Goal: Task Accomplishment & Management: Manage account settings

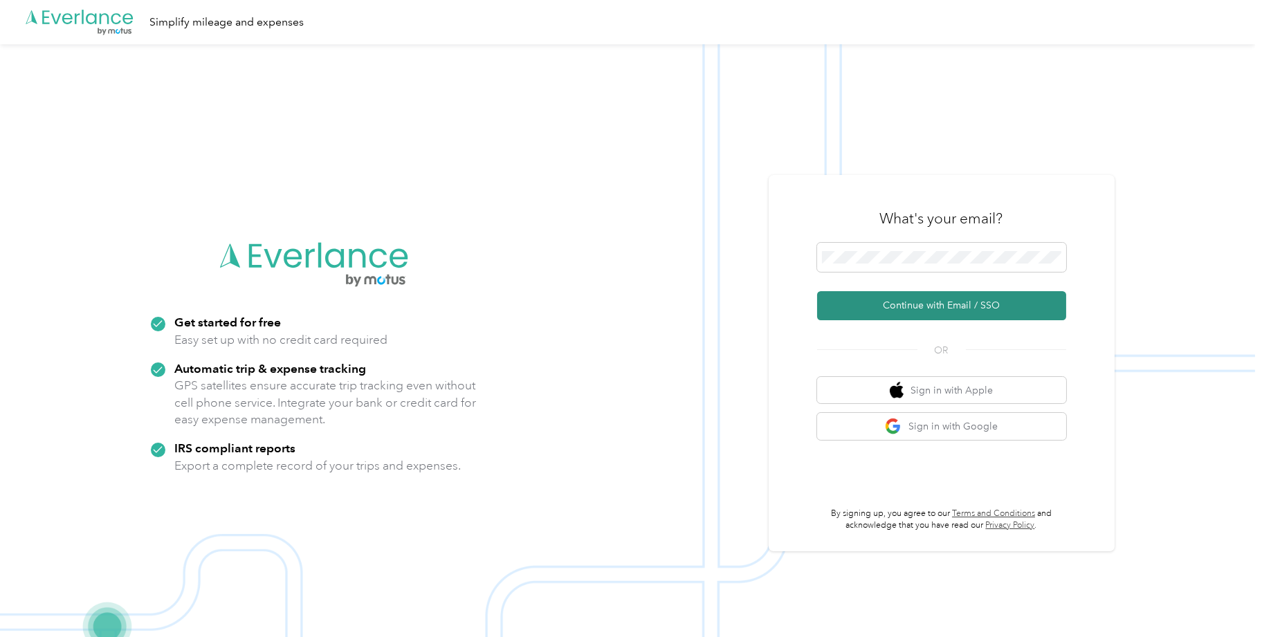
click at [924, 300] on button "Continue with Email / SSO" at bounding box center [941, 305] width 249 height 29
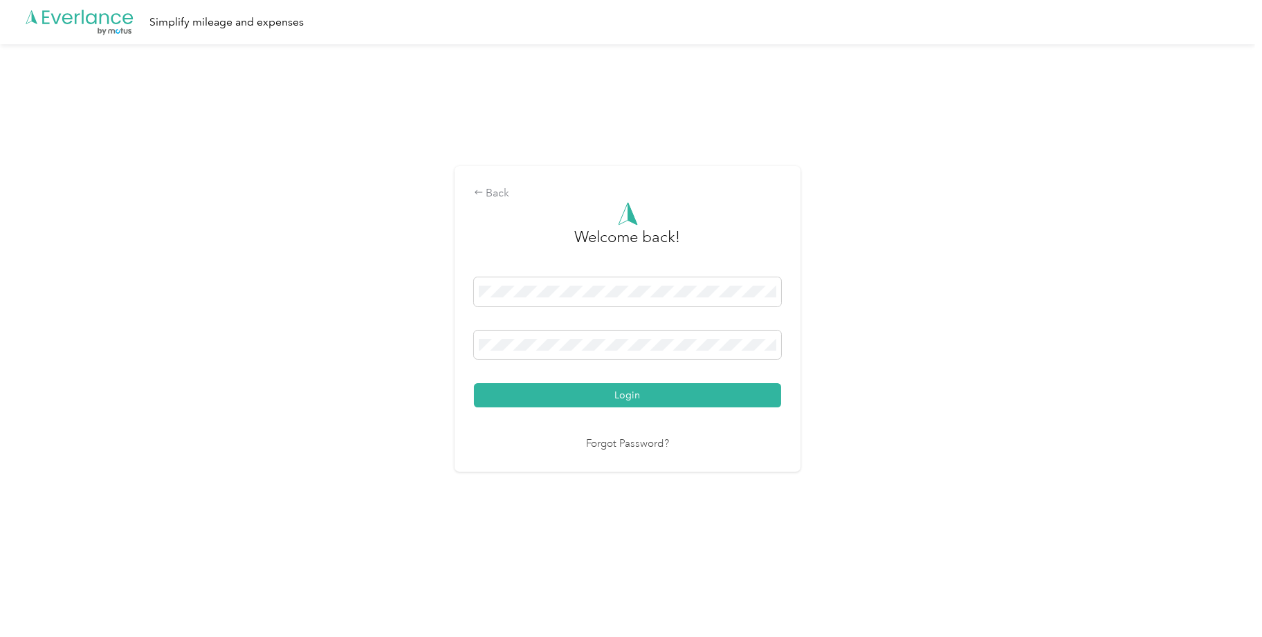
drag, startPoint x: 899, startPoint y: 361, endPoint x: 832, endPoint y: 363, distance: 67.1
click at [872, 361] on div "Back Welcome back! Login Forgot Password?" at bounding box center [627, 324] width 1255 height 560
click at [740, 384] on button "Login" at bounding box center [627, 395] width 307 height 24
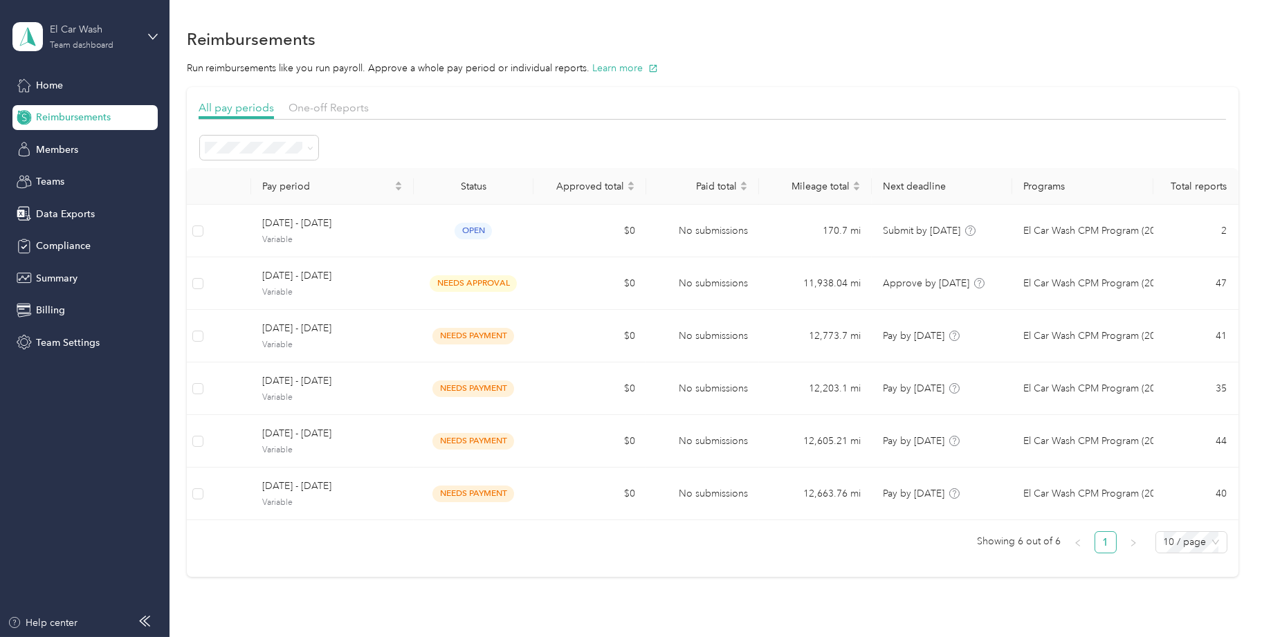
click at [82, 42] on div "Team dashboard" at bounding box center [82, 46] width 64 height 8
click at [73, 106] on div "Team dashboard" at bounding box center [62, 113] width 76 height 15
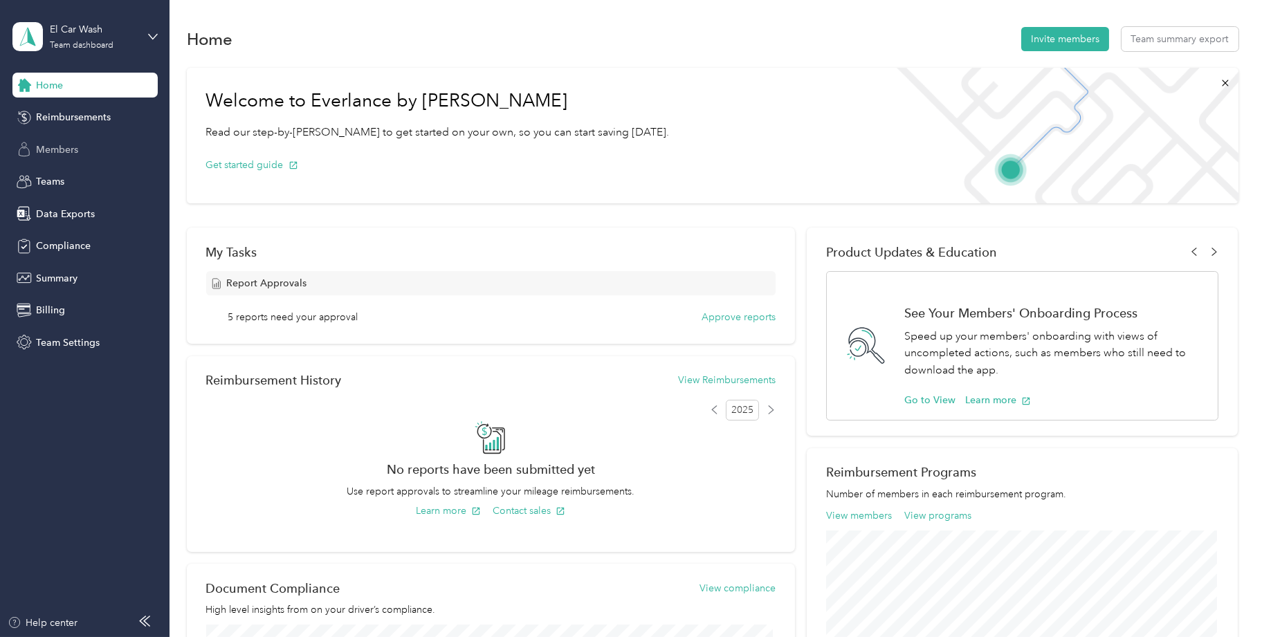
click at [62, 152] on span "Members" at bounding box center [58, 150] width 42 height 15
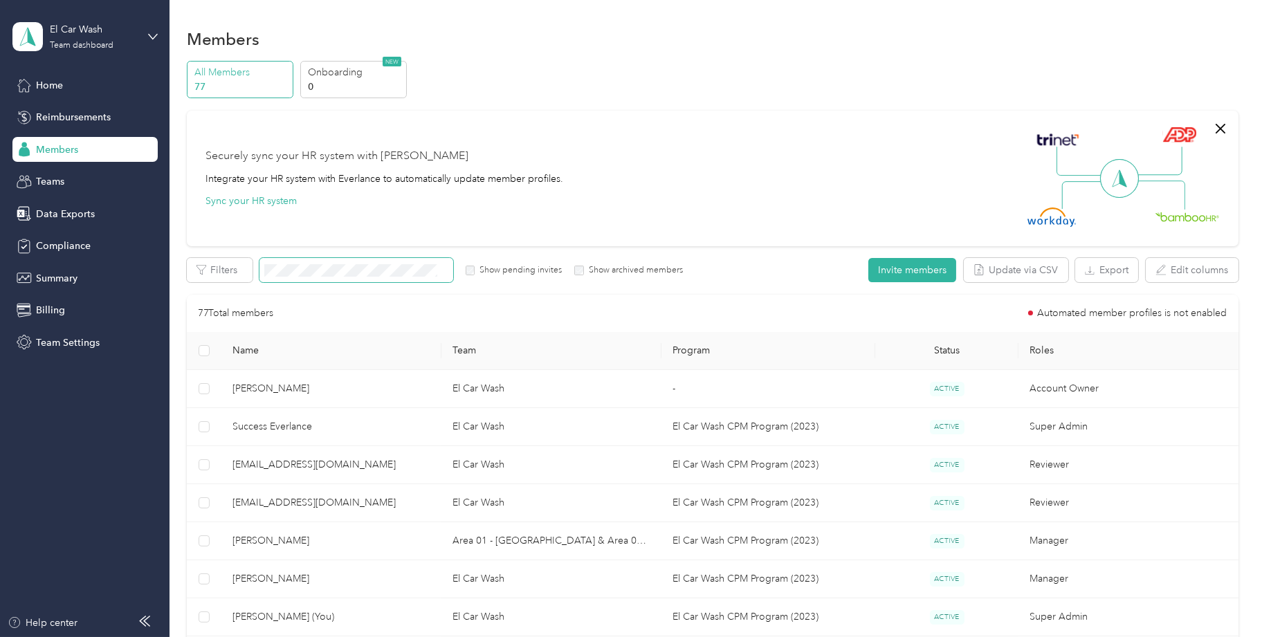
click at [336, 278] on span at bounding box center [356, 270] width 194 height 24
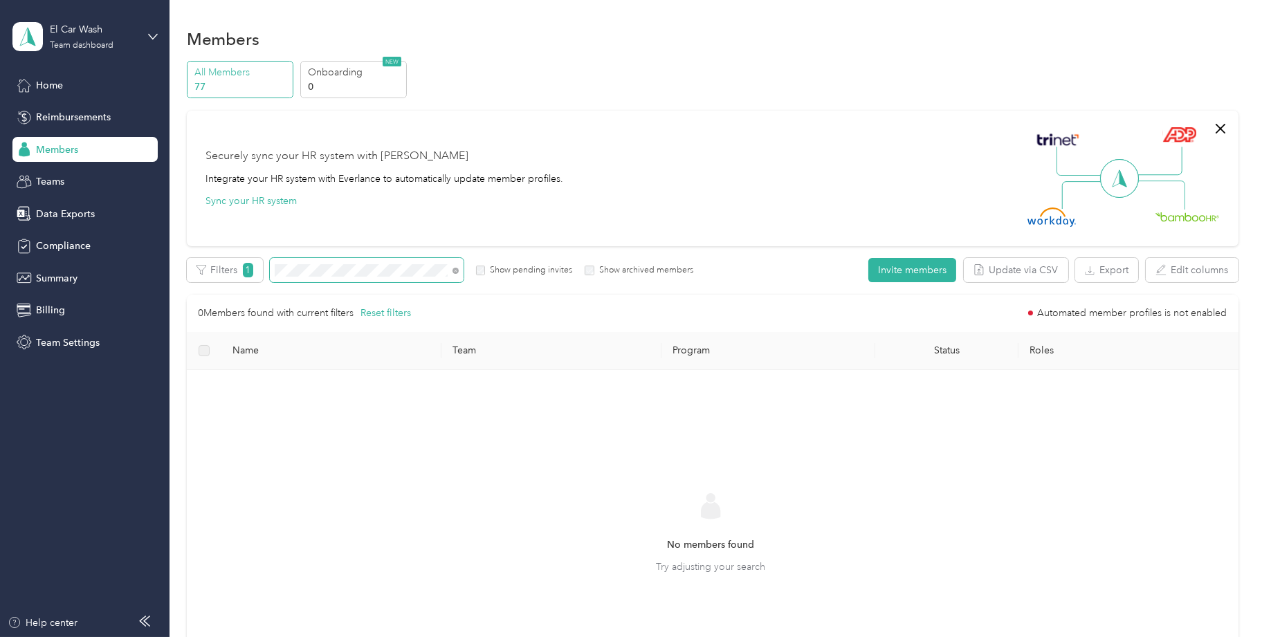
click at [264, 267] on div "Filters 1 Show pending invites Show archived members" at bounding box center [440, 270] width 506 height 24
click at [908, 271] on button "Invite members" at bounding box center [912, 270] width 88 height 24
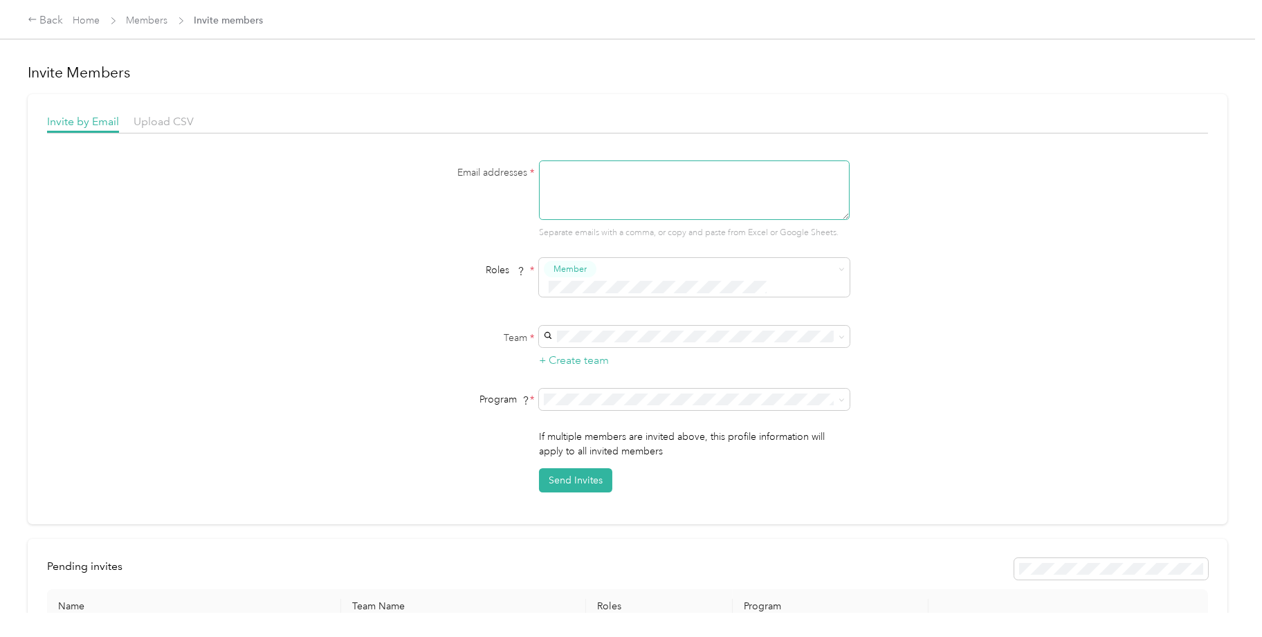
click at [598, 186] on textarea at bounding box center [694, 189] width 311 height 59
paste textarea "[EMAIL_ADDRESS][DOMAIN_NAME]"
type textarea "[EMAIL_ADDRESS][DOMAIN_NAME]"
click at [495, 214] on div "Email addresses * [EMAIL_ADDRESS][DOMAIN_NAME] Separate emails with a comma, or…" at bounding box center [627, 199] width 533 height 79
click at [560, 268] on span "Member" at bounding box center [569, 269] width 33 height 12
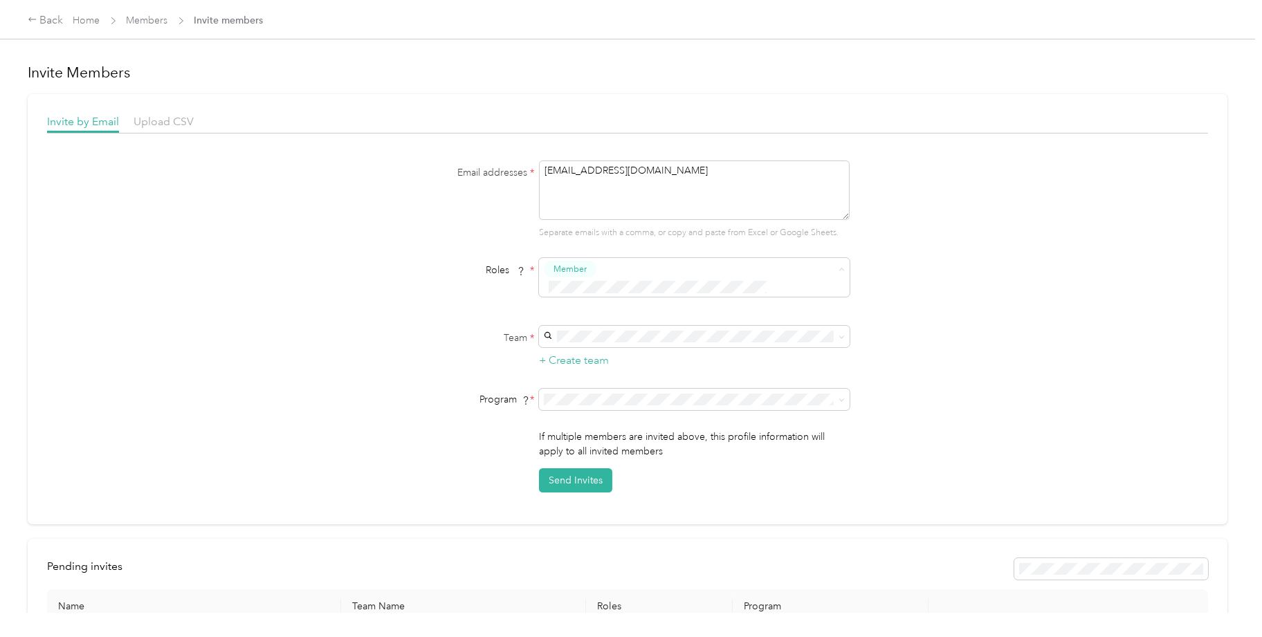
click at [576, 372] on span "Manager" at bounding box center [573, 373] width 35 height 12
click at [581, 339] on span "Construction Team" at bounding box center [588, 344] width 82 height 12
click at [581, 425] on span "El Car Wash CPM Program (2023) (CPM)" at bounding box center [634, 431] width 175 height 12
click at [567, 468] on button "Send Invites" at bounding box center [575, 480] width 73 height 24
click at [338, 111] on div "Invite by Email Upload CSV Email addresses * [EMAIL_ADDRESS][DOMAIN_NAME] Separ…" at bounding box center [628, 309] width 1200 height 430
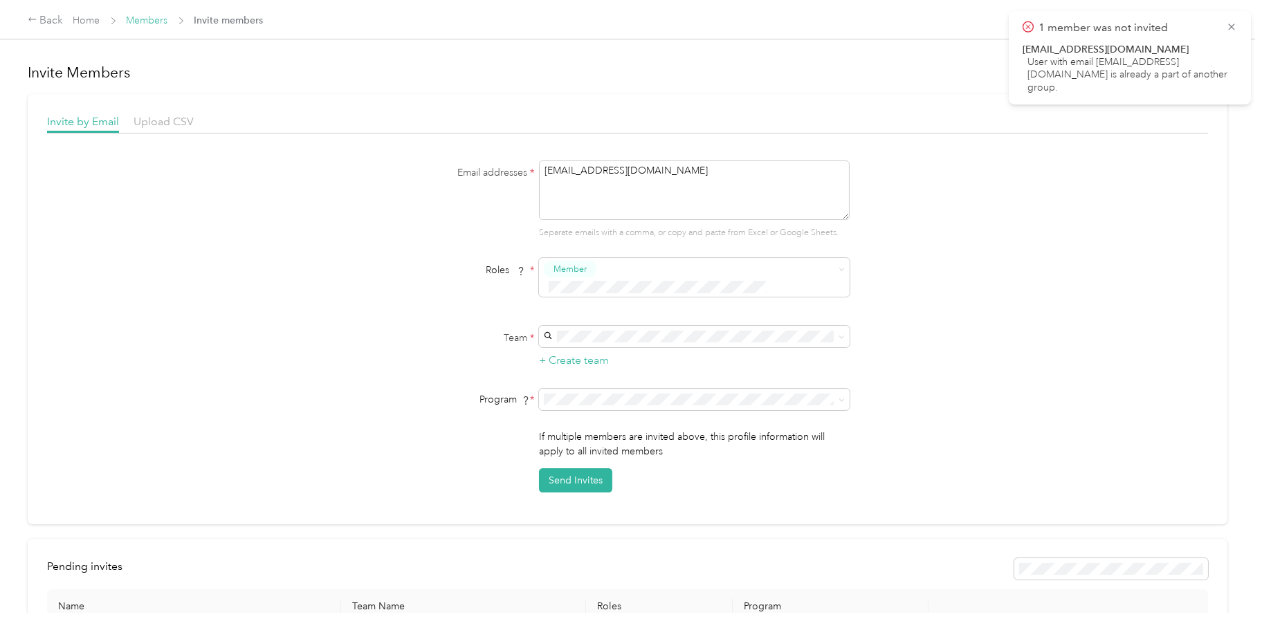
click at [143, 17] on link "Members" at bounding box center [148, 21] width 42 height 12
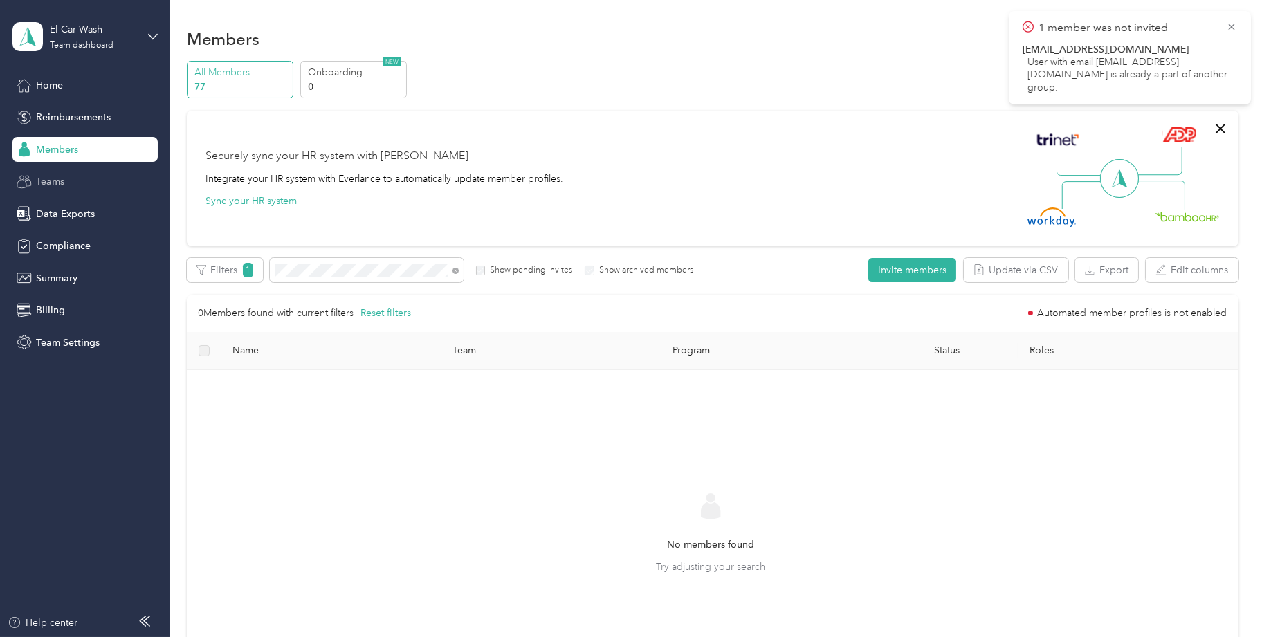
click at [59, 179] on span "Teams" at bounding box center [51, 181] width 28 height 15
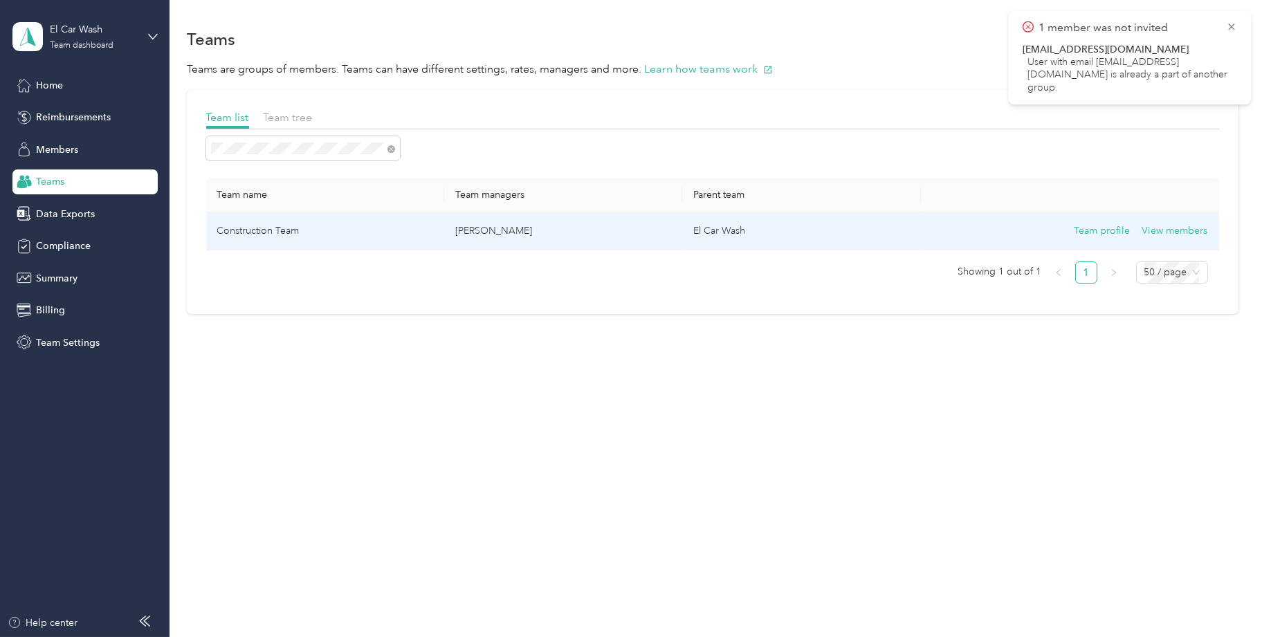
click at [276, 232] on td "Construction Team" at bounding box center [325, 231] width 238 height 38
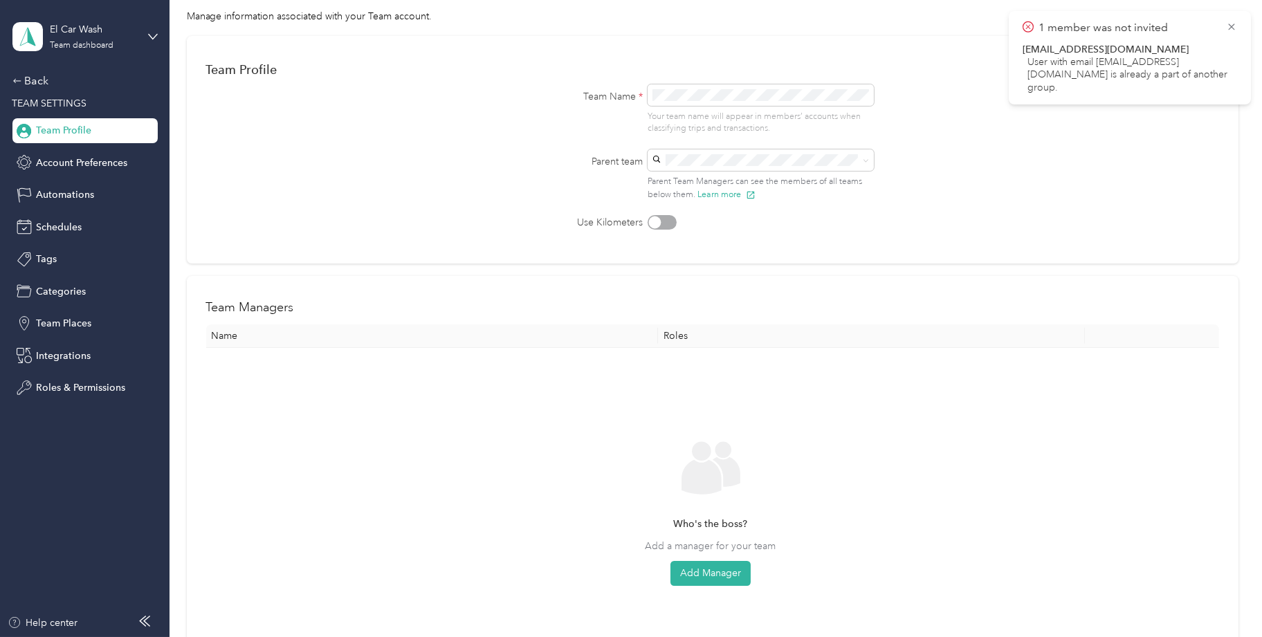
scroll to position [138, 0]
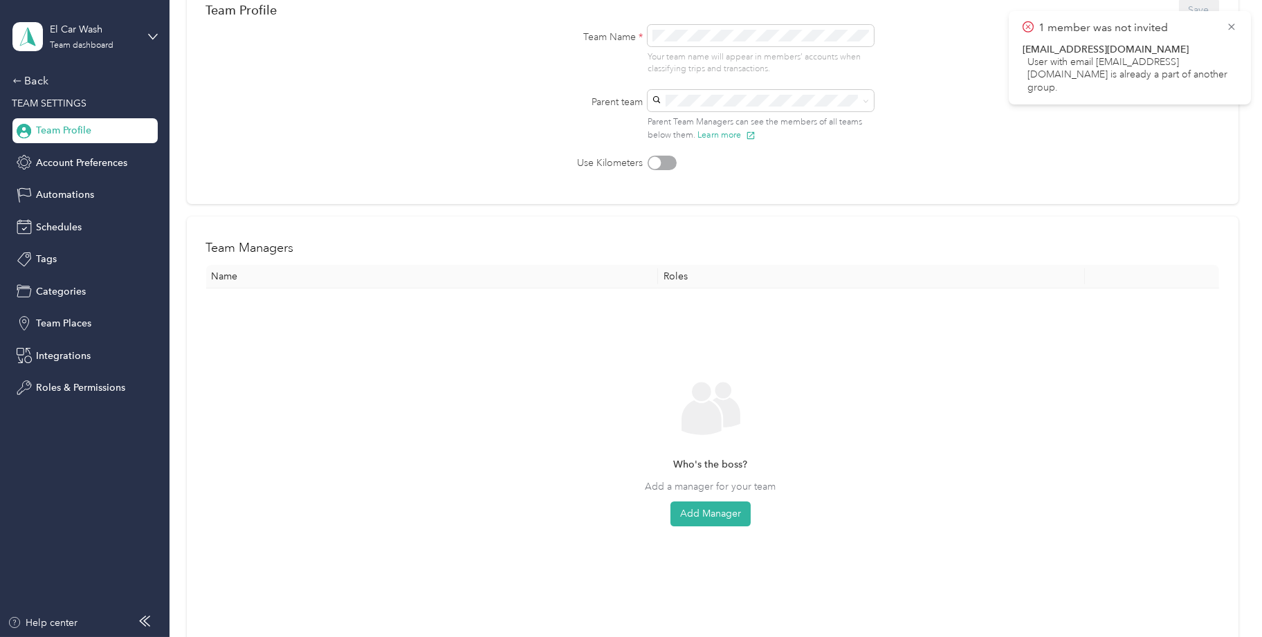
click at [717, 497] on div "Who's the boss? Add a manager for your team Add Manager" at bounding box center [710, 452] width 131 height 149
click at [714, 514] on button "Add Manager" at bounding box center [710, 514] width 80 height 25
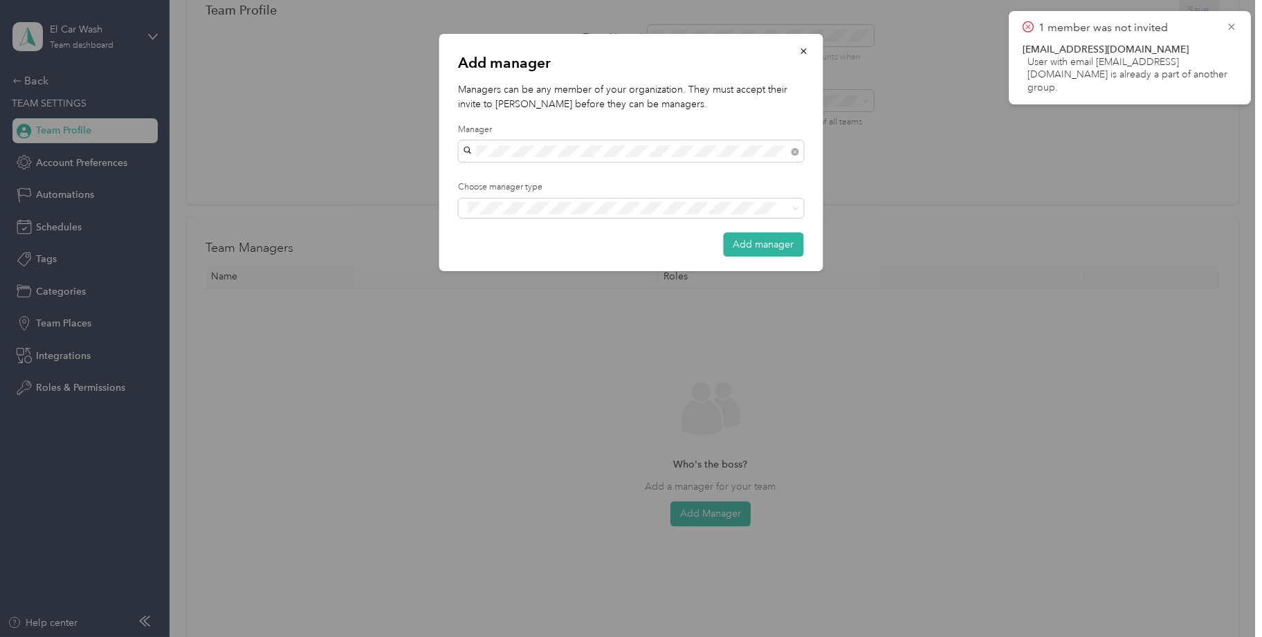
click at [643, 94] on p "Managers can be any member of your organization. They must accept their invite …" at bounding box center [631, 96] width 345 height 29
click at [556, 255] on div "Manager" at bounding box center [631, 259] width 326 height 17
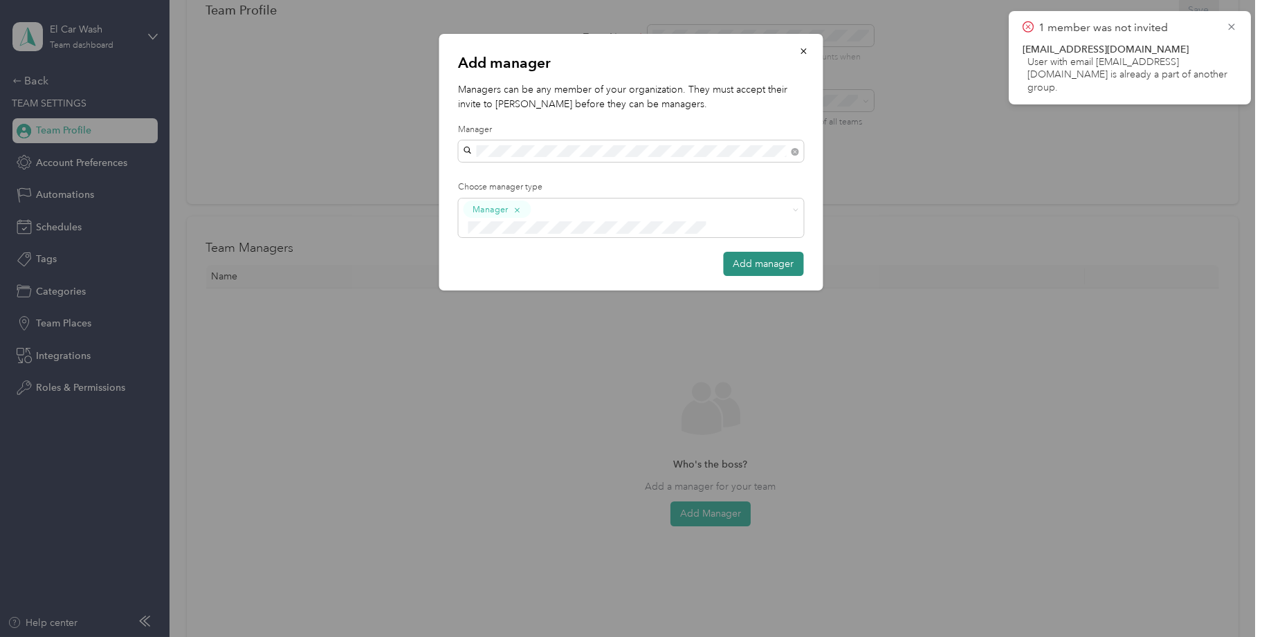
click at [736, 252] on button "Add manager" at bounding box center [764, 264] width 80 height 24
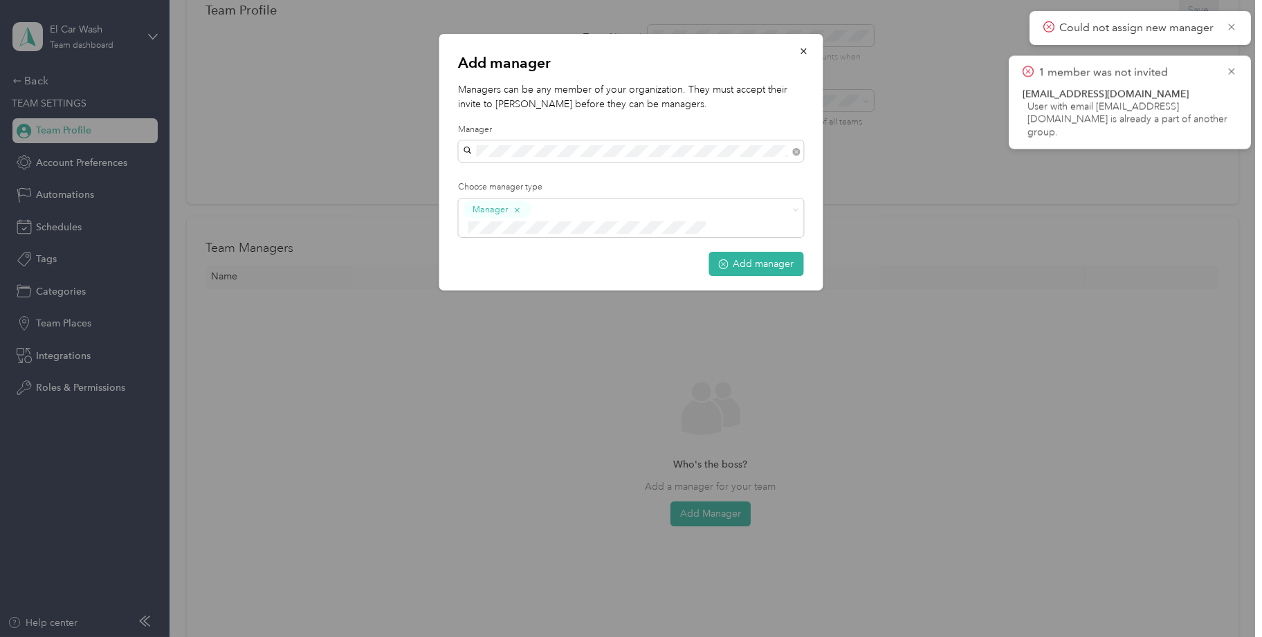
click at [677, 104] on p "Managers can be any member of your organization. They must accept their invite …" at bounding box center [631, 96] width 345 height 29
click at [743, 252] on button "Add manager" at bounding box center [756, 264] width 95 height 24
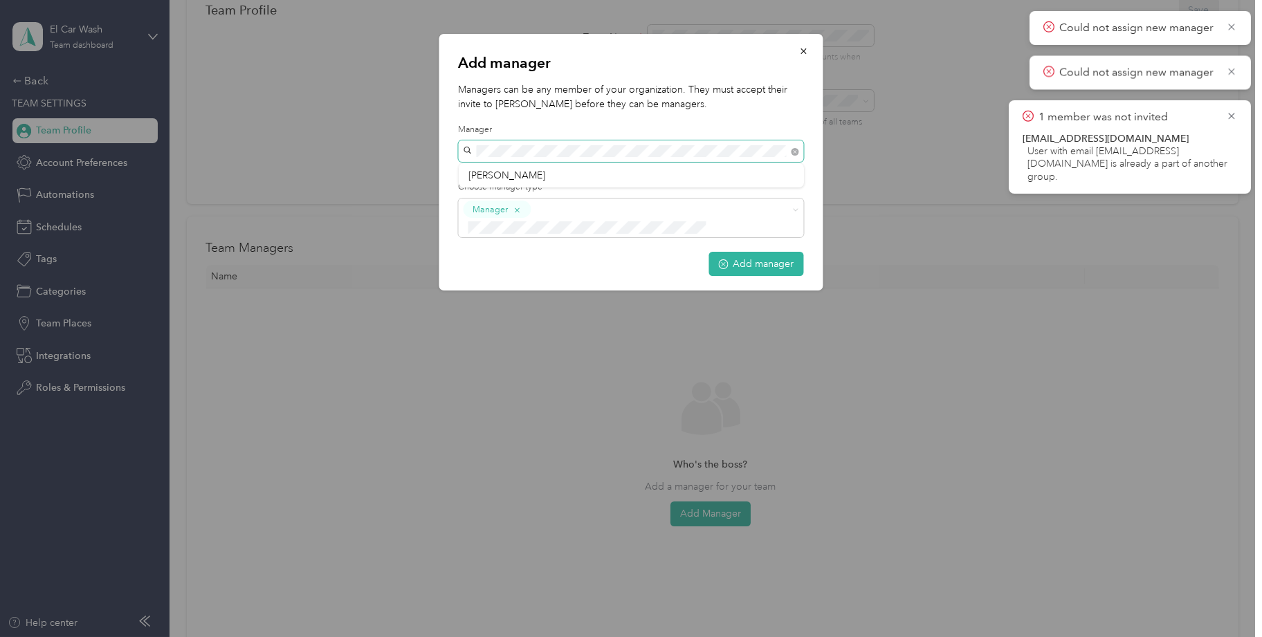
click at [426, 636] on div "Add manager Managers can be any member of your organization. They must accept t…" at bounding box center [627, 637] width 1255 height 0
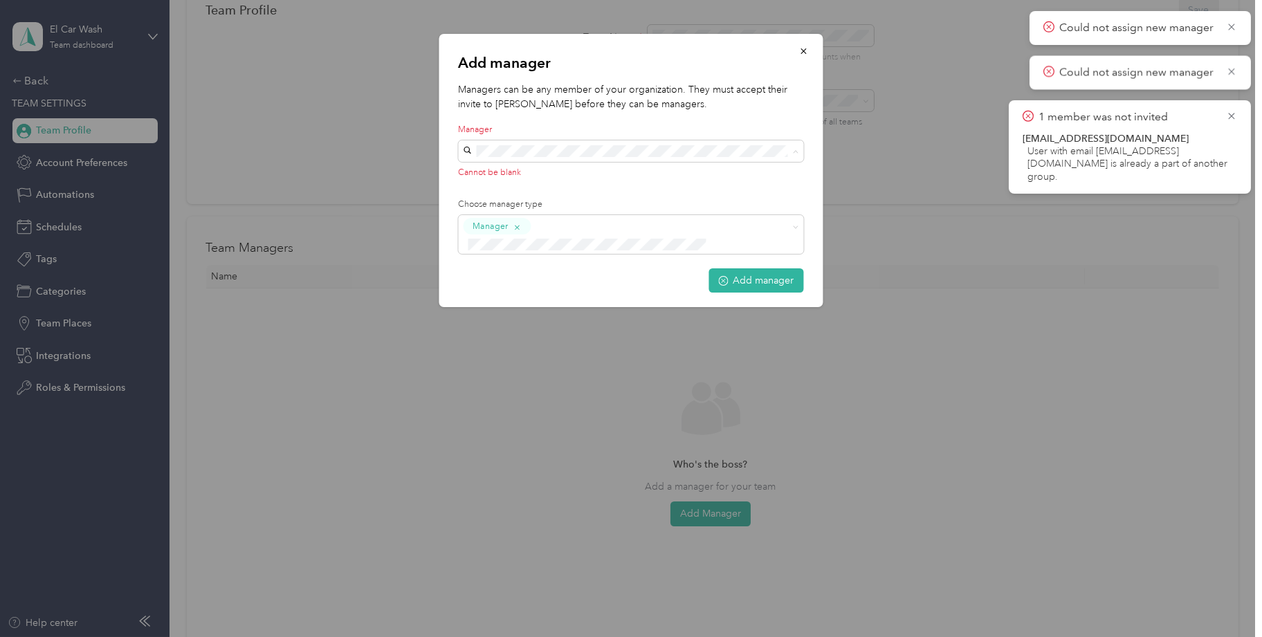
click at [595, 129] on label "Manager" at bounding box center [631, 130] width 345 height 12
click at [675, 115] on div "Add manager Managers can be any member of your organization. They must accept t…" at bounding box center [631, 170] width 384 height 273
click at [805, 48] on icon "button" at bounding box center [804, 51] width 10 height 10
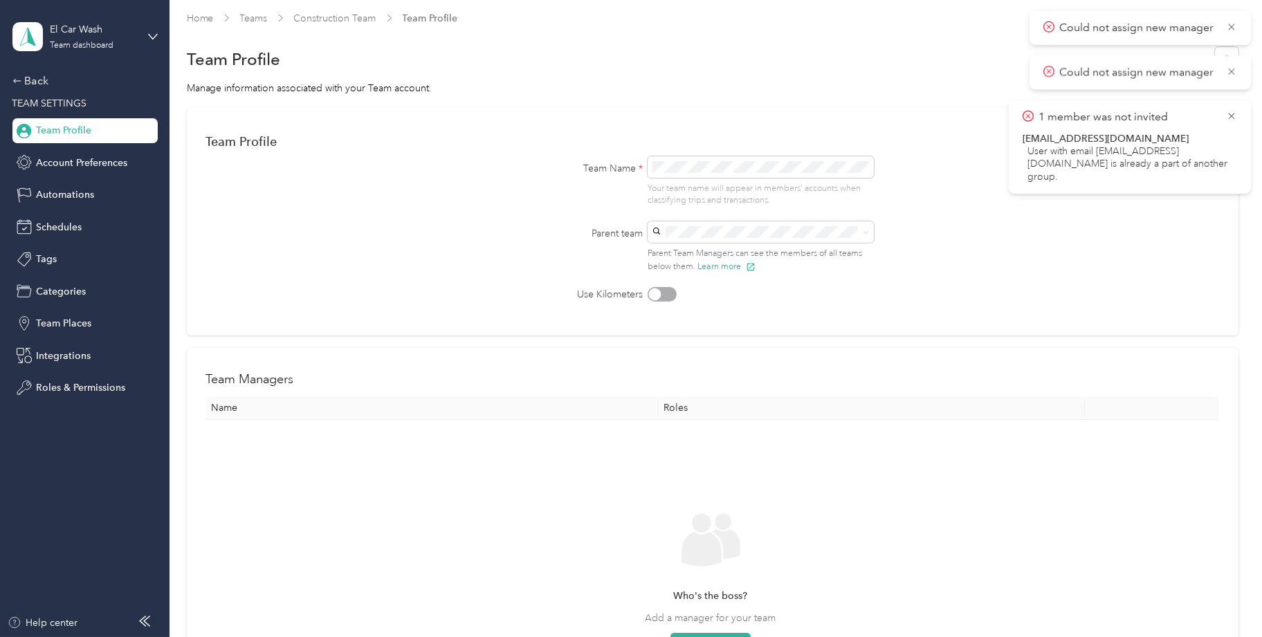
scroll to position [0, 0]
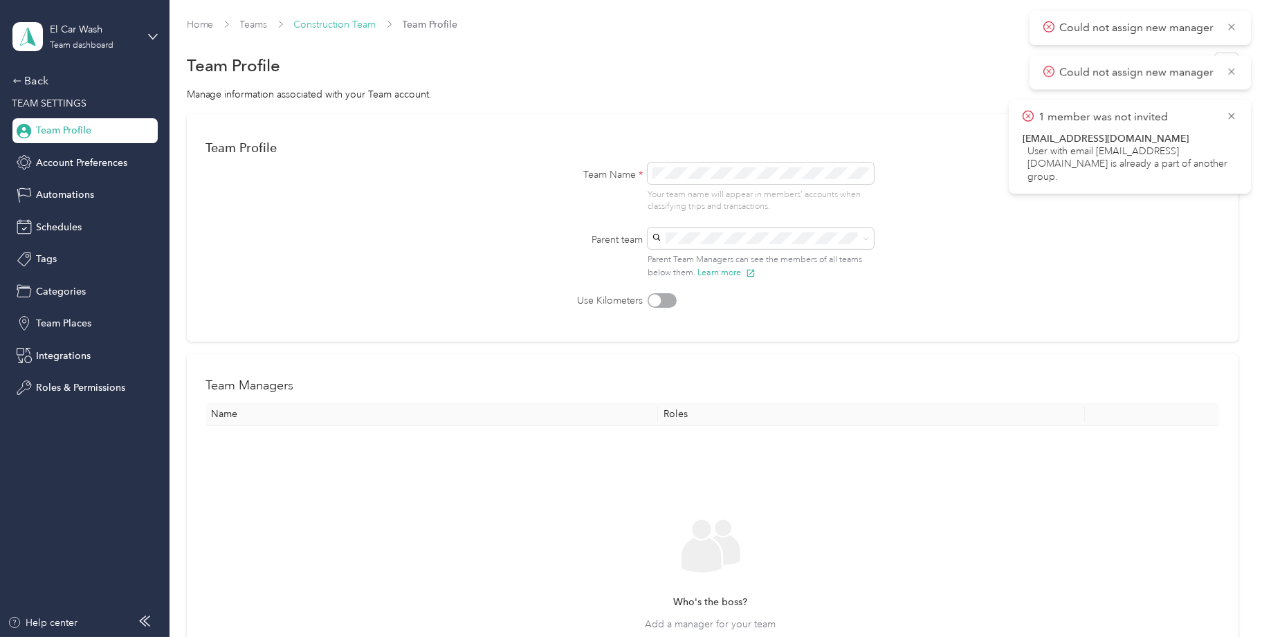
click at [349, 23] on link "Construction Team" at bounding box center [335, 25] width 82 height 12
click at [349, 20] on link "Construction Team" at bounding box center [335, 25] width 82 height 12
click at [255, 19] on link "Teams" at bounding box center [254, 25] width 28 height 12
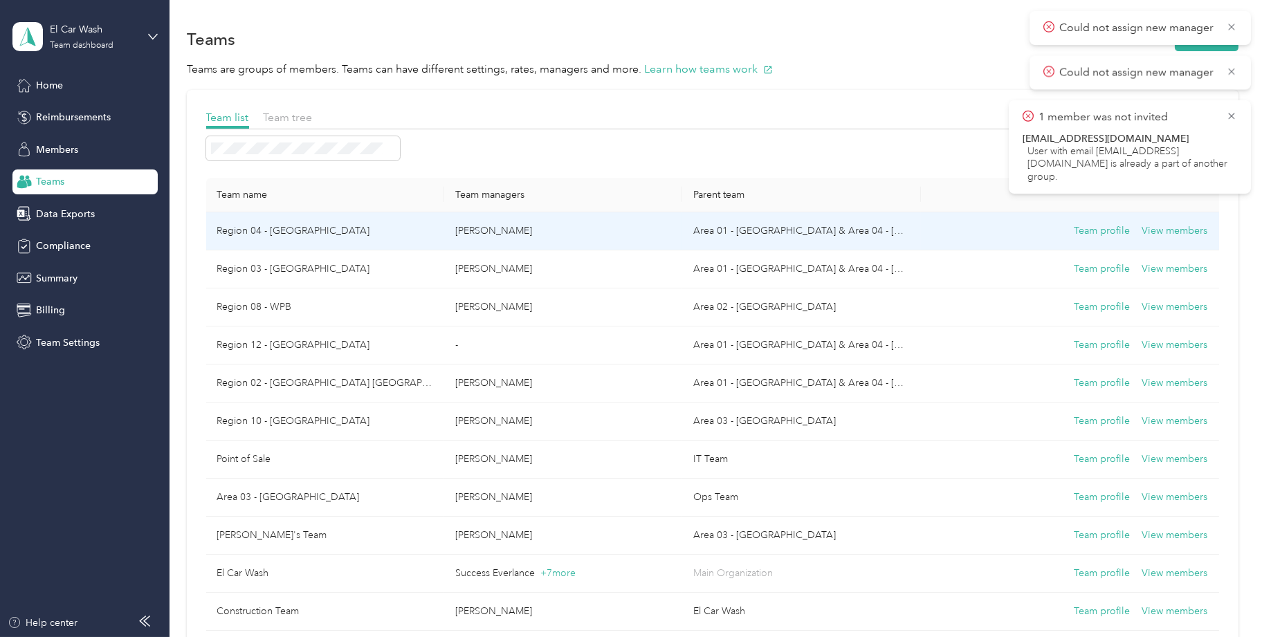
click at [523, 233] on p "[PERSON_NAME]" at bounding box center [563, 230] width 216 height 15
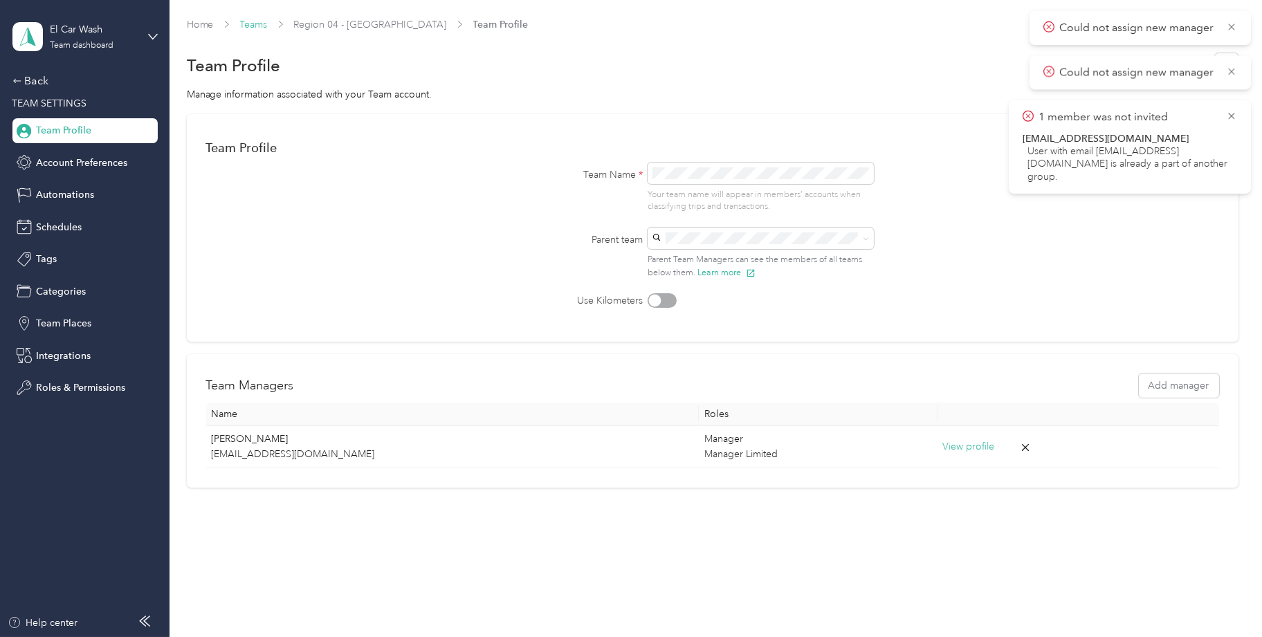
click at [254, 27] on link "Teams" at bounding box center [254, 25] width 28 height 12
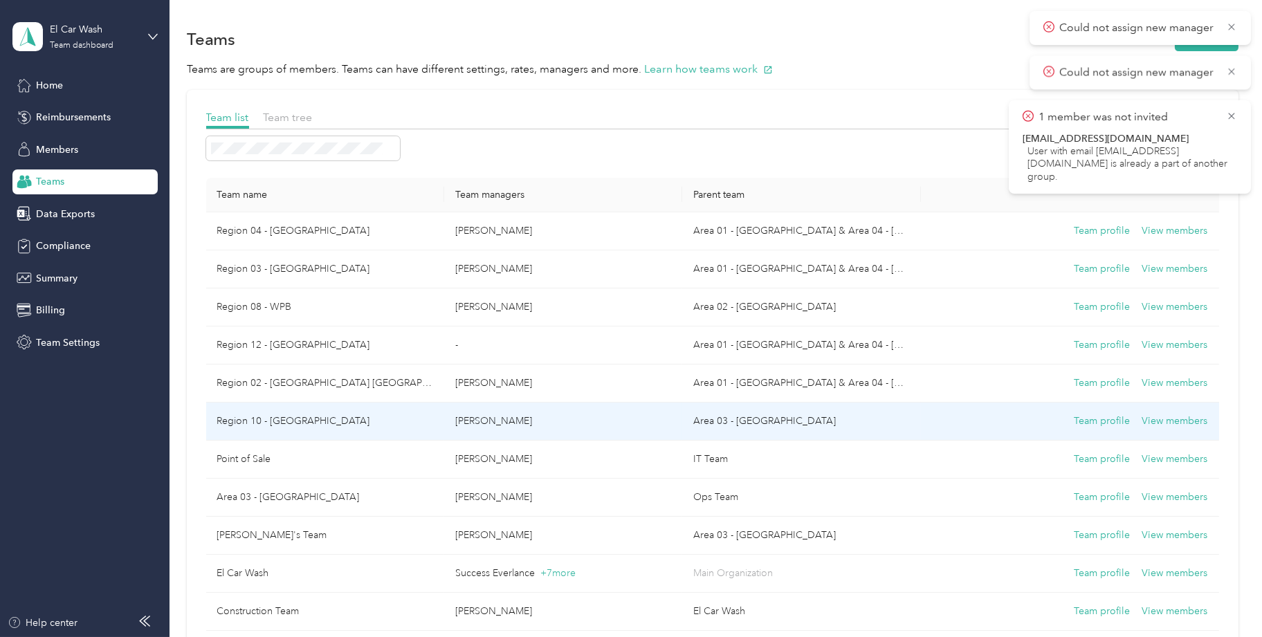
scroll to position [138, 0]
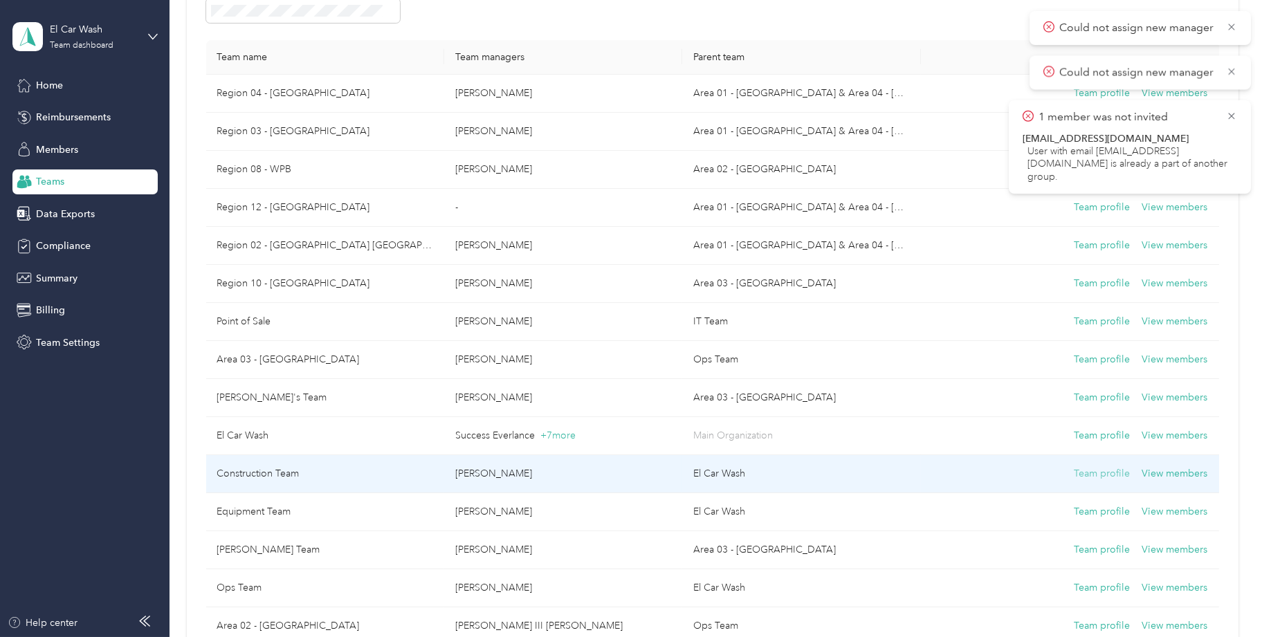
click at [1090, 470] on button "Team profile" at bounding box center [1102, 473] width 56 height 15
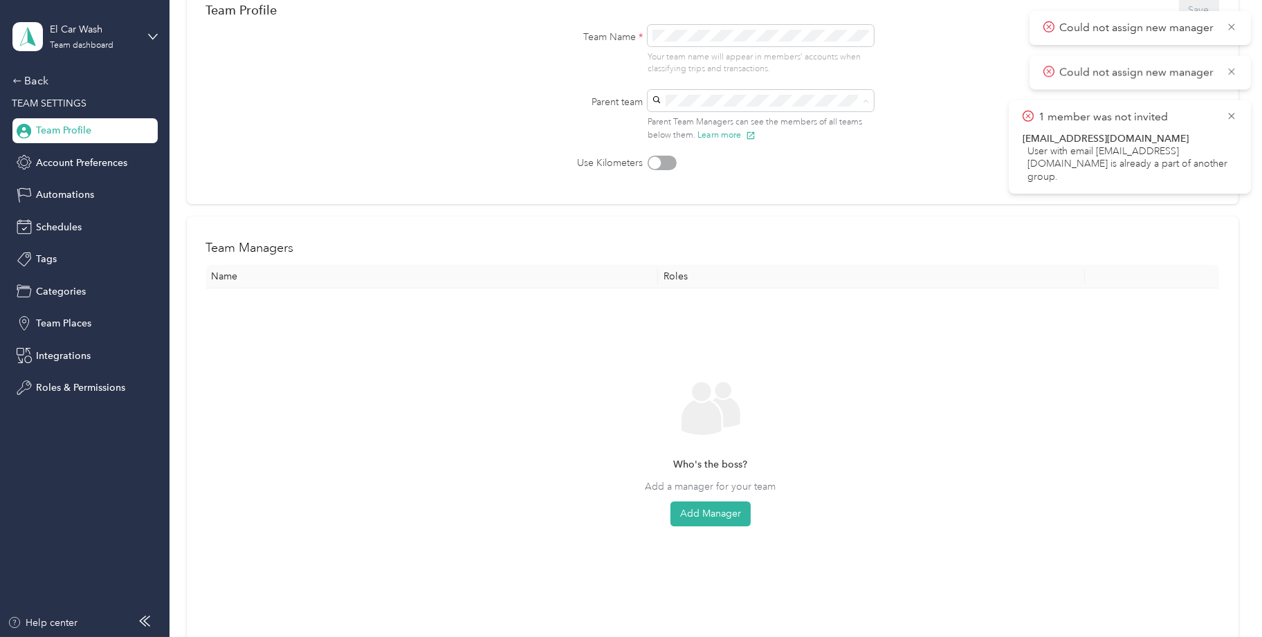
click at [519, 113] on div "Parent team Parent Team Managers can see the members of all teams below them. L…" at bounding box center [712, 115] width 387 height 51
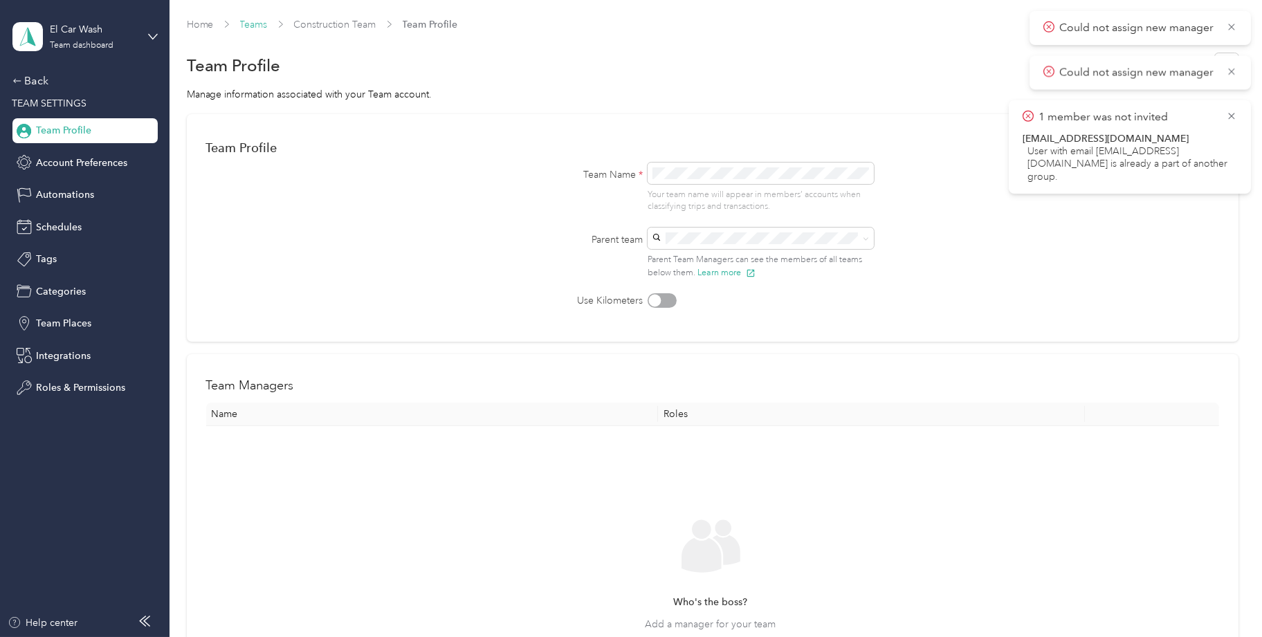
click at [259, 24] on link "Teams" at bounding box center [254, 25] width 28 height 12
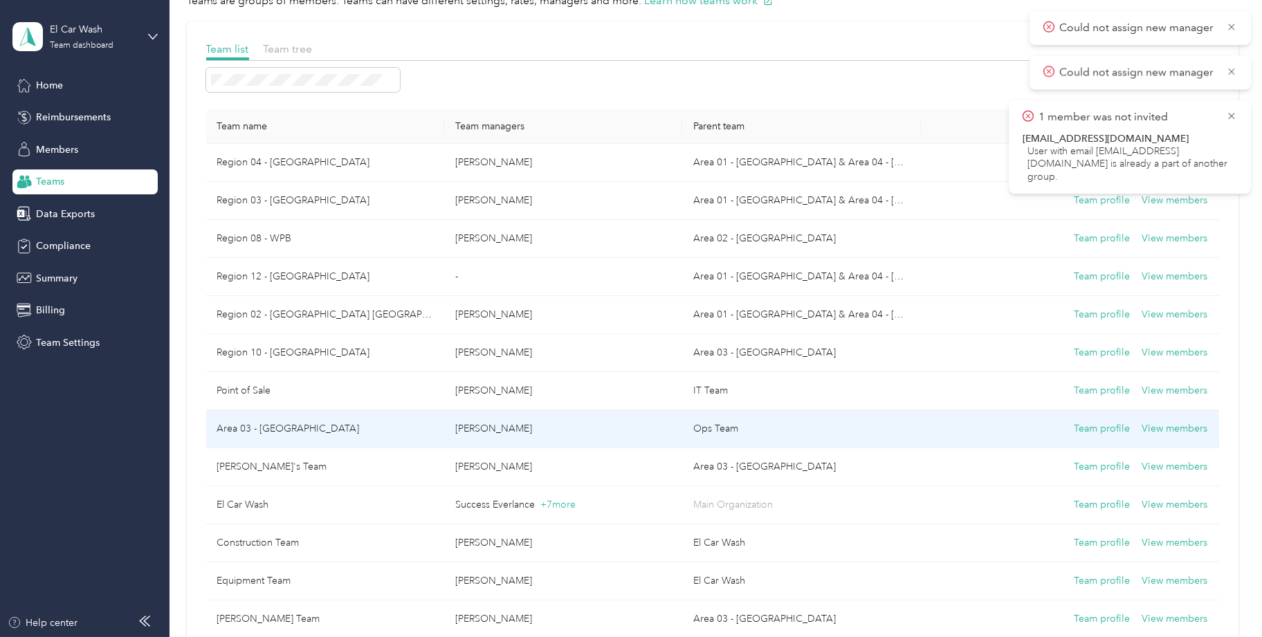
scroll to position [69, 0]
click at [715, 423] on td "Ops Team" at bounding box center [801, 429] width 238 height 38
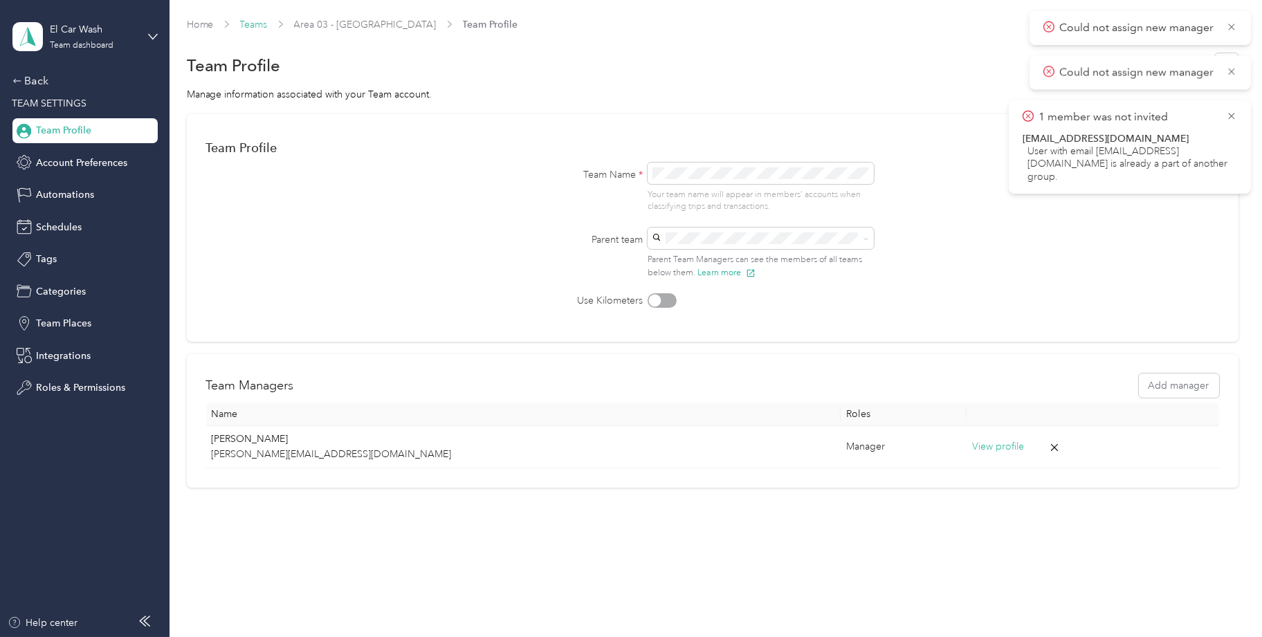
click at [261, 24] on link "Teams" at bounding box center [254, 25] width 28 height 12
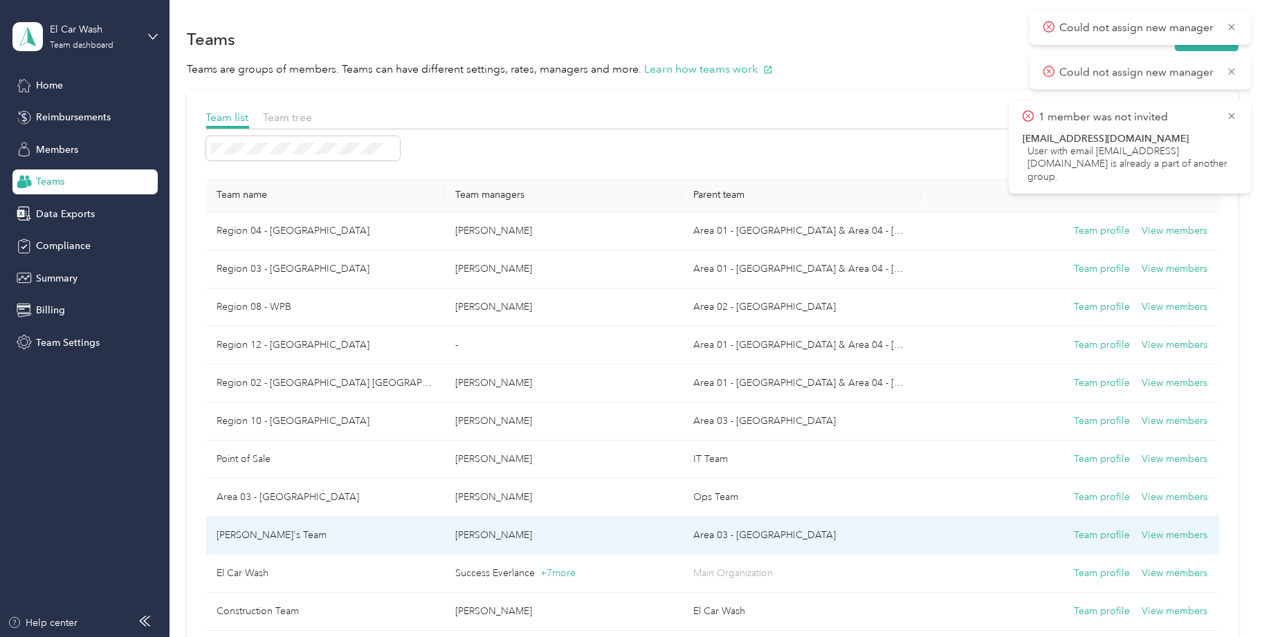
scroll to position [69, 0]
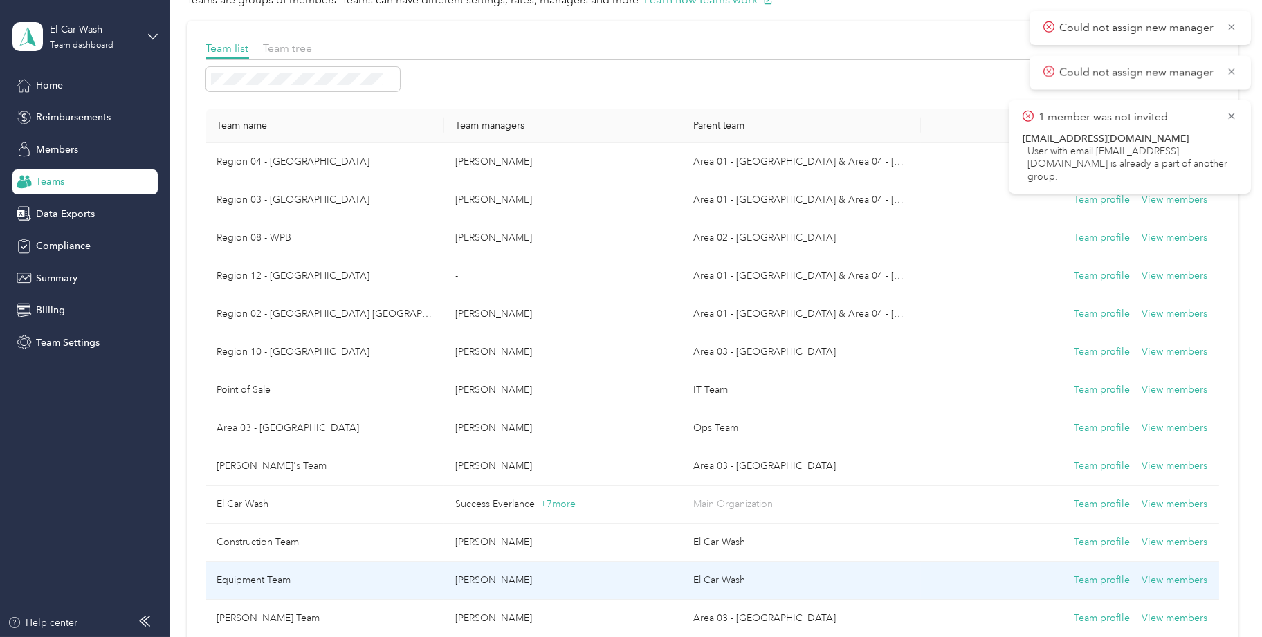
click at [720, 576] on td "El Car Wash" at bounding box center [801, 581] width 238 height 38
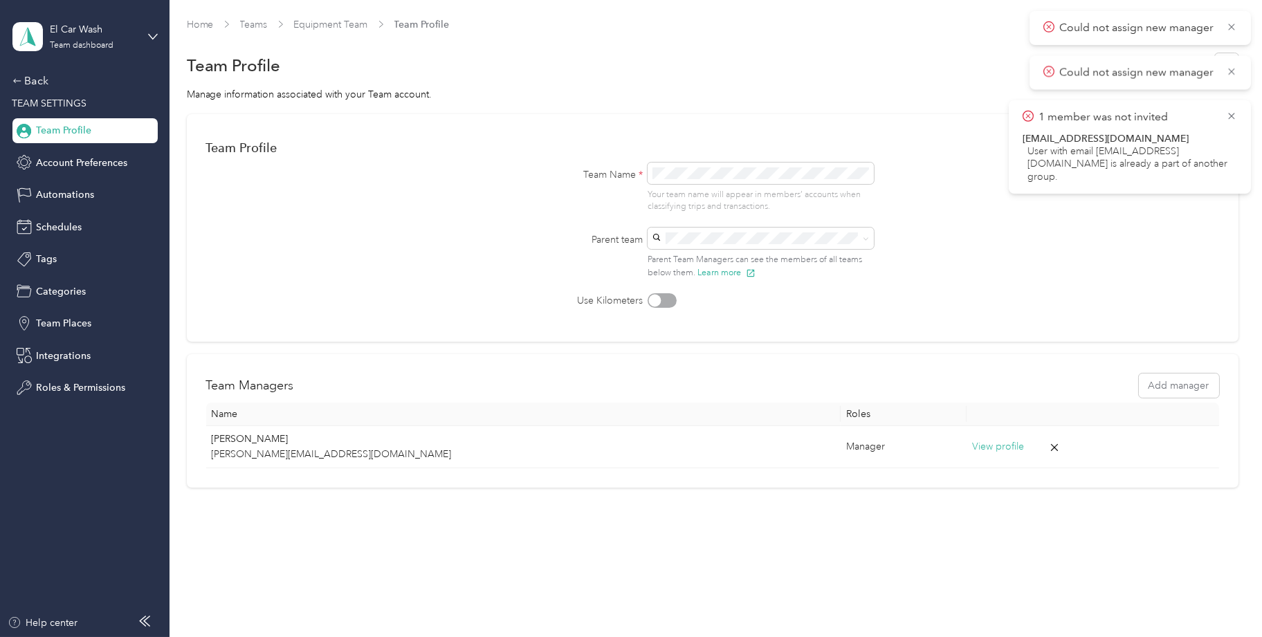
click at [518, 214] on form "Team Profile Save Team Name * Your team name will appear in members’ accounts w…" at bounding box center [712, 221] width 1013 height 175
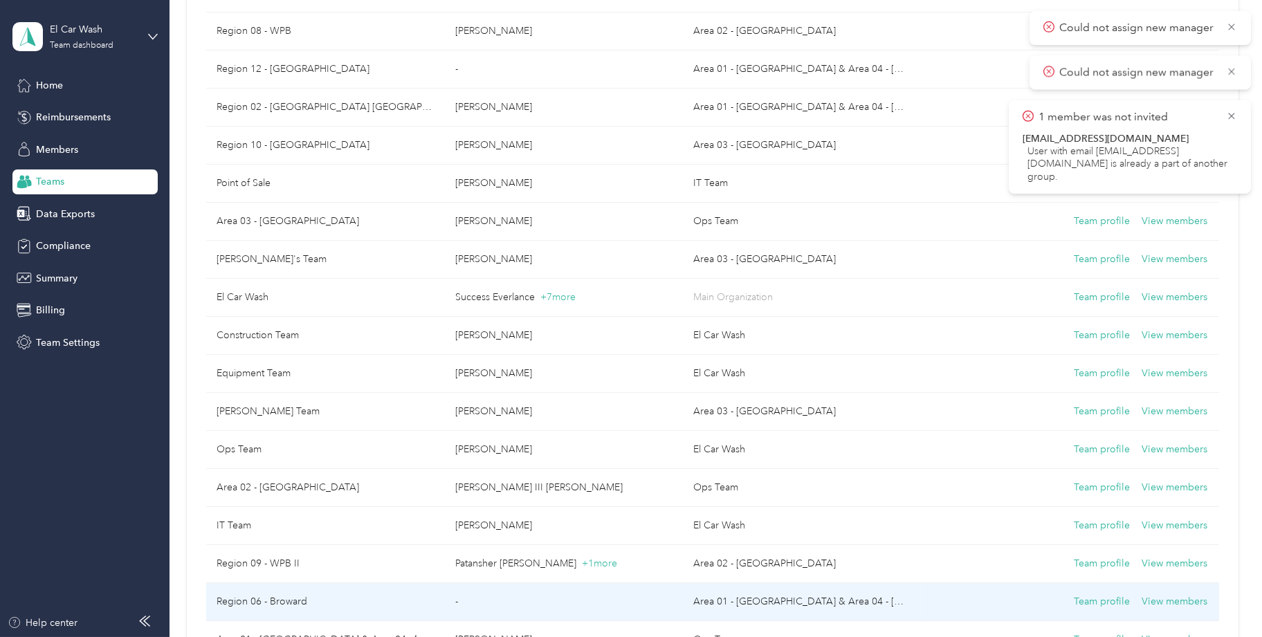
scroll to position [276, 0]
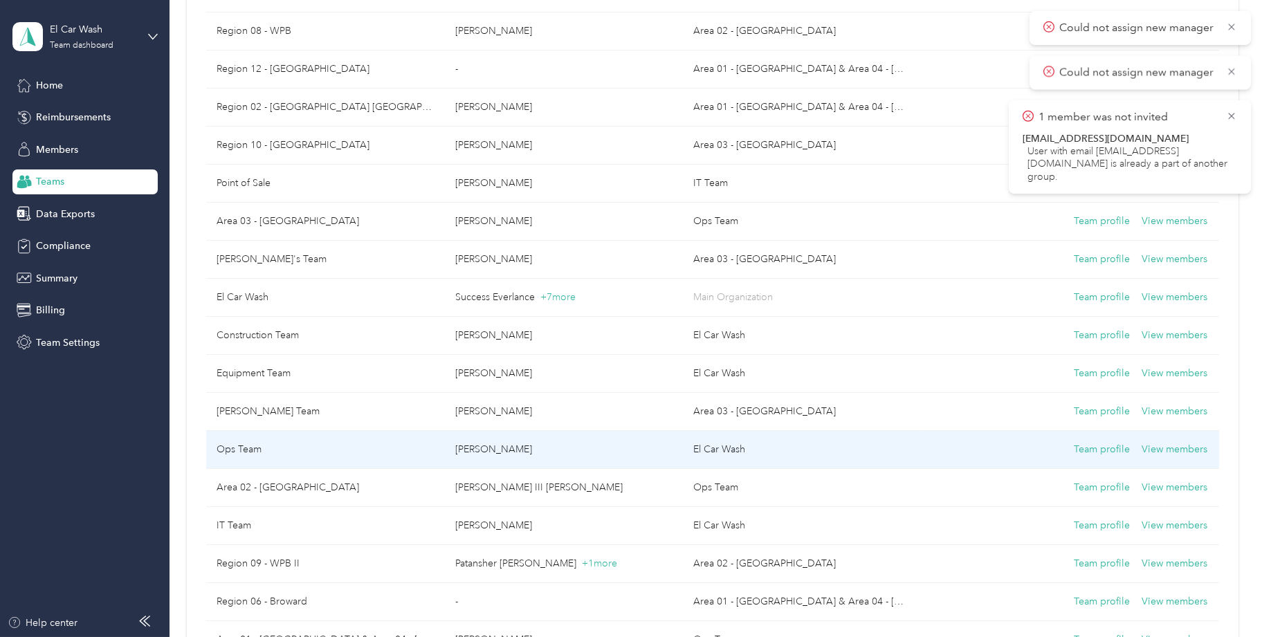
click at [719, 443] on td "El Car Wash" at bounding box center [801, 450] width 238 height 38
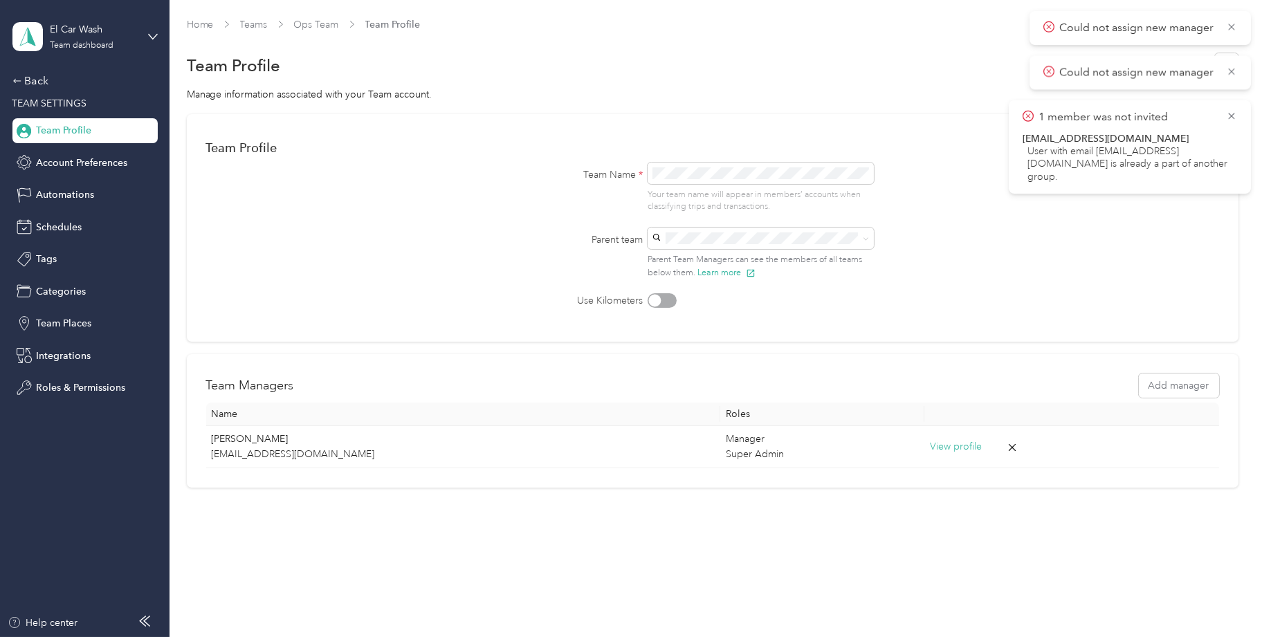
drag, startPoint x: 484, startPoint y: 264, endPoint x: 438, endPoint y: 217, distance: 66.0
click at [432, 216] on form "Team Profile Save Team Name * Your team name will appear in members’ accounts w…" at bounding box center [712, 221] width 1013 height 175
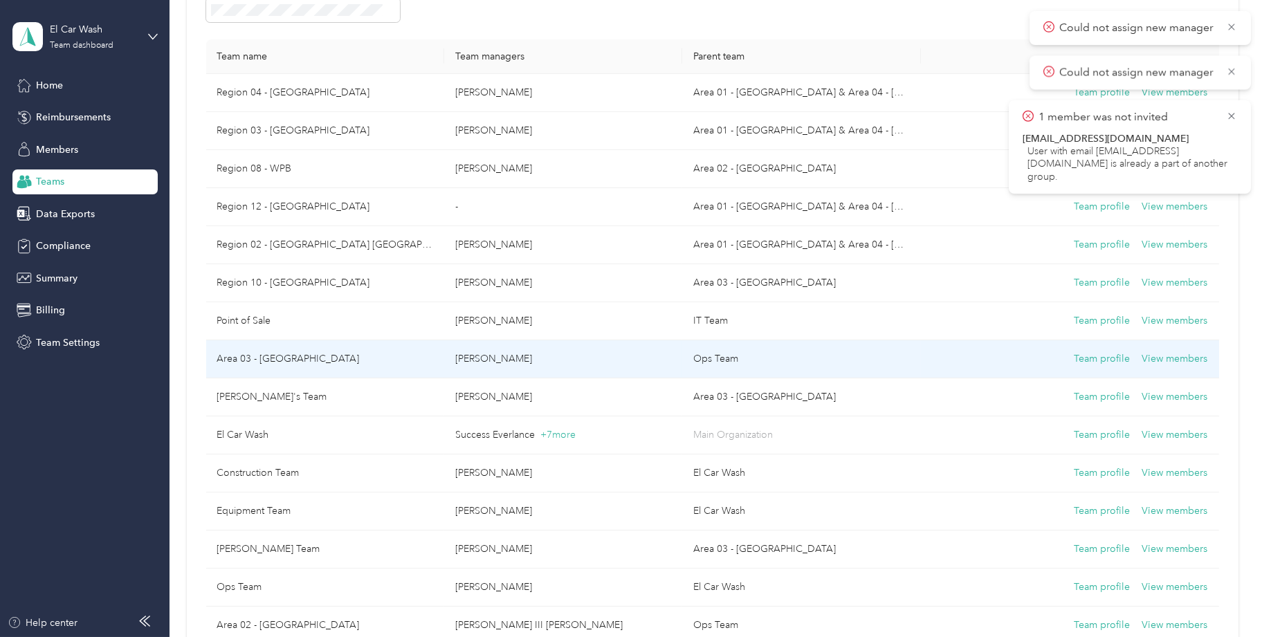
scroll to position [208, 0]
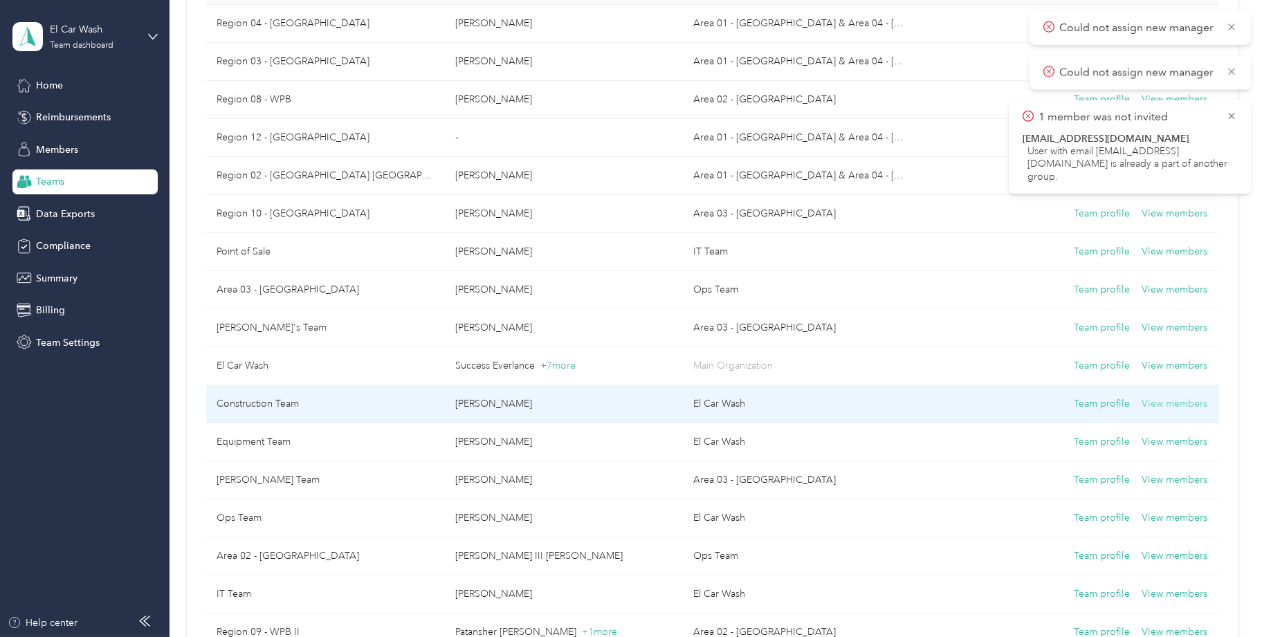
click at [1155, 400] on button "View members" at bounding box center [1175, 403] width 66 height 15
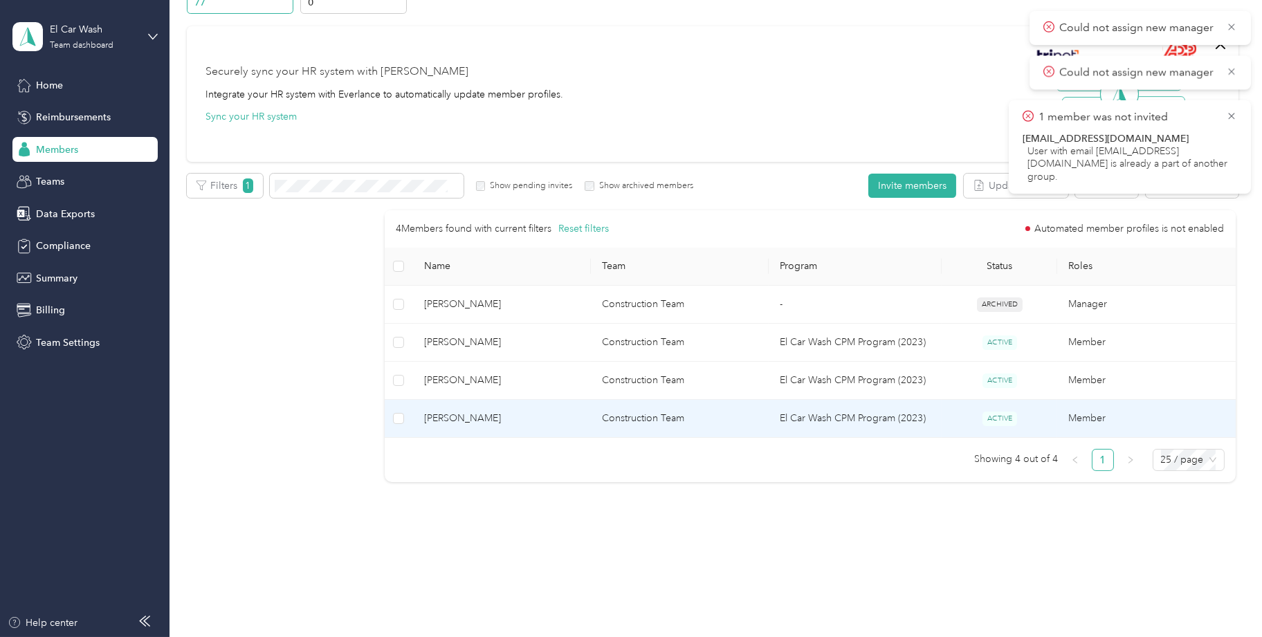
scroll to position [84, 0]
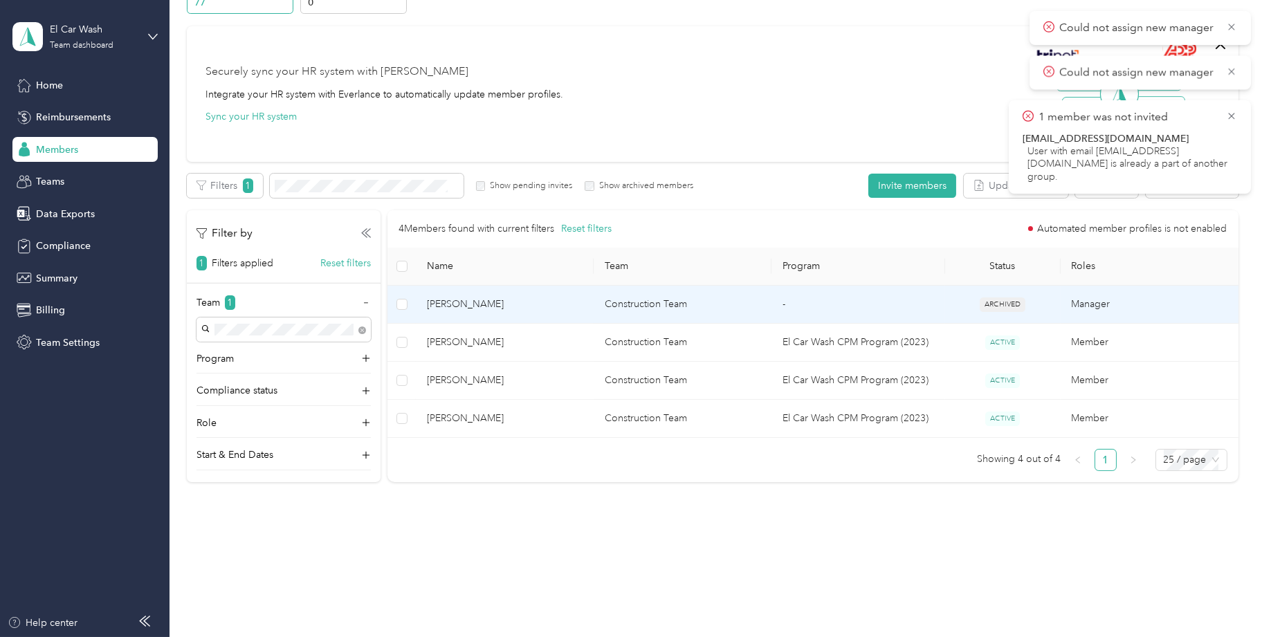
drag, startPoint x: 956, startPoint y: 297, endPoint x: 860, endPoint y: 303, distance: 96.4
click at [860, 303] on td "-" at bounding box center [858, 305] width 174 height 38
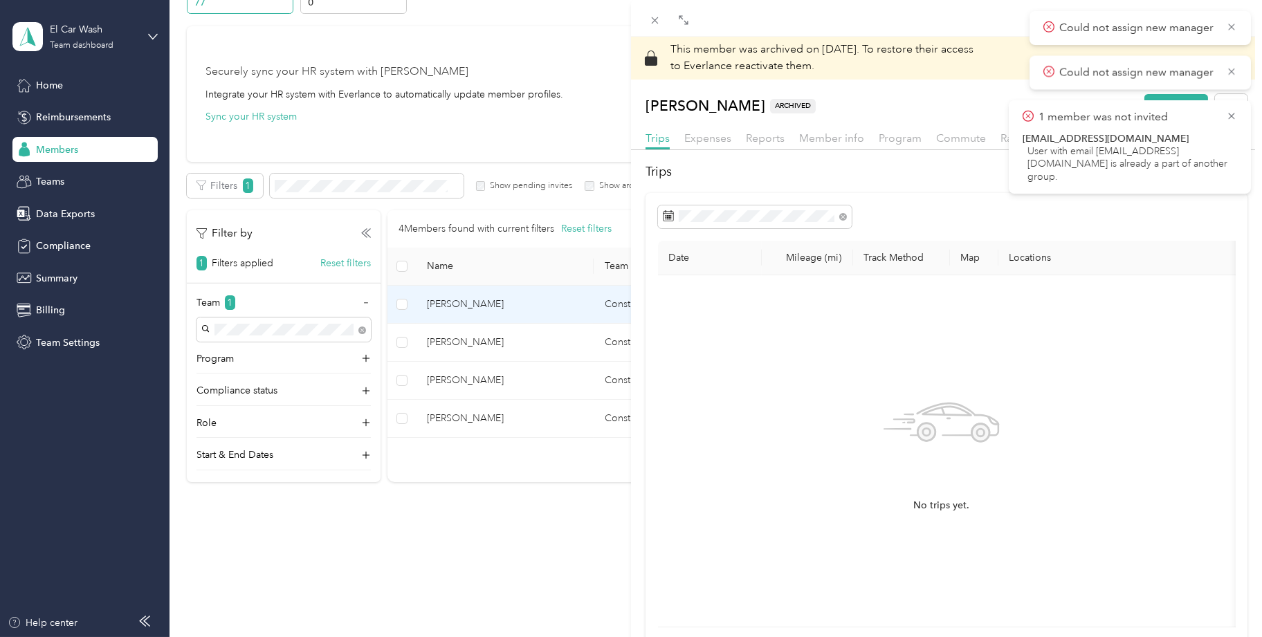
drag, startPoint x: 1226, startPoint y: 69, endPoint x: 1228, endPoint y: 62, distance: 7.9
click at [1226, 68] on icon at bounding box center [1231, 71] width 11 height 12
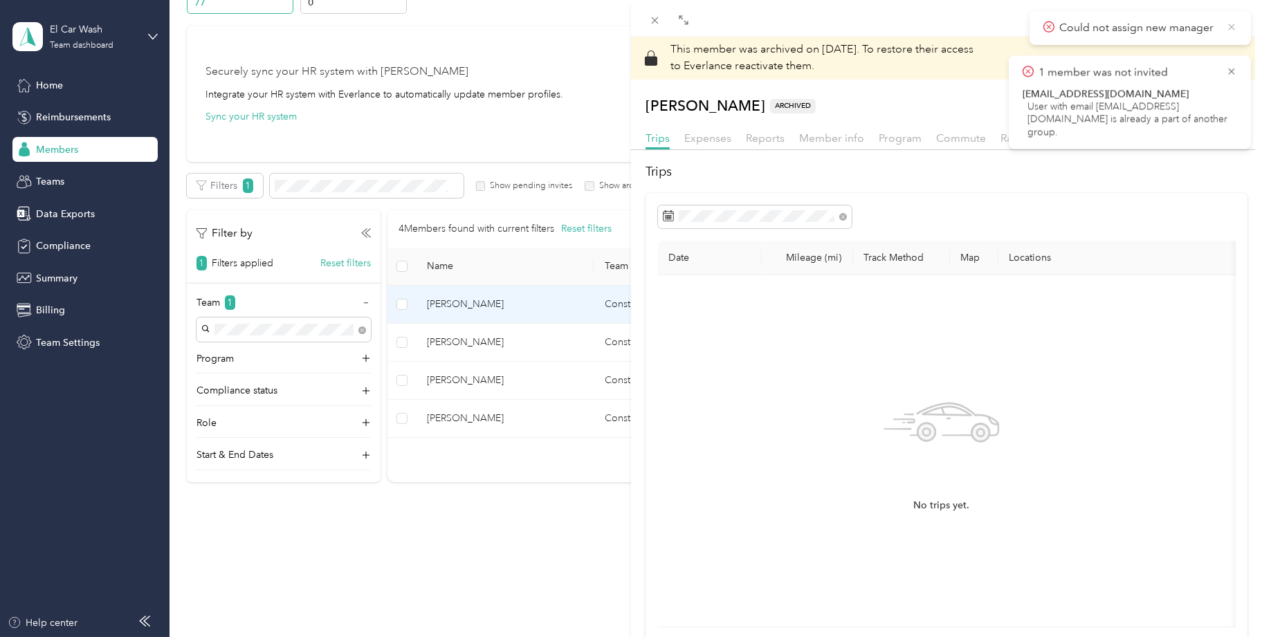
click at [1231, 25] on icon at bounding box center [1231, 27] width 11 height 12
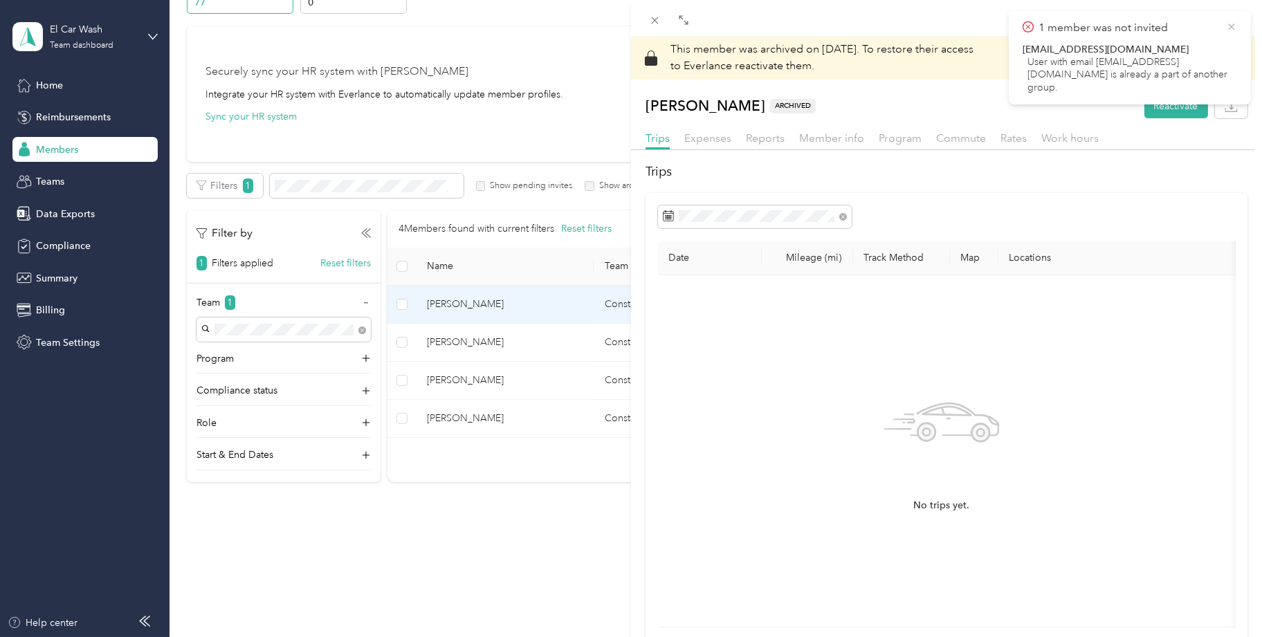
click at [1231, 27] on icon at bounding box center [1231, 27] width 6 height 6
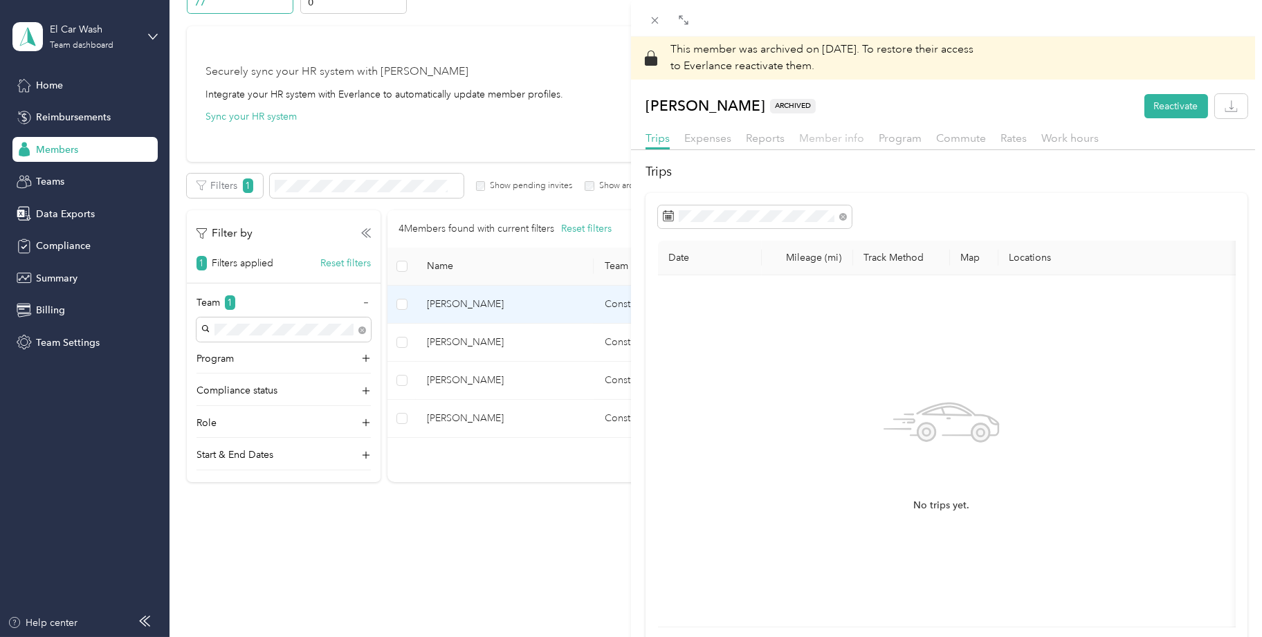
click at [831, 138] on span "Member info" at bounding box center [831, 137] width 65 height 13
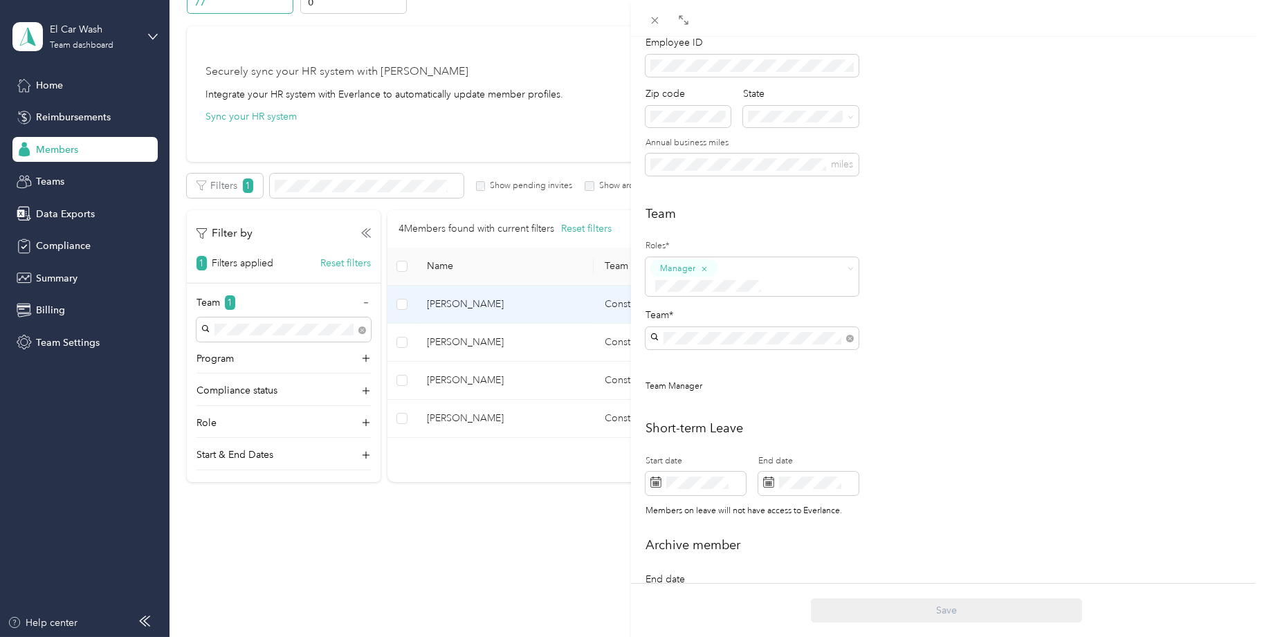
scroll to position [276, 0]
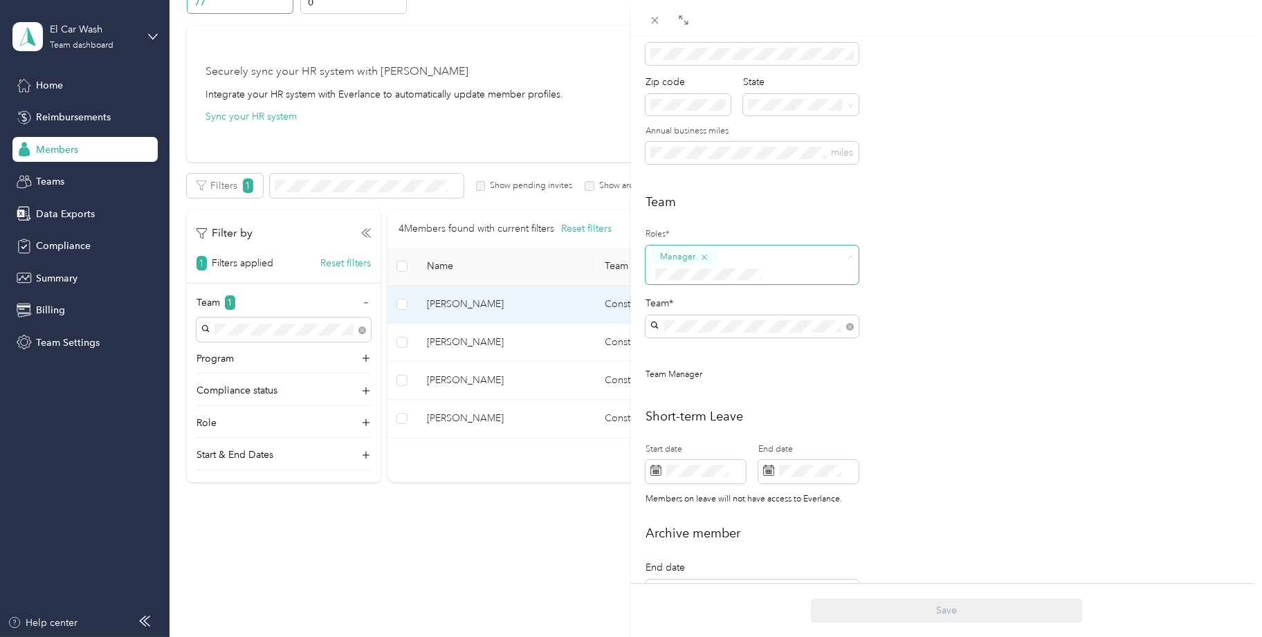
click at [704, 253] on icon "button" at bounding box center [703, 257] width 9 height 9
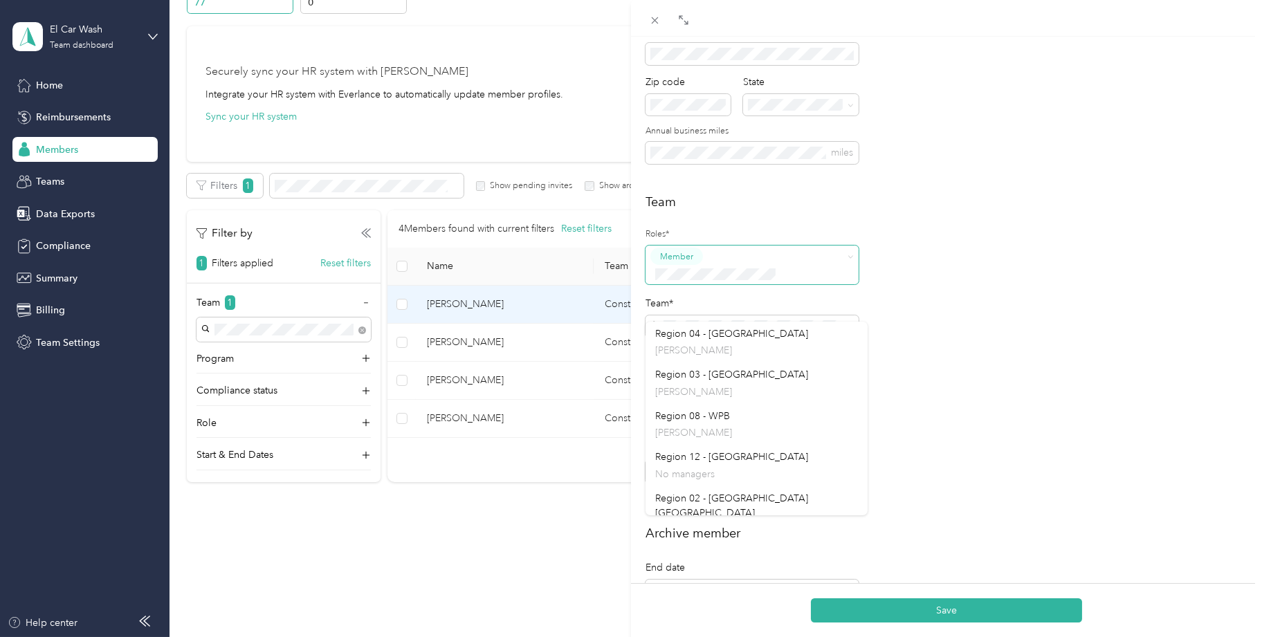
click at [878, 306] on div "Team Roles* Member Team* Team Manager" at bounding box center [946, 294] width 602 height 203
click at [893, 323] on div "Team Roles* Member Team* Team Manager" at bounding box center [946, 294] width 602 height 203
click at [972, 603] on button "Save" at bounding box center [946, 610] width 271 height 24
click at [971, 606] on button "Save" at bounding box center [946, 610] width 271 height 24
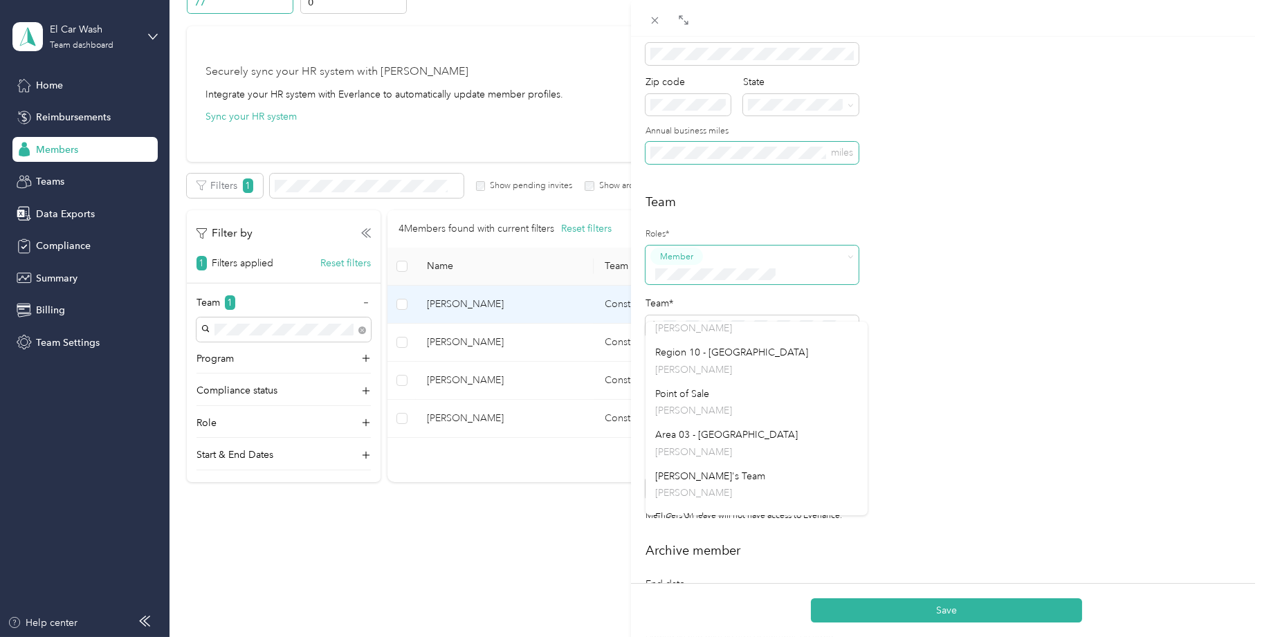
scroll to position [346, 0]
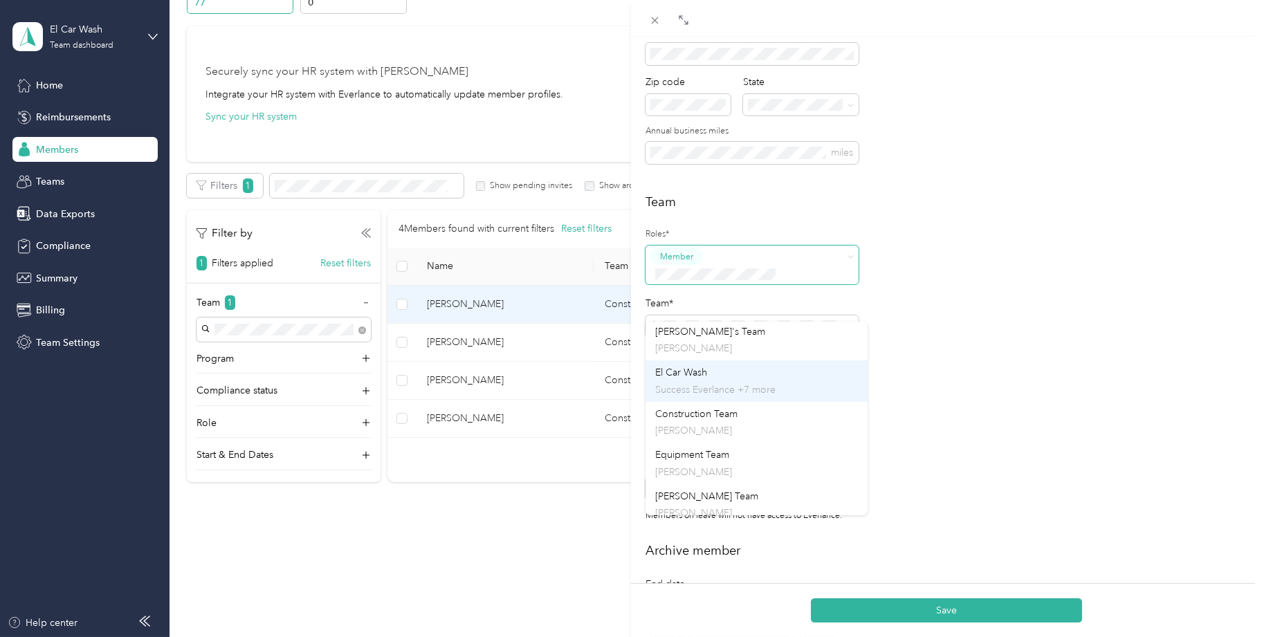
click at [722, 366] on div "El Car Wash Success Everlance +7 more" at bounding box center [756, 381] width 203 height 32
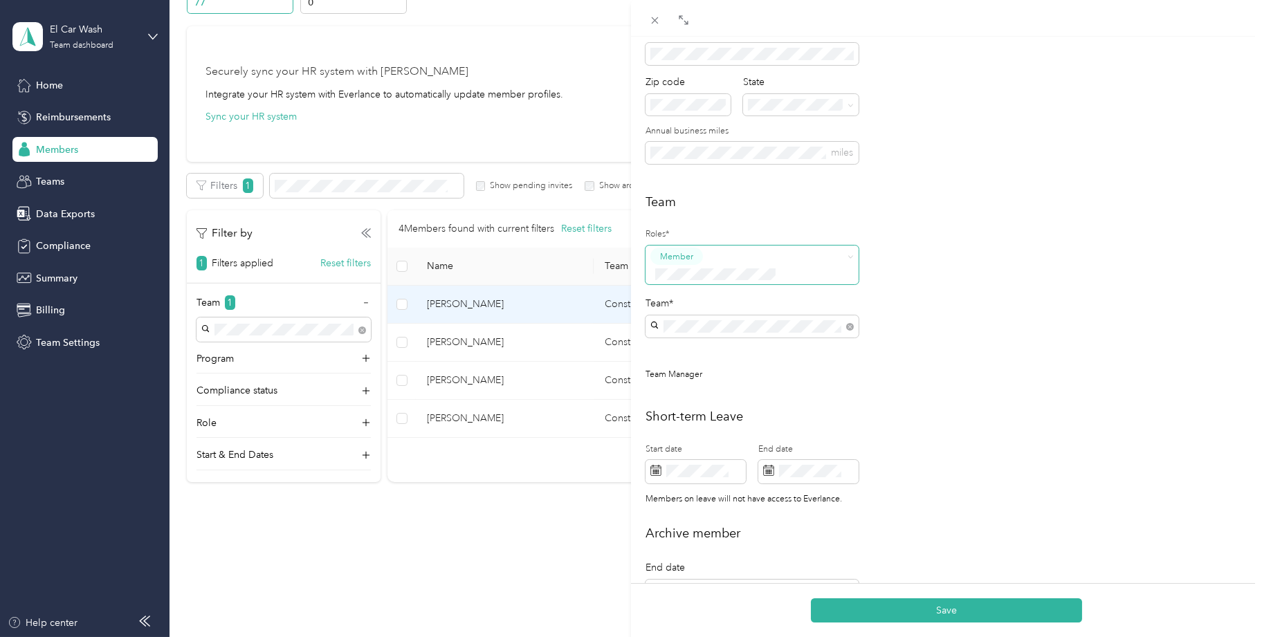
click at [912, 269] on div "Team Roles* Member Team* Team Manager" at bounding box center [946, 294] width 602 height 203
click at [899, 613] on button "Save" at bounding box center [946, 610] width 271 height 24
click at [1232, 25] on icon at bounding box center [1231, 27] width 6 height 6
click at [46, 182] on div "This member was archived on [DATE] . To restore their access to Everlance react…" at bounding box center [631, 318] width 1262 height 637
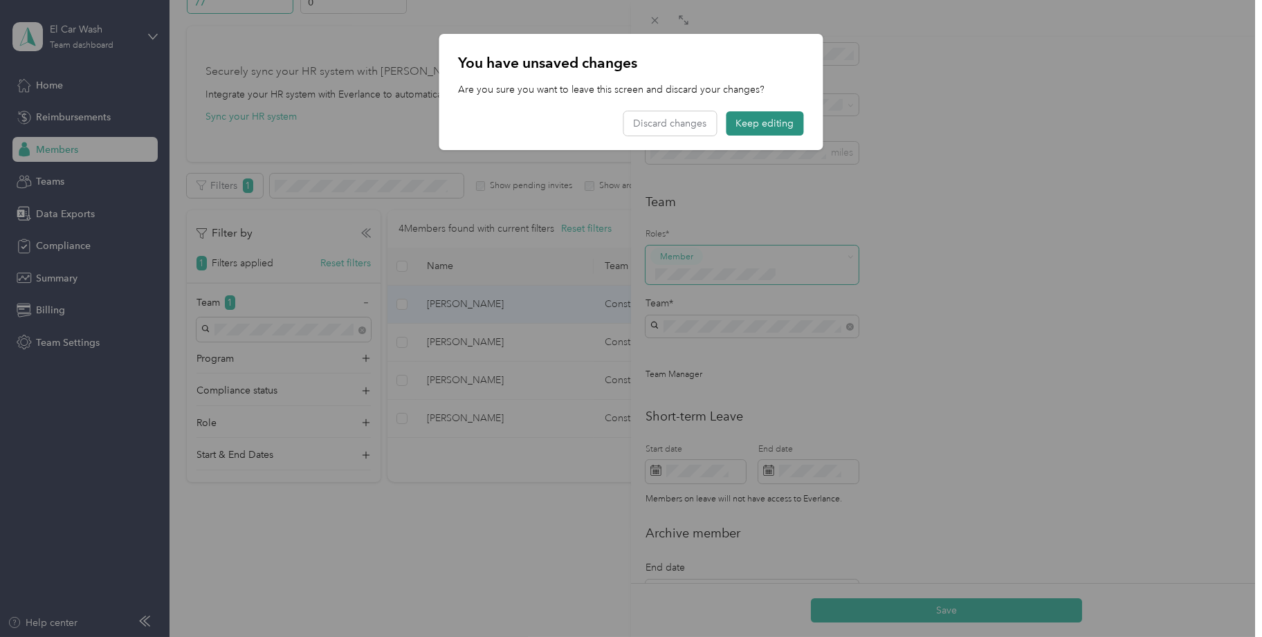
click at [760, 119] on button "Keep editing" at bounding box center [764, 123] width 77 height 24
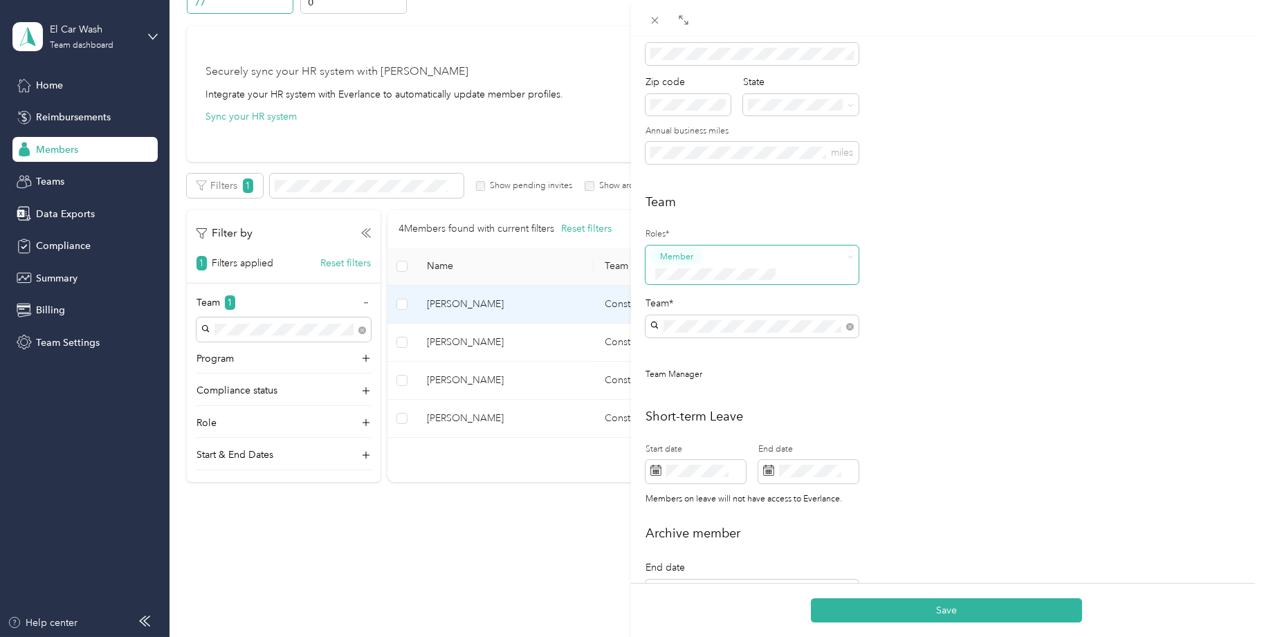
scroll to position [0, 0]
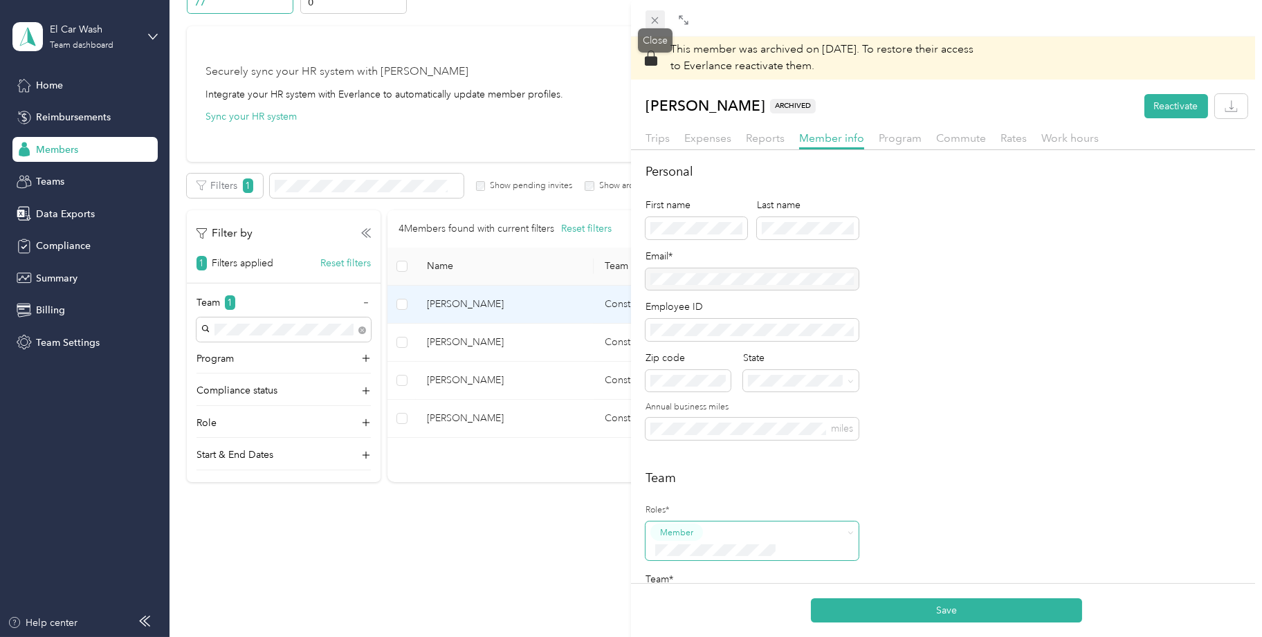
click at [653, 19] on icon at bounding box center [655, 20] width 7 height 7
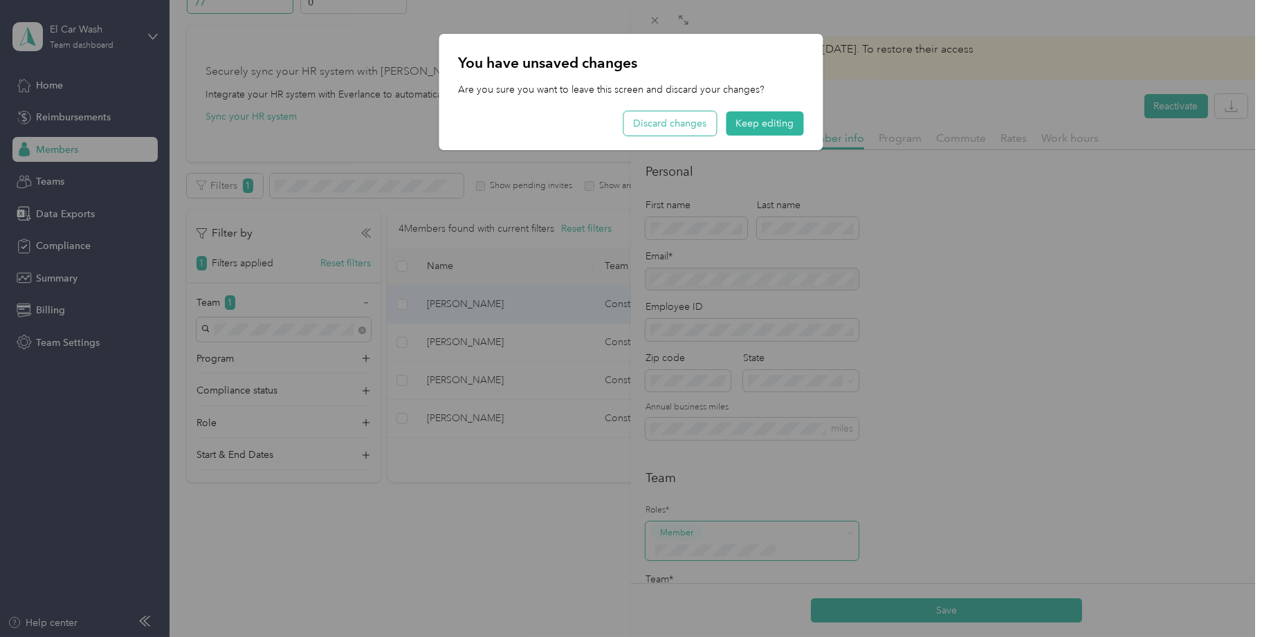
click at [661, 123] on button "Discard changes" at bounding box center [670, 123] width 93 height 24
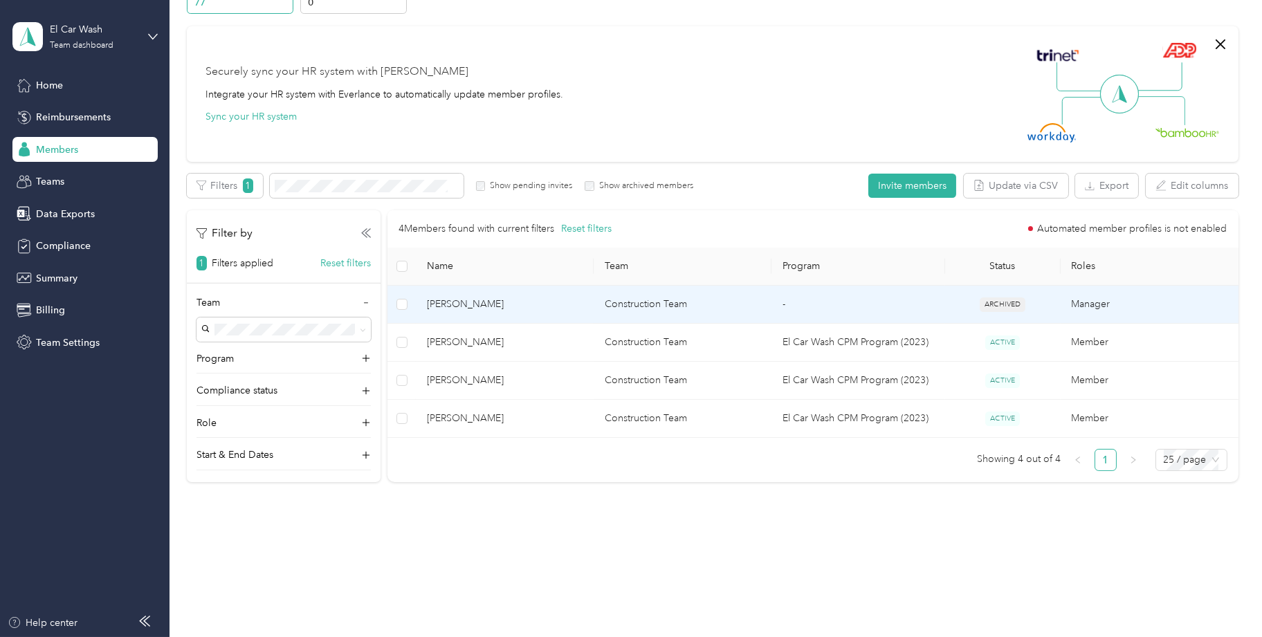
click at [892, 297] on td "-" at bounding box center [858, 305] width 174 height 38
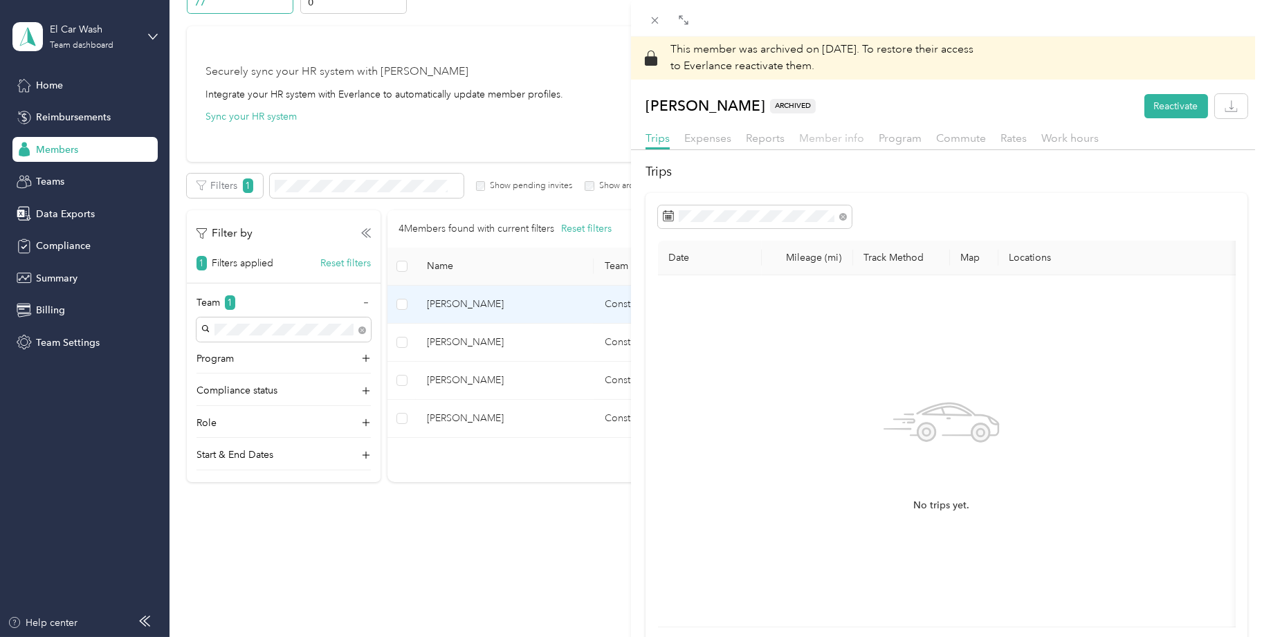
click at [847, 138] on span "Member info" at bounding box center [831, 137] width 65 height 13
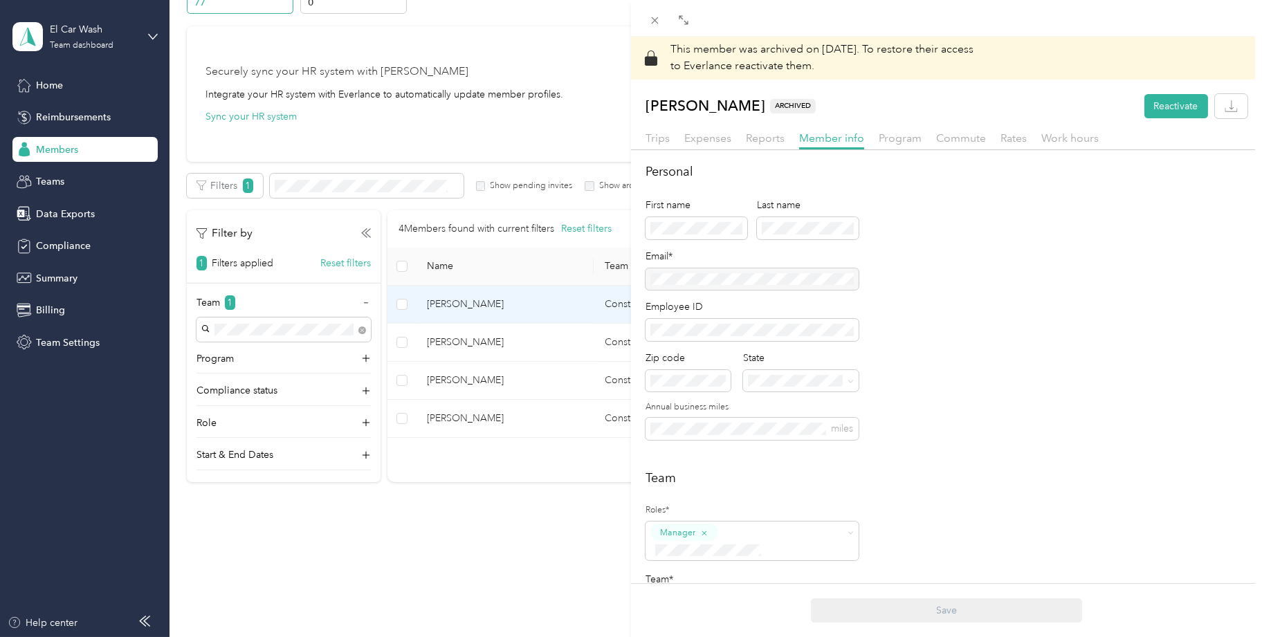
scroll to position [208, 0]
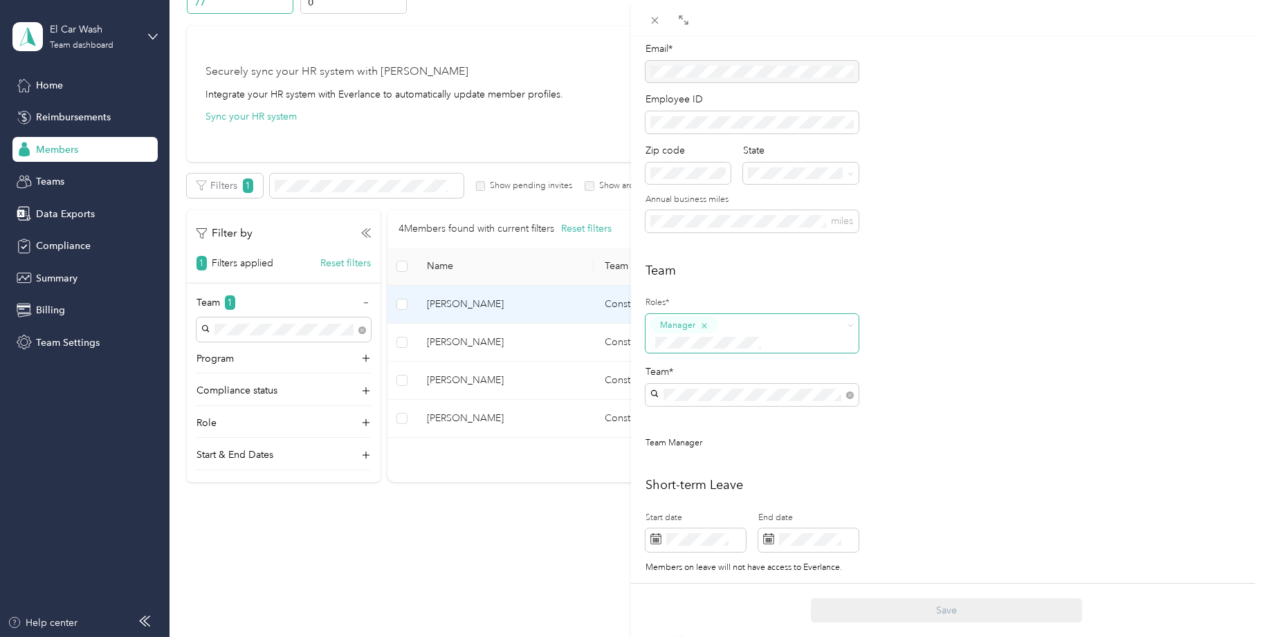
click at [704, 322] on icon "button" at bounding box center [703, 326] width 9 height 9
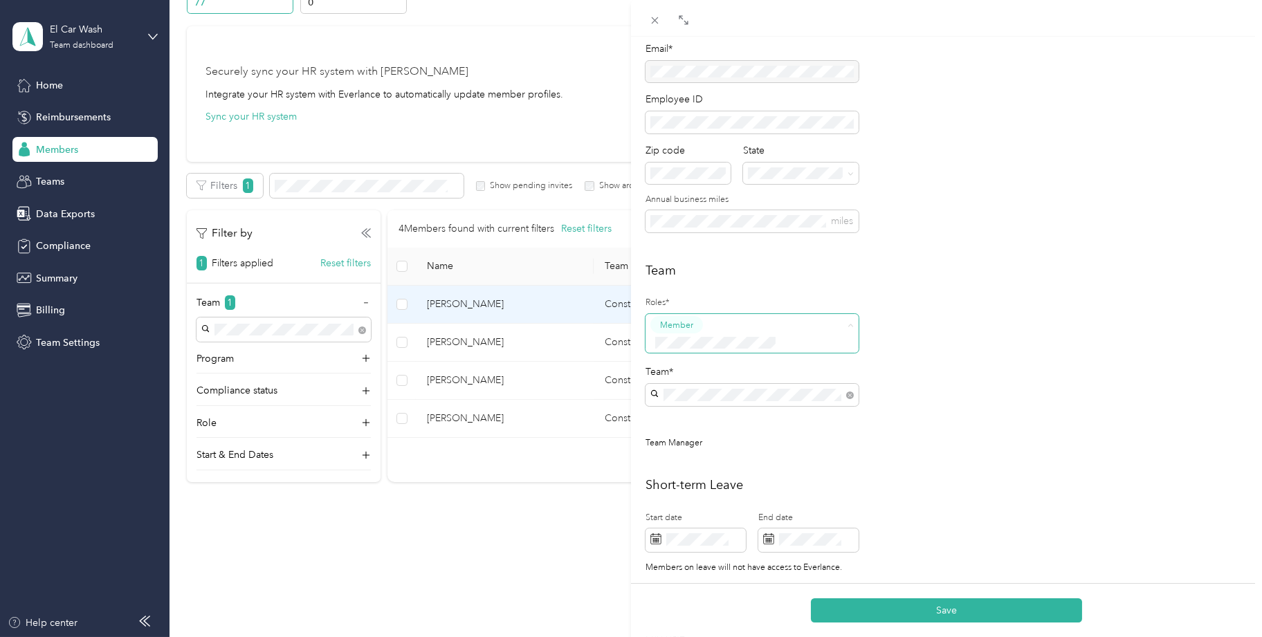
click at [983, 299] on div "Team Roles* Member Team* Team Manager" at bounding box center [946, 362] width 602 height 203
click at [895, 604] on button "Save" at bounding box center [946, 610] width 271 height 24
click at [701, 428] on button "Manager" at bounding box center [682, 430] width 55 height 17
click at [727, 418] on span "Region 04 - [GEOGRAPHIC_DATA]" at bounding box center [731, 420] width 153 height 12
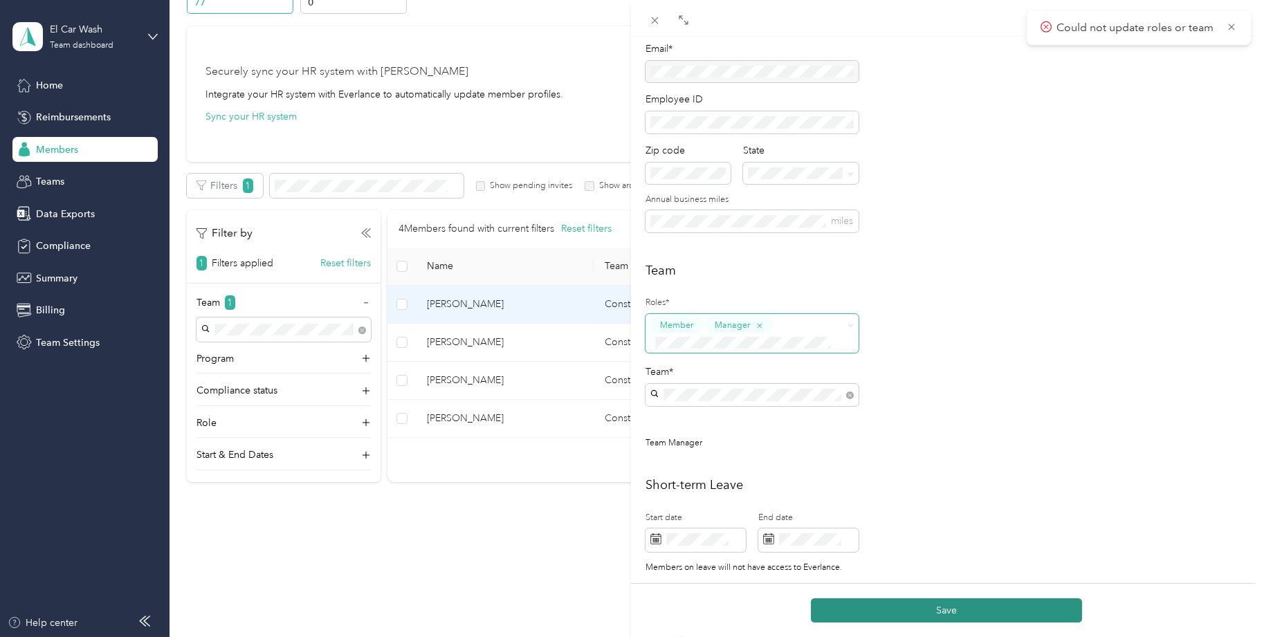
click at [873, 612] on button "Save" at bounding box center [946, 610] width 271 height 24
click at [454, 348] on div "This member was archived on [DATE] . To restore their access to Everlance react…" at bounding box center [631, 318] width 1262 height 637
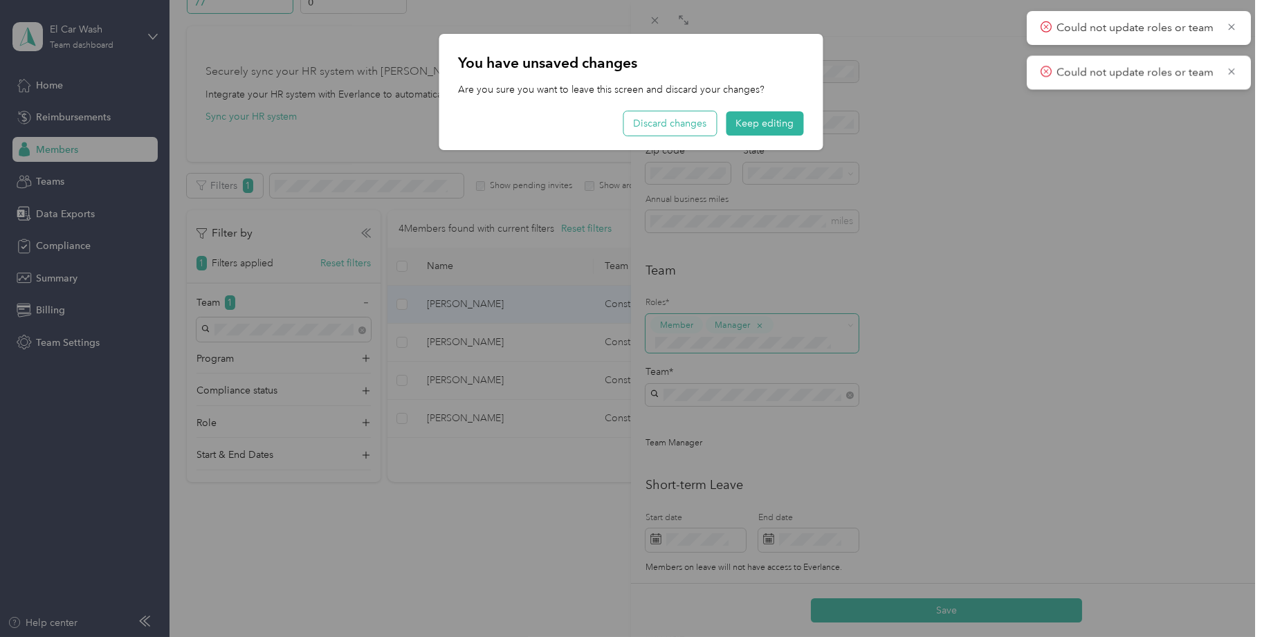
click at [688, 120] on button "Discard changes" at bounding box center [670, 123] width 93 height 24
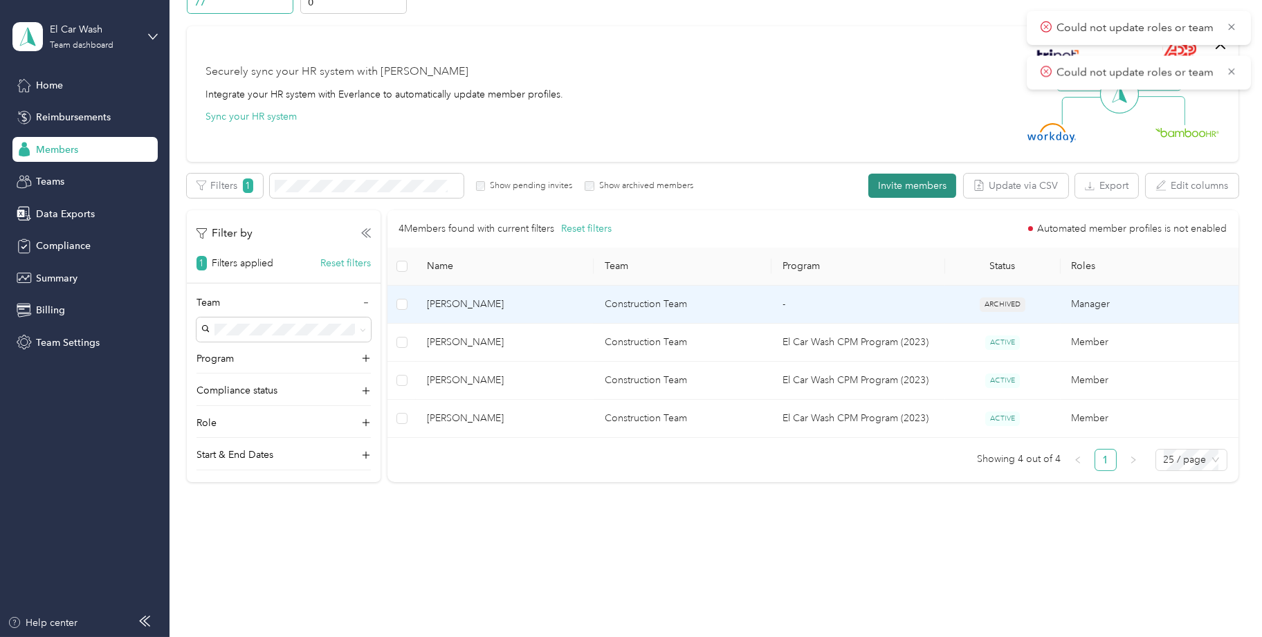
click at [881, 179] on button "Invite members" at bounding box center [912, 186] width 88 height 24
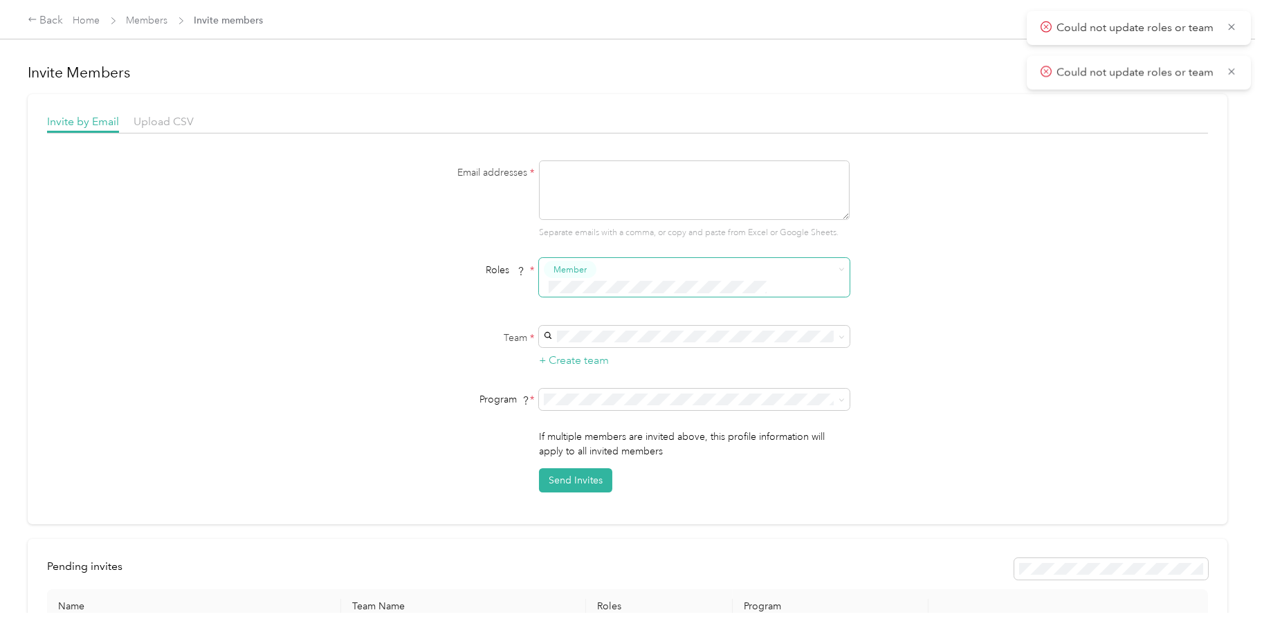
click at [592, 264] on button "Member" at bounding box center [570, 269] width 53 height 17
click at [596, 281] on li "Member" at bounding box center [692, 292] width 311 height 27
click at [589, 379] on div "No results match your search" at bounding box center [692, 364] width 311 height 67
click at [619, 428] on span "El Car Wash CPM Program (2023) (CPM)" at bounding box center [634, 431] width 175 height 12
click at [631, 198] on textarea at bounding box center [694, 189] width 311 height 59
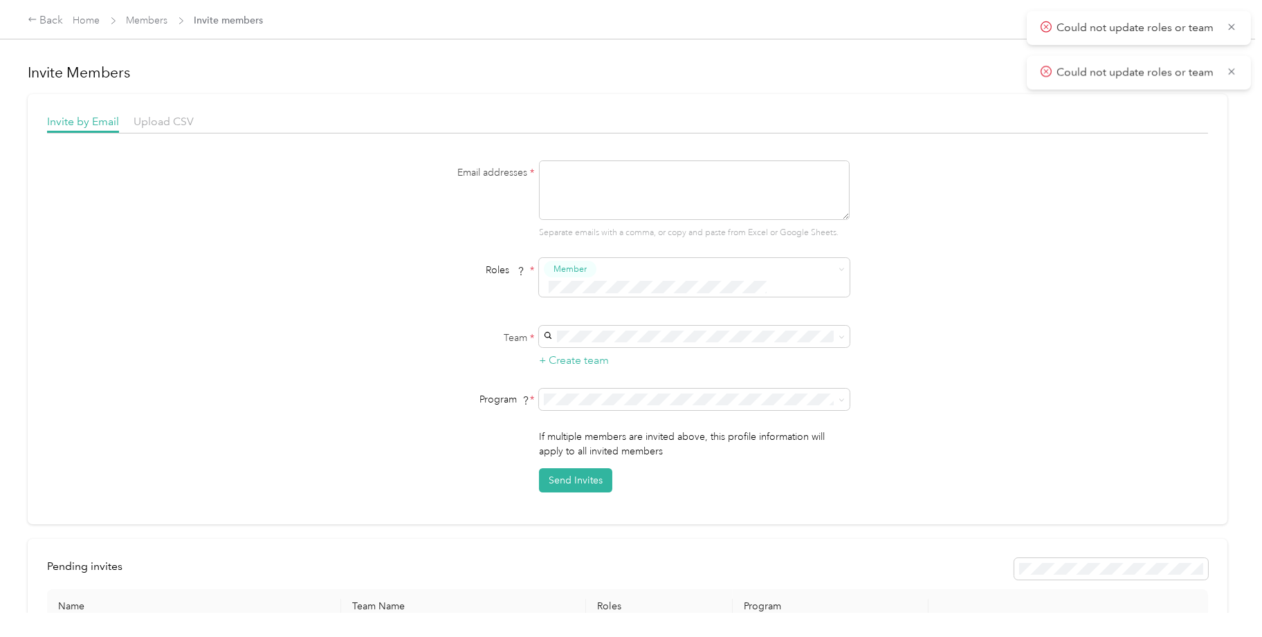
paste textarea "[EMAIL_ADDRESS][DOMAIN_NAME]"
type textarea "[EMAIL_ADDRESS][DOMAIN_NAME]"
click at [582, 468] on button "Send Invites" at bounding box center [575, 480] width 73 height 24
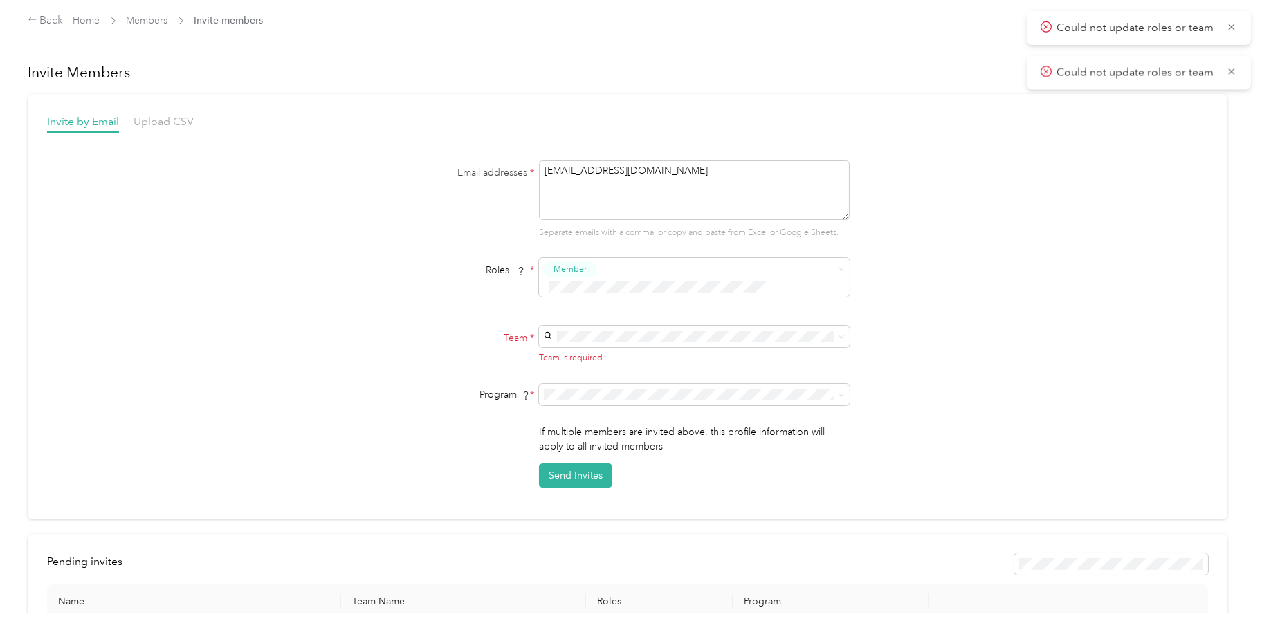
click at [605, 305] on form "Email addresses * [EMAIL_ADDRESS][DOMAIN_NAME] Separate emails with a comma, or…" at bounding box center [627, 324] width 533 height 328
click at [605, 343] on div "El Car Wash Success Everlance +7 more" at bounding box center [692, 352] width 291 height 32
click at [576, 468] on button "Send Invites" at bounding box center [575, 480] width 73 height 24
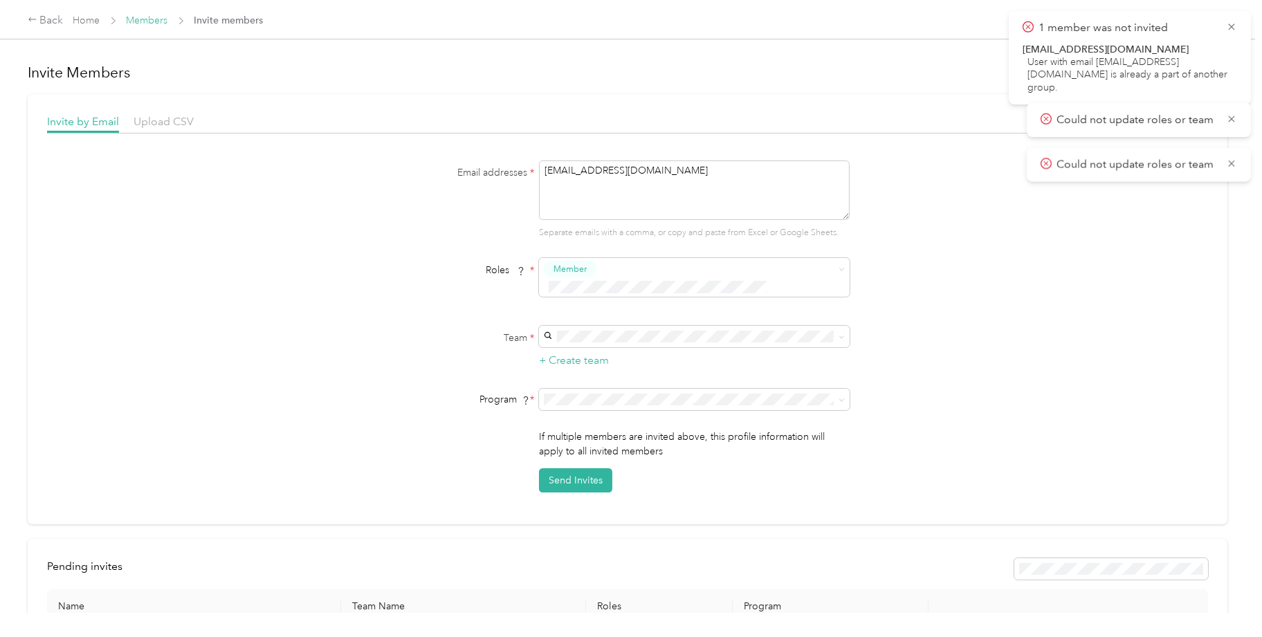
click at [148, 20] on link "Members" at bounding box center [148, 21] width 42 height 12
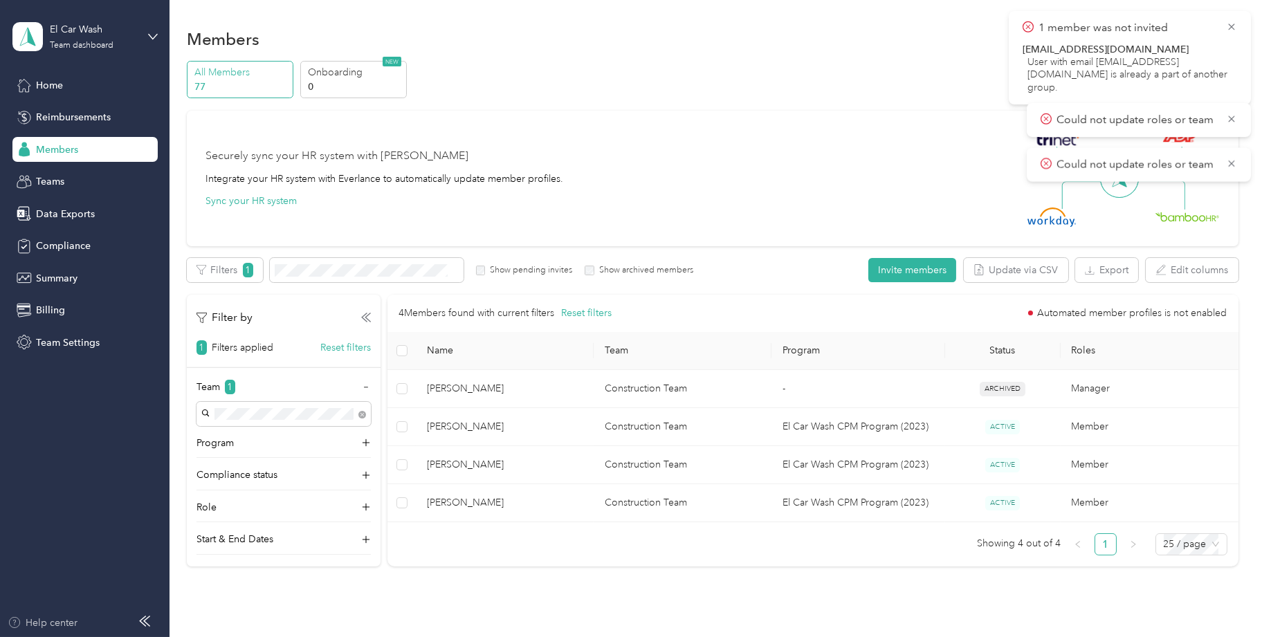
click at [20, 623] on icon "button" at bounding box center [15, 622] width 14 height 11
click at [233, 67] on p "All Members" at bounding box center [241, 72] width 94 height 15
click at [336, 347] on button "Reset filters" at bounding box center [345, 347] width 51 height 15
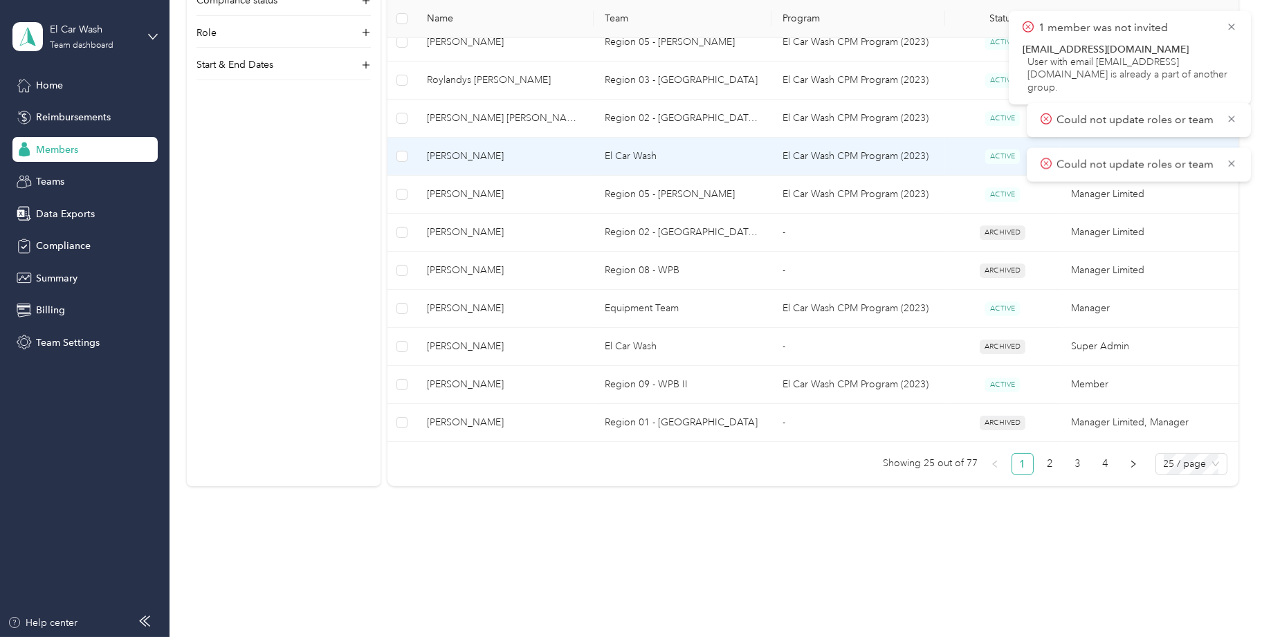
scroll to position [883, 0]
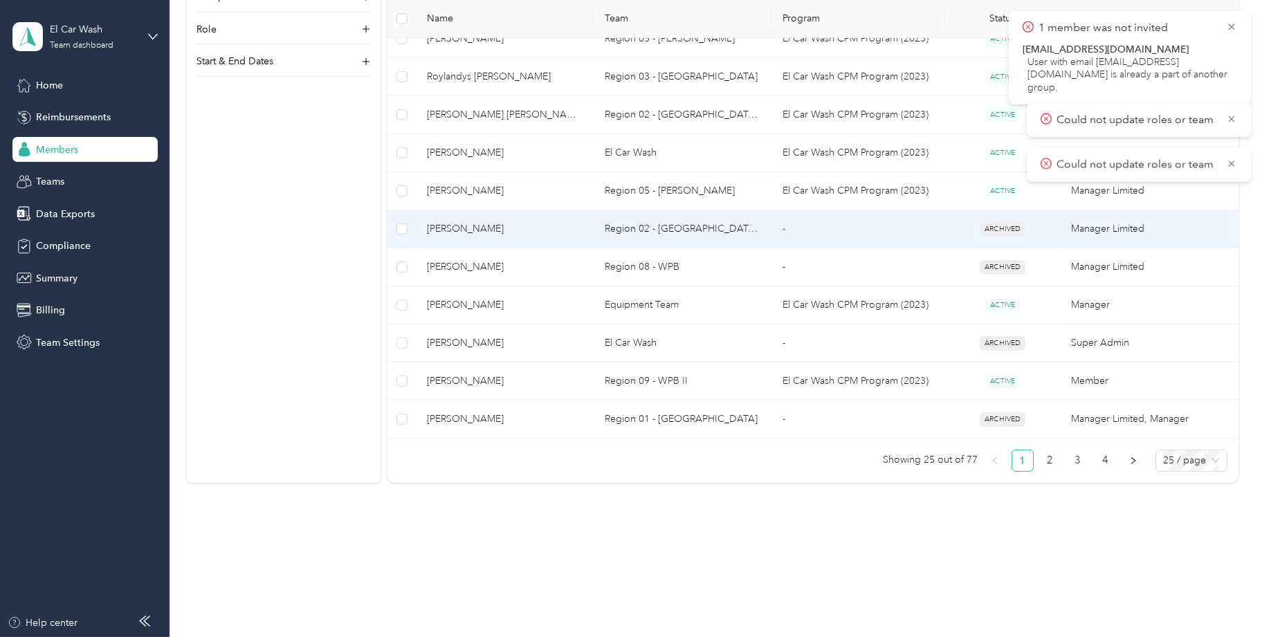
click at [787, 213] on td "-" at bounding box center [858, 229] width 174 height 38
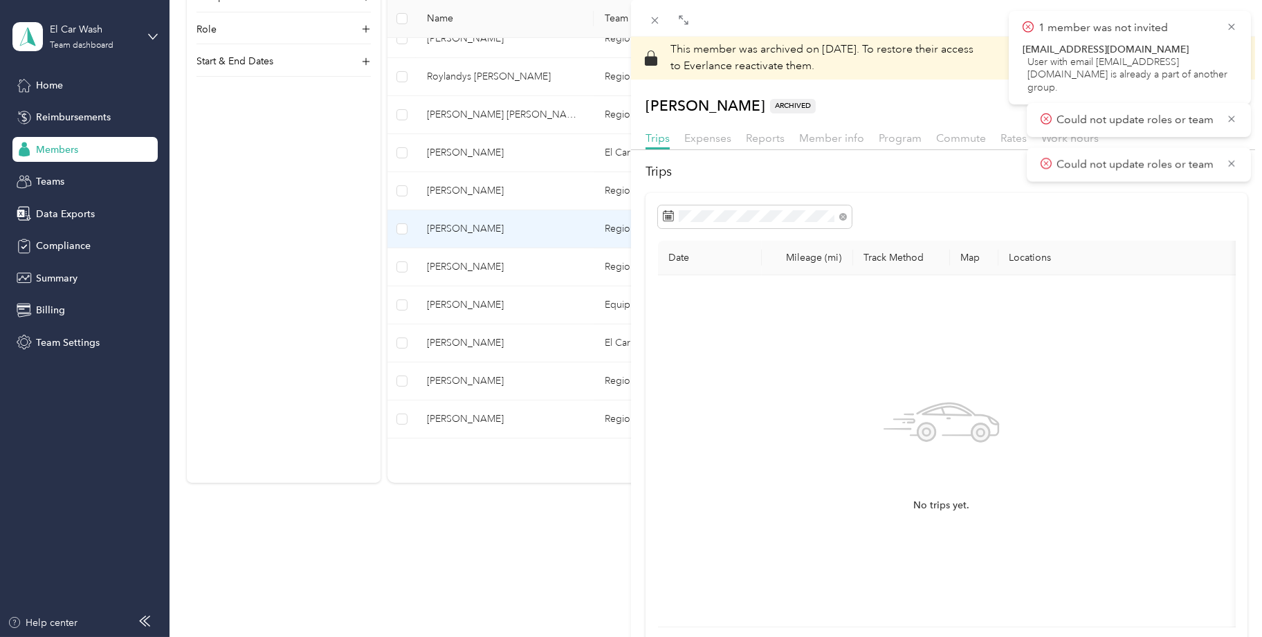
click at [466, 310] on div "This member was archived on [DATE] . To restore their access to Everlance react…" at bounding box center [631, 318] width 1262 height 637
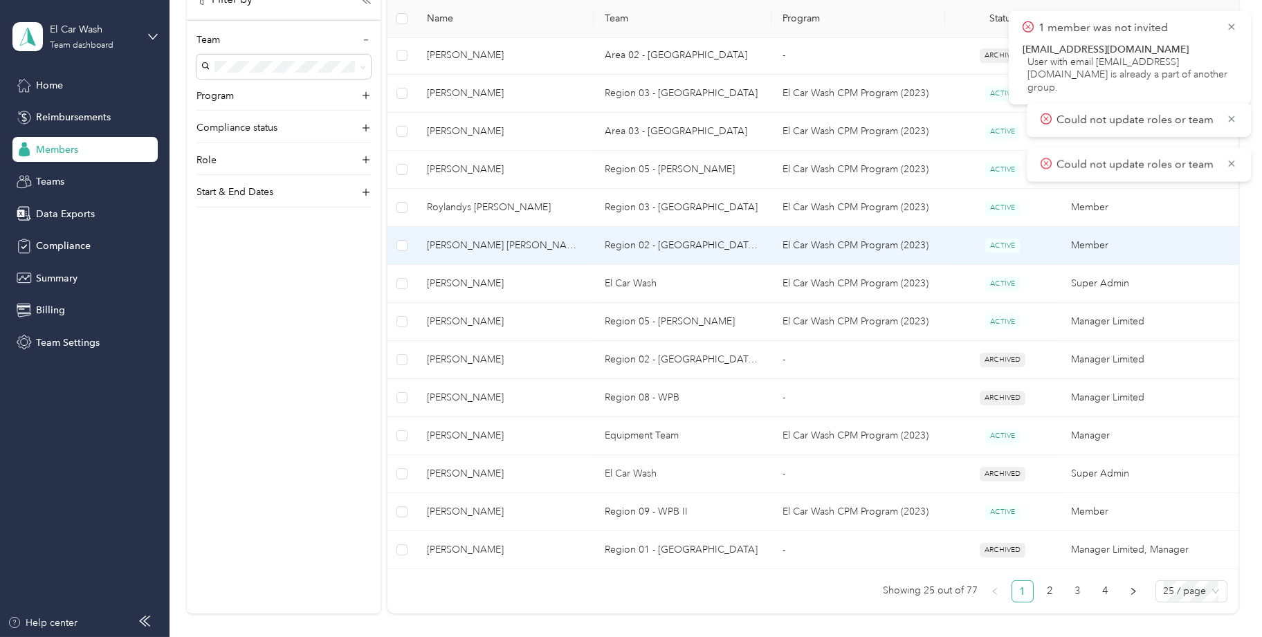
scroll to position [744, 0]
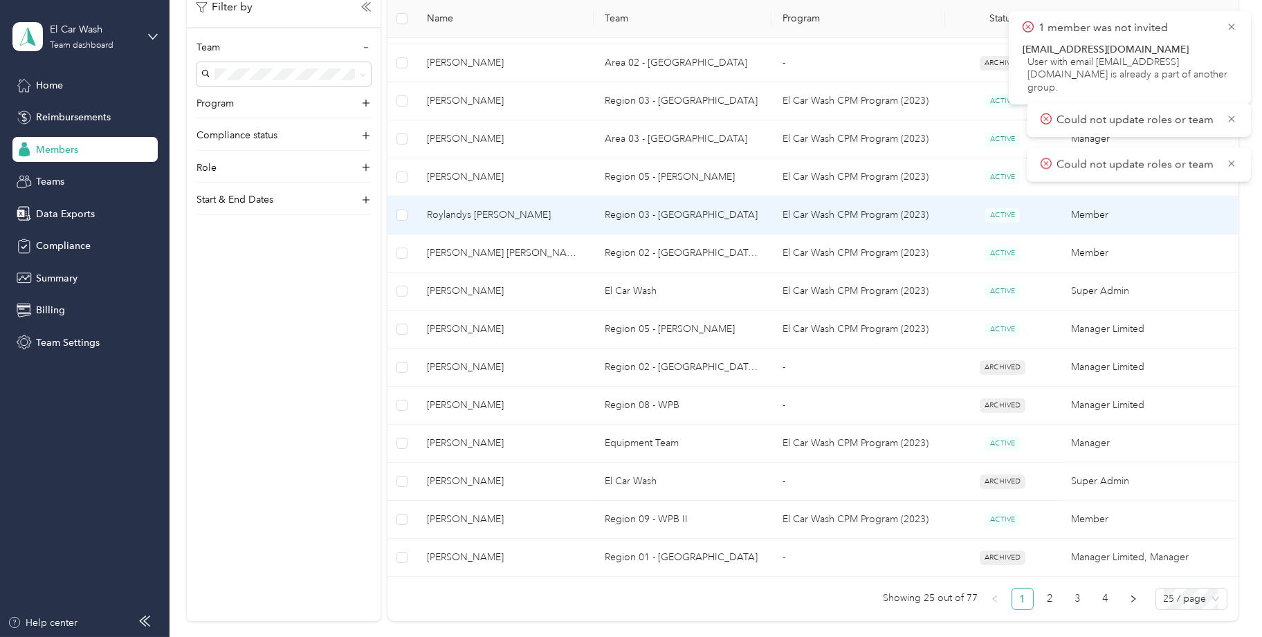
click at [511, 215] on span "Roylandys [PERSON_NAME]" at bounding box center [505, 215] width 156 height 15
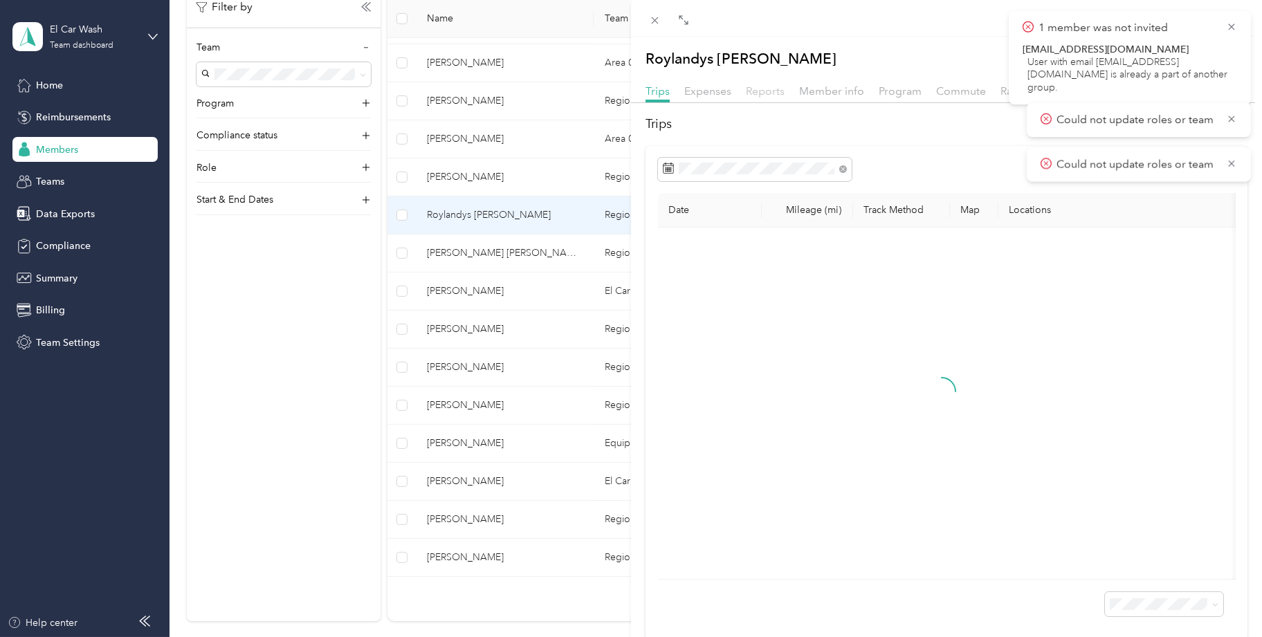
click at [769, 89] on span "Reports" at bounding box center [765, 90] width 39 height 13
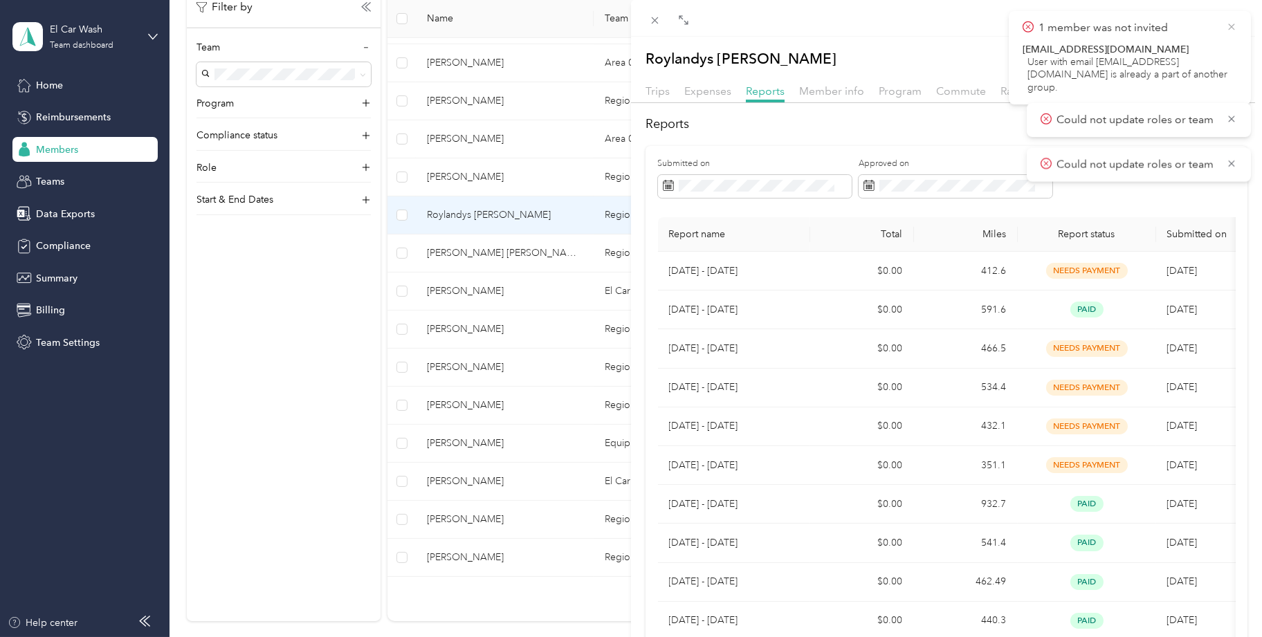
click at [1229, 24] on icon at bounding box center [1231, 27] width 6 height 6
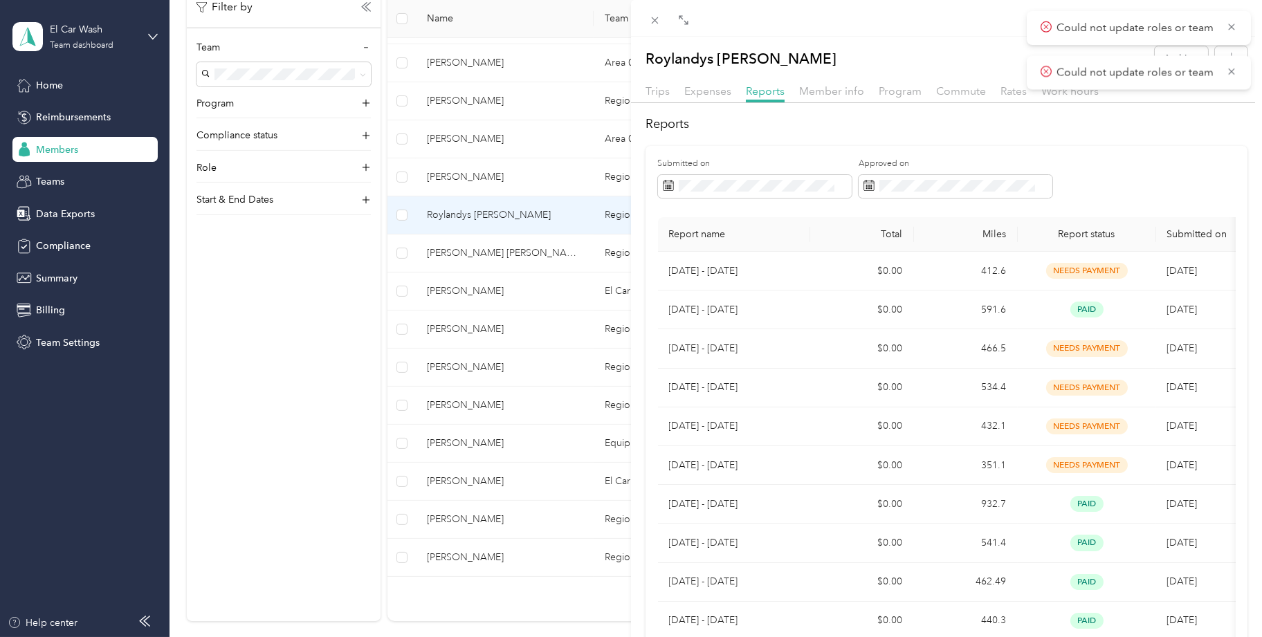
click at [1229, 24] on icon at bounding box center [1231, 27] width 6 height 6
click at [1229, 26] on icon at bounding box center [1231, 27] width 11 height 12
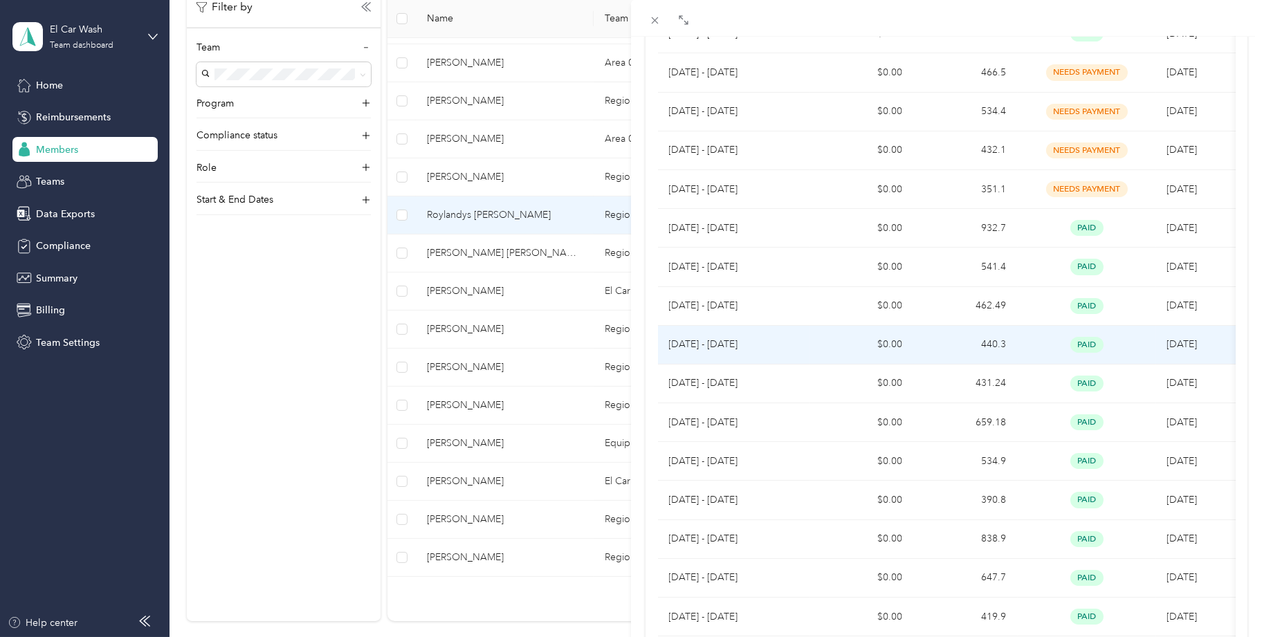
click at [804, 342] on td "[DATE] - [DATE]" at bounding box center [734, 345] width 152 height 39
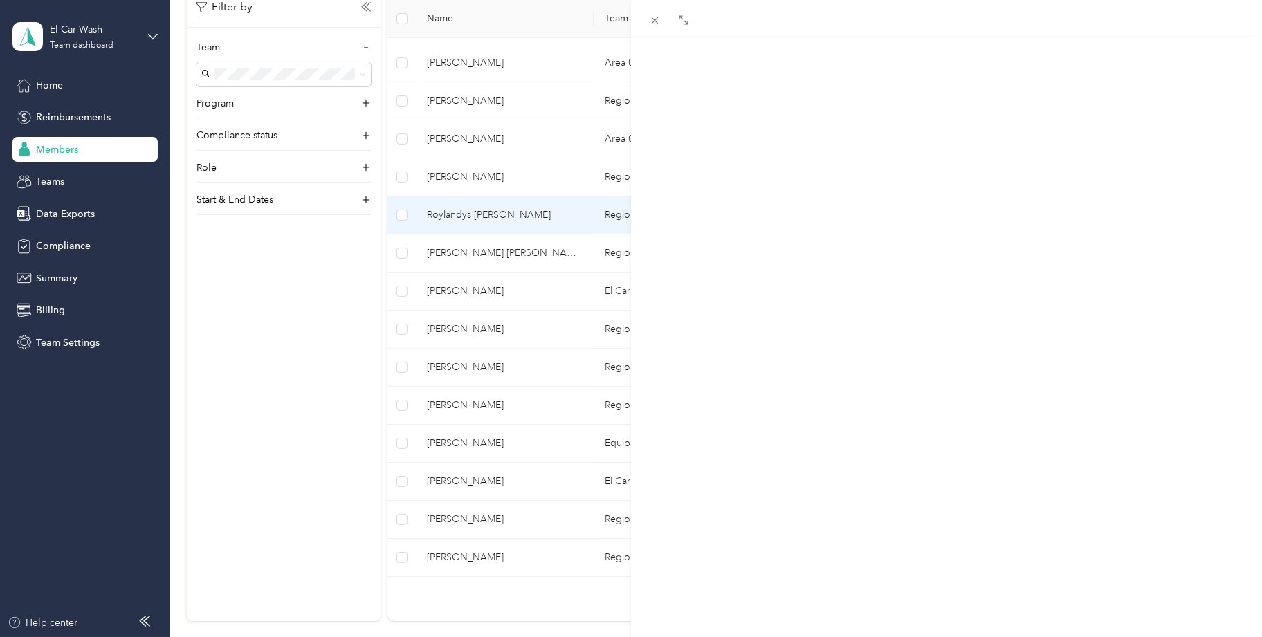
scroll to position [208, 0]
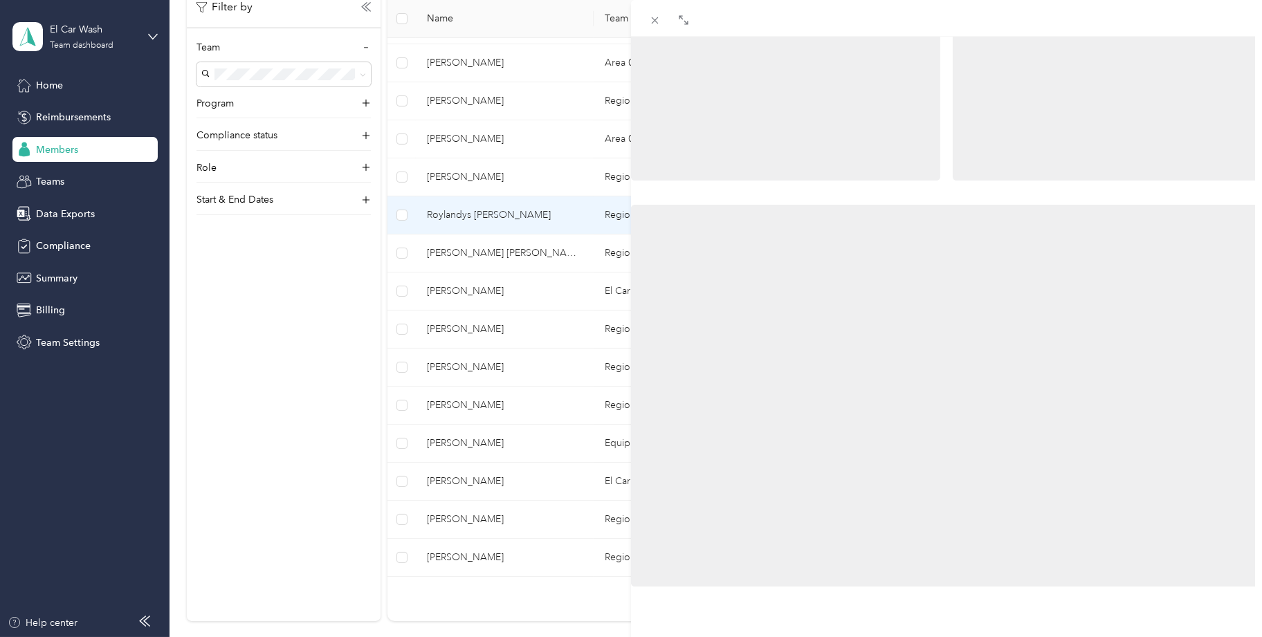
click at [468, 209] on div "BACK [PERSON_NAME] Reports" at bounding box center [631, 318] width 1262 height 637
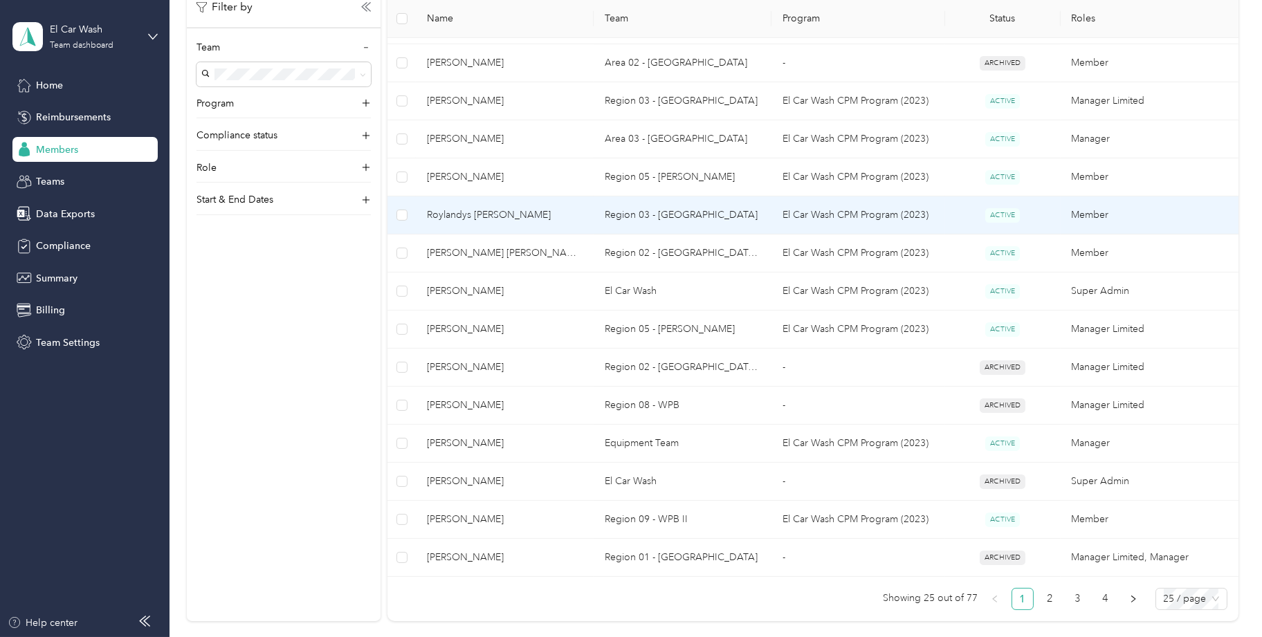
click at [471, 209] on span "Roylandys [PERSON_NAME]" at bounding box center [505, 215] width 156 height 15
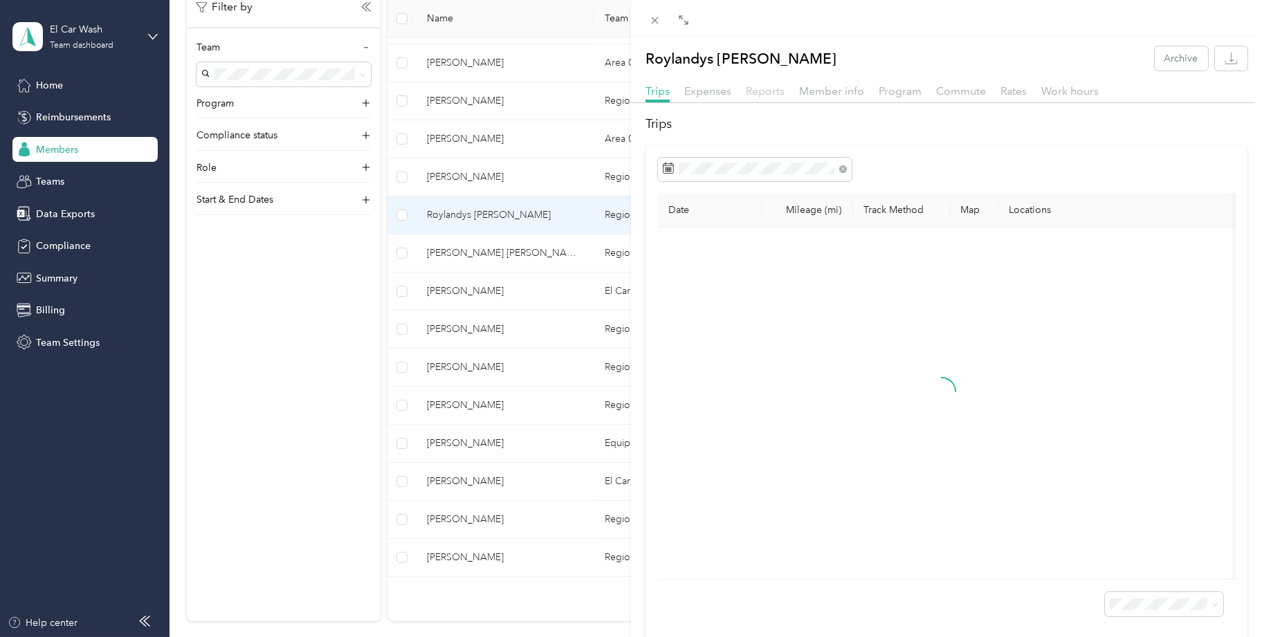
click at [753, 92] on span "Reports" at bounding box center [765, 90] width 39 height 13
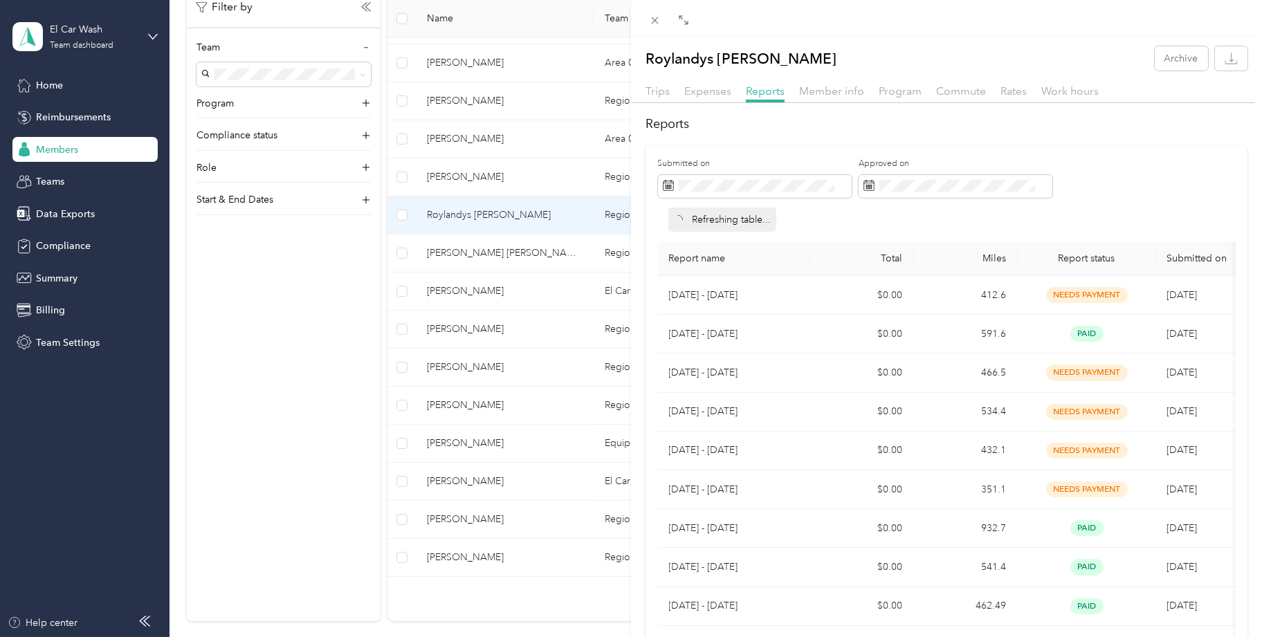
click at [700, 84] on div "Expenses" at bounding box center [707, 91] width 47 height 17
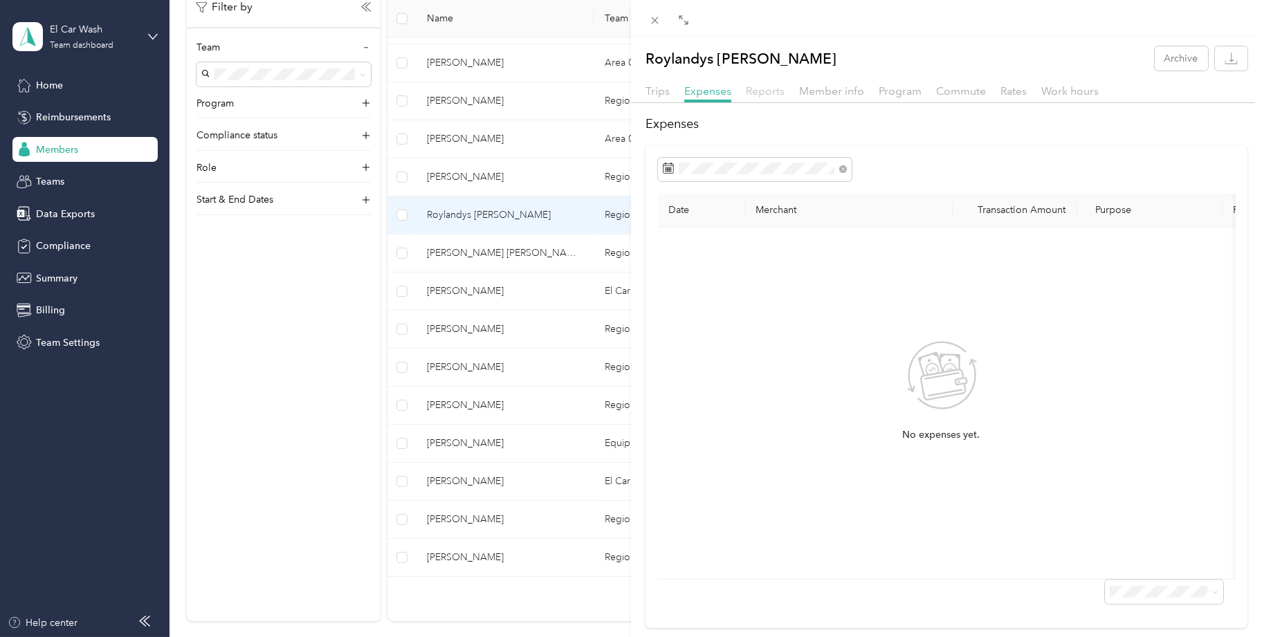
click at [758, 87] on span "Reports" at bounding box center [765, 90] width 39 height 13
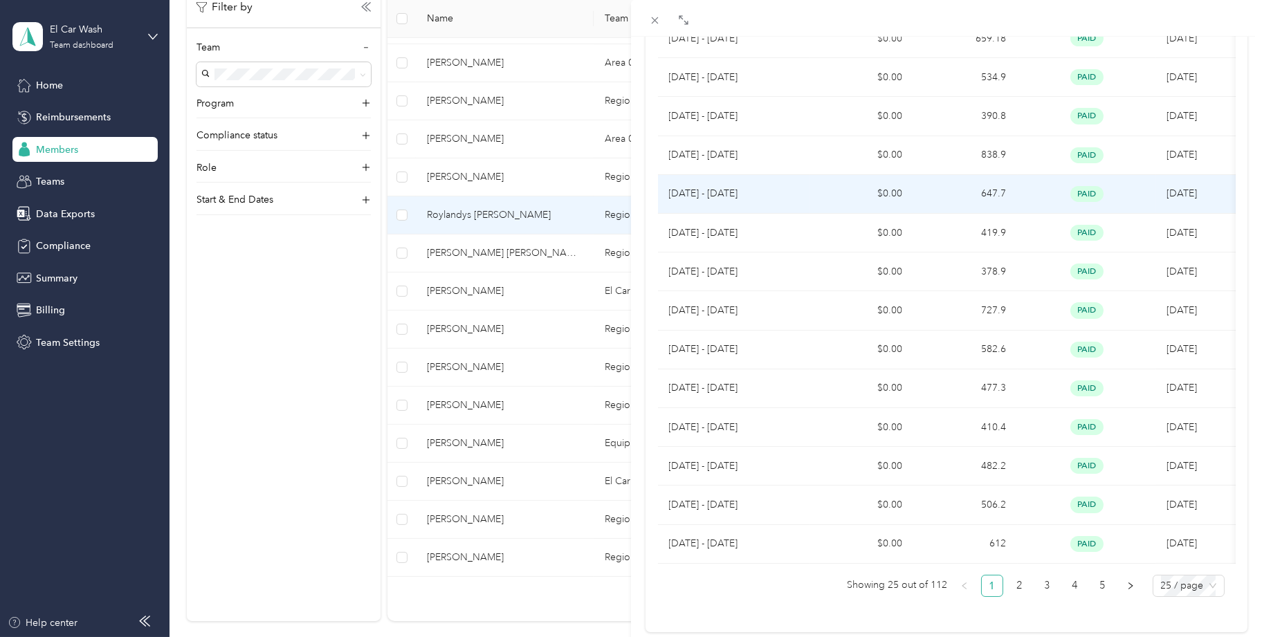
scroll to position [710, 0]
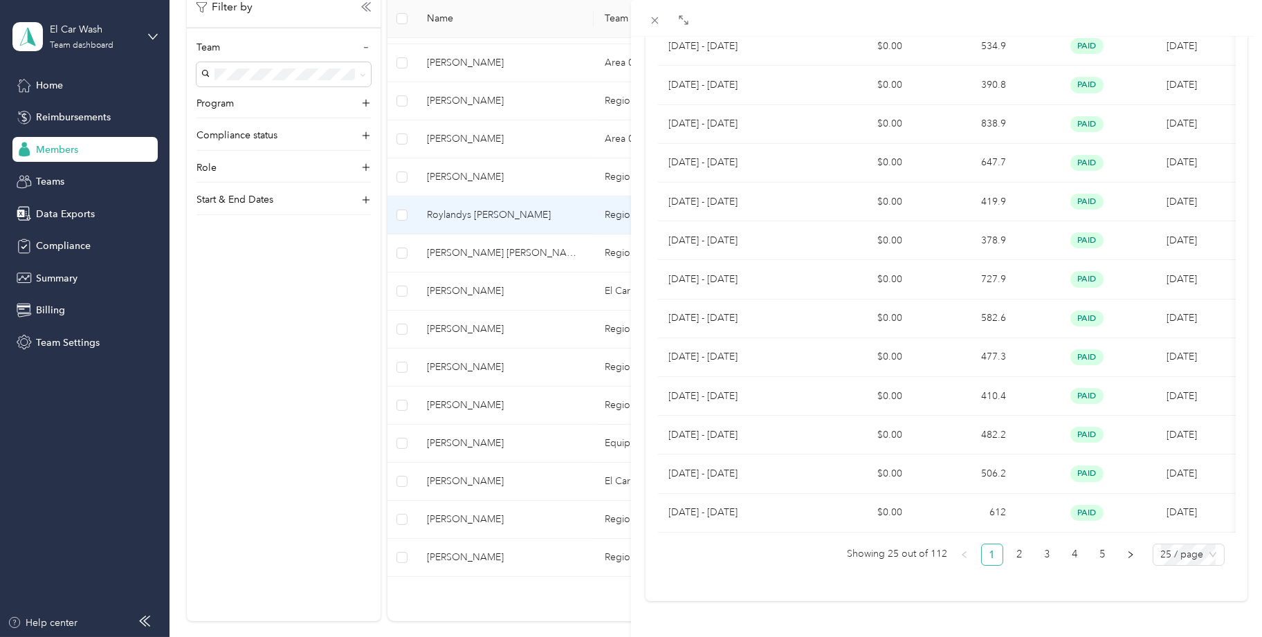
click at [449, 248] on div "Roylandys [PERSON_NAME] Archive Trips Expenses Reports Member info Program Comm…" at bounding box center [631, 318] width 1262 height 637
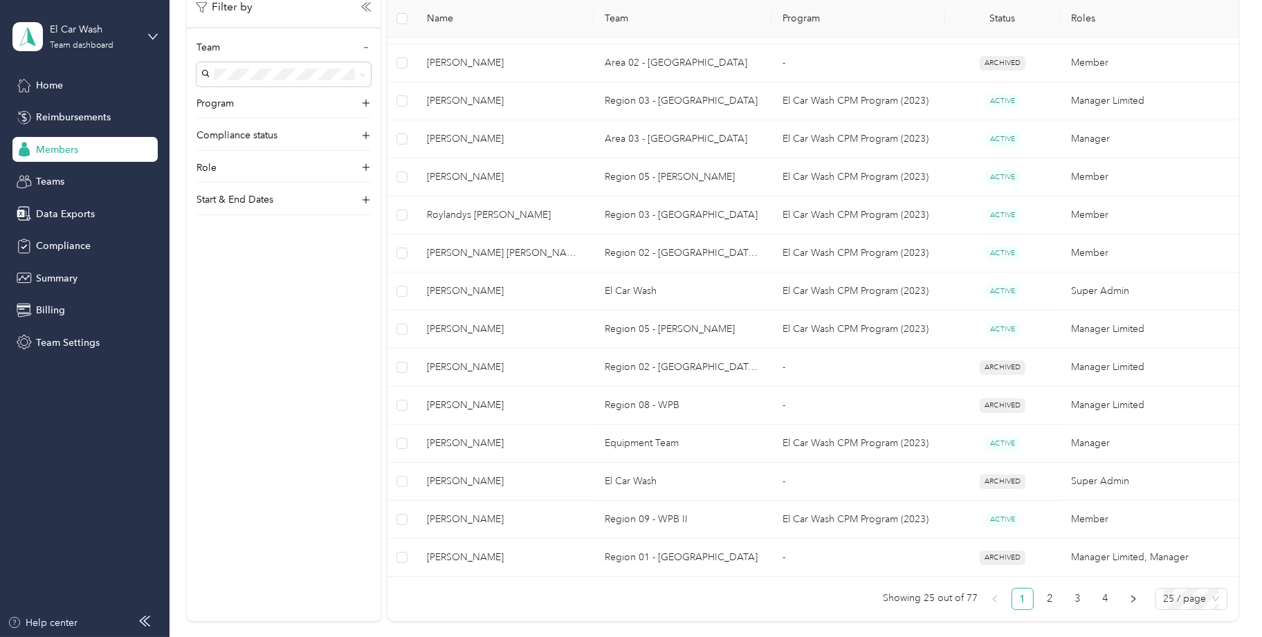
scroll to position [71, 0]
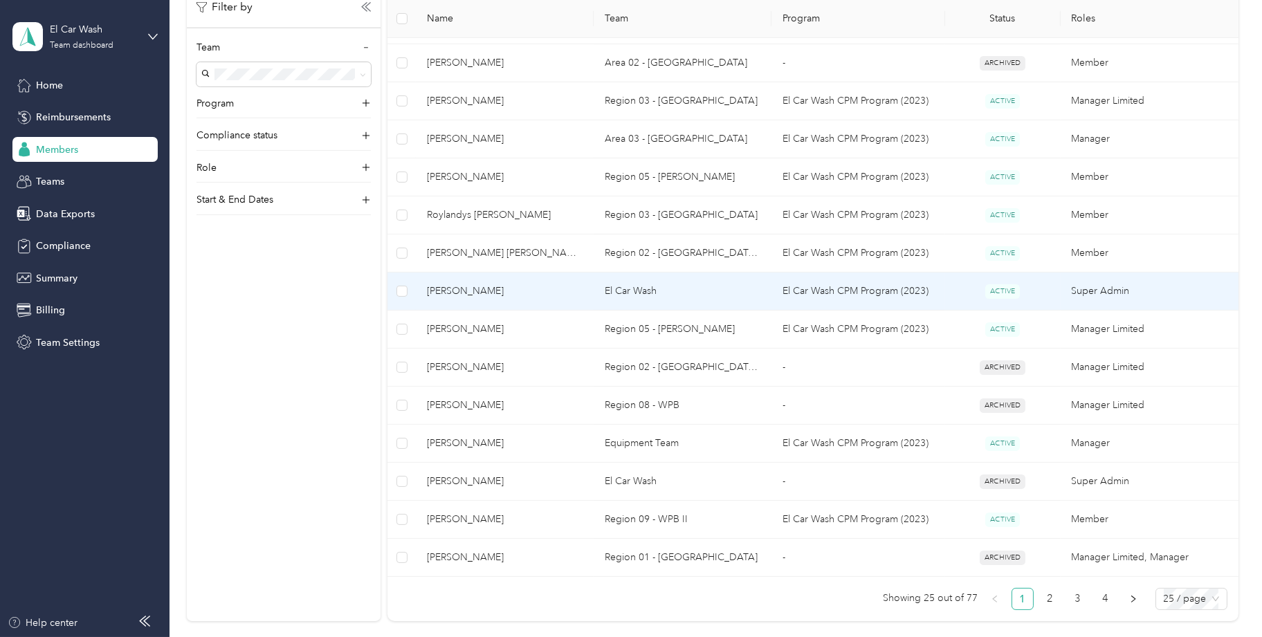
click at [447, 293] on span "[PERSON_NAME]" at bounding box center [505, 291] width 156 height 15
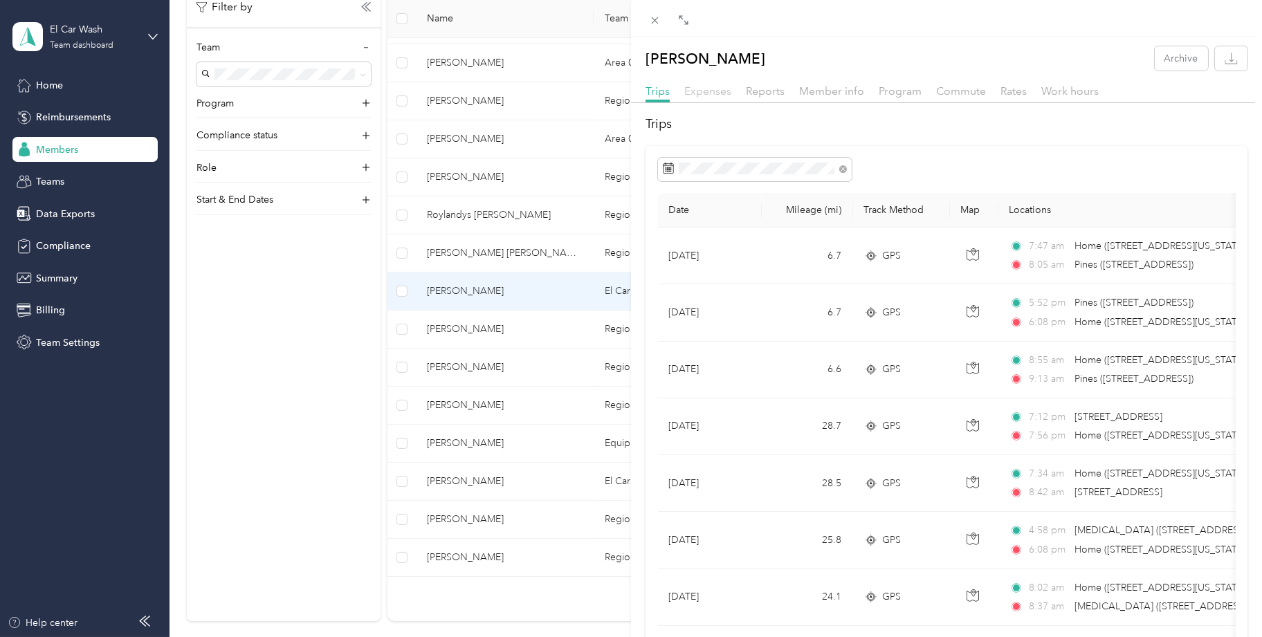
click at [709, 93] on span "Expenses" at bounding box center [707, 90] width 47 height 13
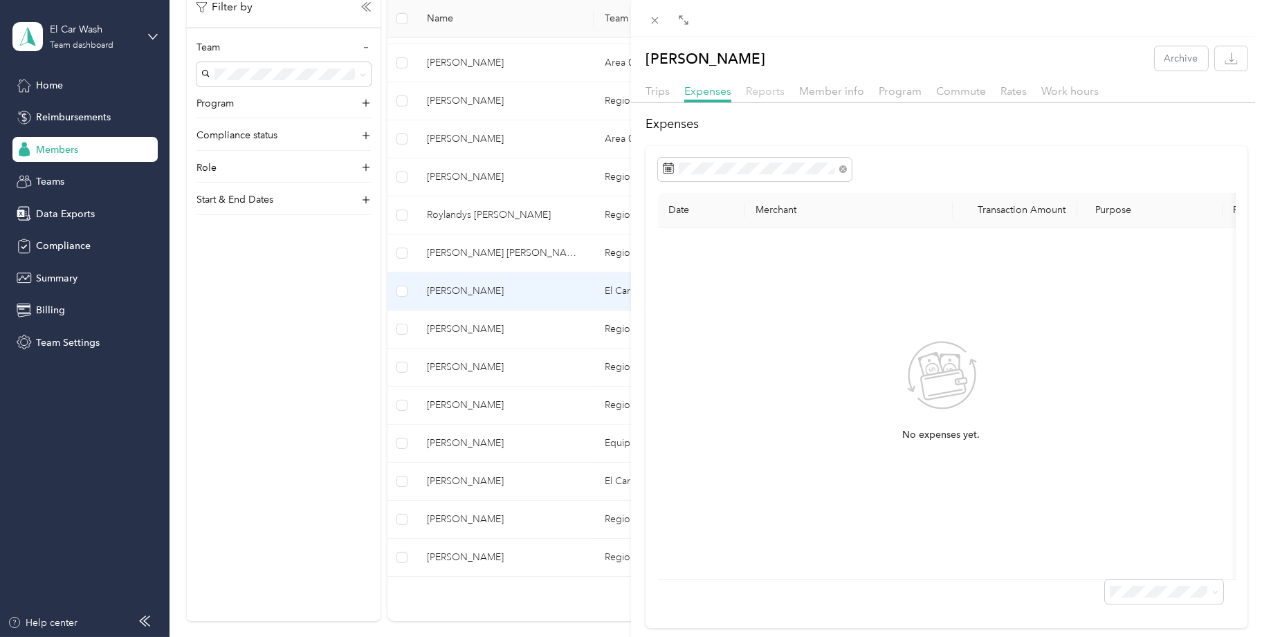
click at [757, 95] on span "Reports" at bounding box center [765, 90] width 39 height 13
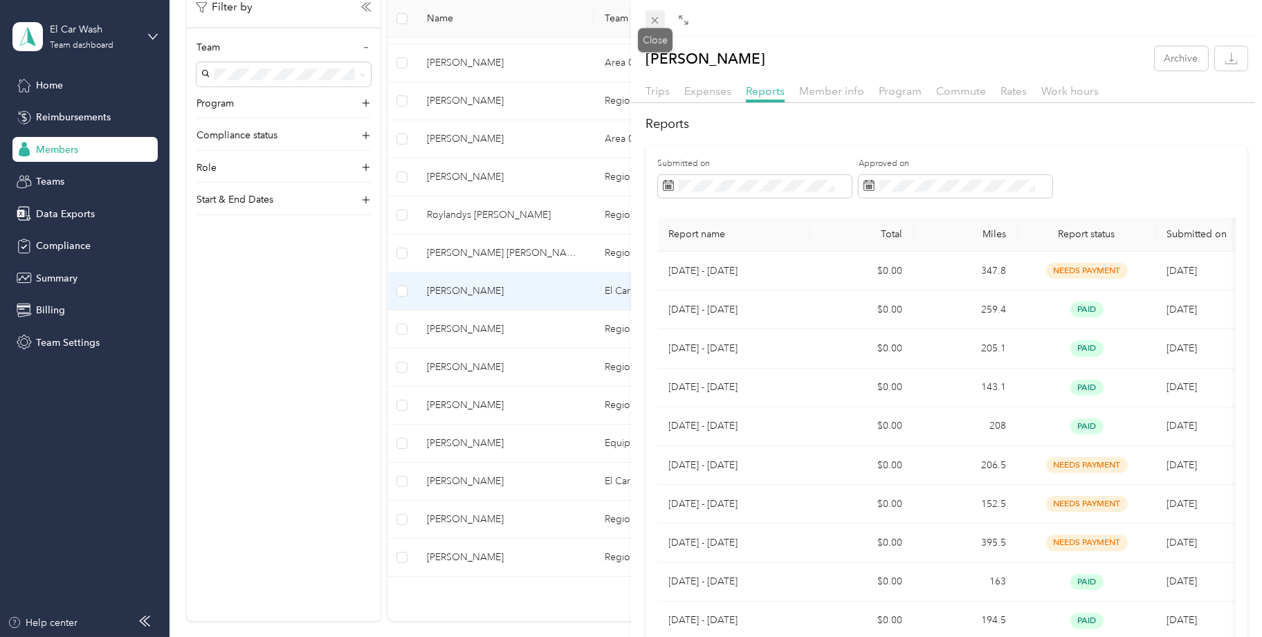
click at [654, 21] on icon at bounding box center [655, 20] width 7 height 7
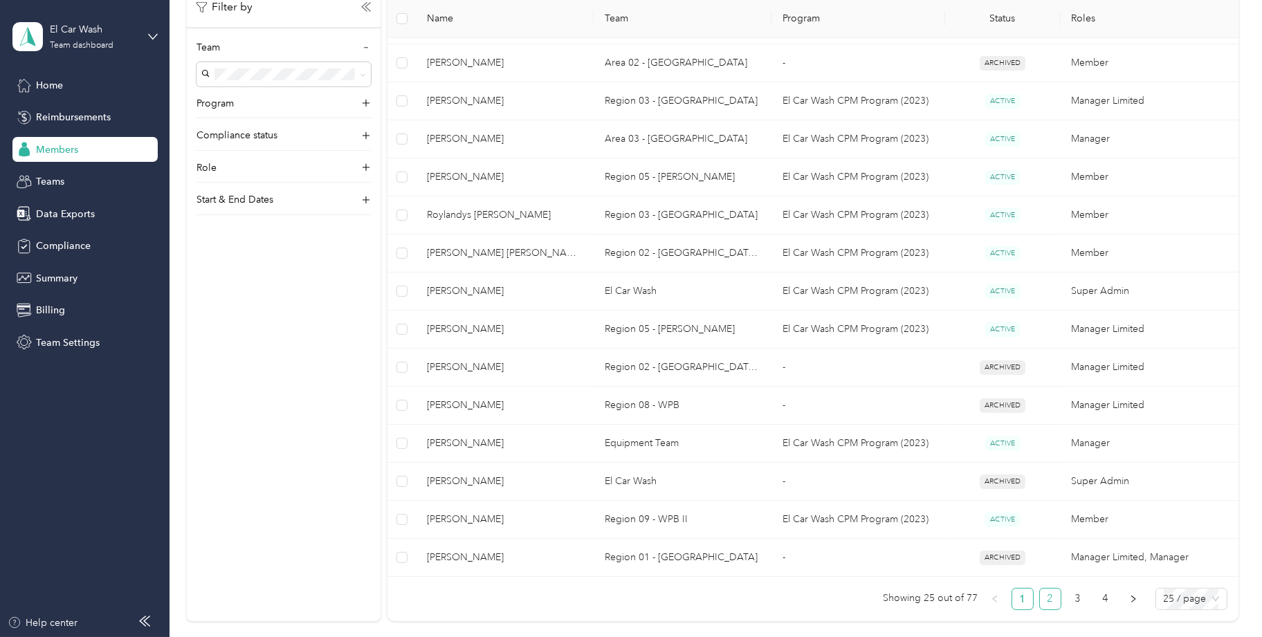
click at [1049, 596] on link "2" at bounding box center [1050, 599] width 21 height 21
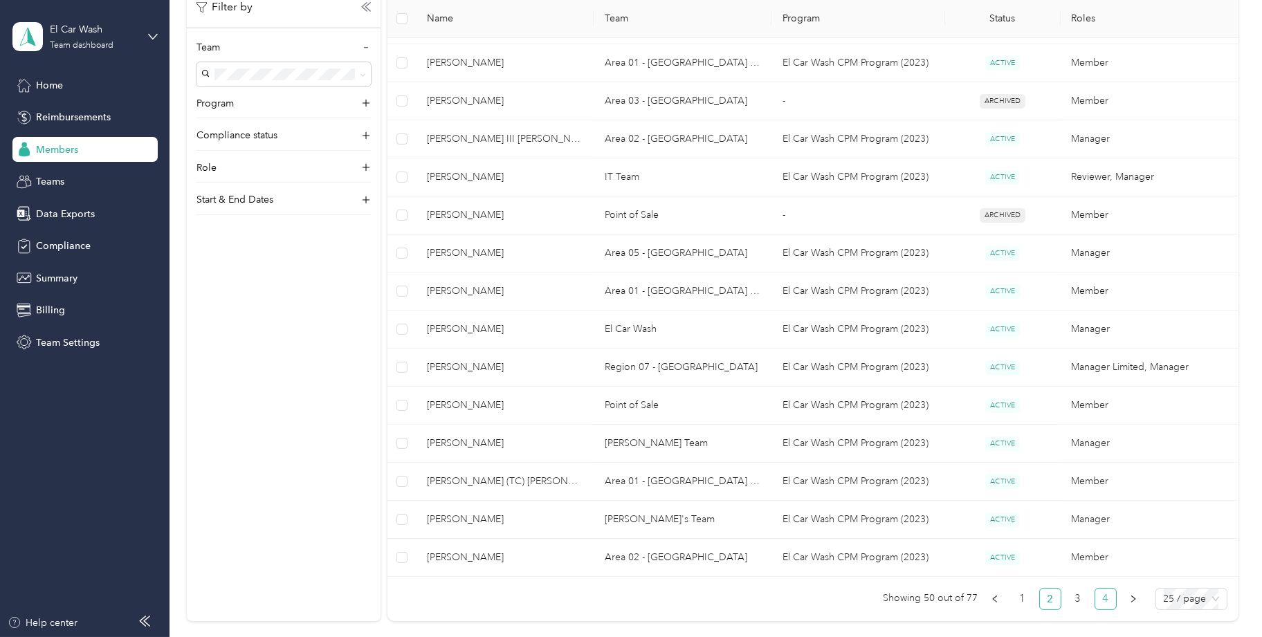
click at [1100, 594] on link "4" at bounding box center [1105, 599] width 21 height 21
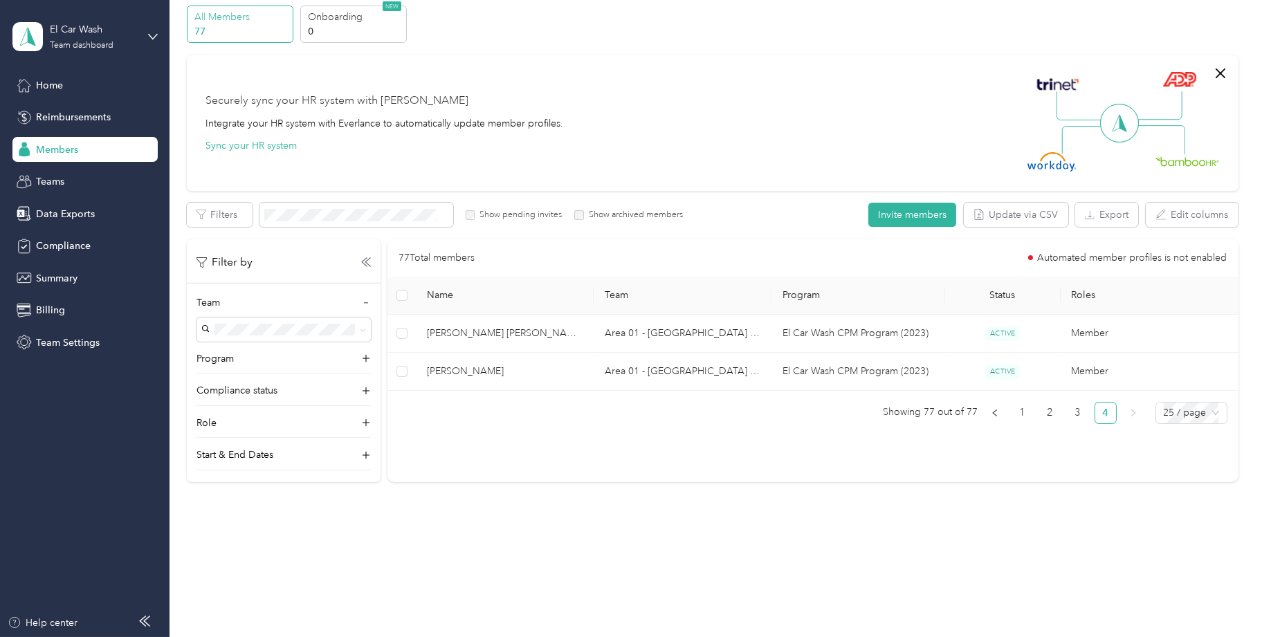
scroll to position [55, 0]
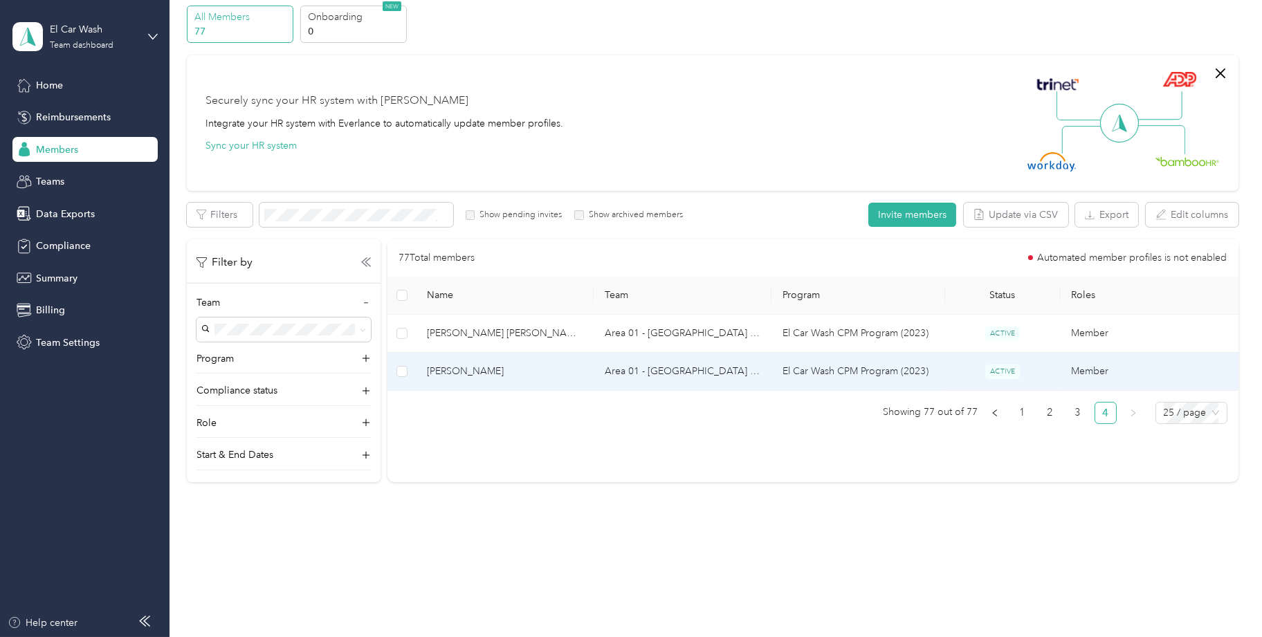
click at [748, 370] on td "Area 01 - [GEOGRAPHIC_DATA] & Area 04 - [GEOGRAPHIC_DATA]/[GEOGRAPHIC_DATA]" at bounding box center [683, 372] width 178 height 38
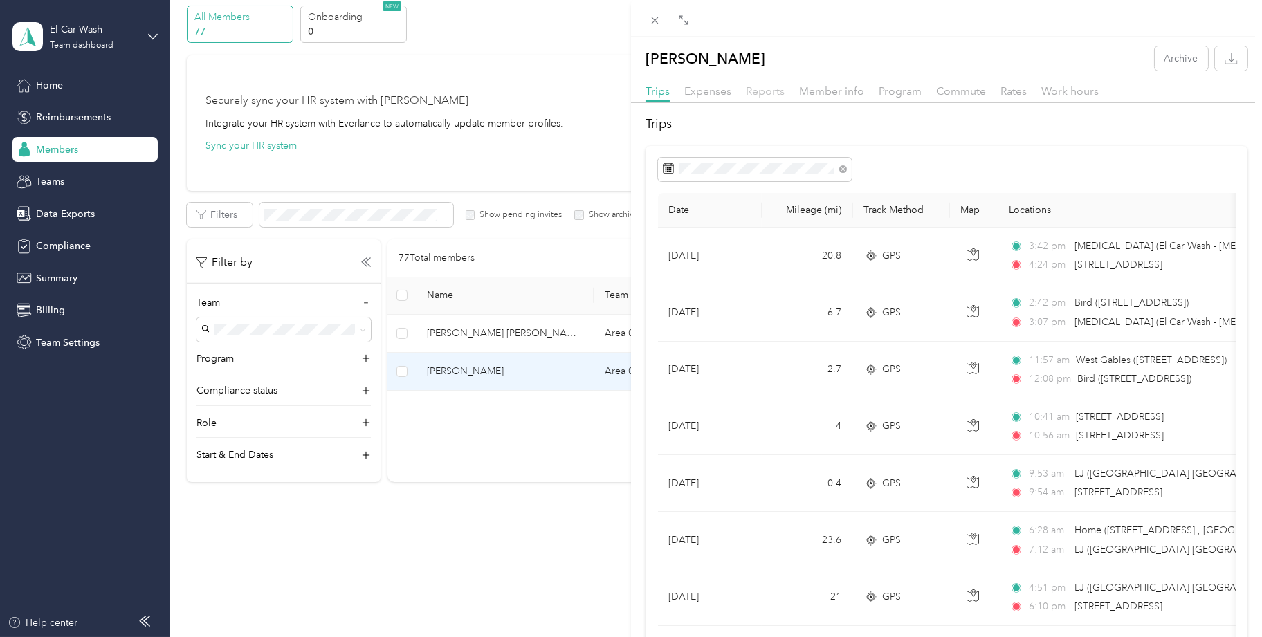
click at [762, 92] on span "Reports" at bounding box center [765, 90] width 39 height 13
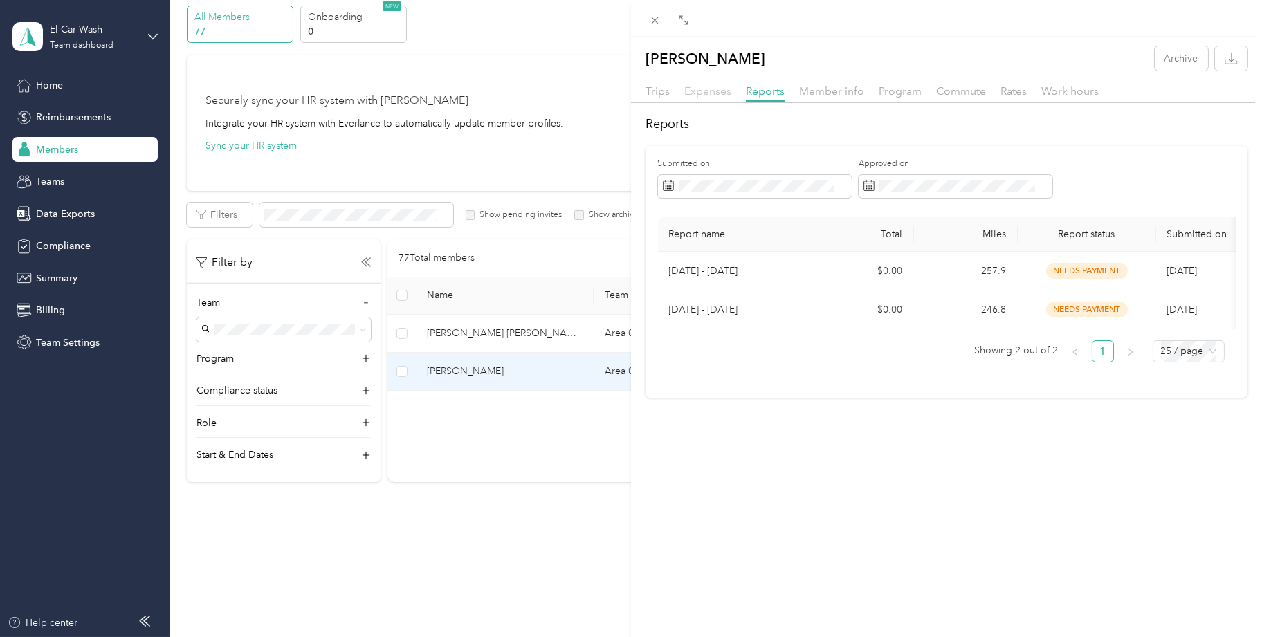
click at [708, 89] on span "Expenses" at bounding box center [707, 90] width 47 height 13
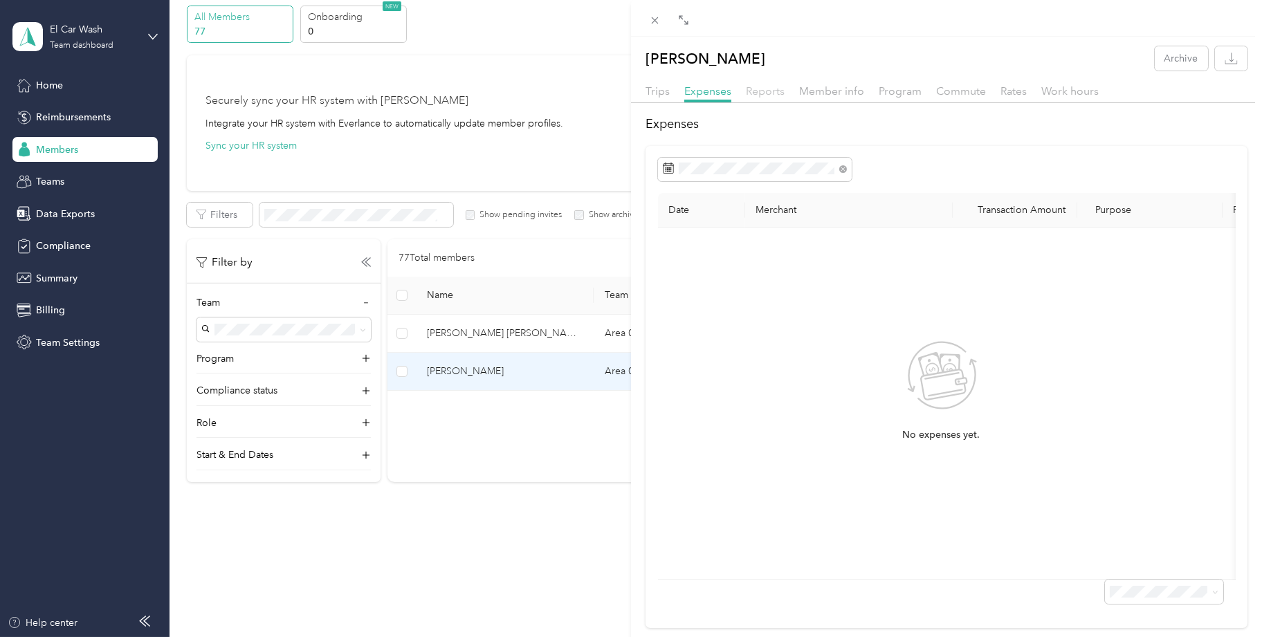
click at [767, 95] on span "Reports" at bounding box center [765, 90] width 39 height 13
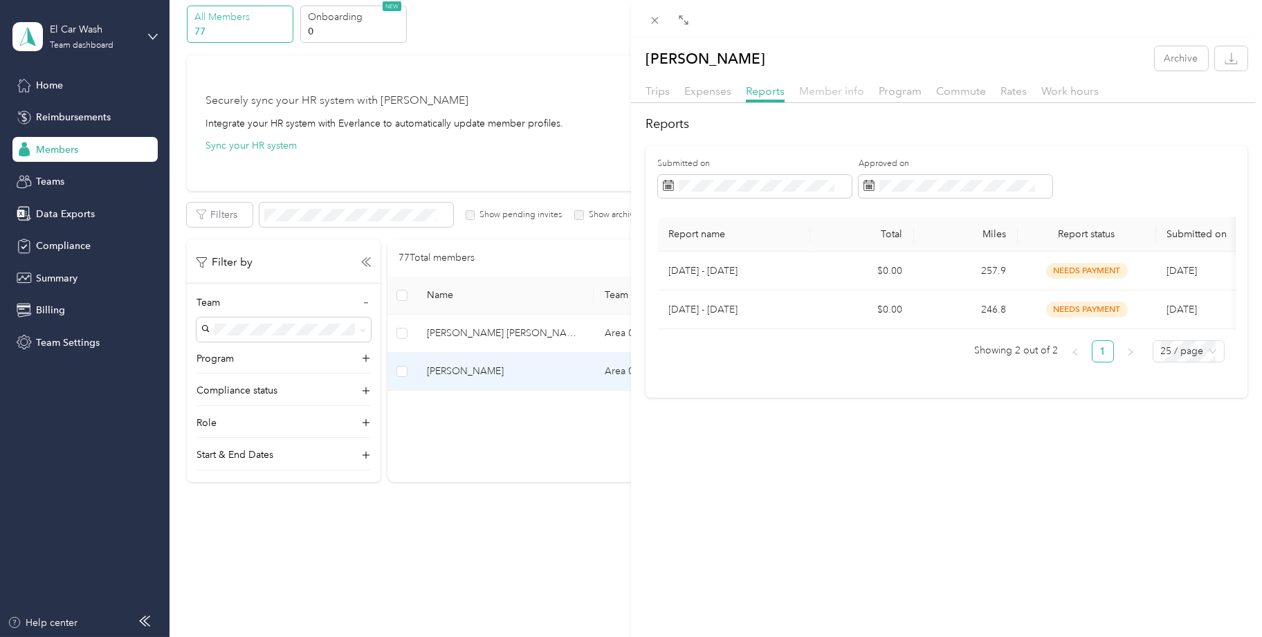
click at [822, 95] on span "Member info" at bounding box center [831, 90] width 65 height 13
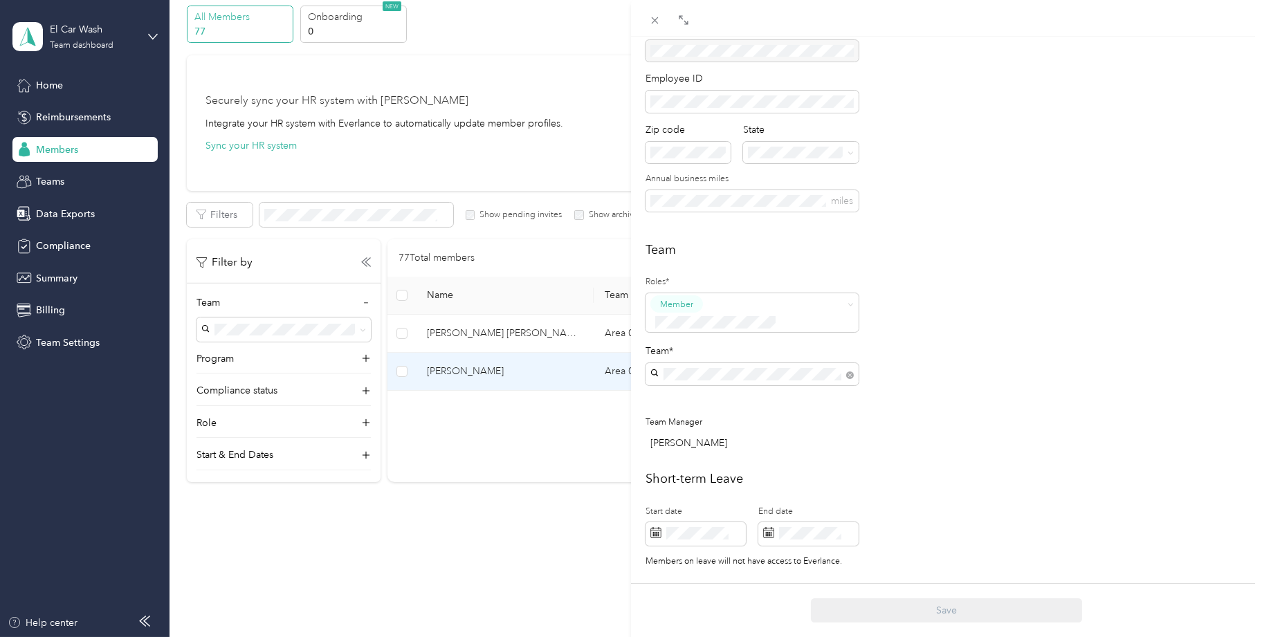
scroll to position [125, 0]
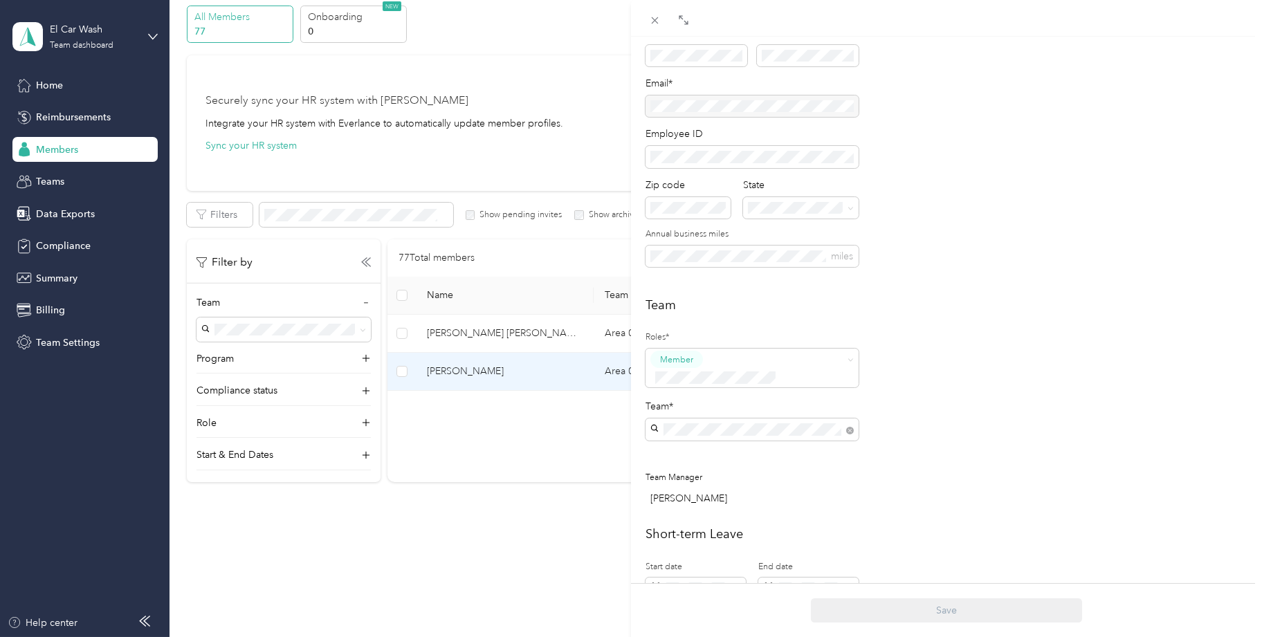
drag, startPoint x: 446, startPoint y: 436, endPoint x: 453, endPoint y: 432, distance: 8.4
click at [450, 434] on div "[PERSON_NAME] Archive Trips Expenses Reports Member info Program Commute Rates …" at bounding box center [631, 318] width 1262 height 637
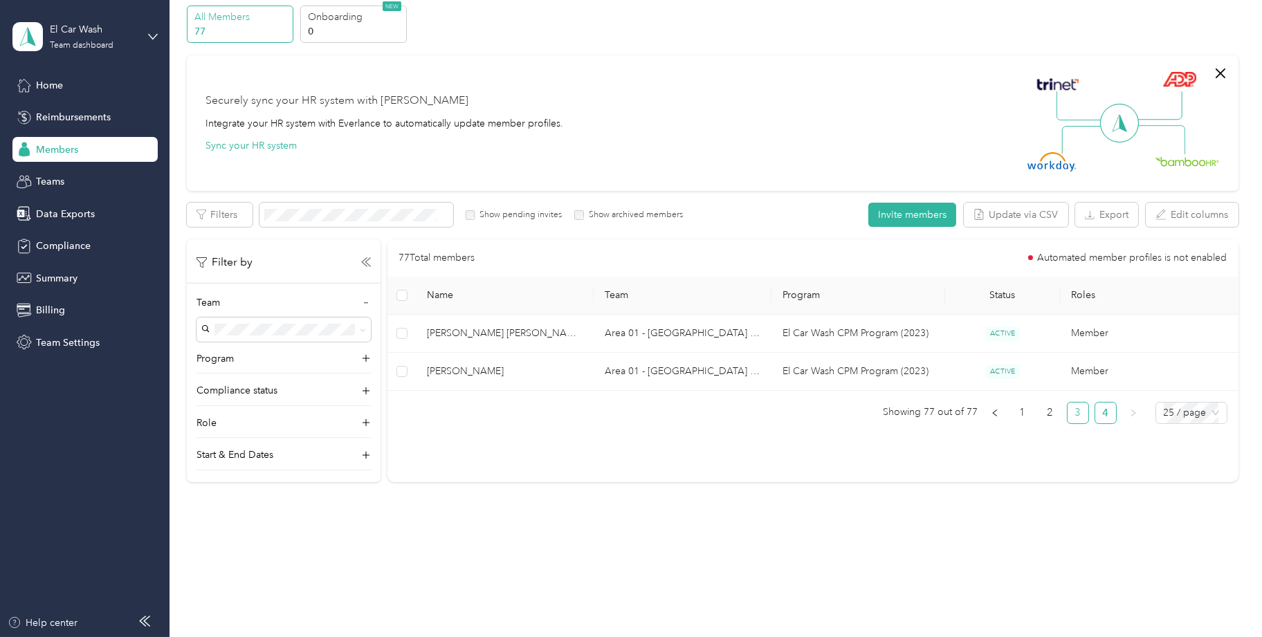
click at [1074, 416] on link "3" at bounding box center [1077, 413] width 21 height 21
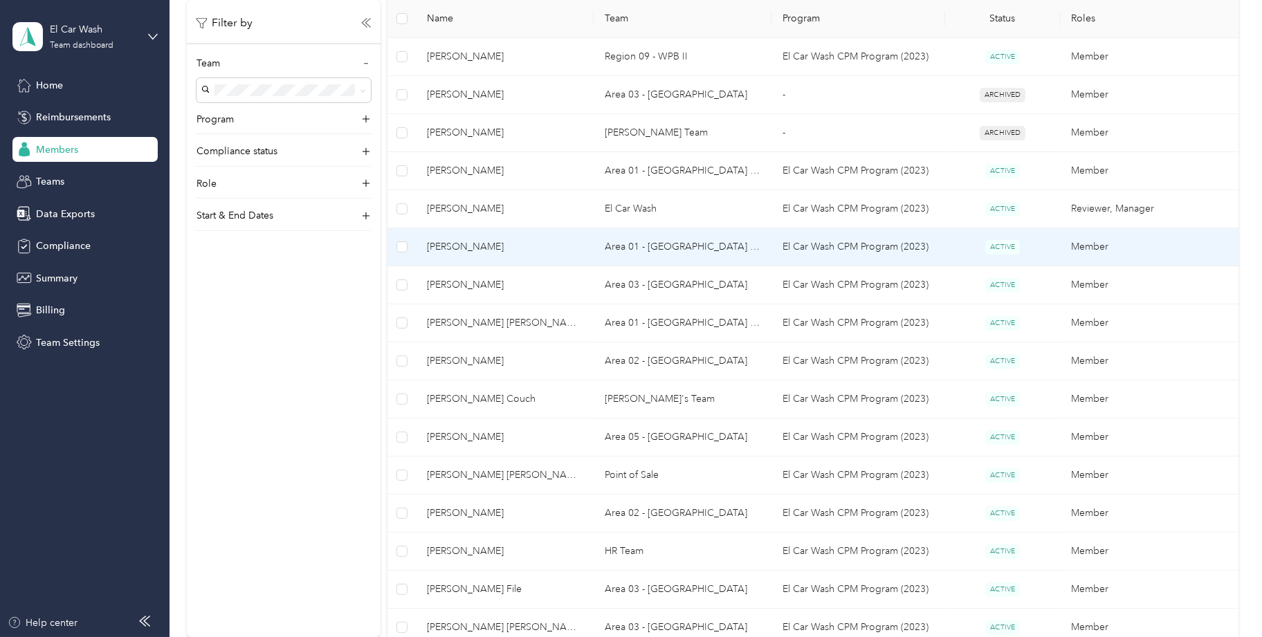
scroll to position [744, 0]
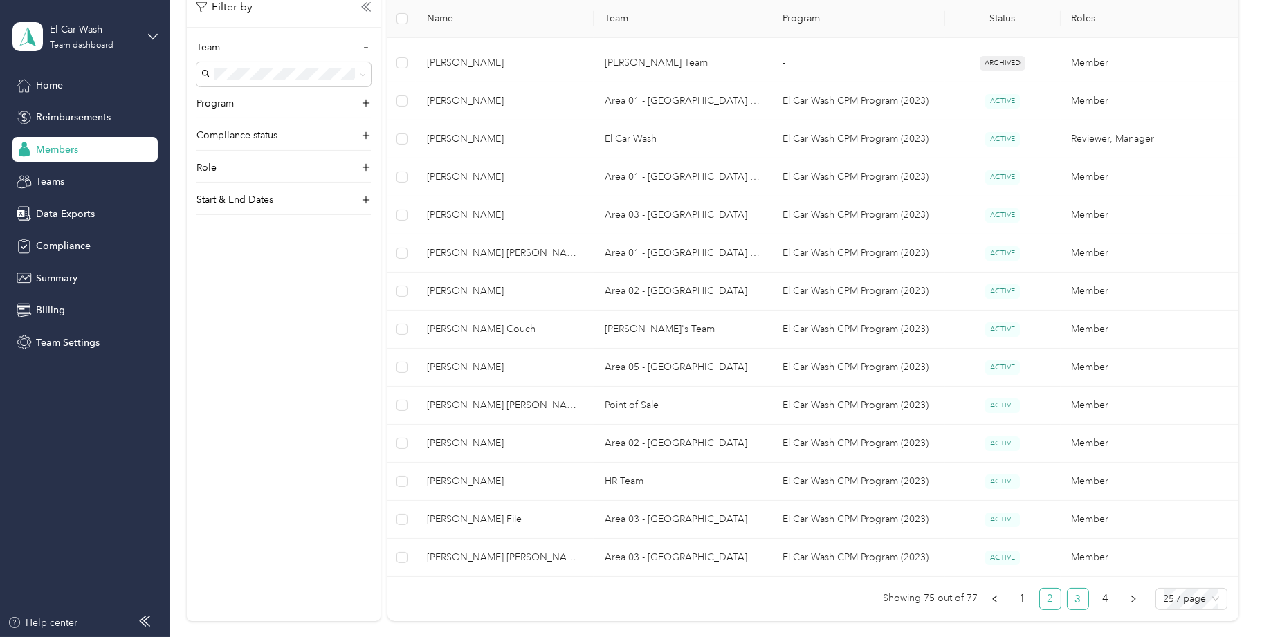
click at [1039, 596] on li "2" at bounding box center [1050, 599] width 22 height 22
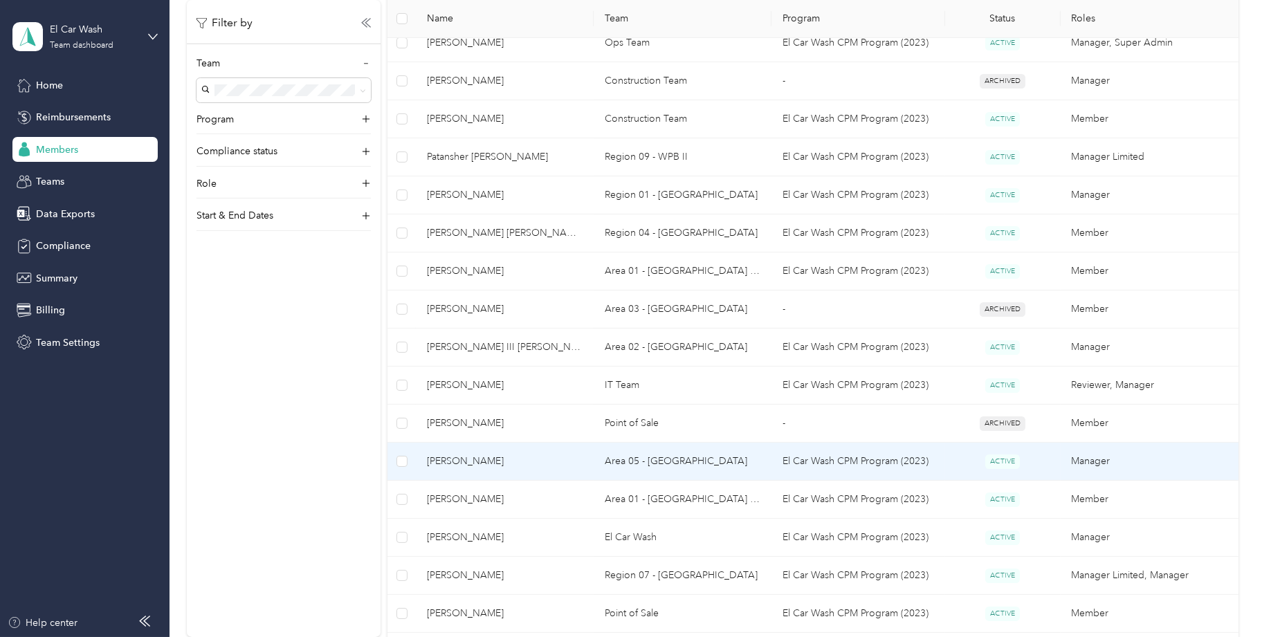
scroll to position [259, 0]
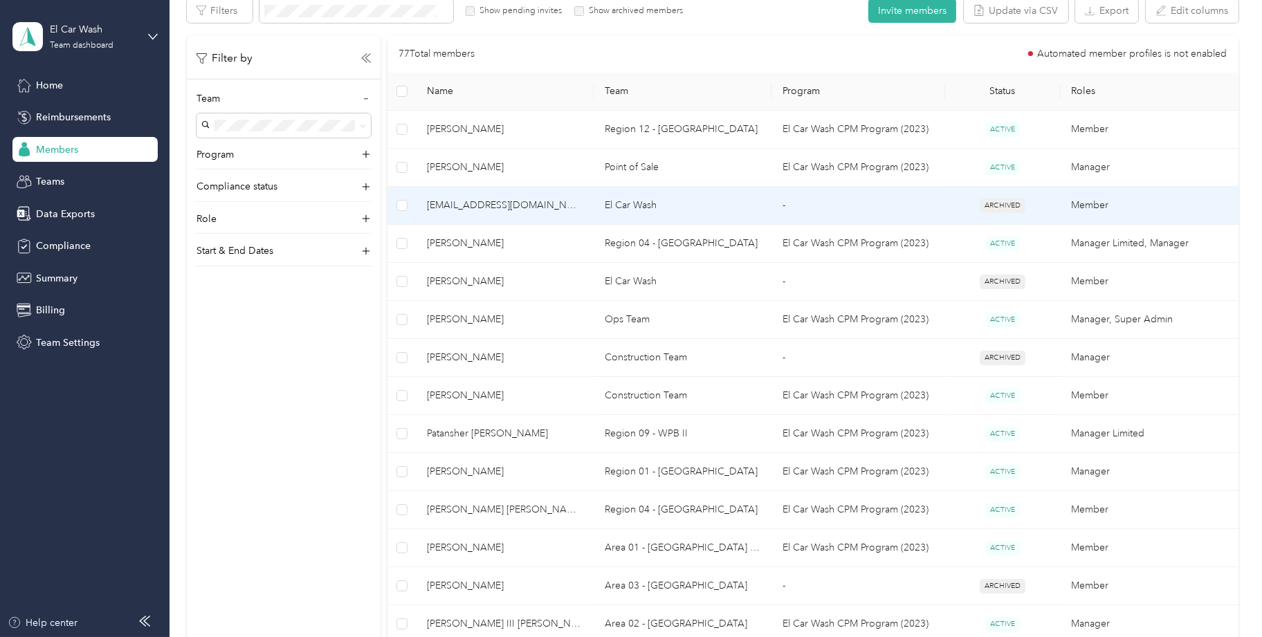
click at [620, 204] on td "El Car Wash" at bounding box center [683, 206] width 178 height 38
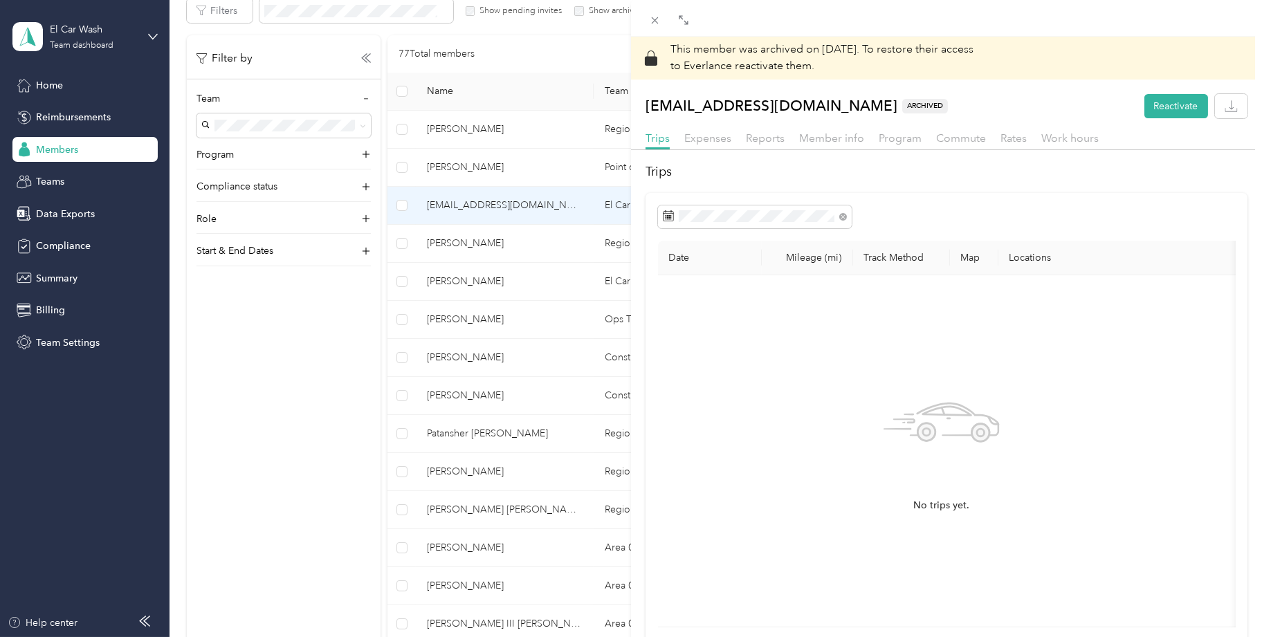
drag, startPoint x: 348, startPoint y: 321, endPoint x: 356, endPoint y: 320, distance: 7.7
click at [352, 321] on div "This member was archived on [DATE] . To restore their access to Everlance react…" at bounding box center [631, 318] width 1262 height 637
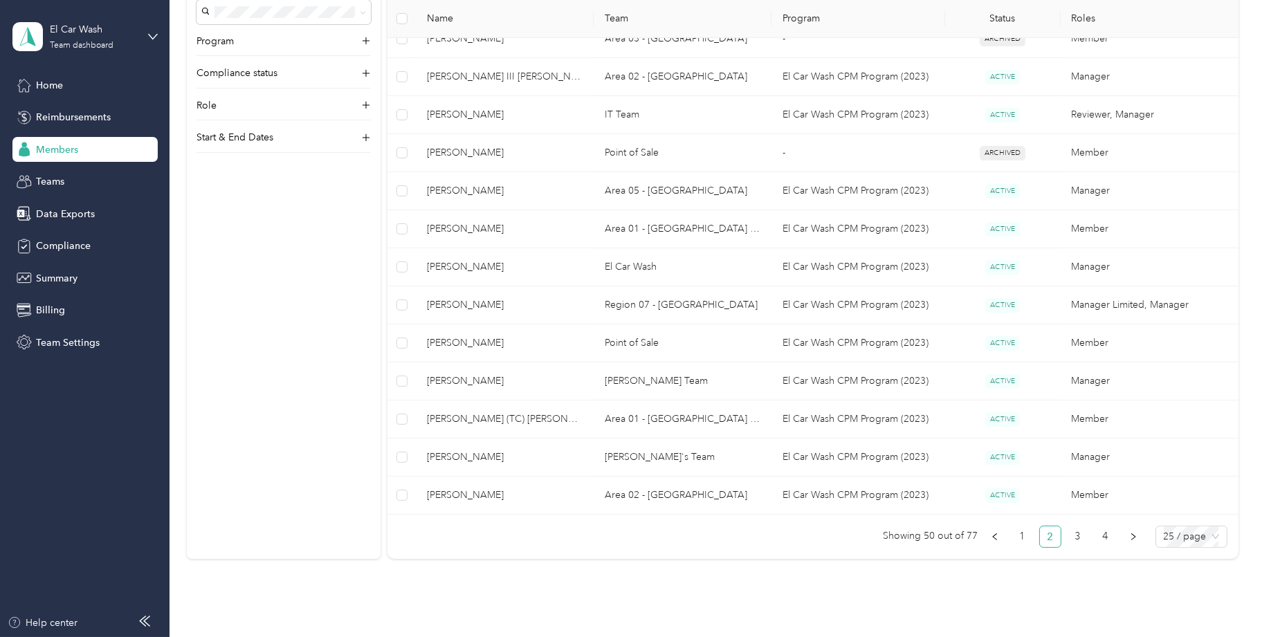
scroll to position [813, 0]
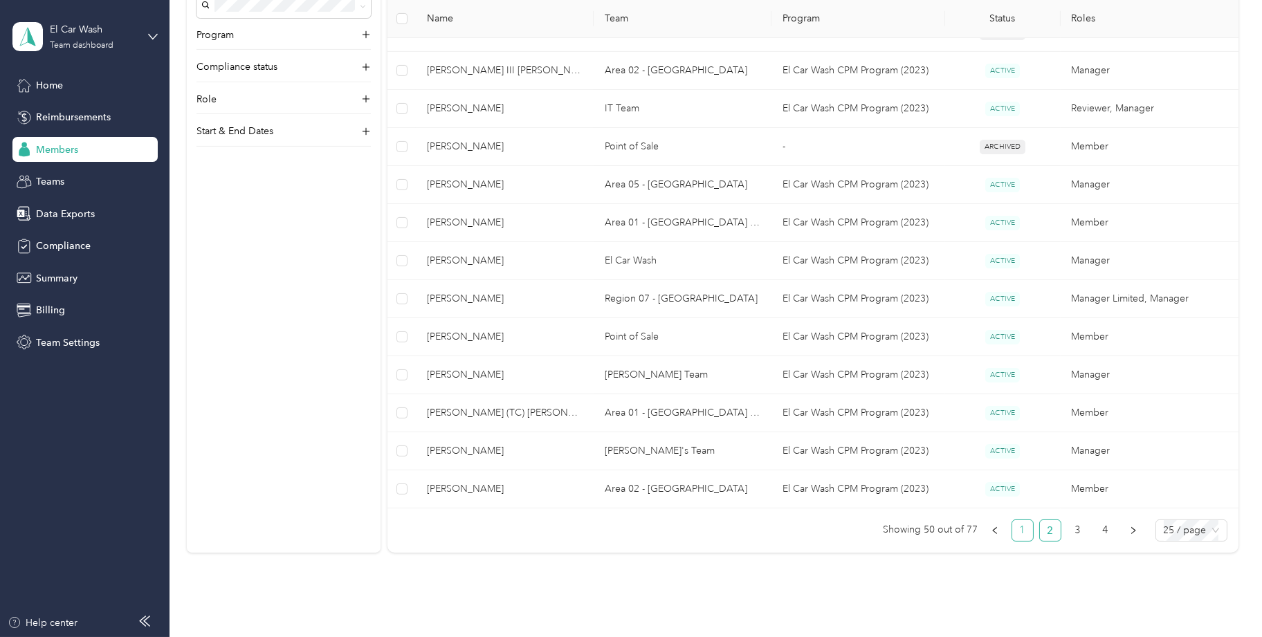
click at [1025, 525] on link "1" at bounding box center [1022, 530] width 21 height 21
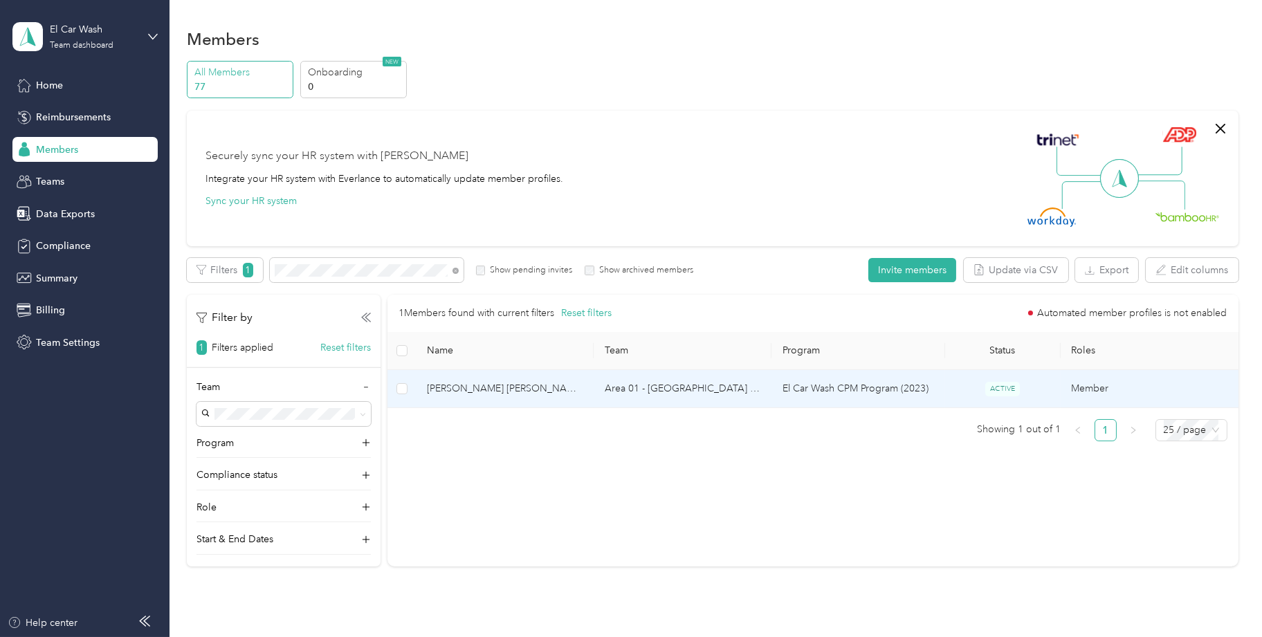
click at [472, 382] on span "[PERSON_NAME] [PERSON_NAME]" at bounding box center [505, 388] width 156 height 15
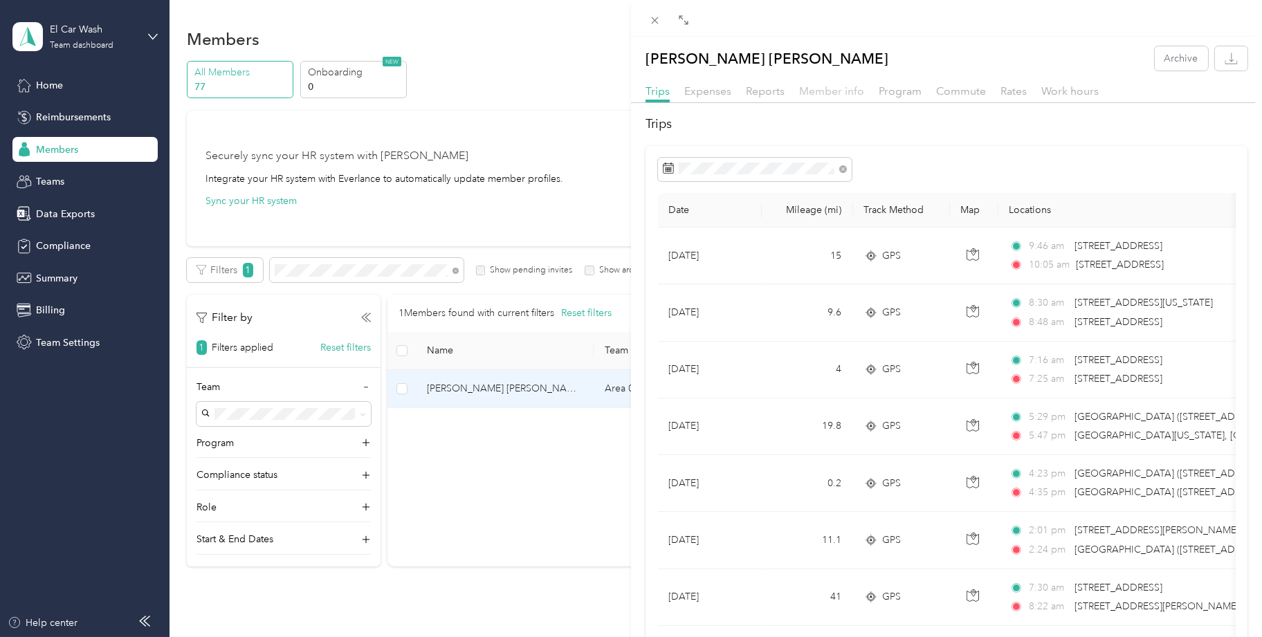
click at [816, 91] on span "Member info" at bounding box center [831, 90] width 65 height 13
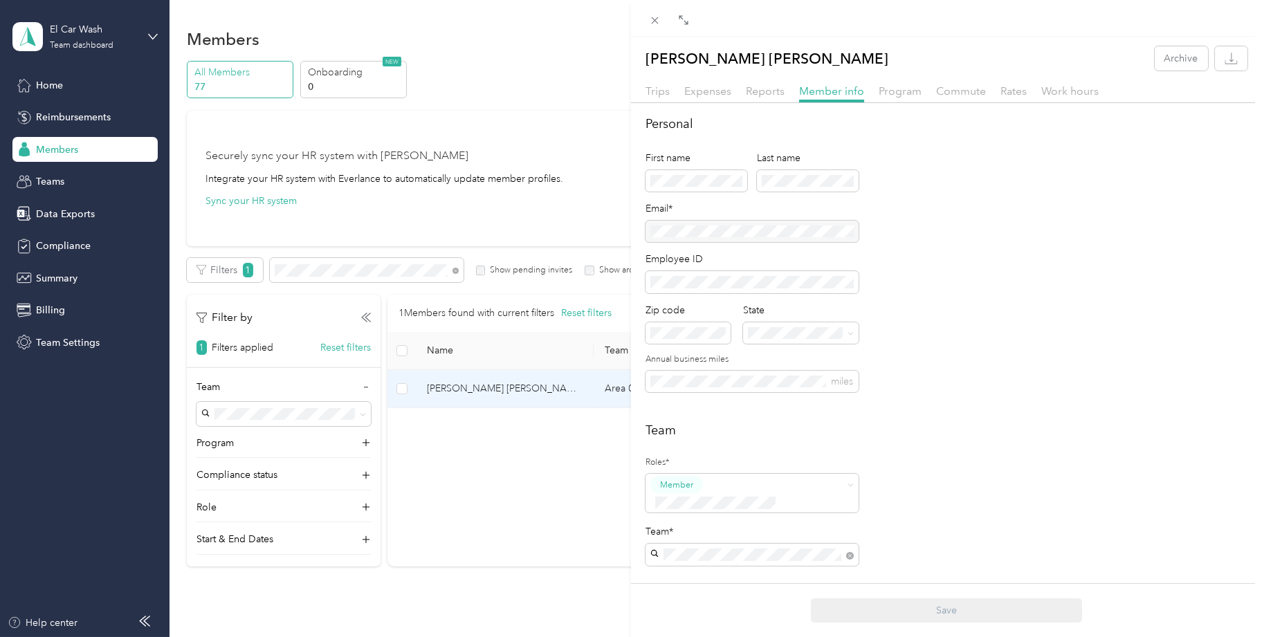
click at [996, 434] on h2 "Team" at bounding box center [946, 430] width 602 height 19
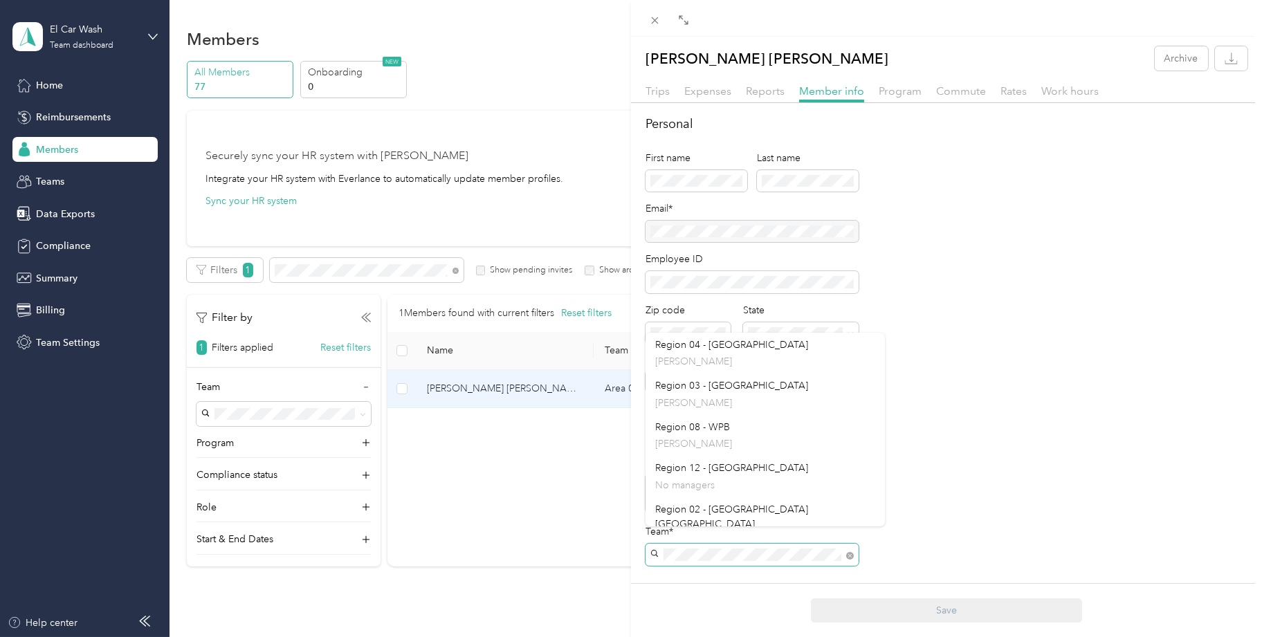
scroll to position [0, 15]
click at [935, 531] on div "Team Roles* Member Team* Team Manager [PERSON_NAME]" at bounding box center [946, 529] width 602 height 217
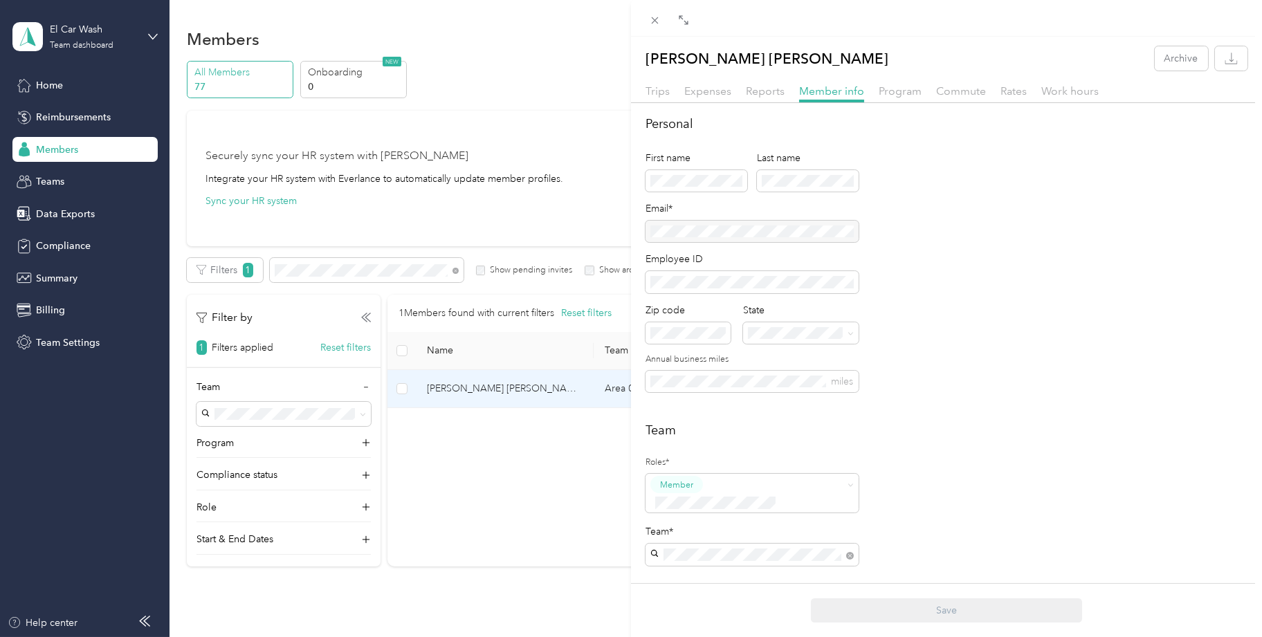
scroll to position [0, 0]
click at [981, 460] on div "Team Roles* Member Team* Team Manager [PERSON_NAME]" at bounding box center [946, 529] width 602 height 217
click at [371, 270] on div "[PERSON_NAME] [PERSON_NAME] Archive Trips Expenses Reports Member info Program …" at bounding box center [631, 318] width 1262 height 637
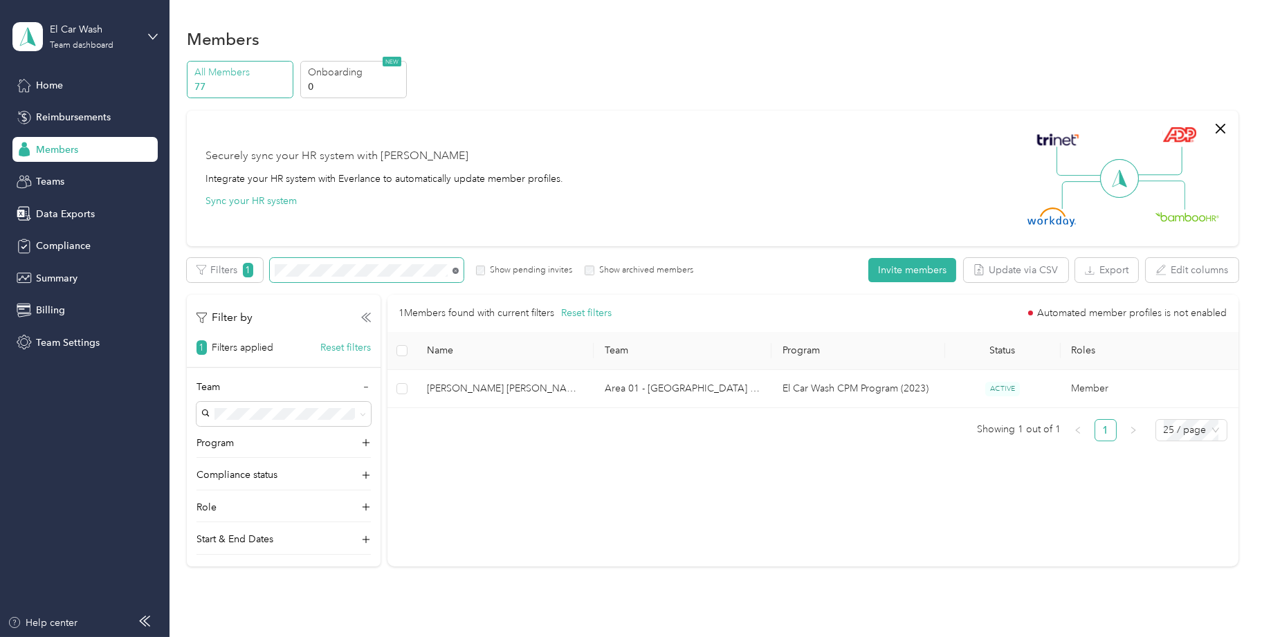
click at [455, 268] on icon at bounding box center [455, 271] width 6 height 6
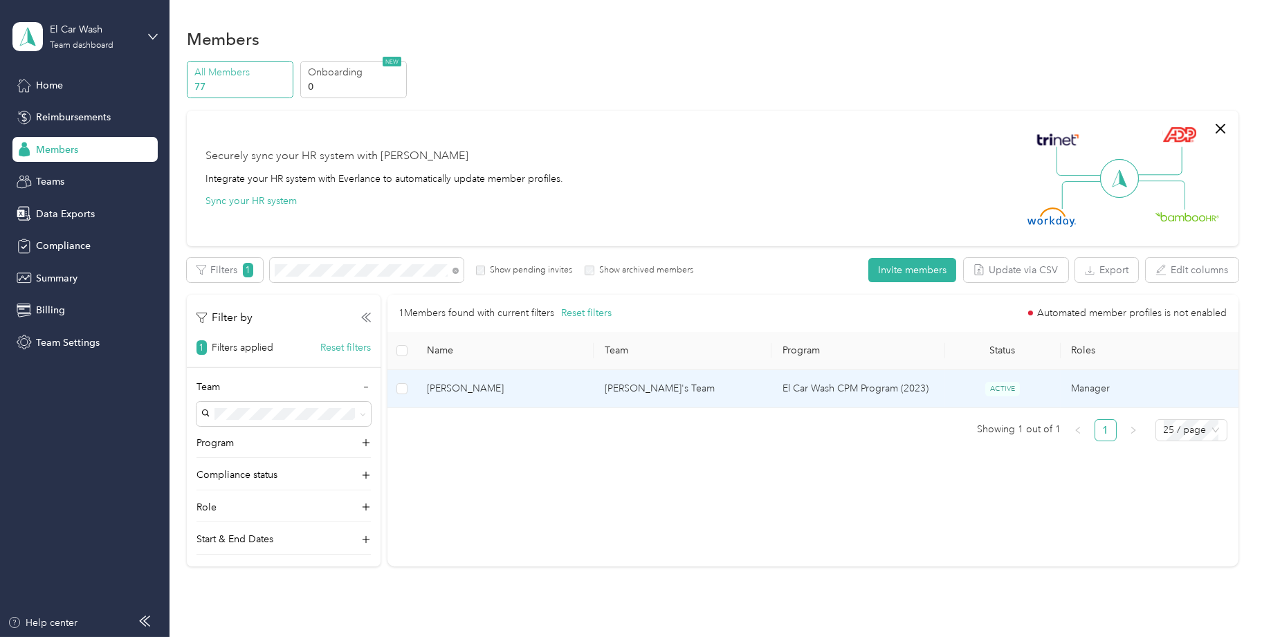
click at [641, 383] on td "[PERSON_NAME]'s Team" at bounding box center [683, 389] width 178 height 38
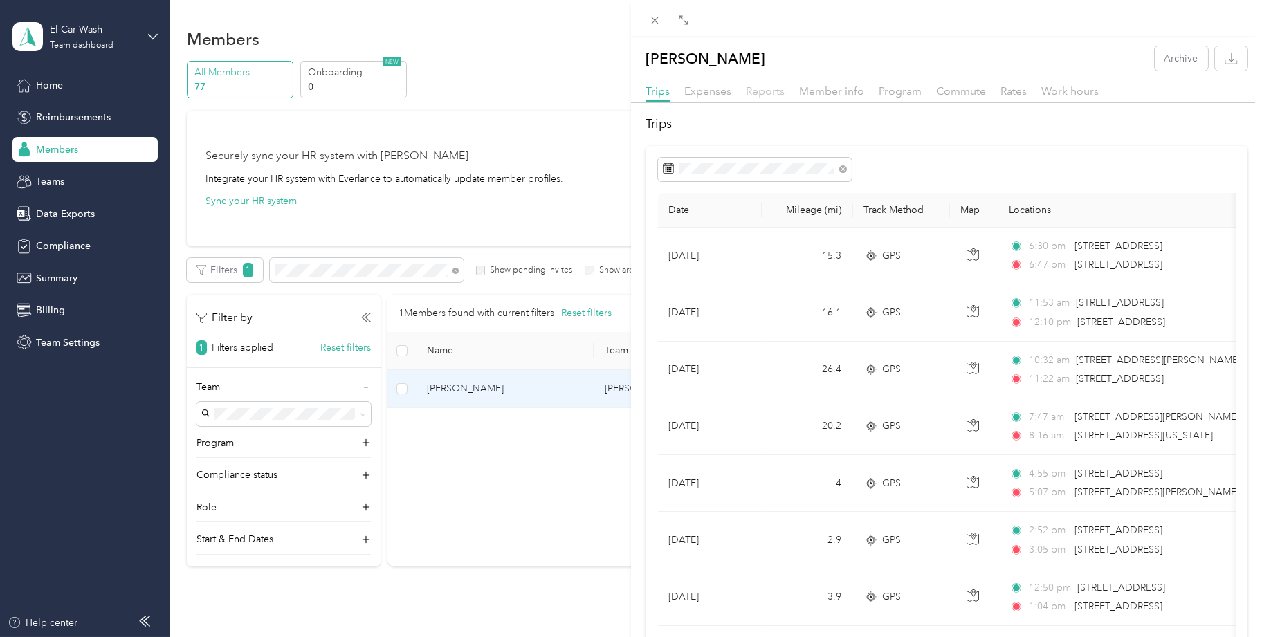
click at [777, 89] on span "Reports" at bounding box center [765, 90] width 39 height 13
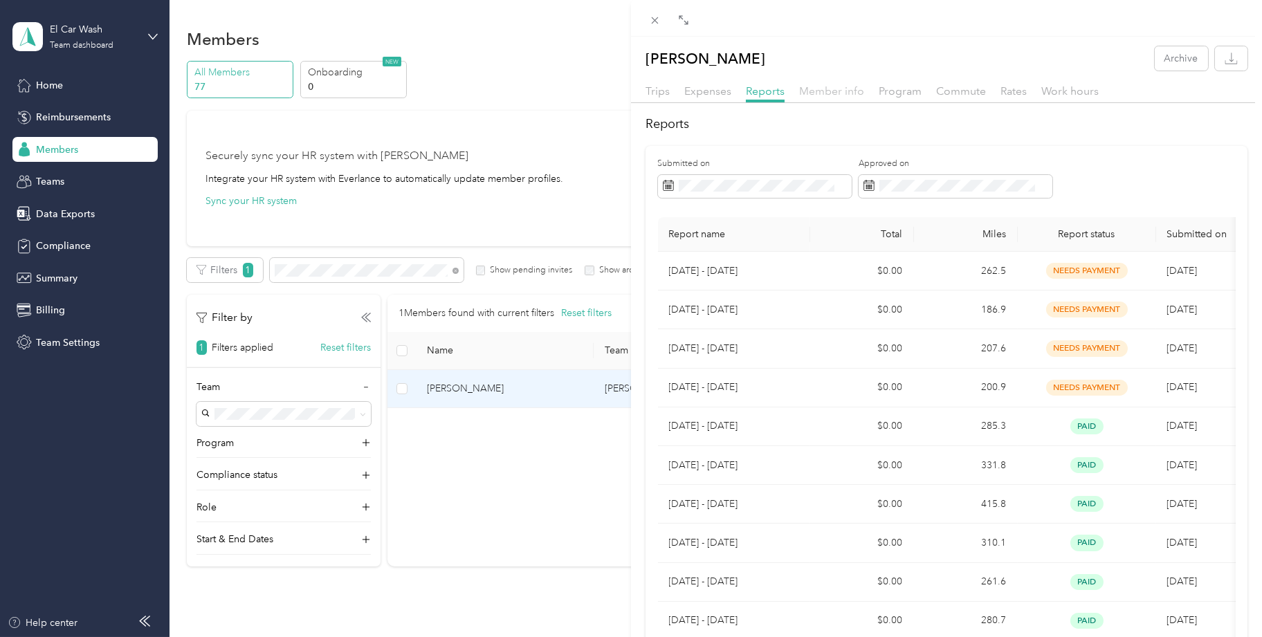
click at [819, 91] on span "Member info" at bounding box center [831, 90] width 65 height 13
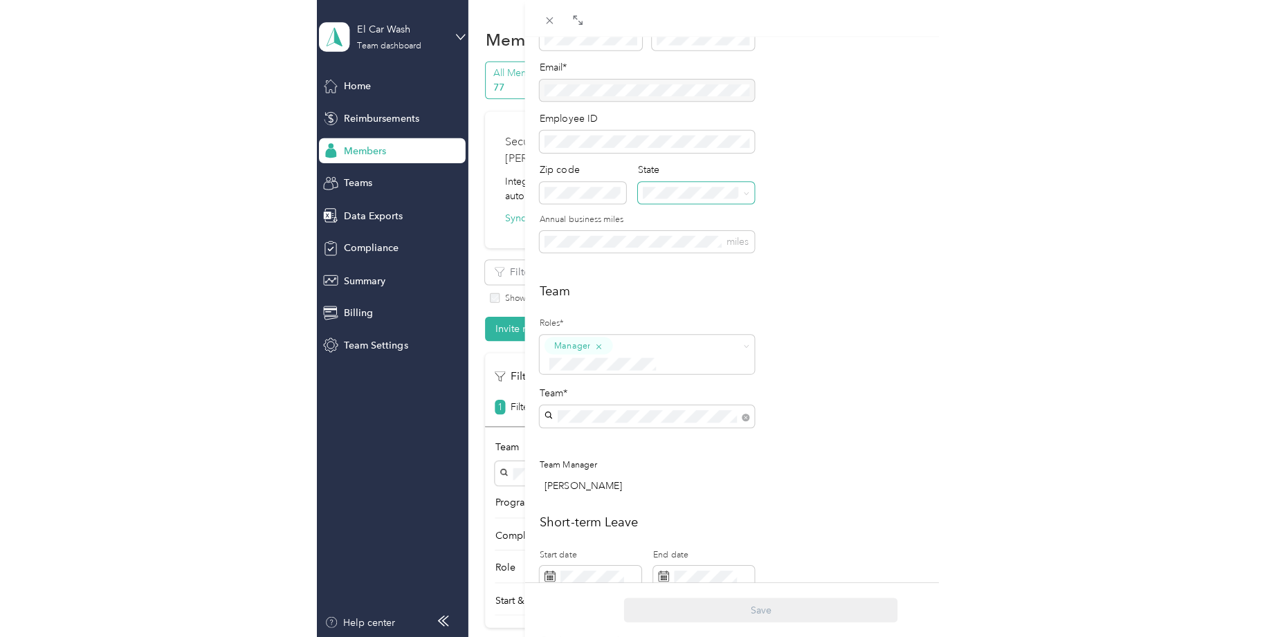
scroll to position [208, 0]
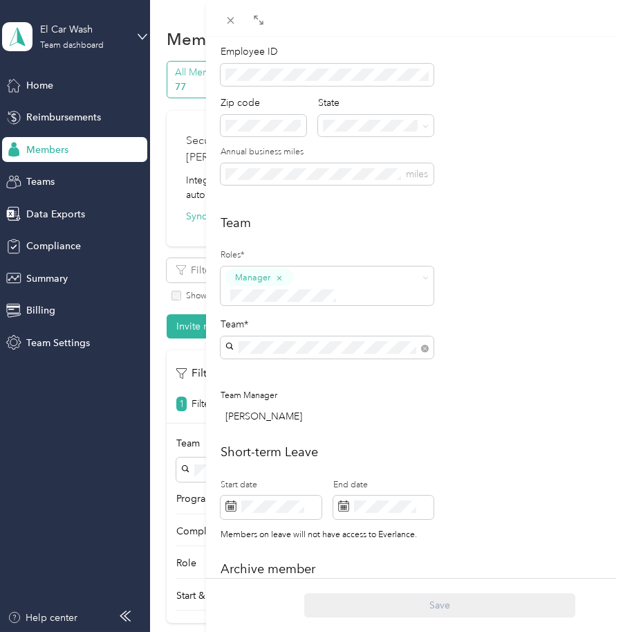
click at [427, 232] on h2 "Team" at bounding box center [415, 223] width 388 height 19
click at [40, 188] on div "[PERSON_NAME] Archive Trips Expenses Reports Member info Program Commute Rates …" at bounding box center [311, 316] width 623 height 632
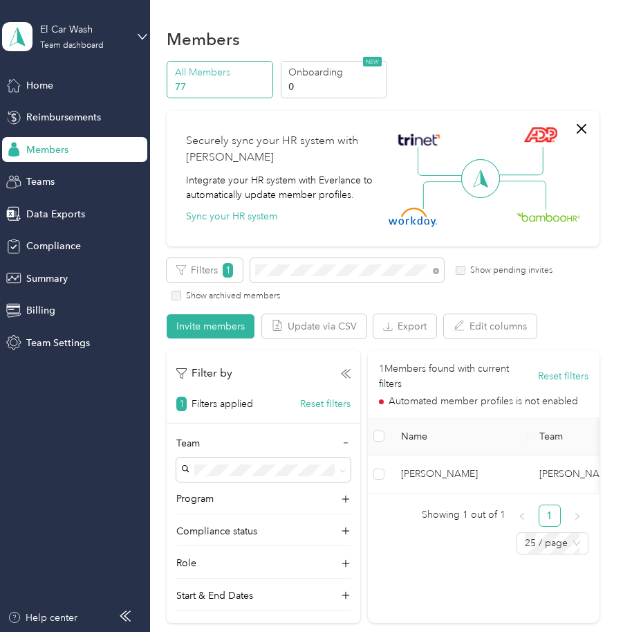
click at [40, 181] on div at bounding box center [311, 316] width 623 height 632
click at [40, 181] on span "Teams" at bounding box center [40, 181] width 28 height 15
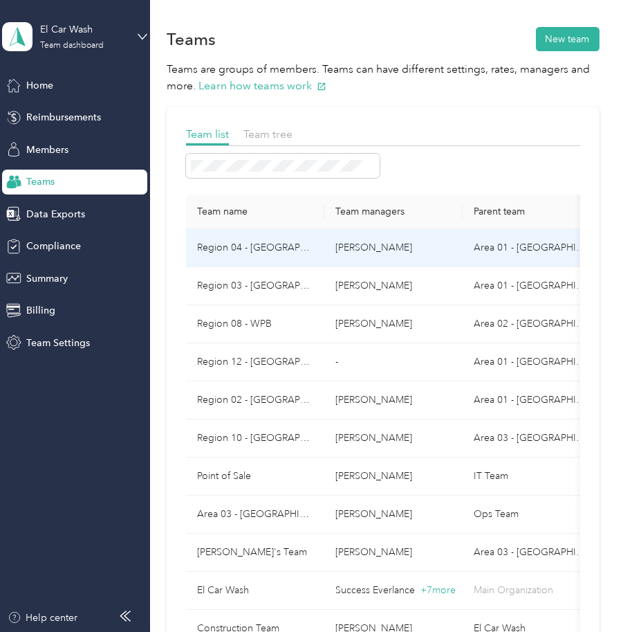
click at [279, 248] on td "Region 04 - [GEOGRAPHIC_DATA]" at bounding box center [255, 248] width 138 height 38
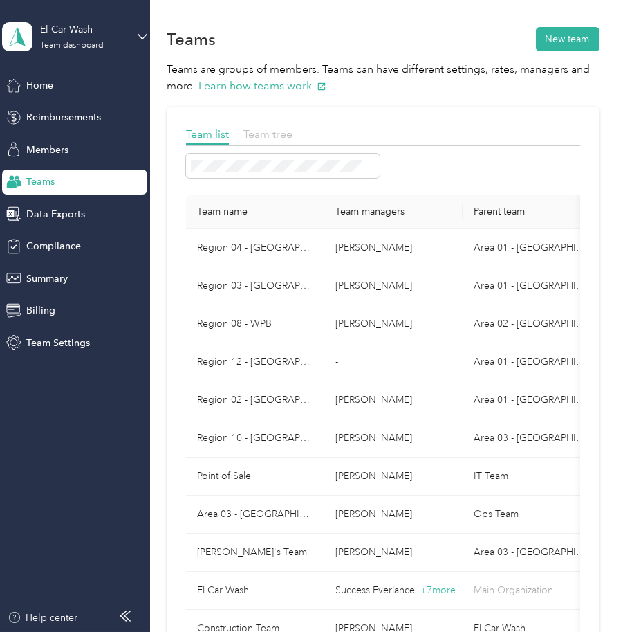
click at [266, 134] on span "Team tree" at bounding box center [268, 133] width 49 height 13
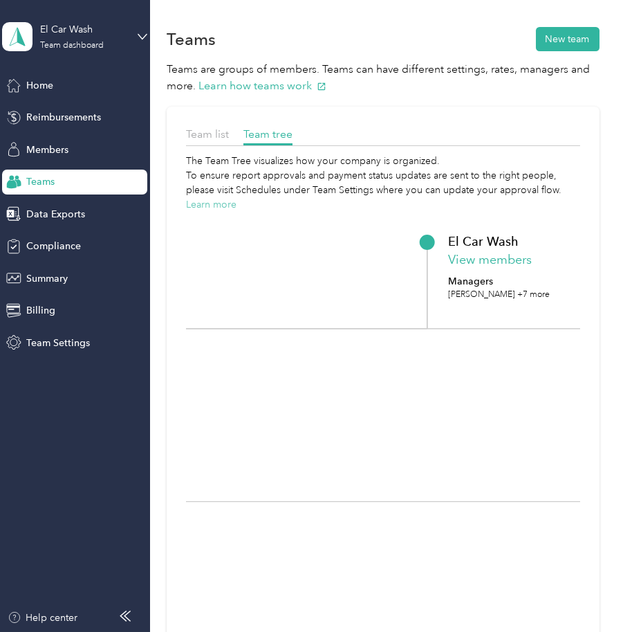
drag, startPoint x: 329, startPoint y: 256, endPoint x: 204, endPoint y: 203, distance: 136.1
click at [204, 203] on div "The Team Tree visualizes how your company is organized. To ensure report approv…" at bounding box center [383, 467] width 394 height 627
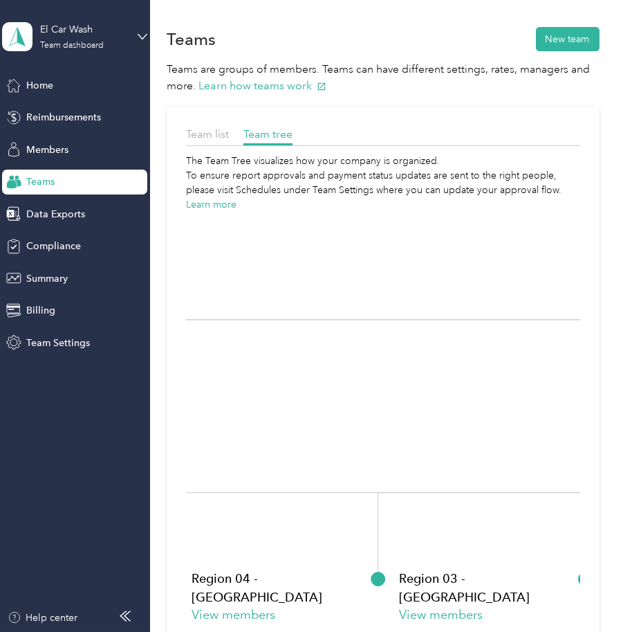
drag, startPoint x: 358, startPoint y: 244, endPoint x: 487, endPoint y: 174, distance: 147.0
click at [495, 100] on section "Teams New team Teams are groups of members. Teams can have different settings, …" at bounding box center [383, 415] width 432 height 782
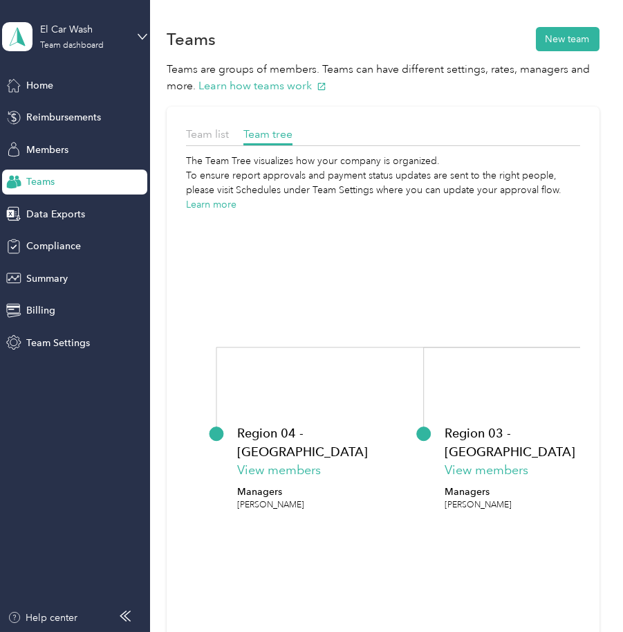
drag, startPoint x: 330, startPoint y: 382, endPoint x: 367, endPoint y: 286, distance: 102.9
click at [367, 284] on icon "El Car Wash View members Managers [PERSON_NAME] +7 more Construction Team View …" at bounding box center [383, 496] width 394 height 569
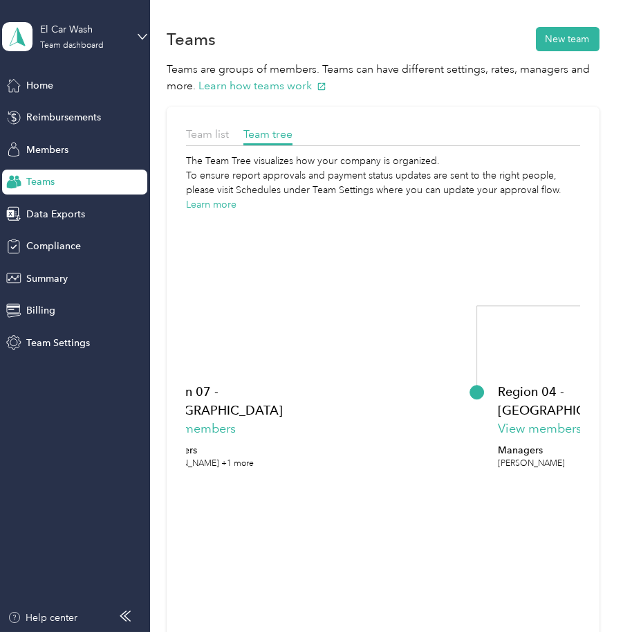
drag, startPoint x: 256, startPoint y: 357, endPoint x: 516, endPoint y: 315, distance: 263.4
click at [516, 315] on icon "El Car Wash View members Managers [PERSON_NAME] +7 more Construction Team View …" at bounding box center [383, 496] width 394 height 569
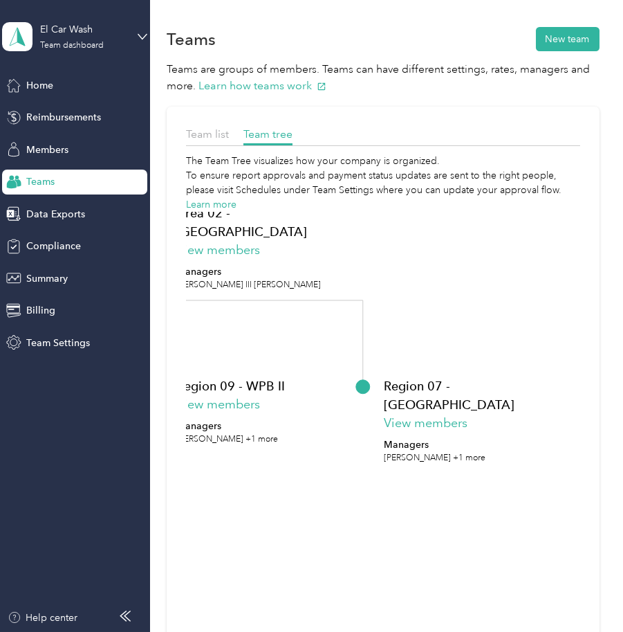
drag, startPoint x: 245, startPoint y: 317, endPoint x: 354, endPoint y: 306, distance: 109.2
click at [475, 311] on icon "El Car Wash View members Managers [PERSON_NAME] +7 more Construction Team View …" at bounding box center [383, 496] width 394 height 569
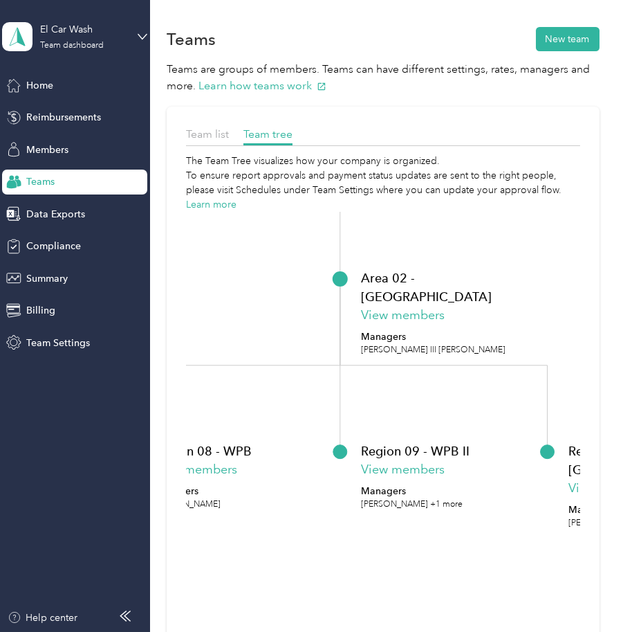
drag, startPoint x: 308, startPoint y: 308, endPoint x: 475, endPoint y: 374, distance: 179.2
click at [475, 374] on foreignobject "Area 02 - [GEOGRAPHIC_DATA] View members Managers [PERSON_NAME] III [PERSON_NAM…" at bounding box center [447, 337] width 173 height 138
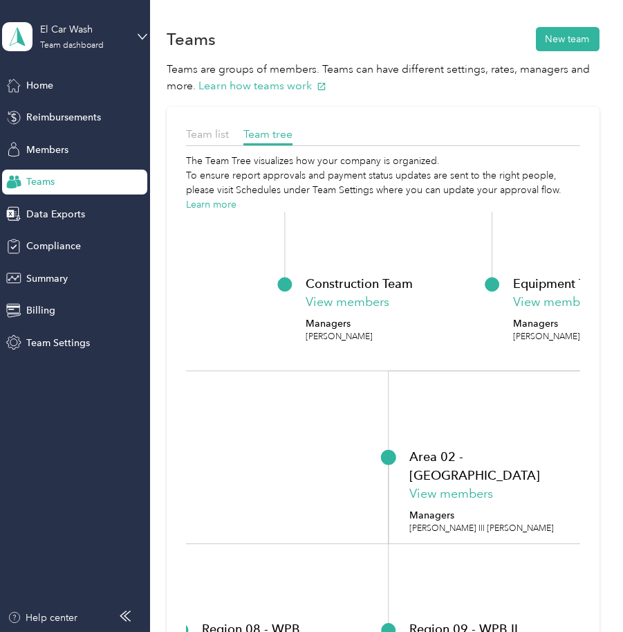
drag, startPoint x: 246, startPoint y: 331, endPoint x: 418, endPoint y: 300, distance: 174.5
click at [297, 487] on icon "El Car Wash View members Managers [PERSON_NAME] +7 more Construction Team View …" at bounding box center [383, 496] width 394 height 569
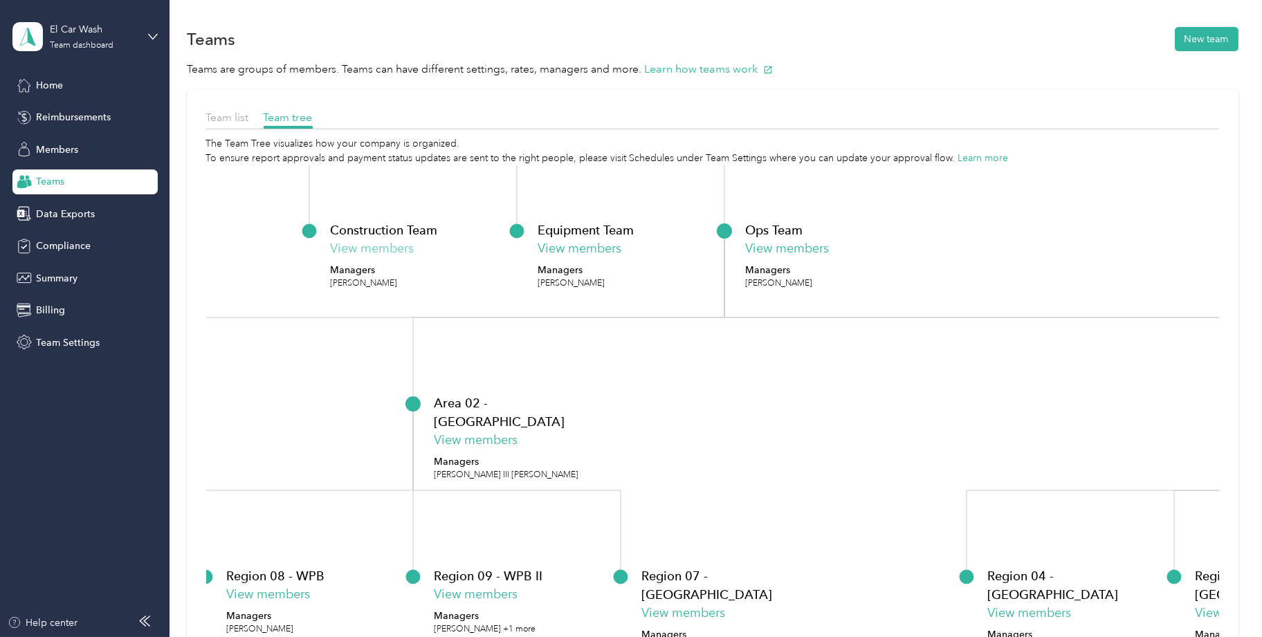
click at [387, 251] on button "View members" at bounding box center [372, 248] width 84 height 19
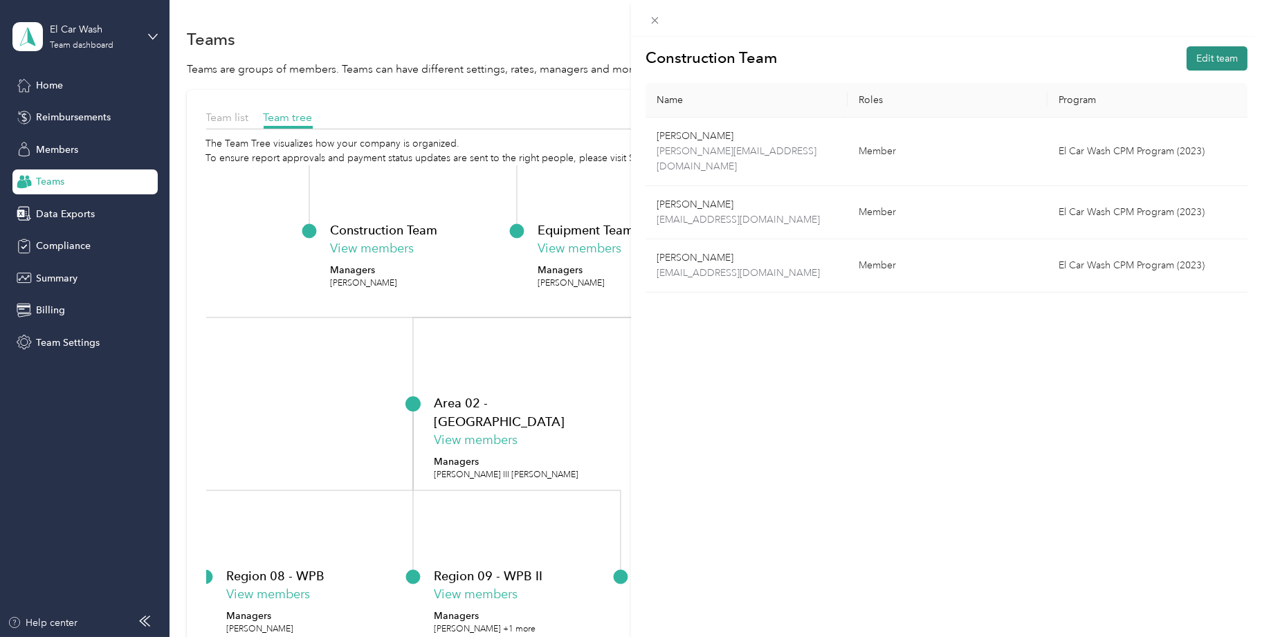
click at [1211, 62] on button "Edit team" at bounding box center [1216, 58] width 61 height 24
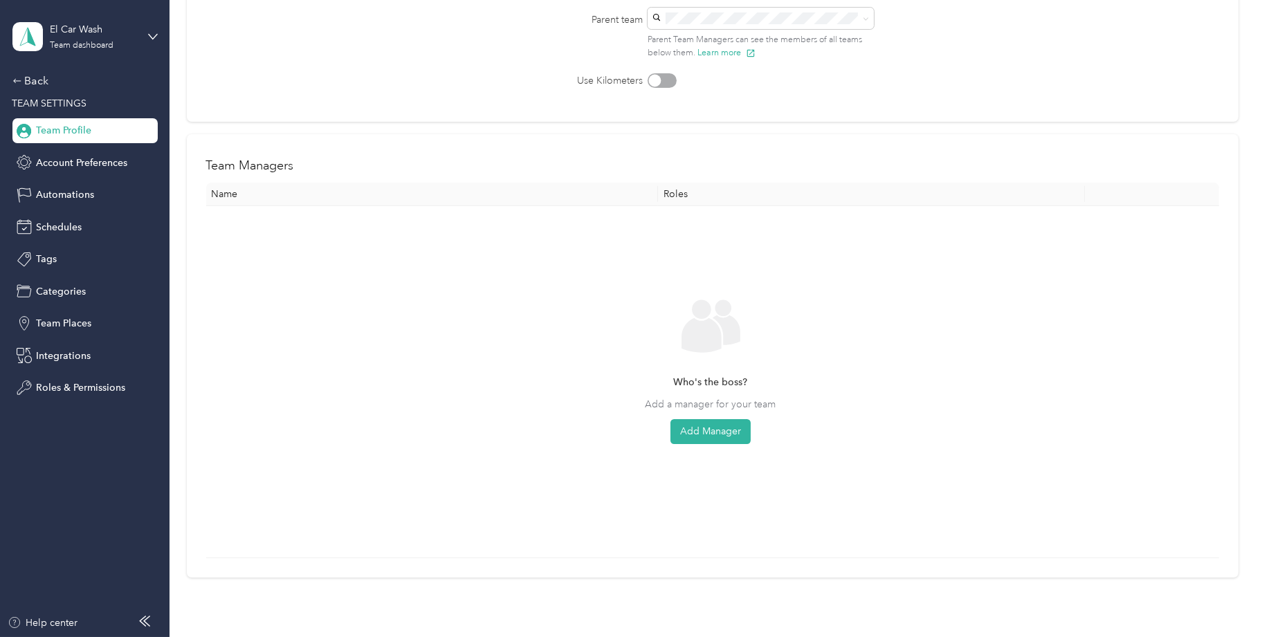
scroll to position [276, 0]
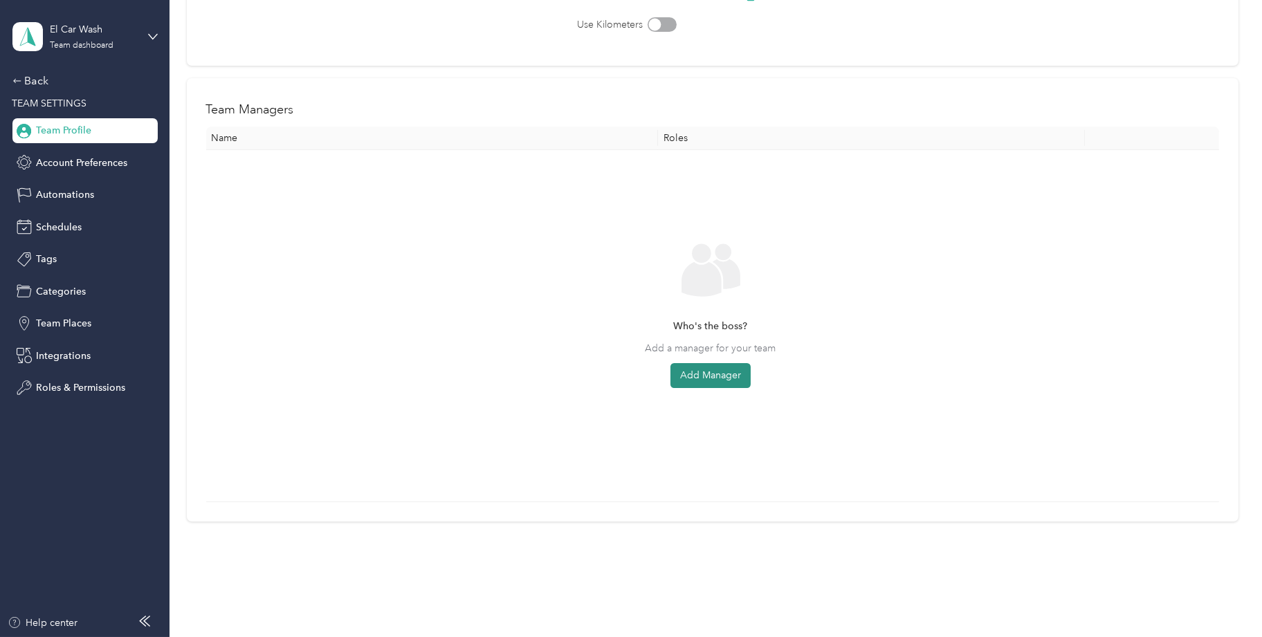
click at [696, 377] on button "Add Manager" at bounding box center [710, 375] width 80 height 25
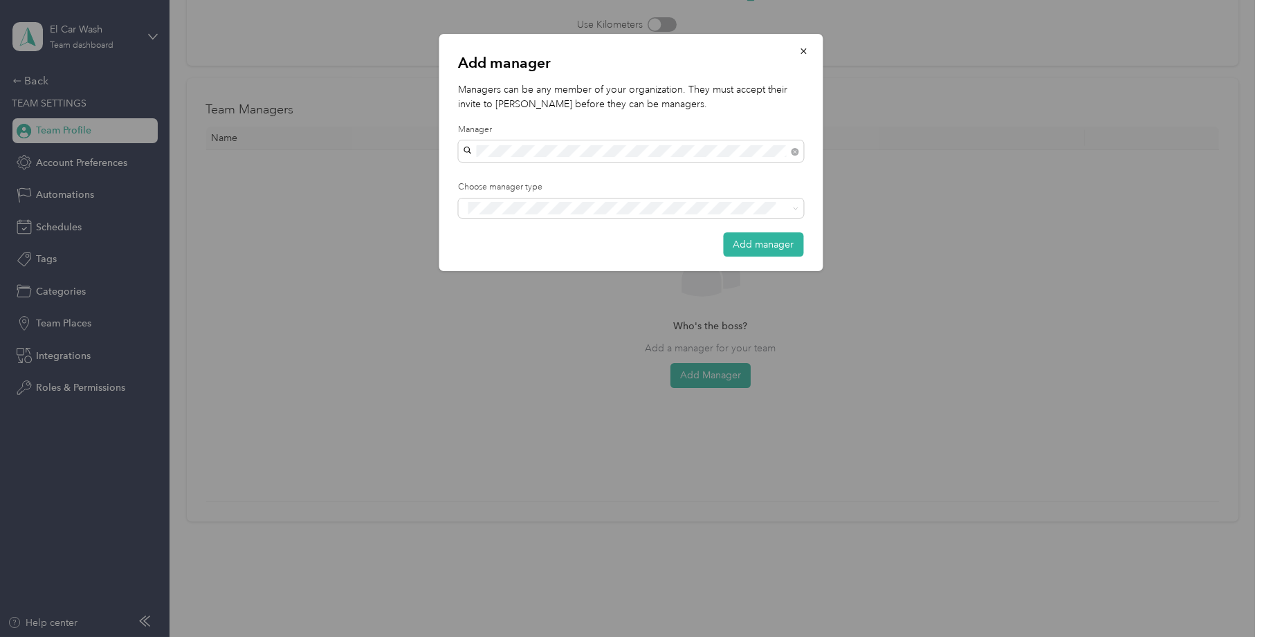
click at [634, 241] on div "Add manager" at bounding box center [631, 244] width 345 height 24
click at [600, 261] on div "Manager" at bounding box center [631, 258] width 326 height 17
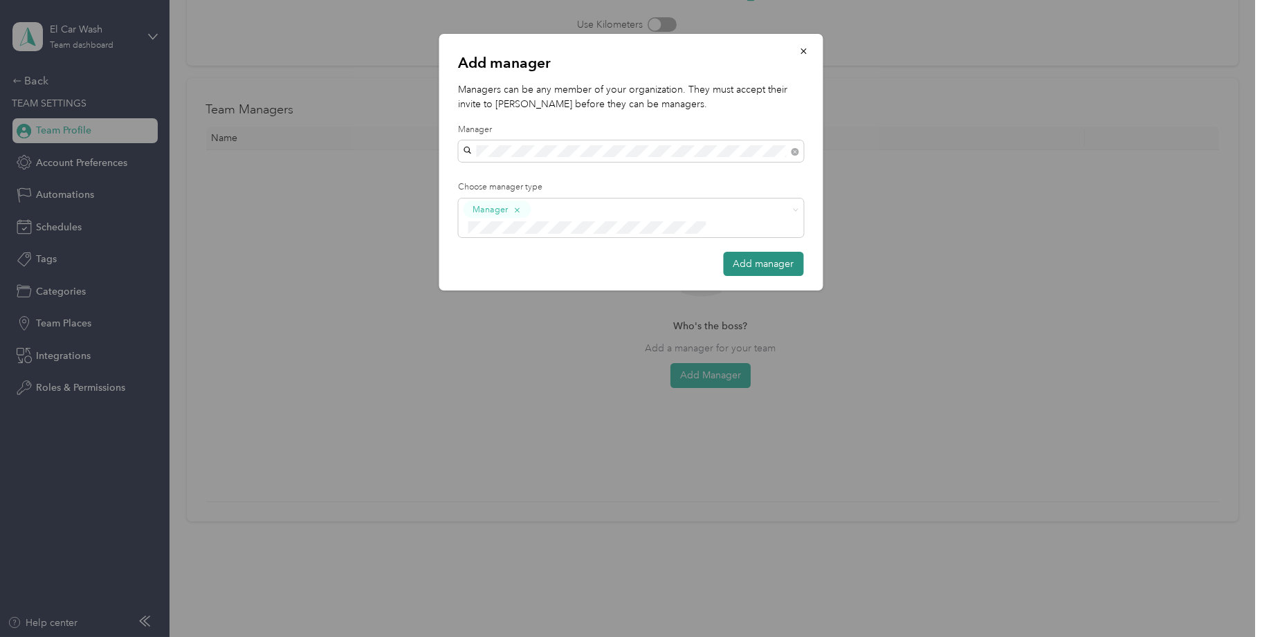
click at [744, 252] on button "Add manager" at bounding box center [764, 264] width 80 height 24
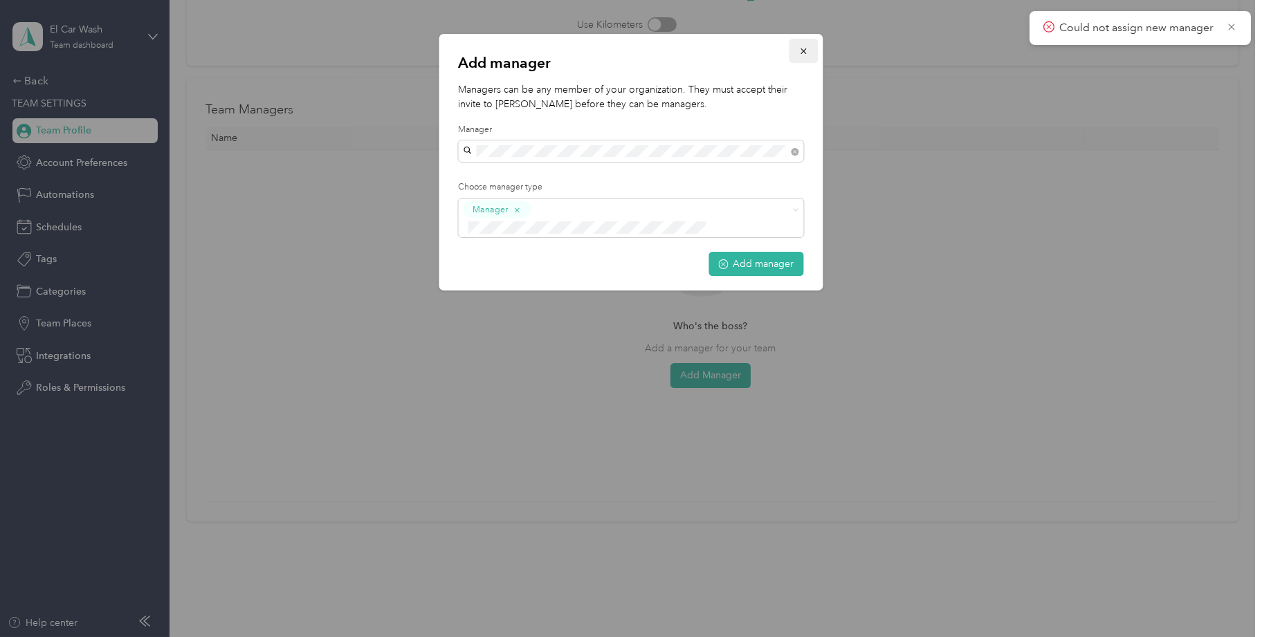
click at [805, 49] on icon "button" at bounding box center [804, 51] width 10 height 10
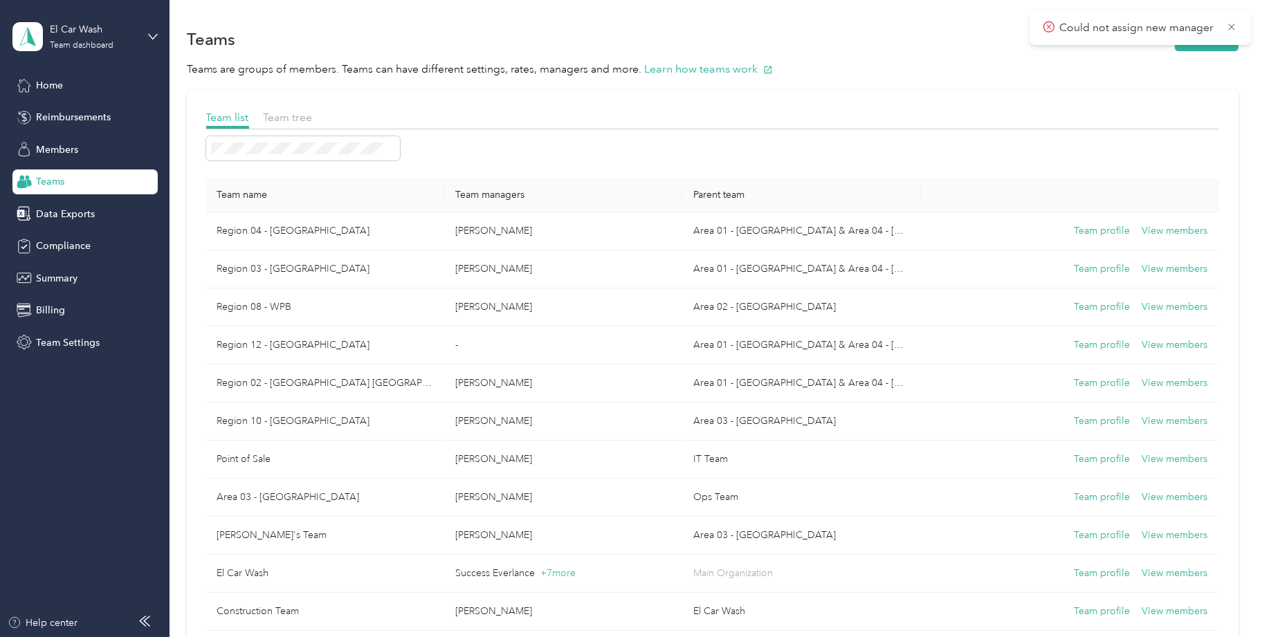
click at [287, 107] on div "Team list Team tree Team name Team managers Parent team Region 04 - [GEOGRAPHIC…" at bounding box center [713, 639] width 1052 height 1099
click at [288, 113] on span "Team tree" at bounding box center [288, 117] width 49 height 13
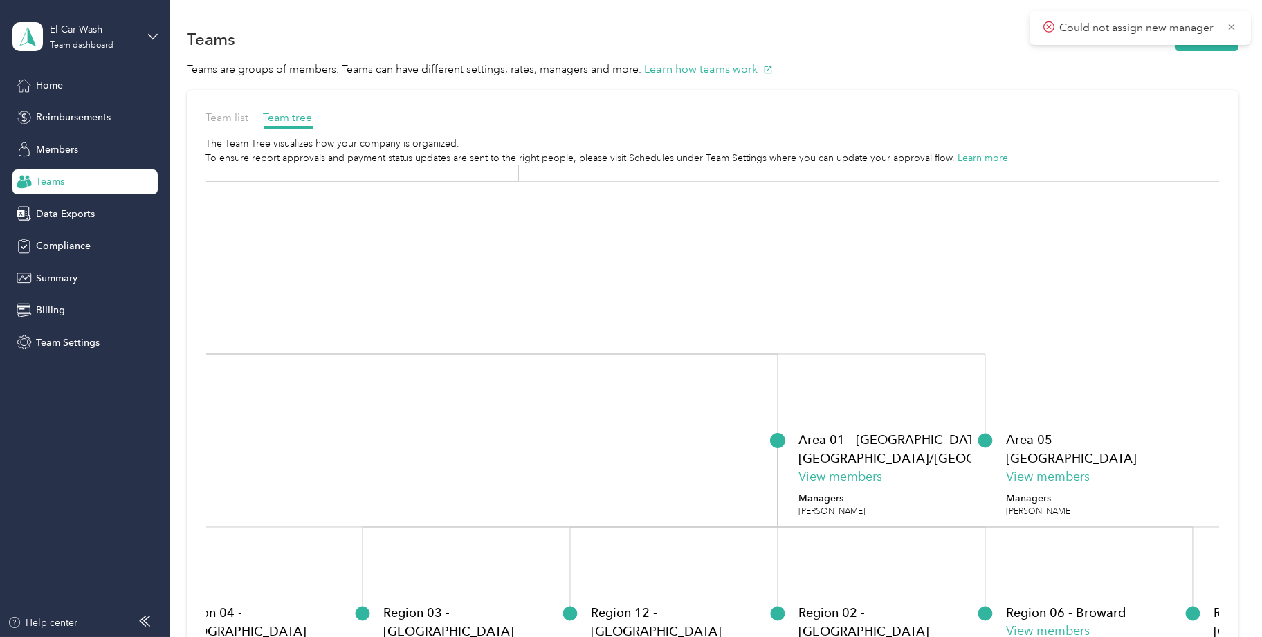
drag, startPoint x: 540, startPoint y: 323, endPoint x: 570, endPoint y: 183, distance: 143.7
click at [570, 183] on icon "El Car Wash View members Managers [PERSON_NAME] +7 more Construction Team View …" at bounding box center [712, 451] width 1013 height 573
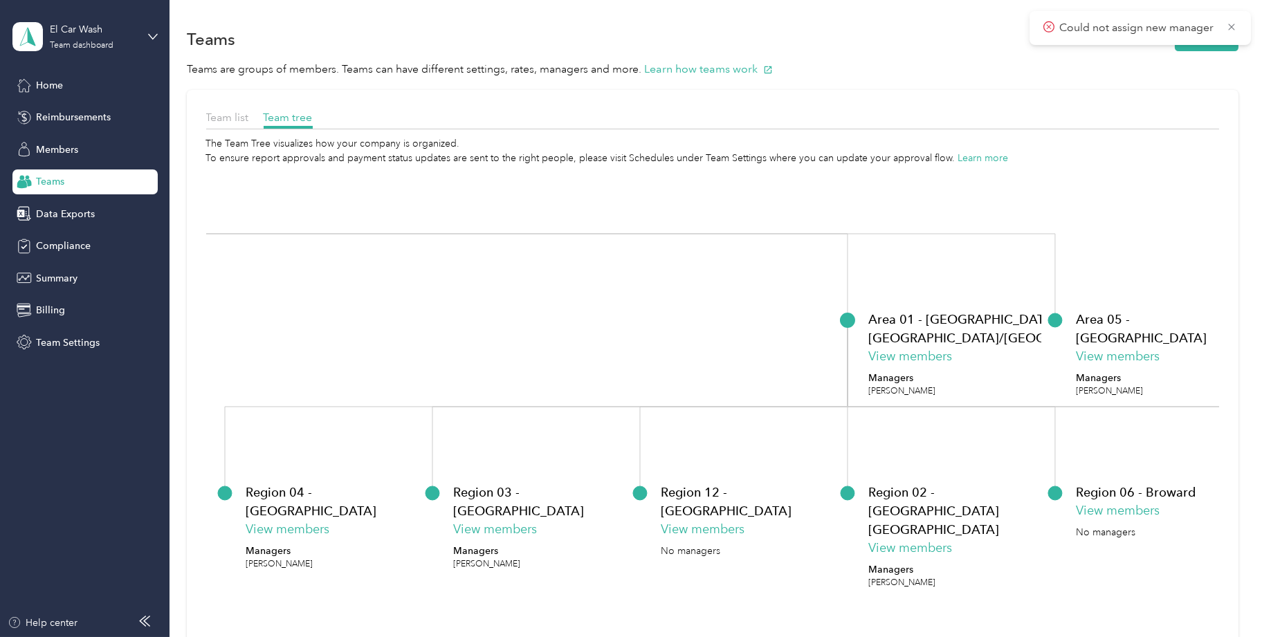
drag, startPoint x: 536, startPoint y: 331, endPoint x: 539, endPoint y: 324, distance: 7.5
click at [539, 324] on icon "El Car Wash View members Managers [PERSON_NAME] +7 more Construction Team View …" at bounding box center [712, 451] width 1013 height 573
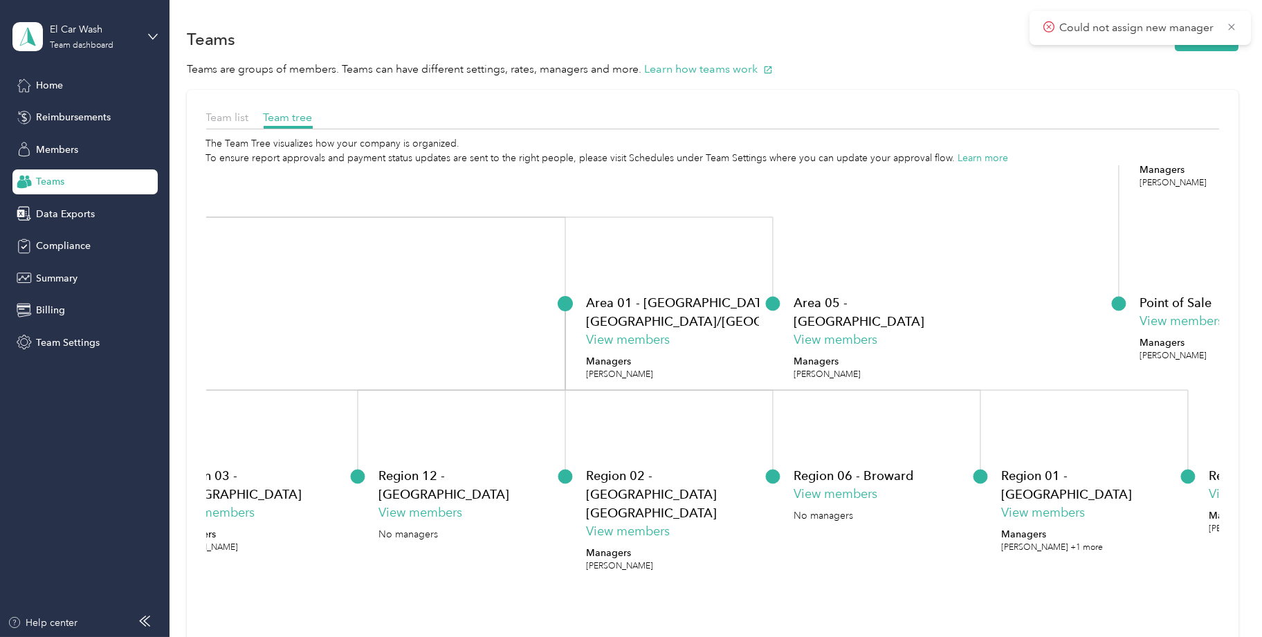
drag, startPoint x: 707, startPoint y: 372, endPoint x: 429, endPoint y: 362, distance: 278.3
click at [429, 362] on icon "El Car Wash View members Managers [PERSON_NAME] +7 more Construction Team View …" at bounding box center [712, 451] width 1013 height 573
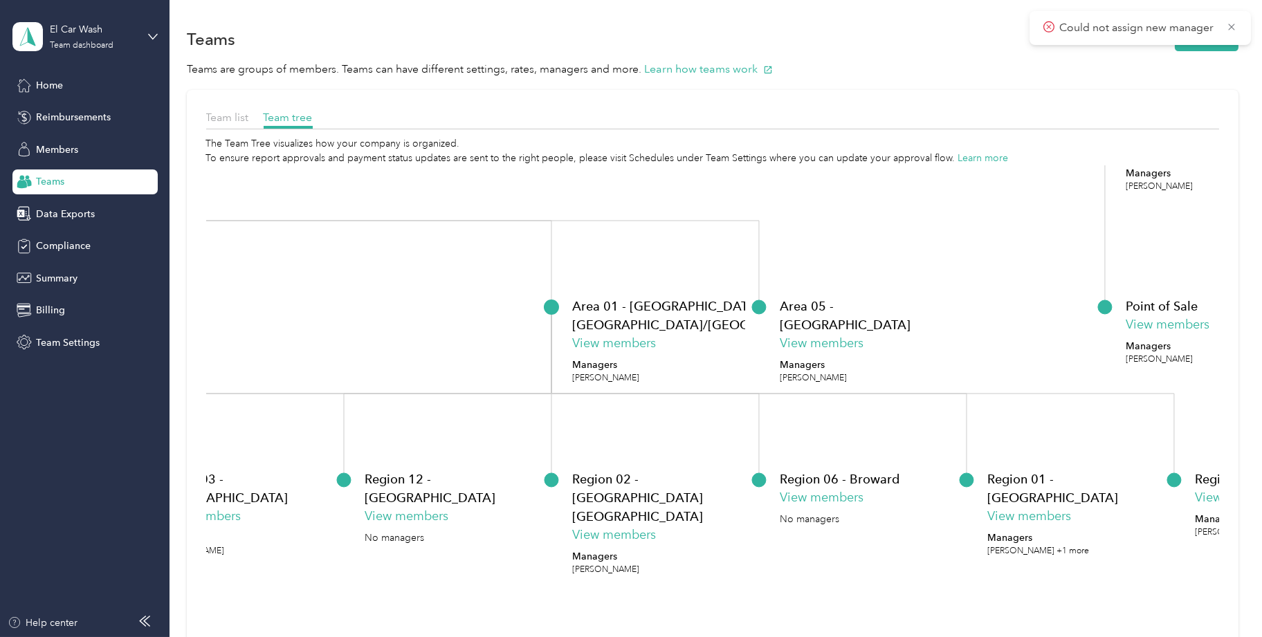
click at [632, 320] on p "Area 01 - [GEOGRAPHIC_DATA] & Area 04 - [GEOGRAPHIC_DATA]/[GEOGRAPHIC_DATA]" at bounding box center [705, 315] width 266 height 37
click at [625, 345] on button "View members" at bounding box center [614, 343] width 84 height 19
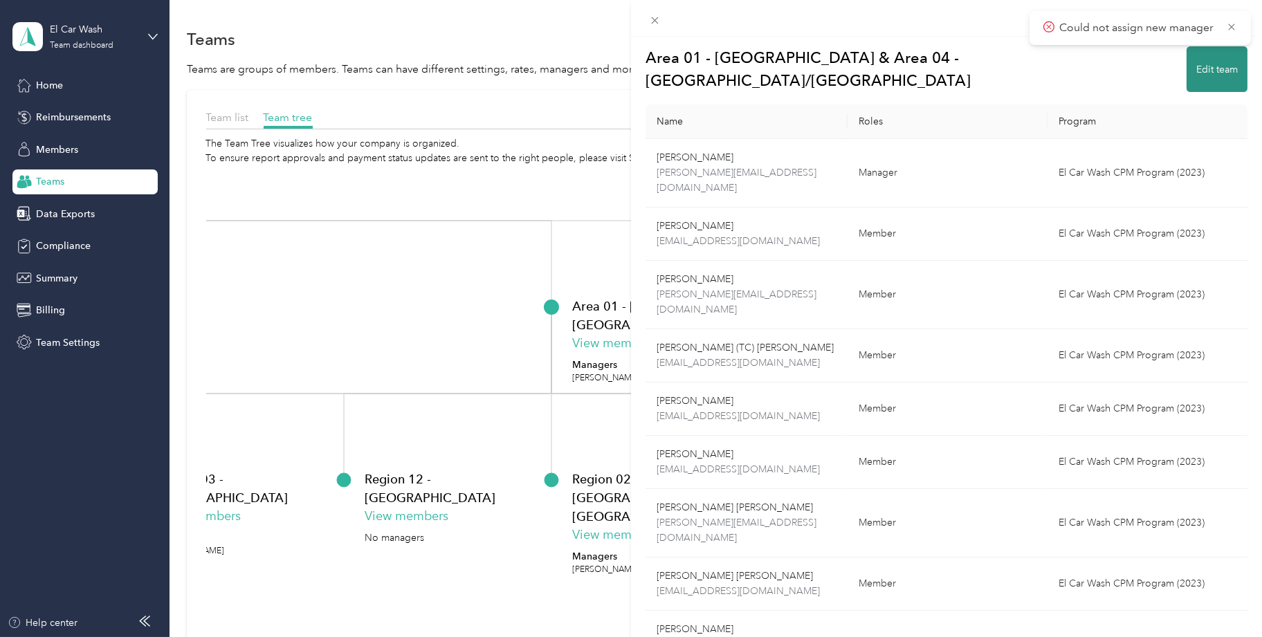
click at [1198, 55] on button "Edit team" at bounding box center [1216, 69] width 61 height 46
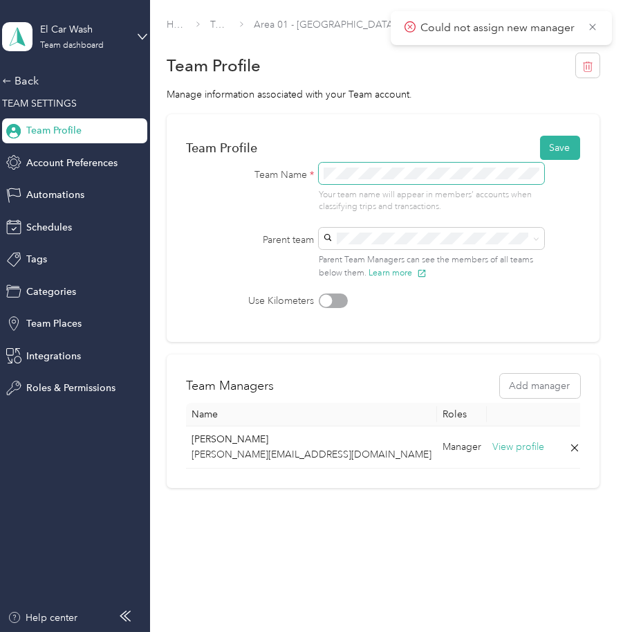
click at [302, 172] on div "Team Name * Your team name will appear in members’ accounts when classifying tr…" at bounding box center [383, 188] width 387 height 51
click at [326, 169] on span at bounding box center [432, 173] width 226 height 21
click at [506, 164] on span at bounding box center [432, 173] width 226 height 21
click at [403, 111] on section "Home Teams Area 01 - [GEOGRAPHIC_DATA] & Area 04 - [GEOGRAPHIC_DATA]/[GEOGRAPHI…" at bounding box center [383, 252] width 432 height 470
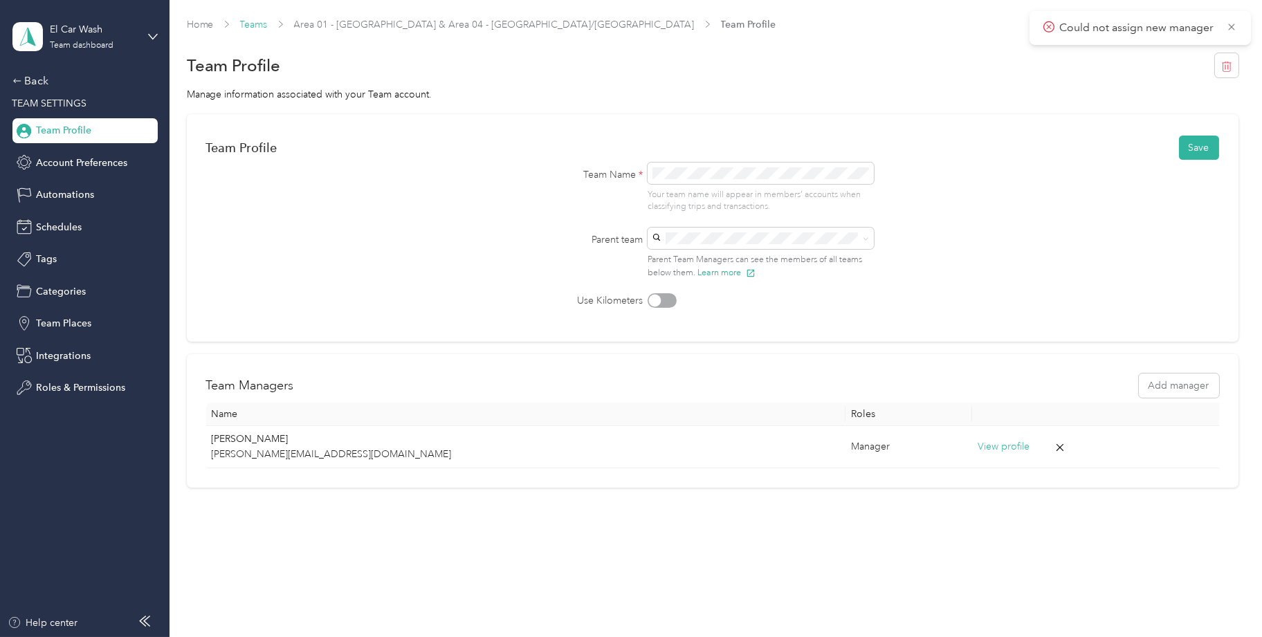
click at [260, 24] on link "Teams" at bounding box center [254, 25] width 28 height 12
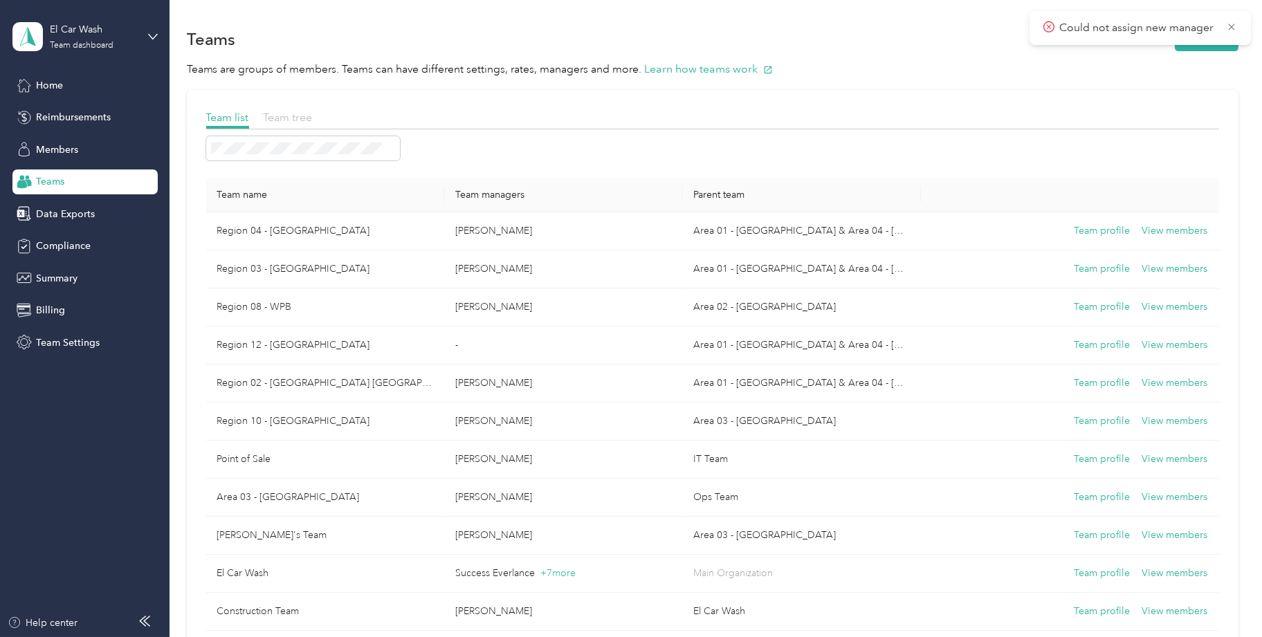
click at [279, 113] on span "Team tree" at bounding box center [288, 117] width 49 height 13
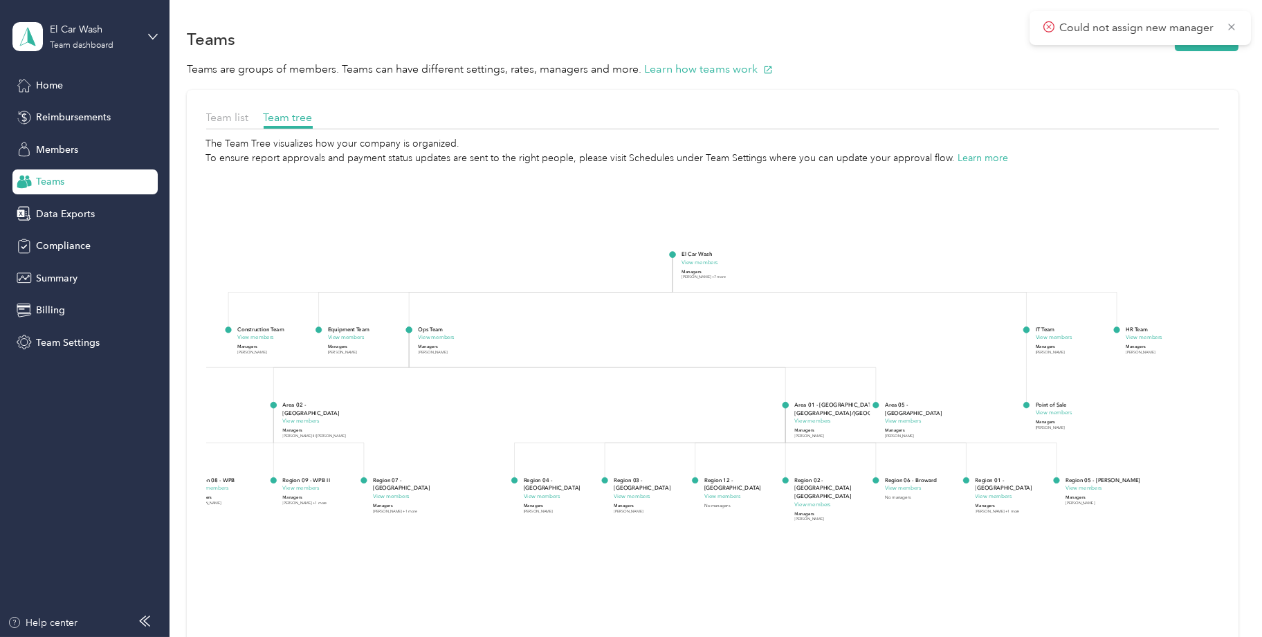
drag, startPoint x: 755, startPoint y: 261, endPoint x: 787, endPoint y: 260, distance: 31.2
click at [787, 260] on icon "El Car Wash View members Managers [PERSON_NAME] +7 more Construction Team View …" at bounding box center [712, 451] width 1013 height 573
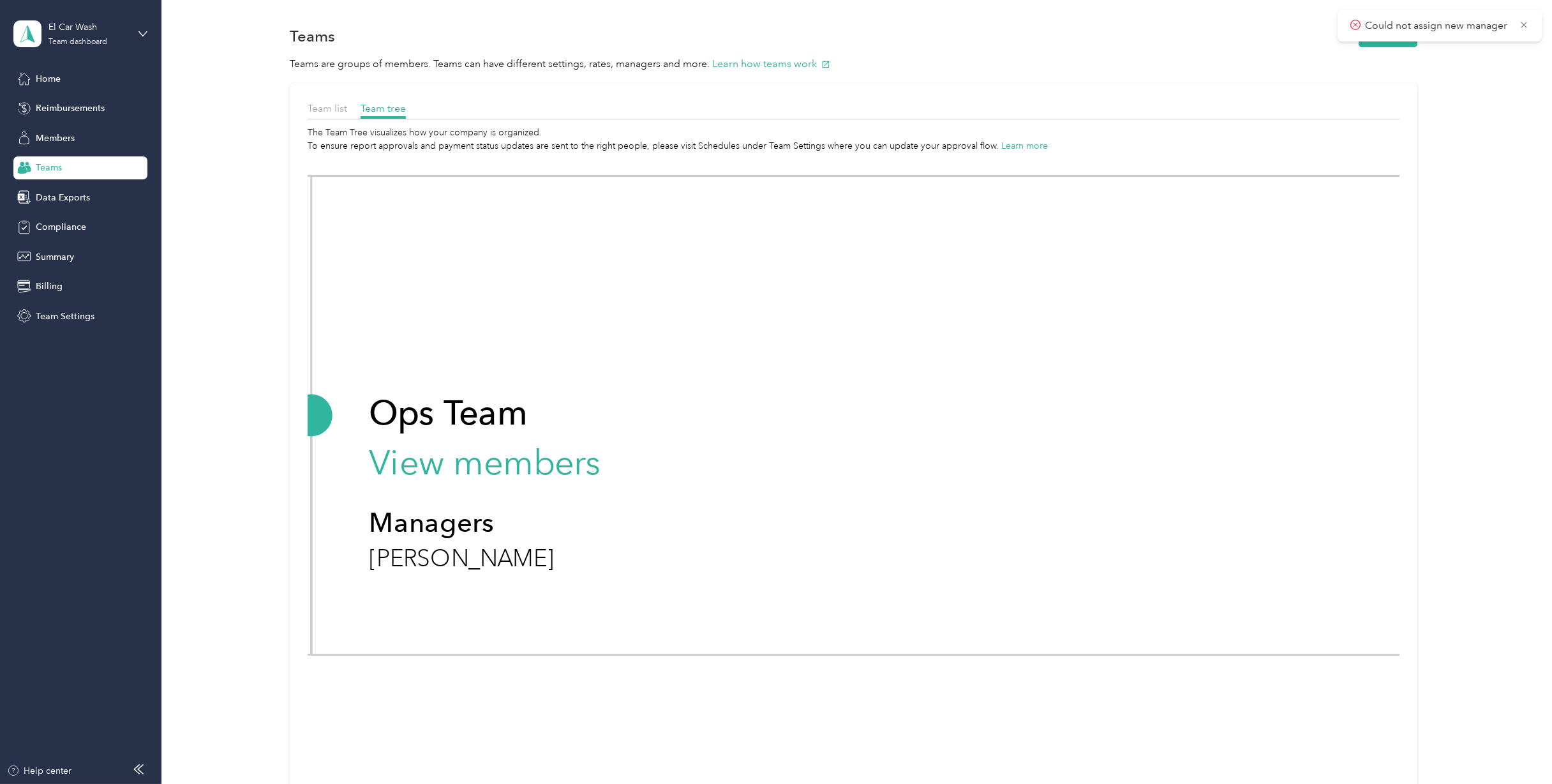
drag, startPoint x: 637, startPoint y: 317, endPoint x: 1246, endPoint y: 600, distance: 671.5
click at [1164, 587] on icon "El Car Wash View members Managers [PERSON_NAME] +7 more Construction Team View …" at bounding box center [854, 505] width 1092 height 705
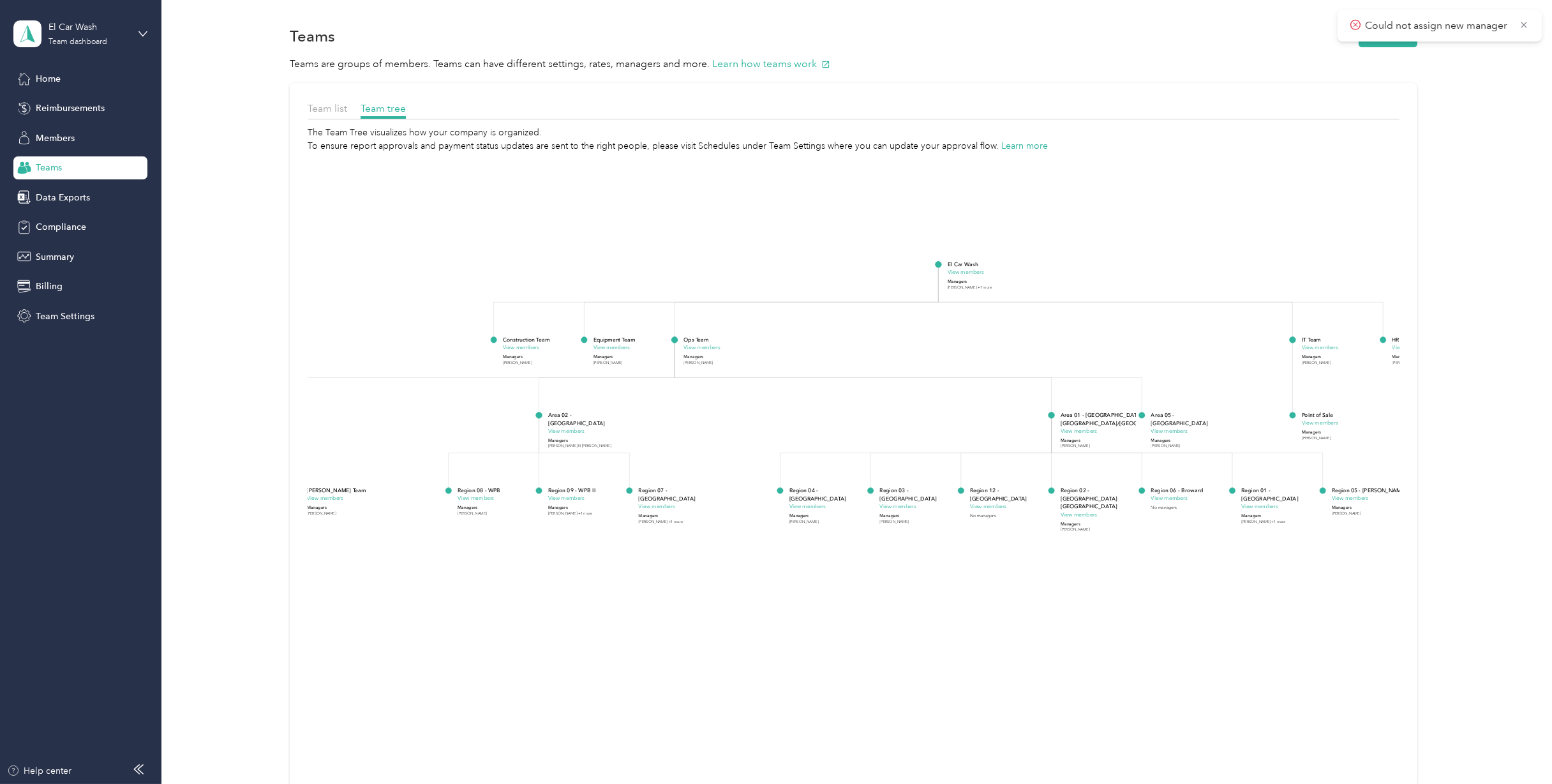
drag, startPoint x: 962, startPoint y: 365, endPoint x: 734, endPoint y: 207, distance: 277.4
click at [734, 207] on icon "El Car Wash View members Managers [PERSON_NAME] +7 more Construction Team View …" at bounding box center [854, 505] width 1092 height 705
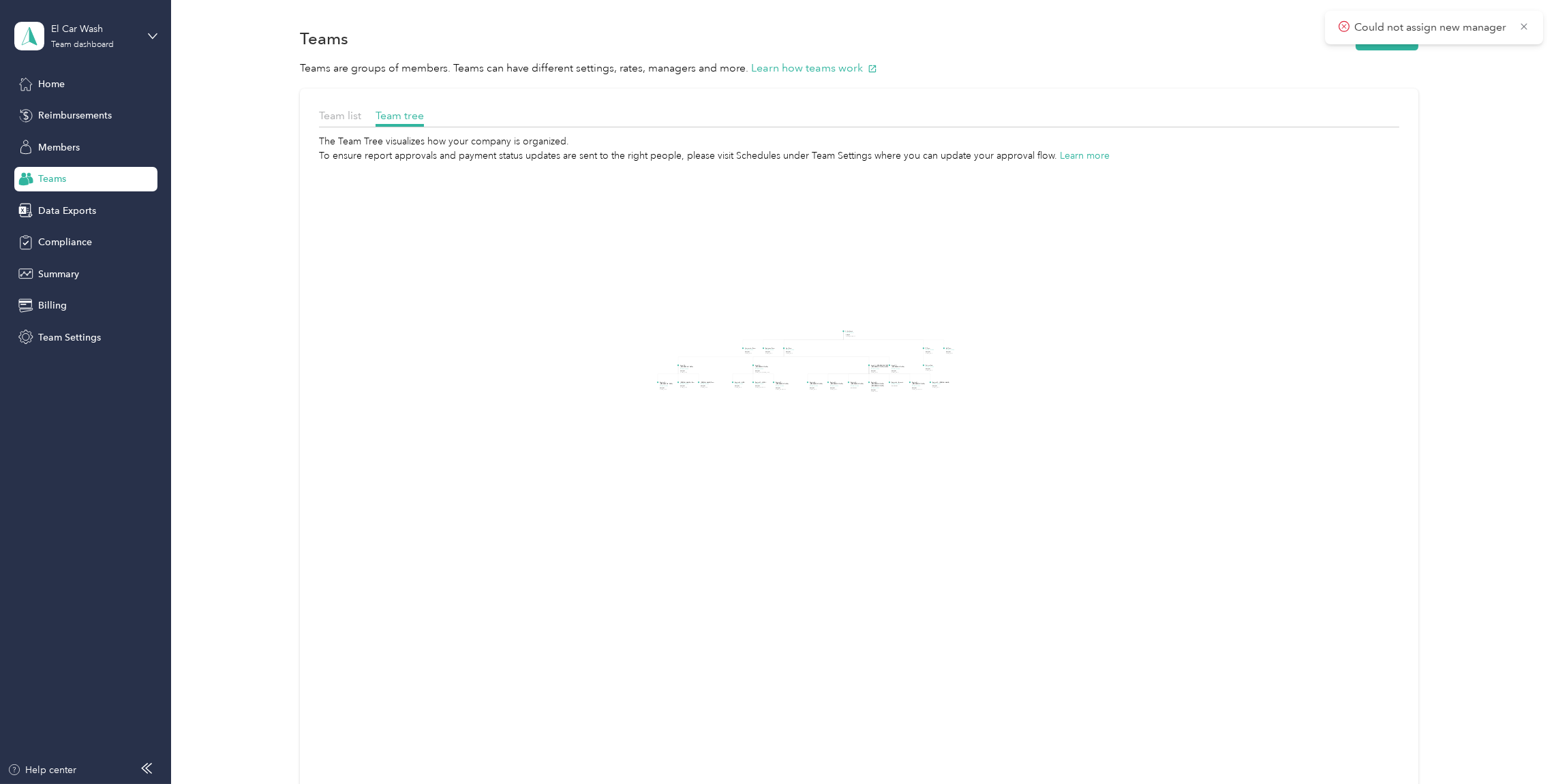
drag, startPoint x: 1023, startPoint y: 488, endPoint x: 696, endPoint y: 354, distance: 353.4
click at [653, 339] on icon "El Car Wash View members Managers [PERSON_NAME] +7 more Construction Team View …" at bounding box center [859, 515] width 1080 height 706
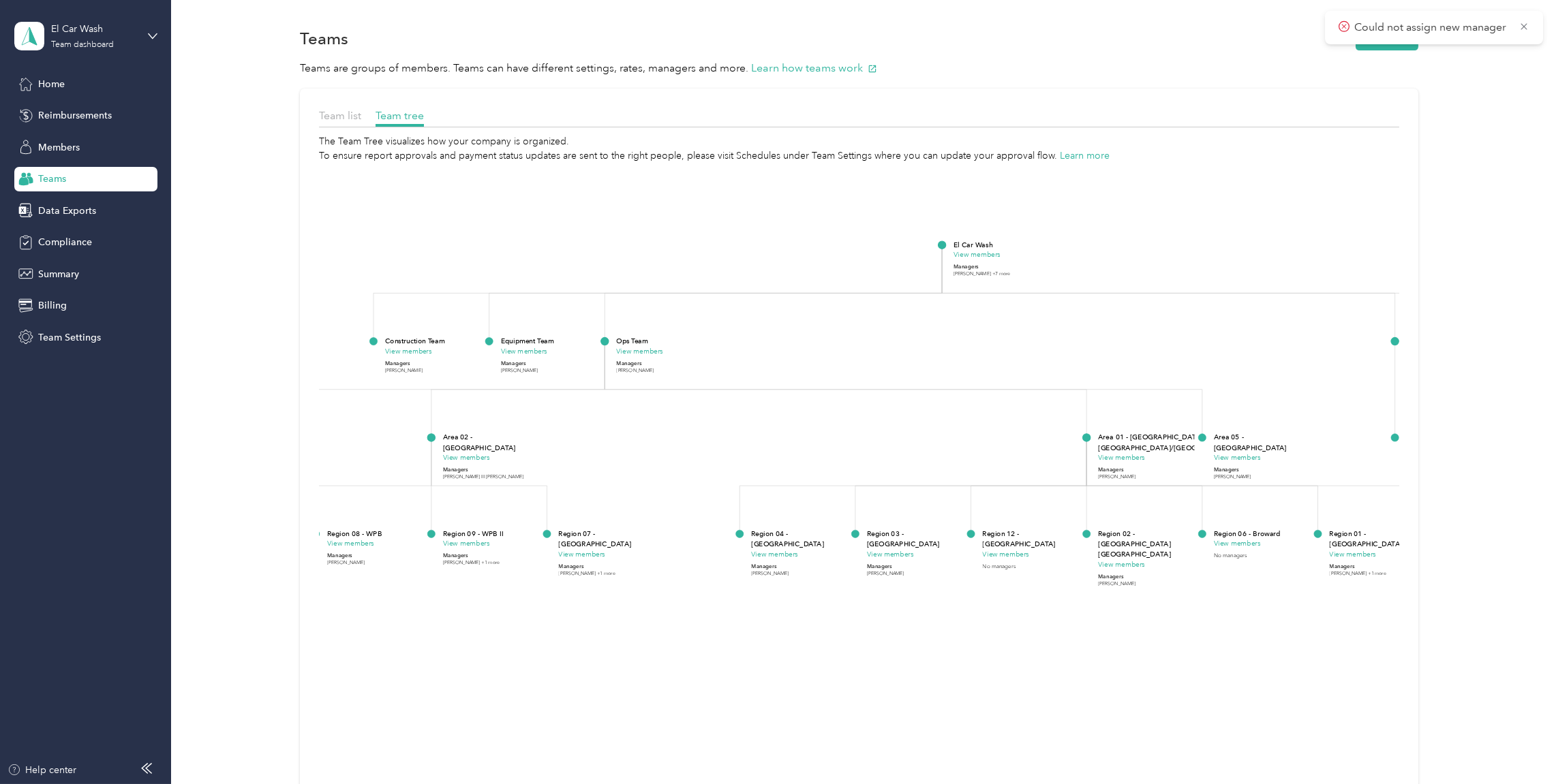
drag, startPoint x: 960, startPoint y: 315, endPoint x: 715, endPoint y: 329, distance: 245.4
click at [715, 329] on icon "El Car Wash View members Managers [PERSON_NAME] +7 more Construction Team View …" at bounding box center [859, 515] width 1080 height 706
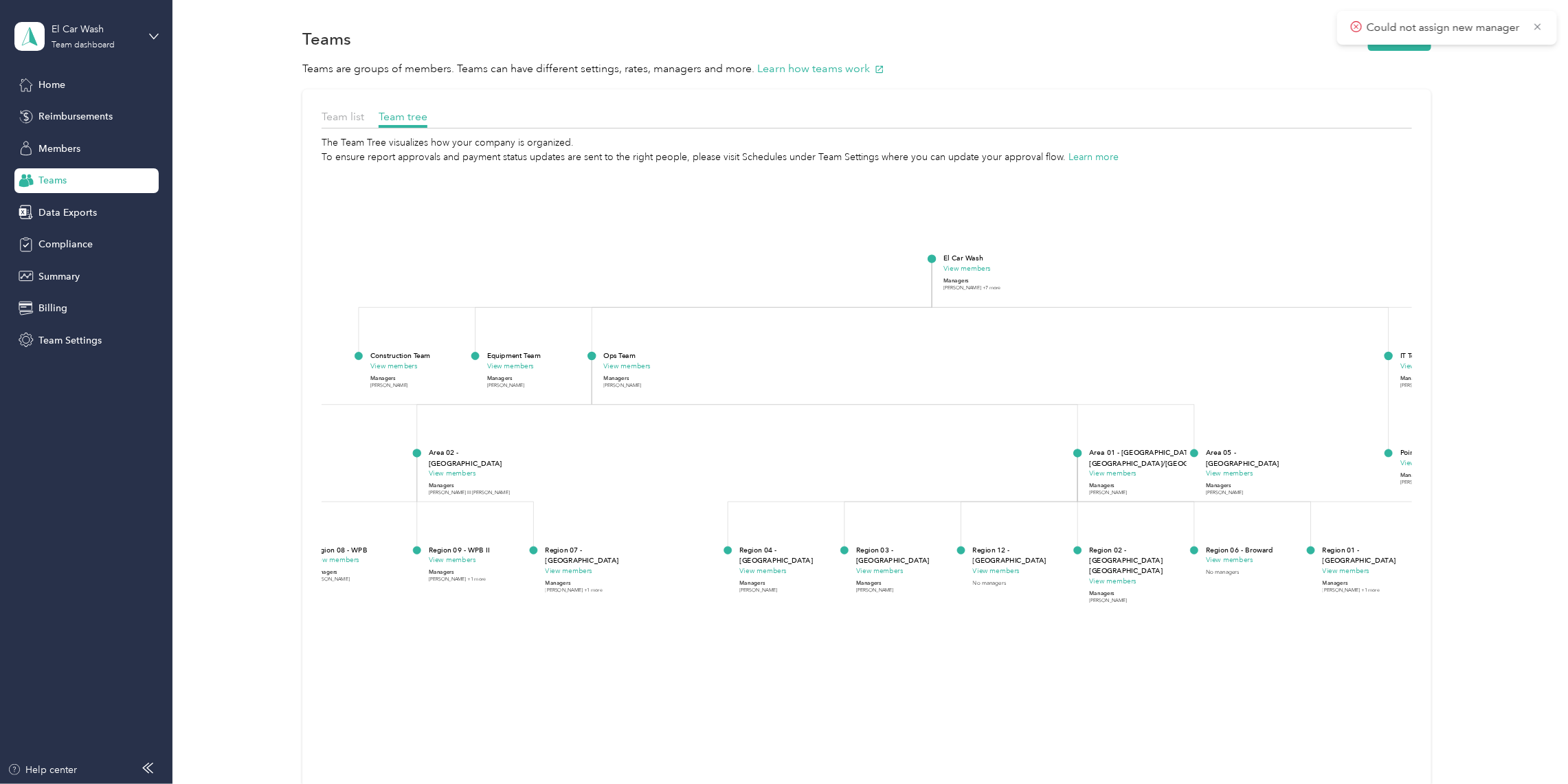
drag, startPoint x: 1068, startPoint y: 341, endPoint x: 1071, endPoint y: 355, distance: 14.3
click at [1073, 355] on icon "El Car Wash View members Managers [PERSON_NAME] +7 more Construction Team View …" at bounding box center [867, 517] width 1090 height 706
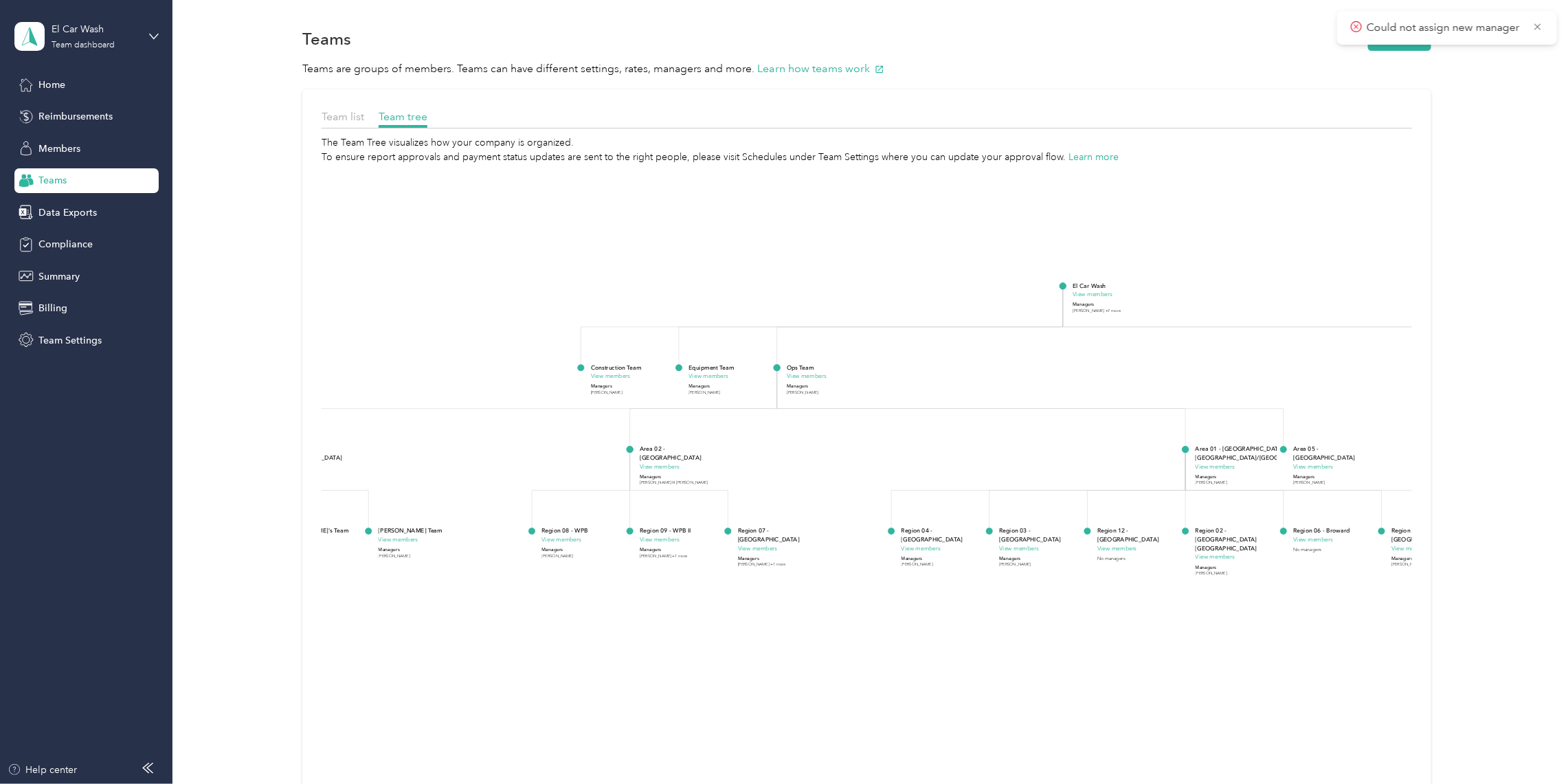
drag, startPoint x: 1054, startPoint y: 365, endPoint x: 1145, endPoint y: 372, distance: 91.3
click at [1145, 373] on icon "El Car Wash View members Managers [PERSON_NAME] +7 more Construction Team View …" at bounding box center [867, 517] width 1090 height 706
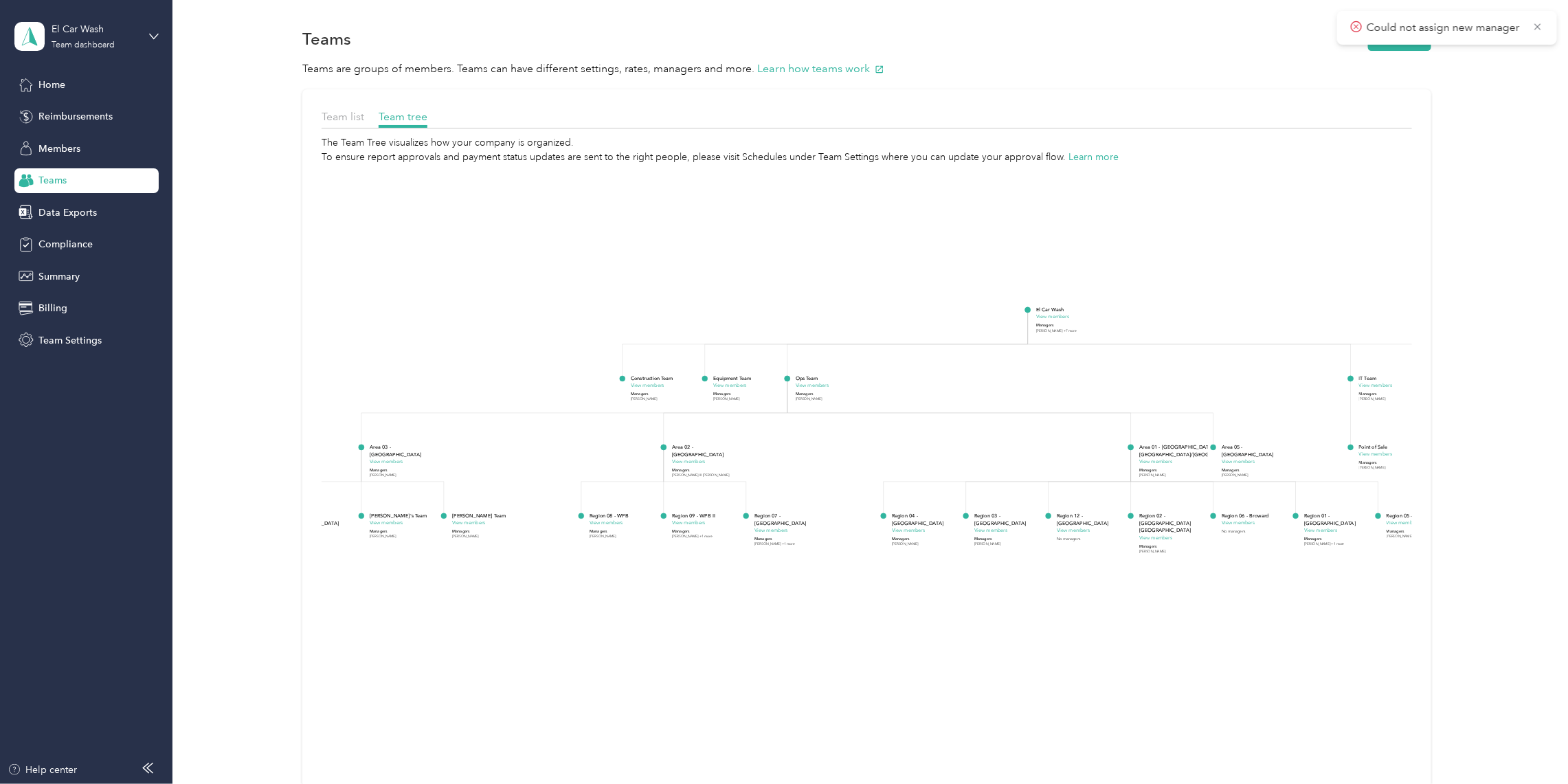
drag, startPoint x: 873, startPoint y: 456, endPoint x: 909, endPoint y: 450, distance: 36.5
click at [909, 450] on icon "El Car Wash View members Managers [PERSON_NAME] +7 more Construction Team View …" at bounding box center [867, 517] width 1090 height 706
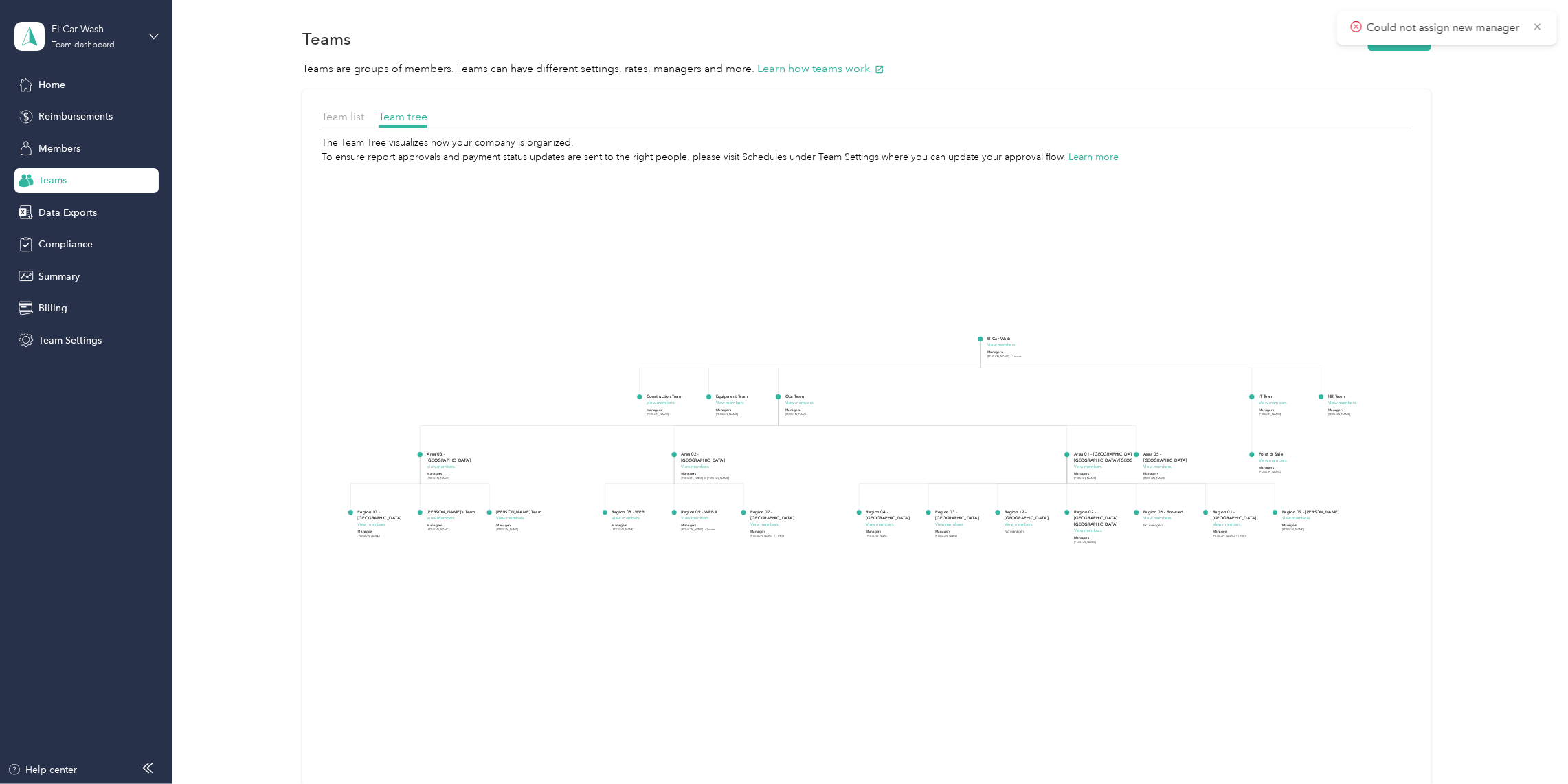
drag, startPoint x: 909, startPoint y: 450, endPoint x: 879, endPoint y: 457, distance: 30.8
click at [879, 457] on icon "El Car Wash View members Managers [PERSON_NAME] +7 more Construction Team View …" at bounding box center [867, 517] width 1090 height 706
click at [1252, 632] on icon "El Car Wash View members Managers [PERSON_NAME] +7 more Construction Team View …" at bounding box center [867, 517] width 1090 height 706
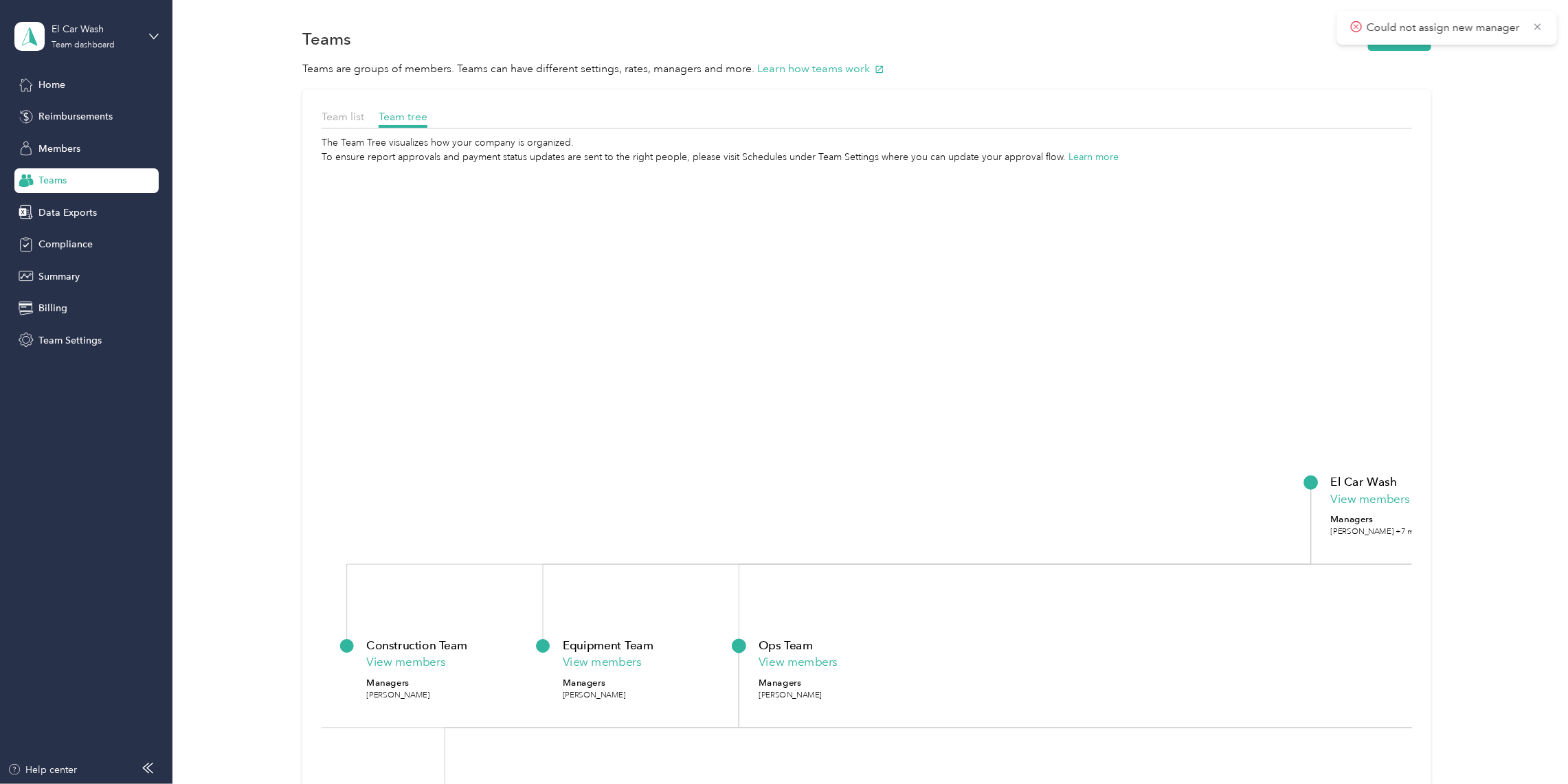
drag, startPoint x: 543, startPoint y: 429, endPoint x: 1238, endPoint y: 427, distance: 695.0
click at [1252, 421] on icon "El Car Wash View members Managers [PERSON_NAME] +7 more Construction Team View …" at bounding box center [867, 517] width 1090 height 706
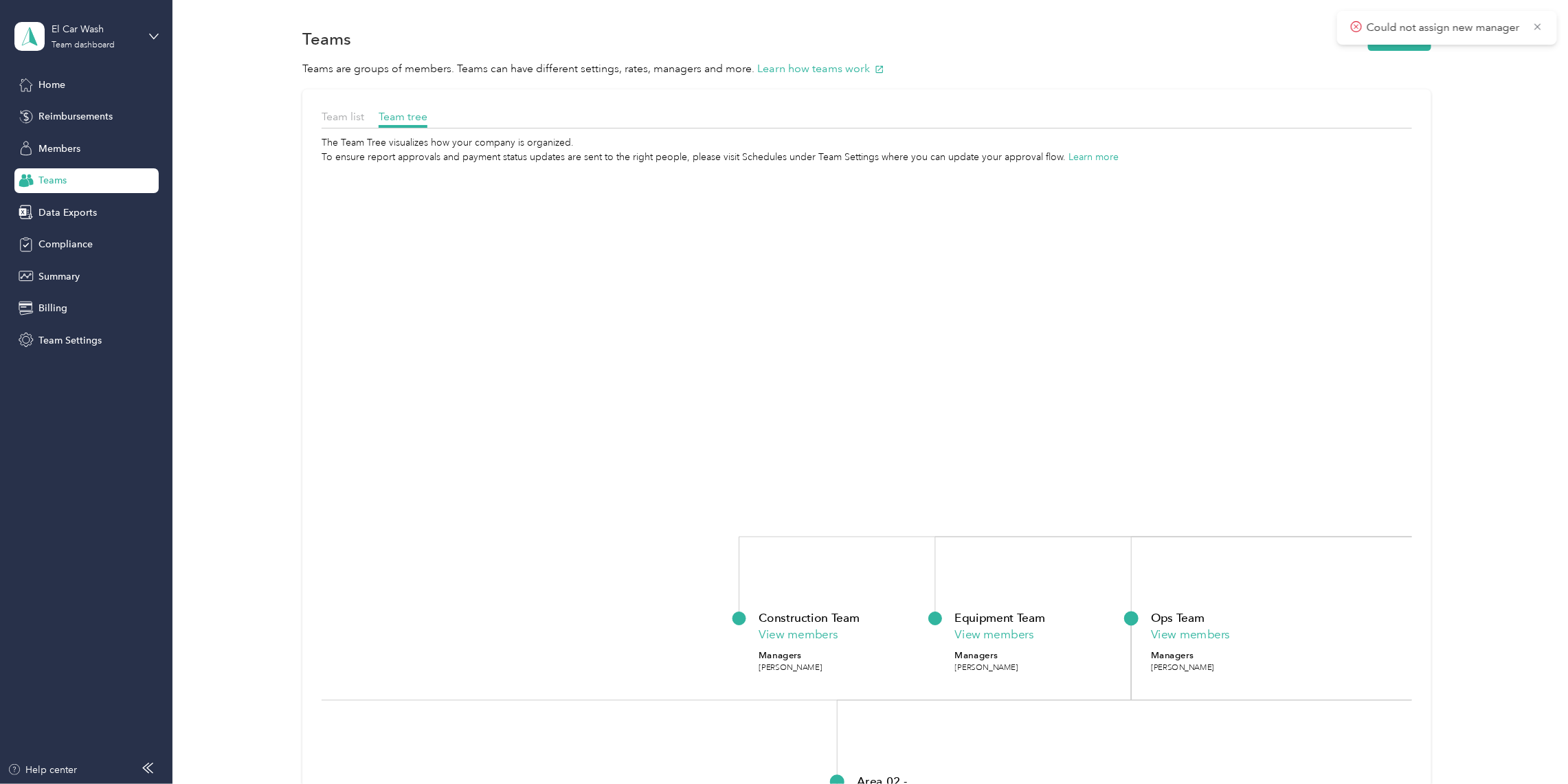
drag, startPoint x: 759, startPoint y: 509, endPoint x: 1005, endPoint y: 478, distance: 247.9
click at [1178, 478] on icon "El Car Wash View members Managers [PERSON_NAME] +7 more Construction Team View …" at bounding box center [867, 517] width 1090 height 706
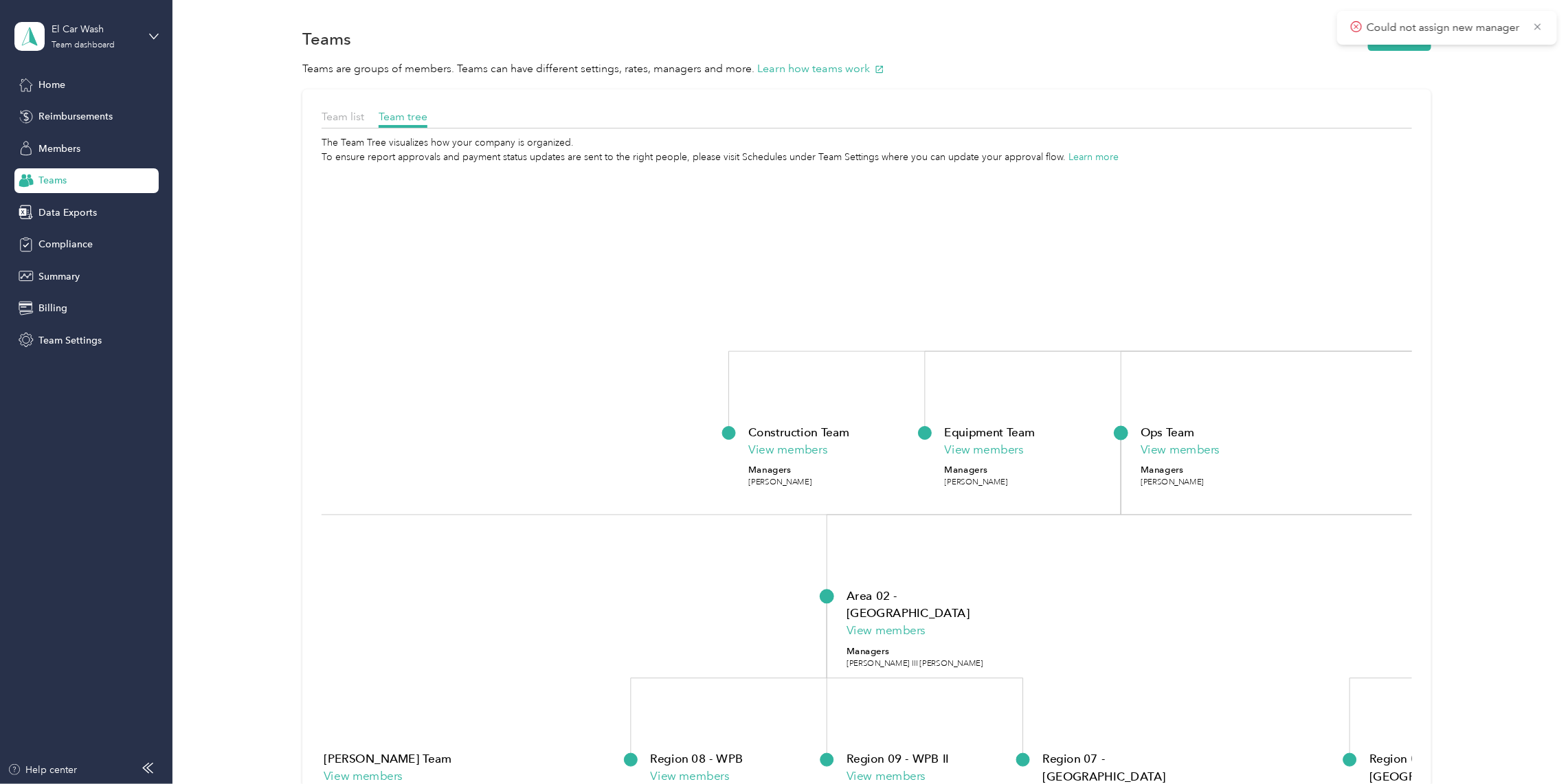
drag, startPoint x: 812, startPoint y: 506, endPoint x: 772, endPoint y: 330, distance: 180.5
click at [772, 330] on icon "El Car Wash View members Managers [PERSON_NAME] +7 more Construction Team View …" at bounding box center [867, 517] width 1090 height 706
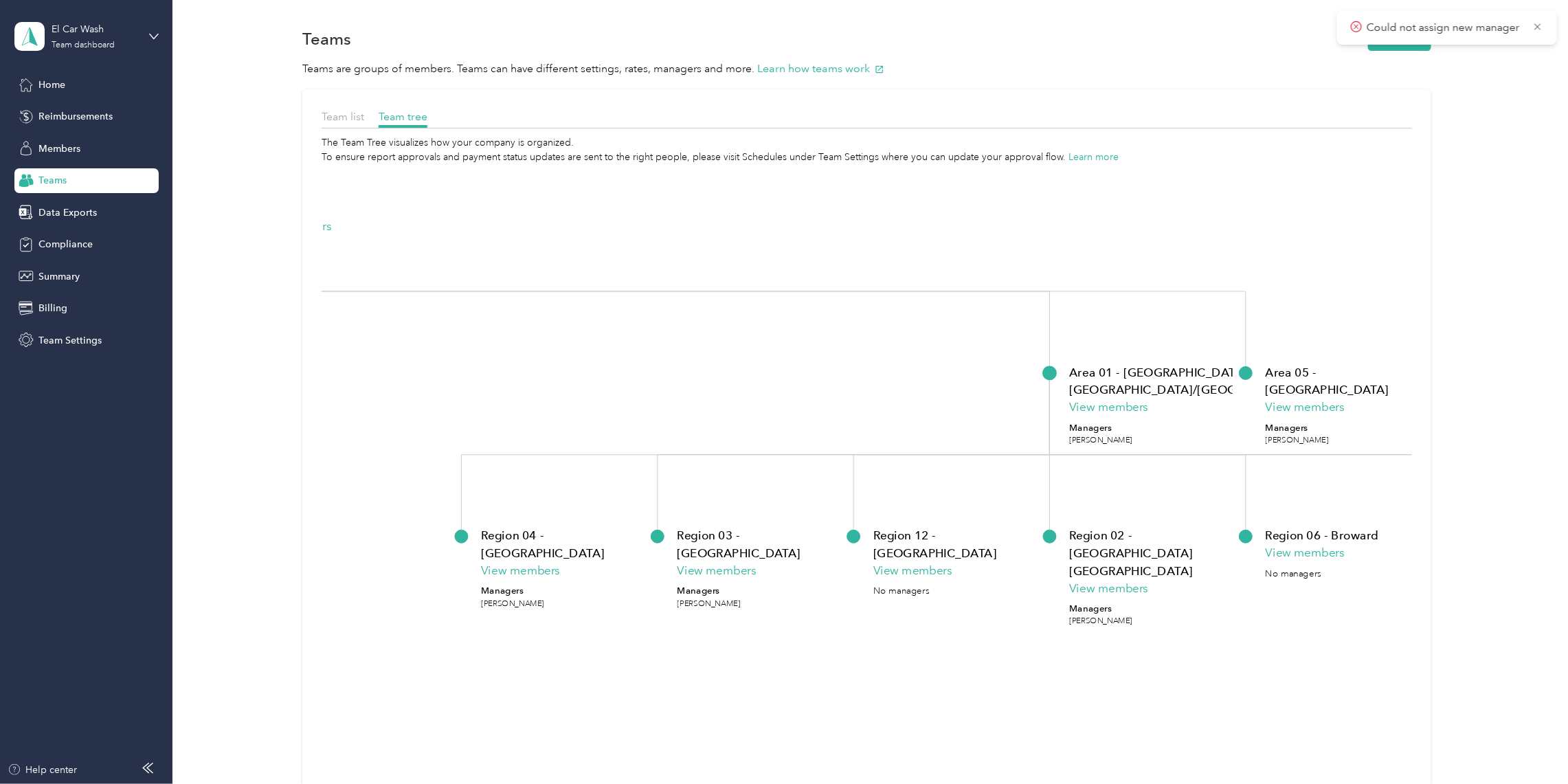
drag, startPoint x: 1155, startPoint y: 651, endPoint x: 264, endPoint y: 427, distance: 918.7
click at [264, 427] on div "Team list Team tree The Team Tree visualizes how your company is organized. To …" at bounding box center [867, 493] width 1354 height 808
drag, startPoint x: 727, startPoint y: 365, endPoint x: 821, endPoint y: 402, distance: 101.0
click at [821, 402] on icon "El Car Wash View members Managers [PERSON_NAME] +7 more Construction Team View …" at bounding box center [867, 517] width 1090 height 706
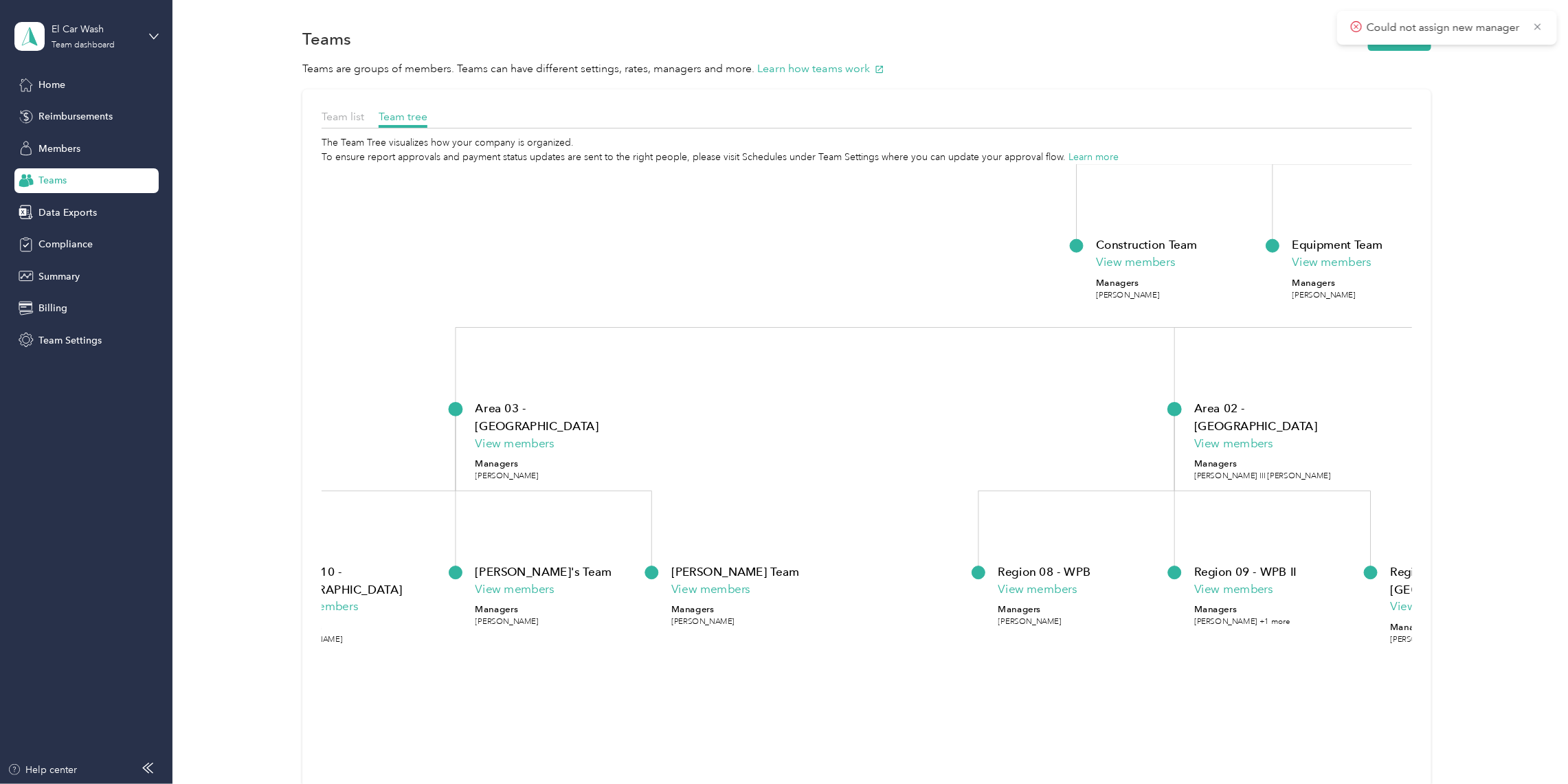
drag, startPoint x: 603, startPoint y: 368, endPoint x: 1347, endPoint y: 440, distance: 747.5
click at [1252, 440] on icon "El Car Wash View members Managers [PERSON_NAME] +7 more Construction Team View …" at bounding box center [867, 517] width 1090 height 706
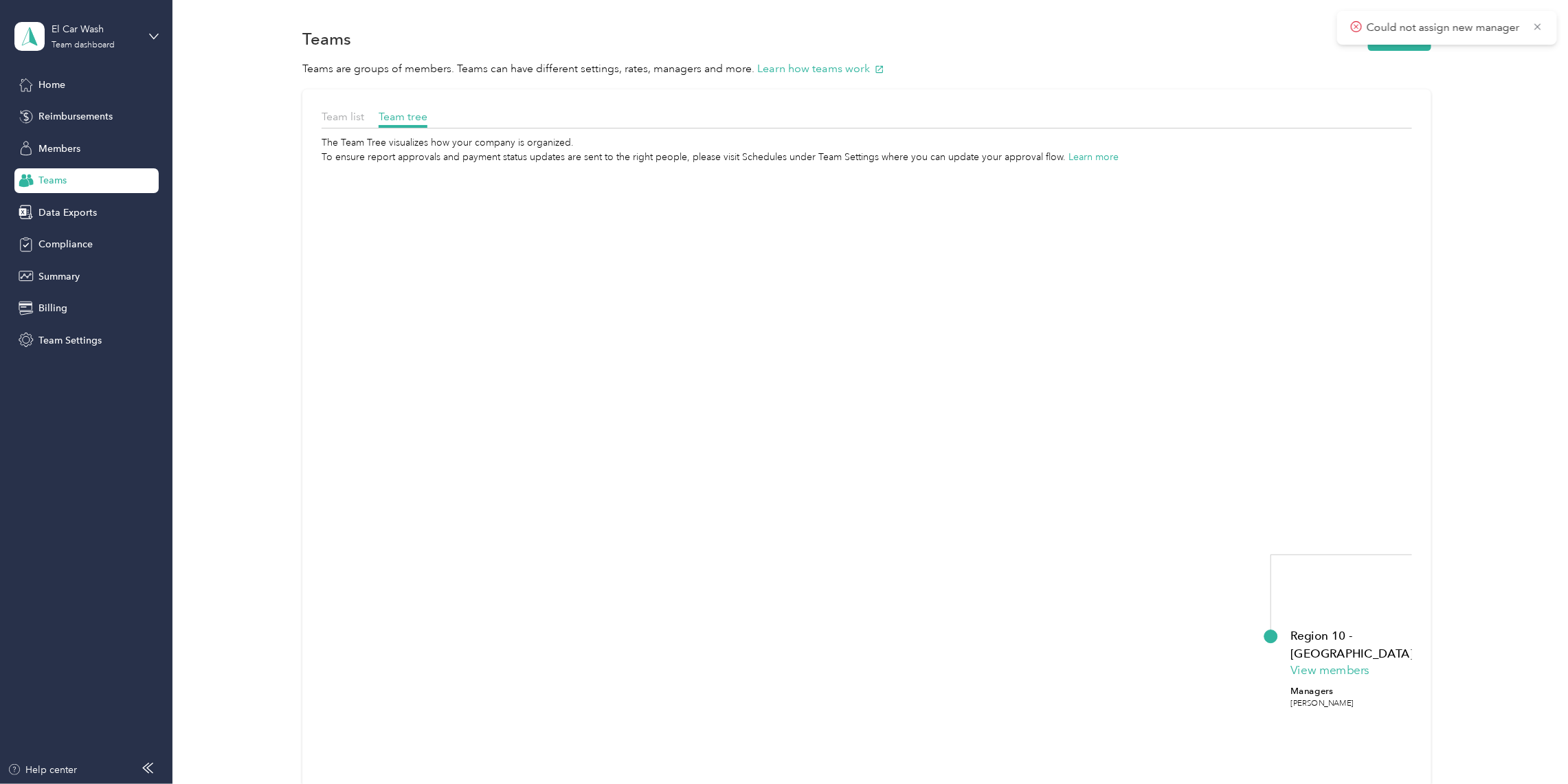
drag, startPoint x: 584, startPoint y: 404, endPoint x: 1350, endPoint y: 440, distance: 766.8
click at [1252, 440] on icon "El Car Wash View members Managers [PERSON_NAME] +7 more Construction Team View …" at bounding box center [867, 517] width 1090 height 706
drag, startPoint x: 915, startPoint y: 504, endPoint x: 1145, endPoint y: 228, distance: 359.3
click at [1145, 228] on icon "El Car Wash View members Managers [PERSON_NAME] +7 more Construction Team View …" at bounding box center [867, 517] width 1090 height 706
drag, startPoint x: 1247, startPoint y: 413, endPoint x: 1058, endPoint y: 506, distance: 210.6
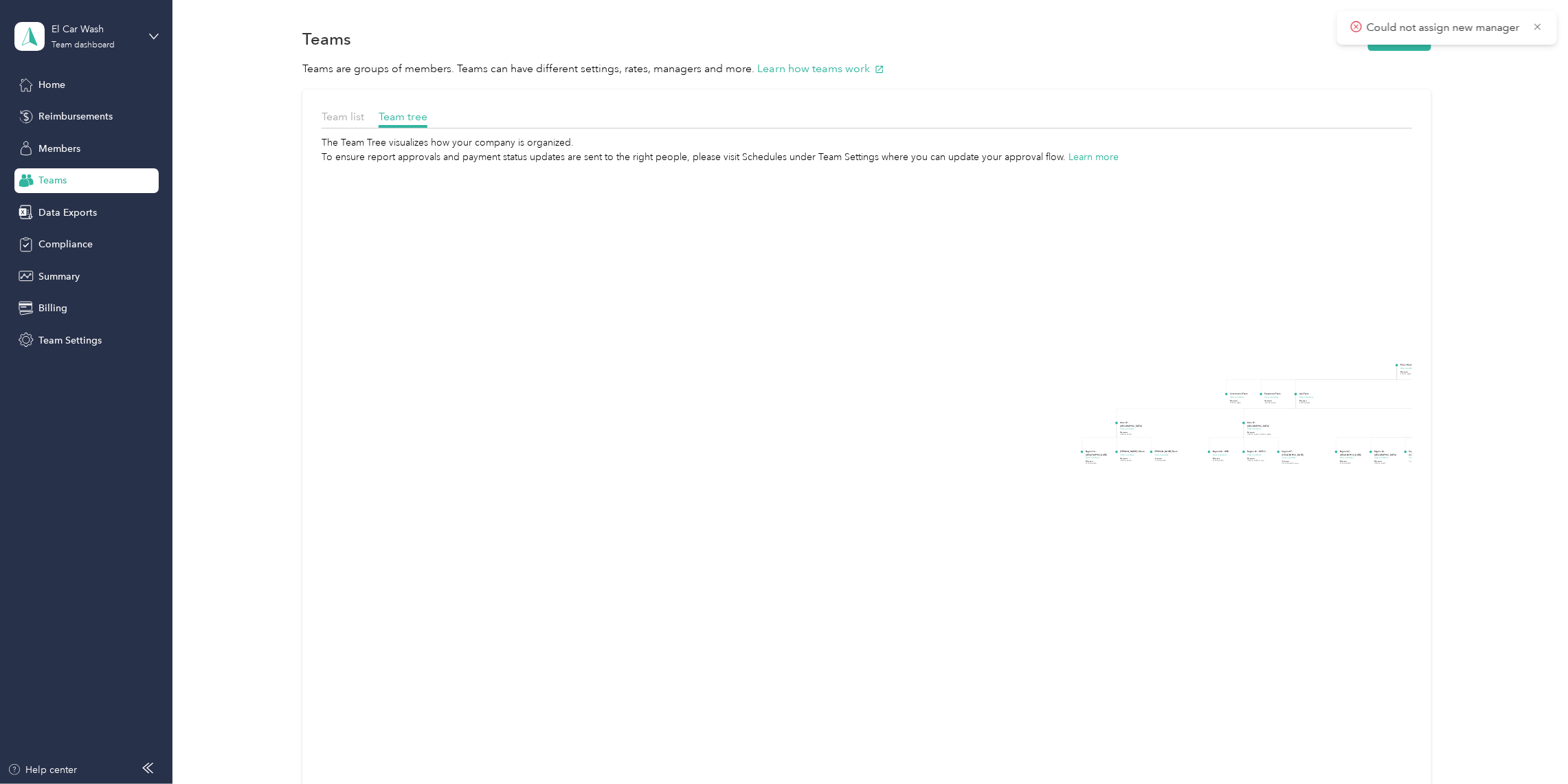
click at [1058, 506] on icon "El Car Wash View members Managers [PERSON_NAME] +7 more Construction Team View …" at bounding box center [867, 517] width 1090 height 706
drag, startPoint x: 1088, startPoint y: 431, endPoint x: 1724, endPoint y: 592, distance: 656.1
click at [1252, 592] on html "Could not assign new manager El Car Wash Team dashboard Home Reimbursements Mem…" at bounding box center [781, 392] width 1561 height 784
drag, startPoint x: 1192, startPoint y: 539, endPoint x: 1365, endPoint y: 521, distance: 173.9
click at [1252, 537] on html "Could not assign new manager El Car Wash Team dashboard Home Reimbursements Mem…" at bounding box center [781, 392] width 1561 height 784
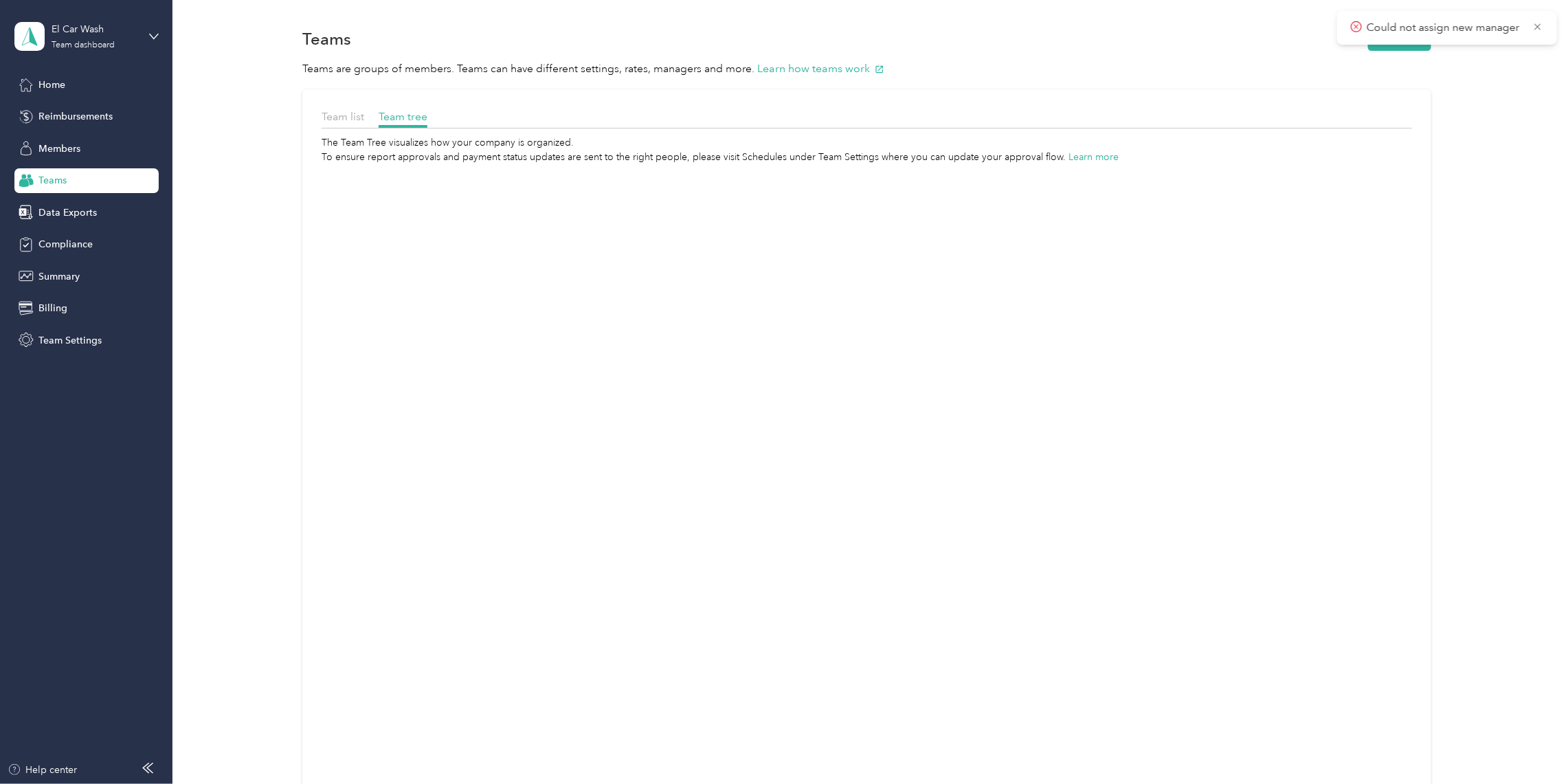
drag, startPoint x: 1199, startPoint y: 507, endPoint x: 555, endPoint y: 454, distance: 646.2
click at [556, 454] on icon "El Car Wash View members Managers [PERSON_NAME] +7 more Construction Team View …" at bounding box center [867, 517] width 1090 height 706
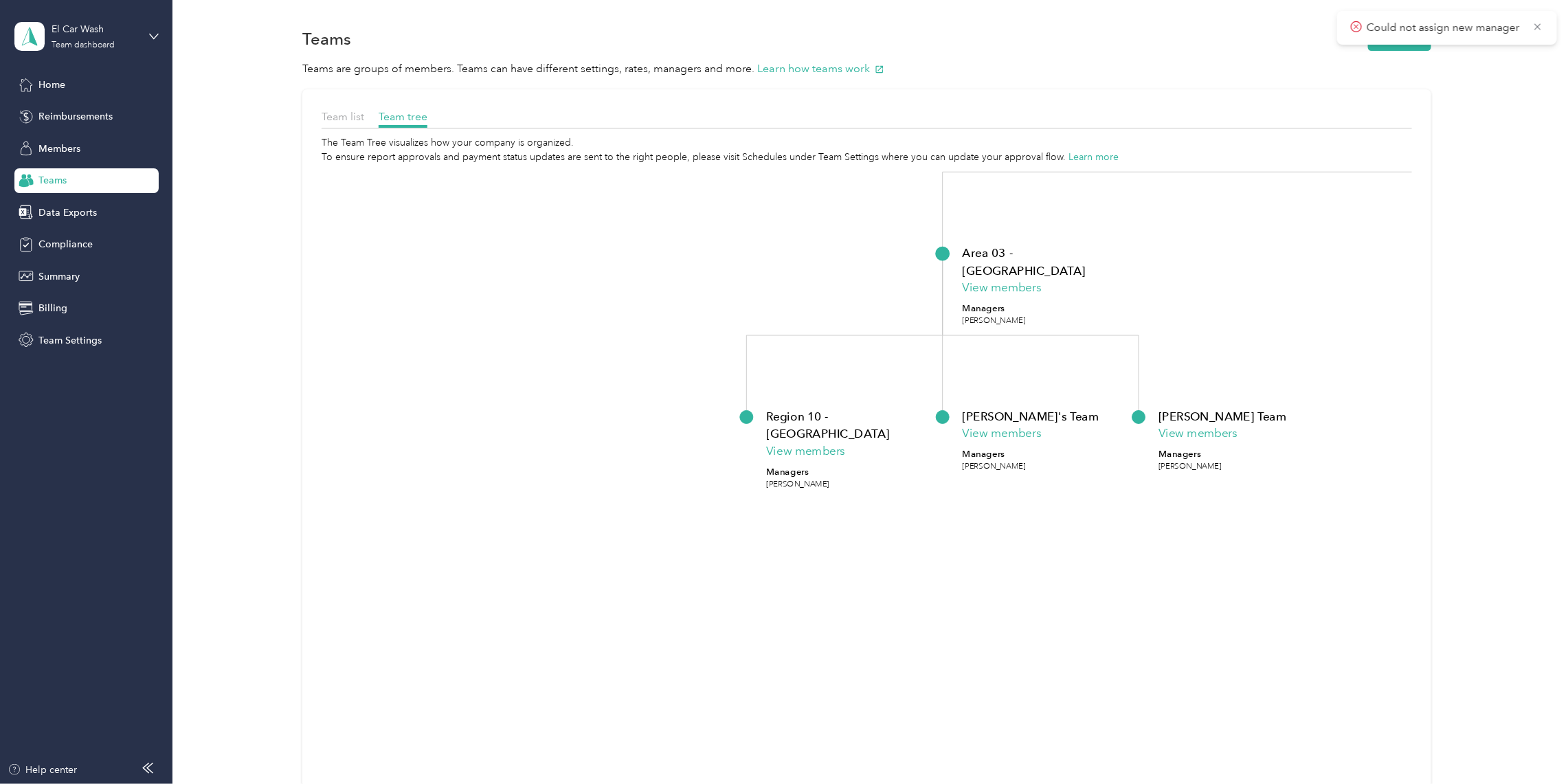
drag, startPoint x: 1060, startPoint y: 484, endPoint x: 643, endPoint y: 508, distance: 417.7
click at [541, 494] on icon "El Car Wash View members Managers [PERSON_NAME] +7 more Construction Team View …" at bounding box center [867, 517] width 1090 height 706
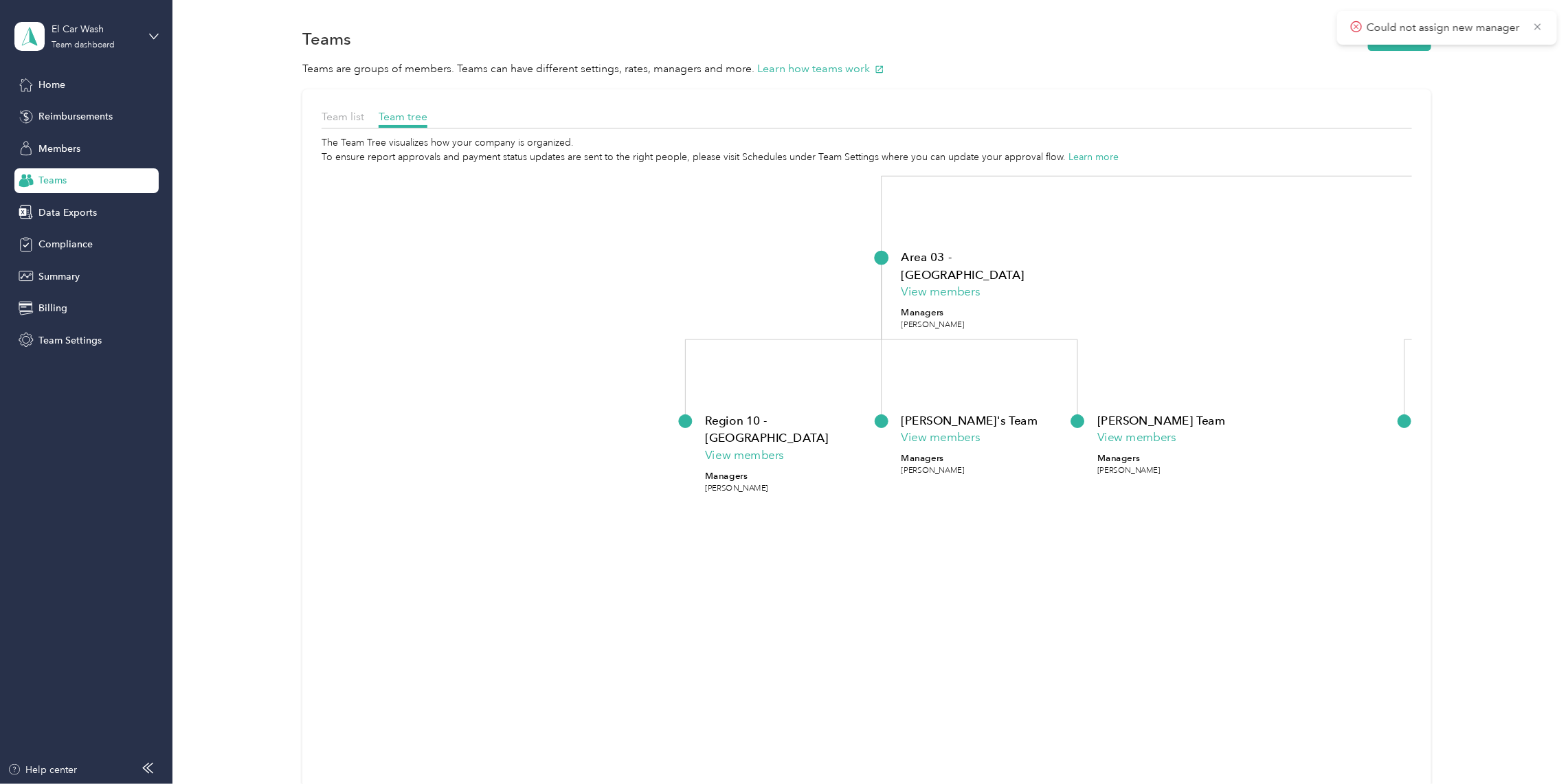
drag, startPoint x: 960, startPoint y: 521, endPoint x: 952, endPoint y: 509, distance: 14.4
click at [952, 509] on foreignobject "[PERSON_NAME]'s Team View members Managers [PERSON_NAME]" at bounding box center [983, 476] width 164 height 130
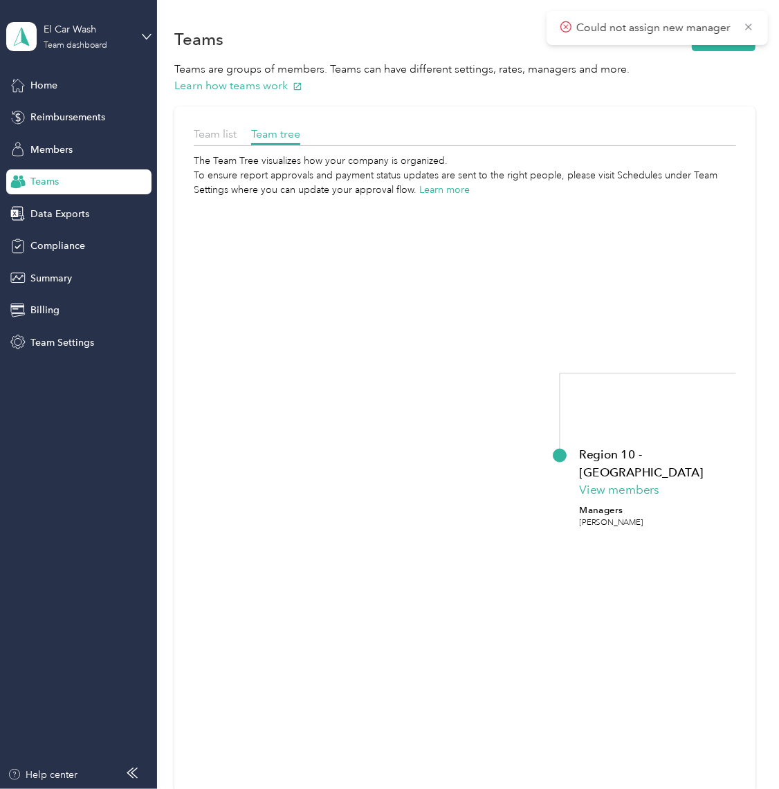
click at [203, 127] on div "Team list" at bounding box center [215, 134] width 43 height 17
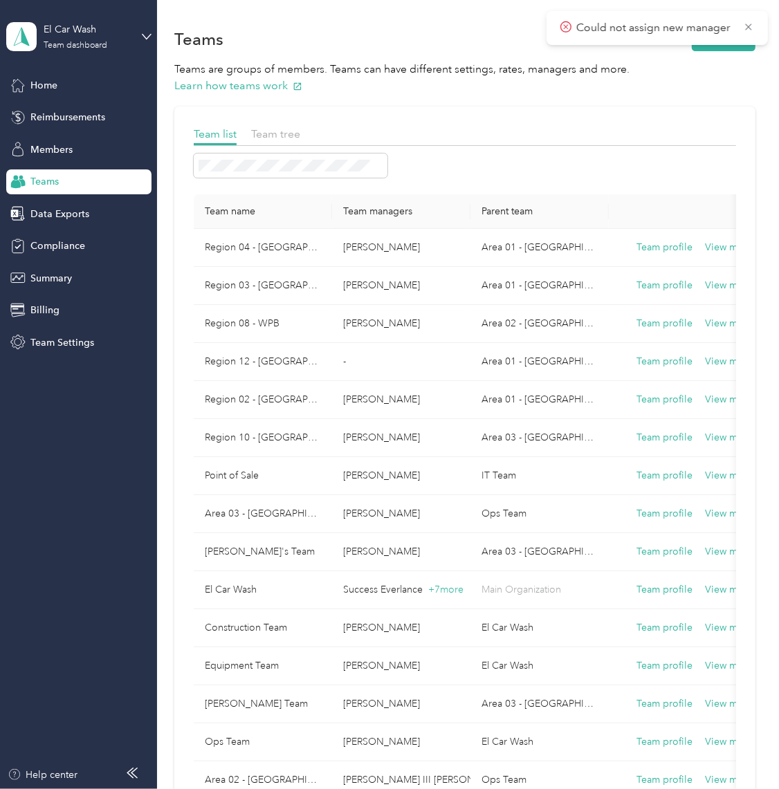
click at [503, 209] on th "Parent team" at bounding box center [539, 211] width 138 height 35
drag, startPoint x: 506, startPoint y: 209, endPoint x: 499, endPoint y: 208, distance: 7.0
click at [499, 208] on th "Parent team" at bounding box center [539, 211] width 138 height 35
click at [247, 209] on th "Team name" at bounding box center [263, 211] width 138 height 35
click at [502, 211] on th "Parent team" at bounding box center [539, 211] width 138 height 35
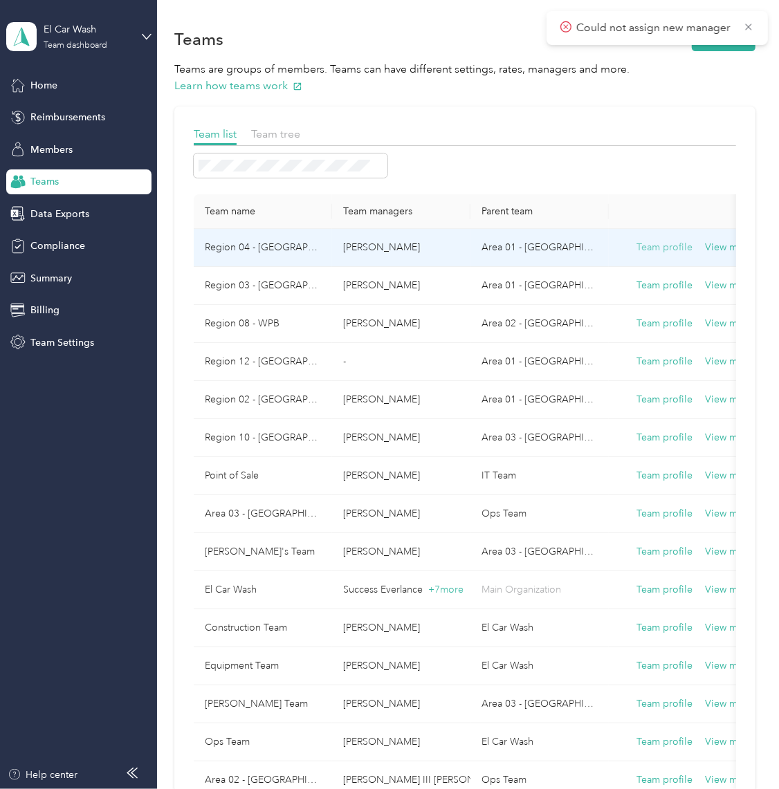
click at [681, 249] on button "Team profile" at bounding box center [664, 247] width 56 height 15
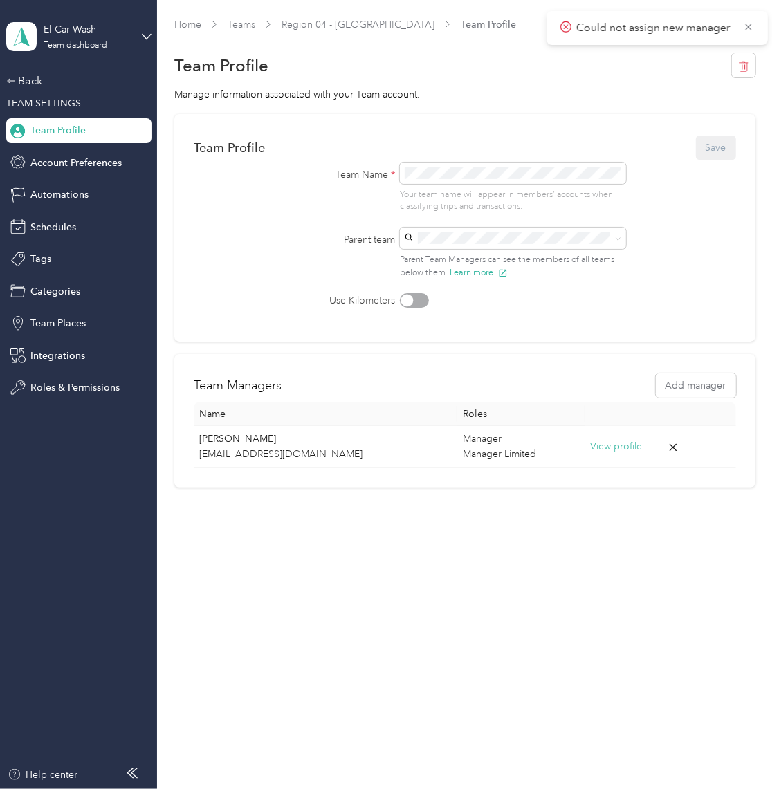
click at [335, 194] on div "Team Name * Your team name will appear in members’ accounts when classifying tr…" at bounding box center [464, 188] width 387 height 51
click at [708, 244] on form "Team Profile Save Team Name * Your team name will appear in members’ accounts w…" at bounding box center [465, 221] width 542 height 175
click at [715, 148] on button "Save" at bounding box center [716, 148] width 40 height 24
click at [336, 24] on link "Region 04 - [GEOGRAPHIC_DATA]" at bounding box center [358, 25] width 153 height 12
click at [239, 24] on link "Teams" at bounding box center [242, 25] width 28 height 12
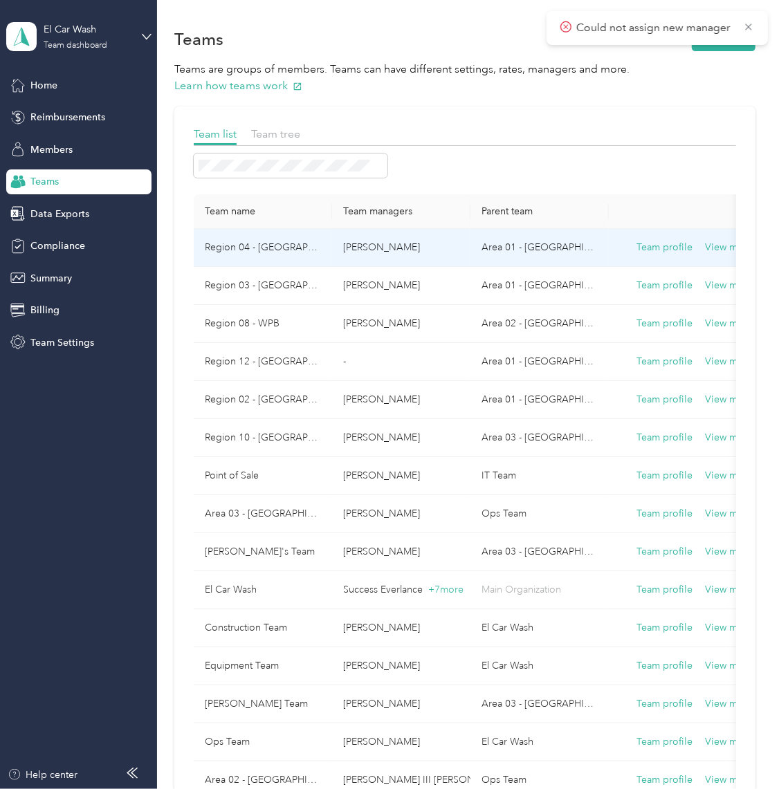
click at [369, 245] on p "[PERSON_NAME]" at bounding box center [401, 247] width 116 height 15
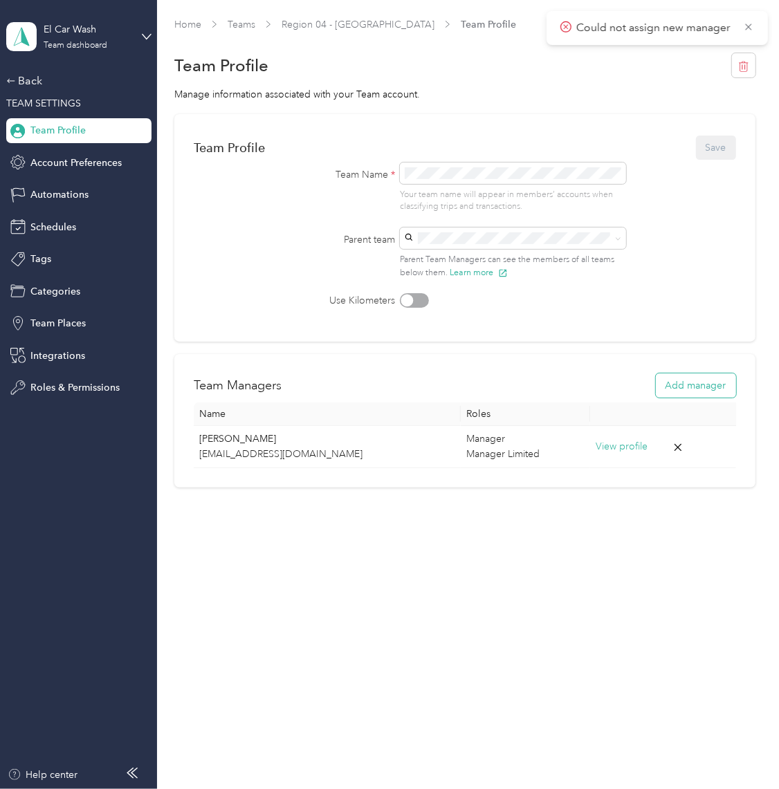
click at [708, 384] on button "Add manager" at bounding box center [696, 386] width 80 height 24
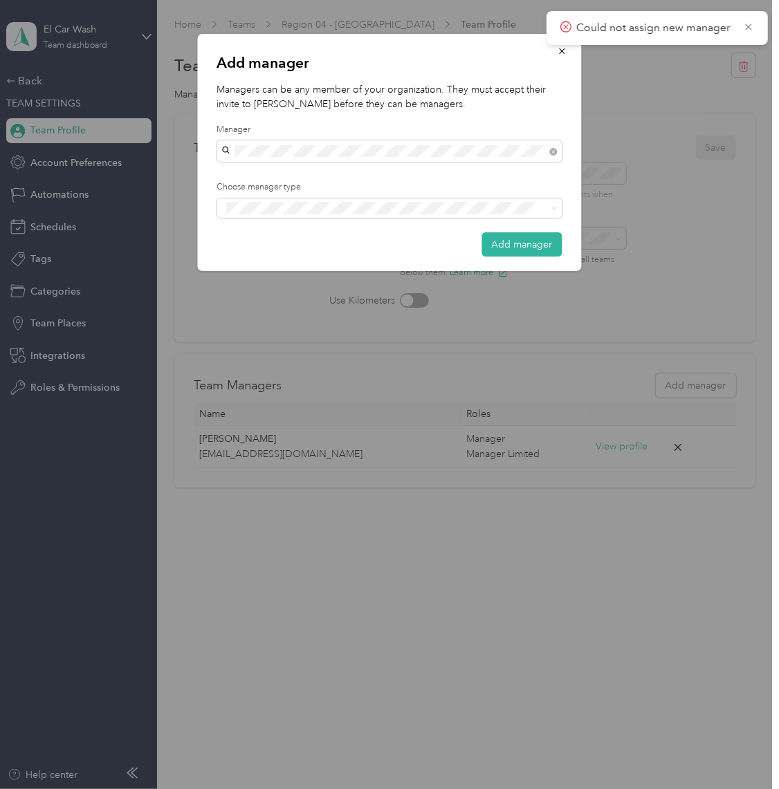
click at [295, 199] on div "[PERSON_NAME]" at bounding box center [390, 199] width 326 height 15
click at [279, 261] on div "Manager" at bounding box center [390, 258] width 326 height 17
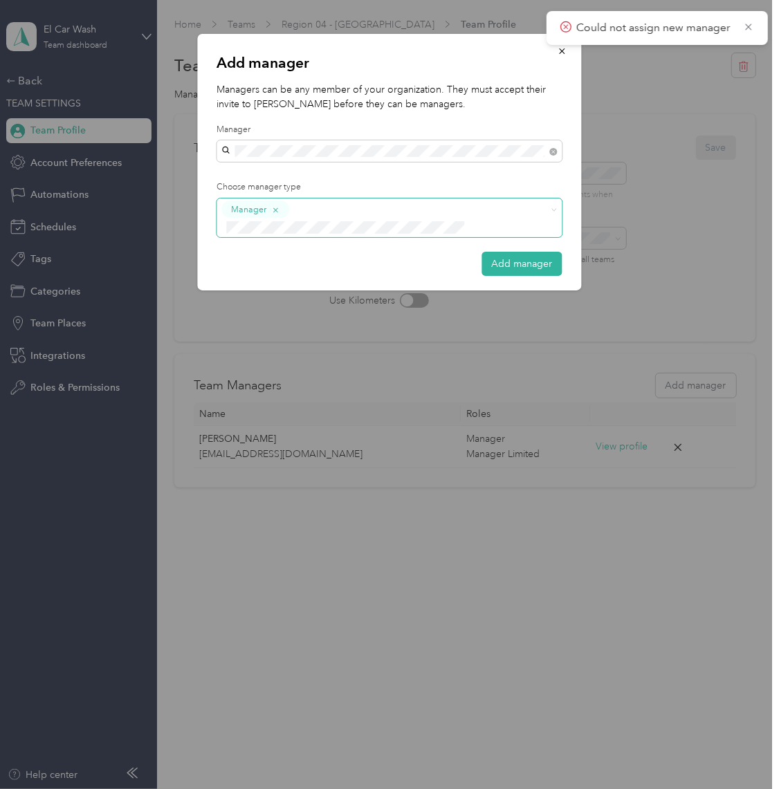
click at [279, 207] on button "Manager" at bounding box center [256, 209] width 68 height 17
click at [285, 233] on span "Manager Limited" at bounding box center [270, 235] width 66 height 12
click at [428, 252] on div "Add manager" at bounding box center [389, 264] width 345 height 24
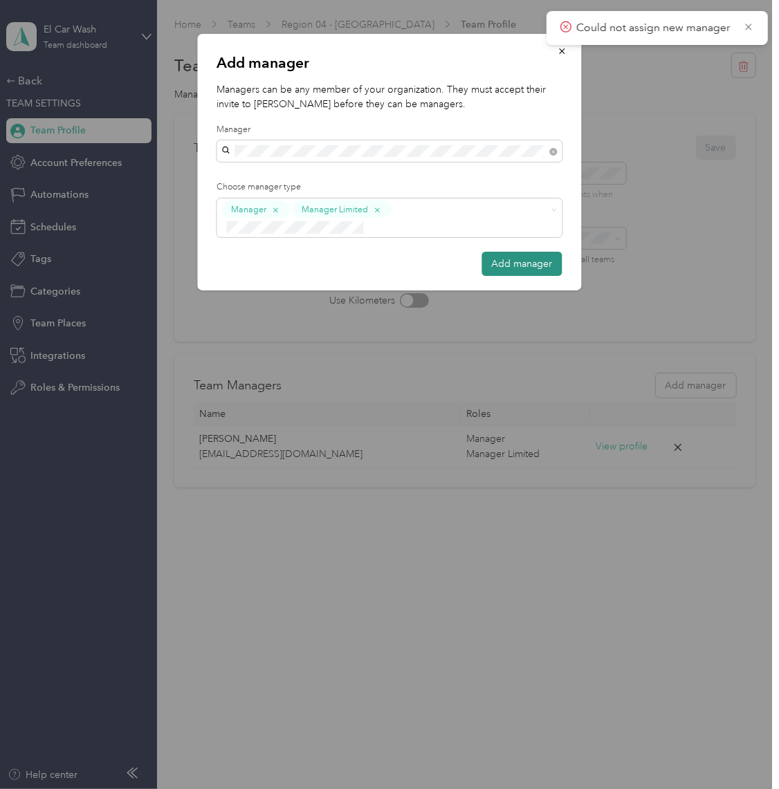
click at [502, 252] on button "Add manager" at bounding box center [522, 264] width 80 height 24
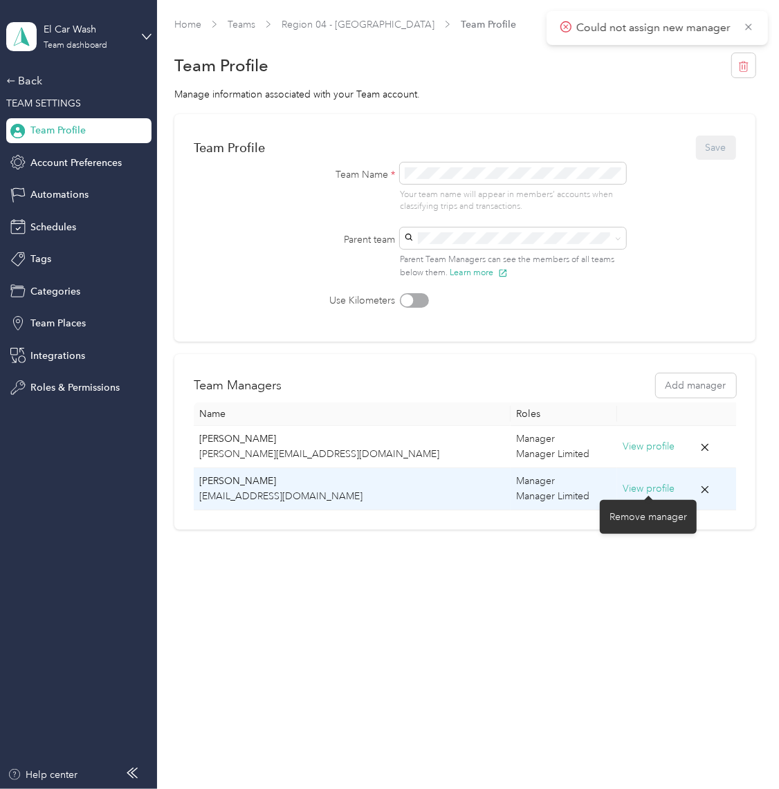
click at [699, 486] on icon at bounding box center [705, 490] width 12 height 12
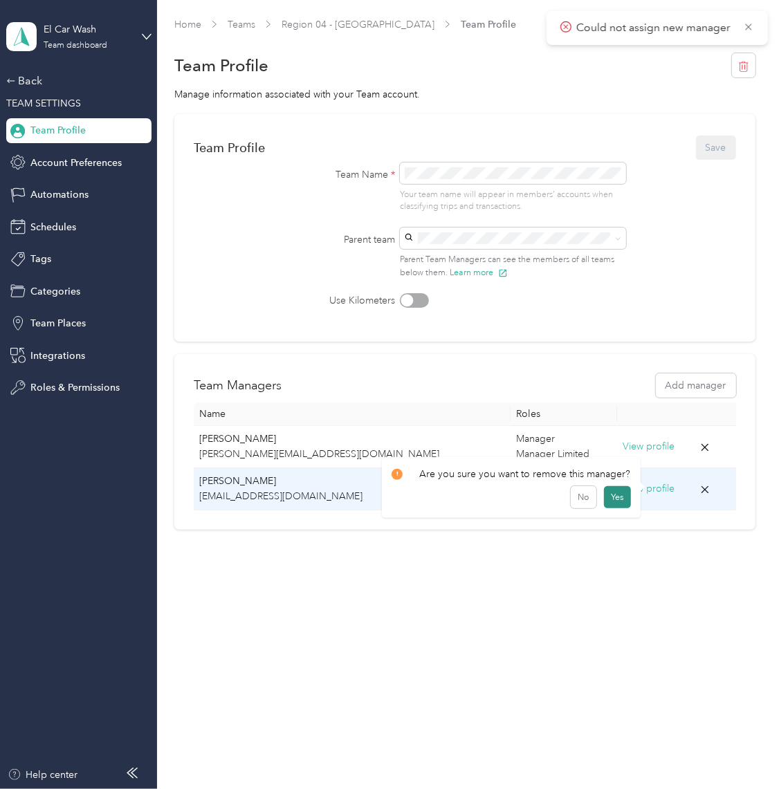
click at [612, 493] on button "Yes" at bounding box center [617, 497] width 27 height 22
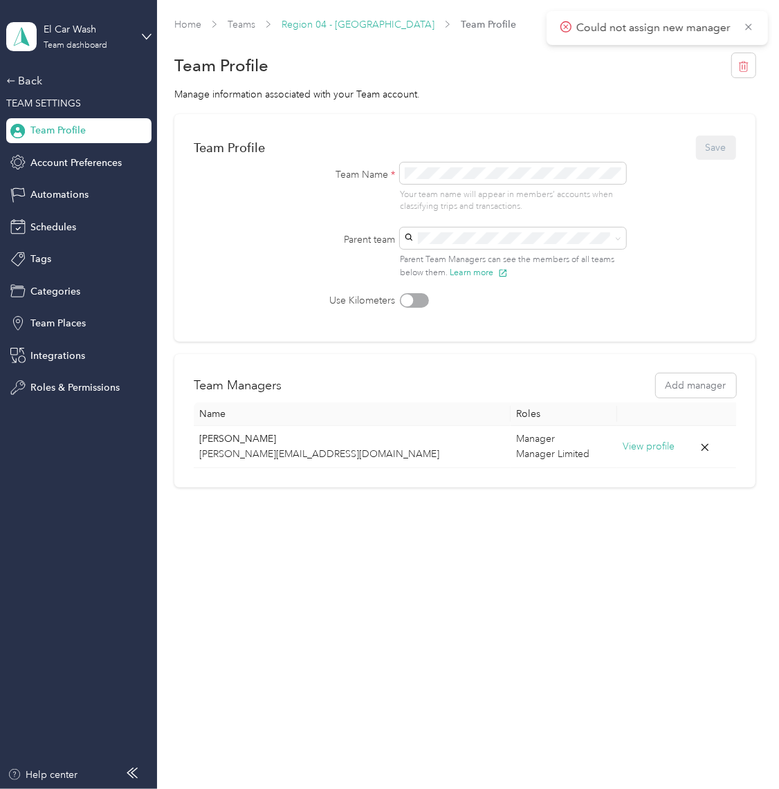
click at [300, 23] on link "Region 04 - [GEOGRAPHIC_DATA]" at bounding box center [358, 25] width 153 height 12
click at [300, 25] on link "Region 04 - [GEOGRAPHIC_DATA]" at bounding box center [358, 25] width 153 height 12
click at [744, 25] on icon at bounding box center [748, 27] width 11 height 12
click at [237, 24] on link "Teams" at bounding box center [242, 25] width 28 height 12
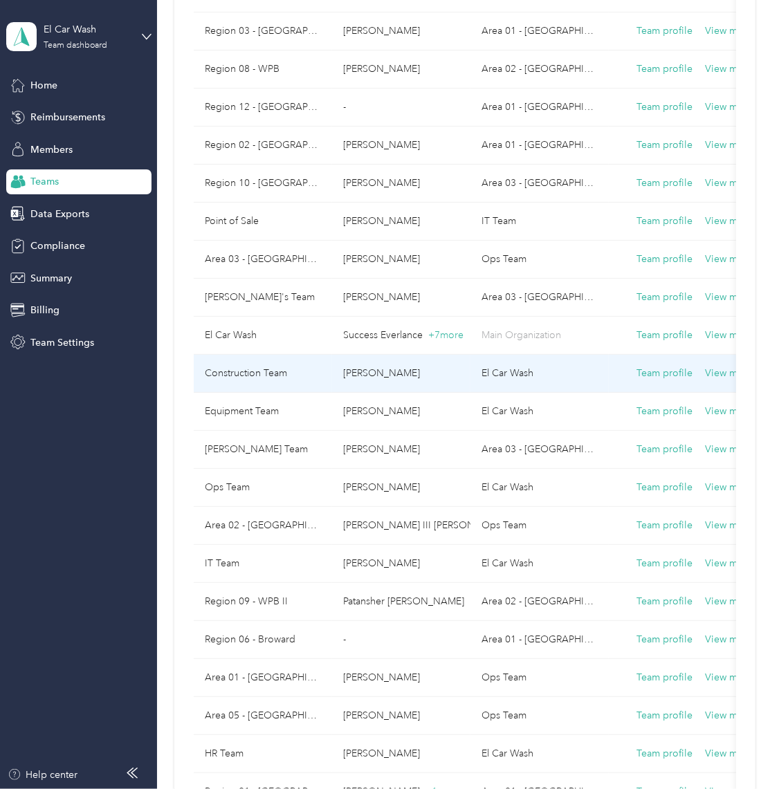
scroll to position [345, 0]
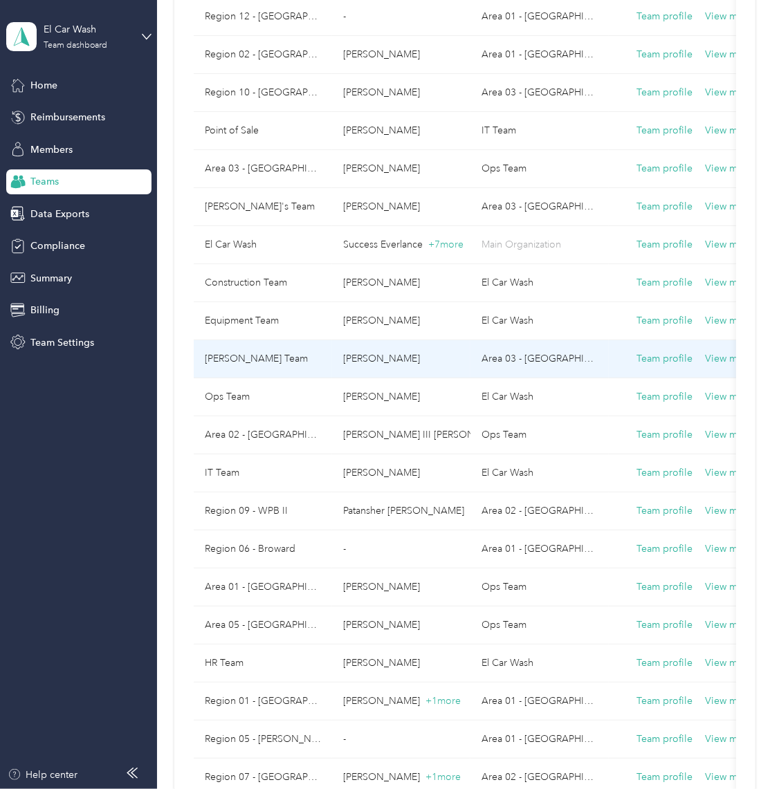
click at [237, 354] on td "[PERSON_NAME] Team" at bounding box center [263, 359] width 138 height 38
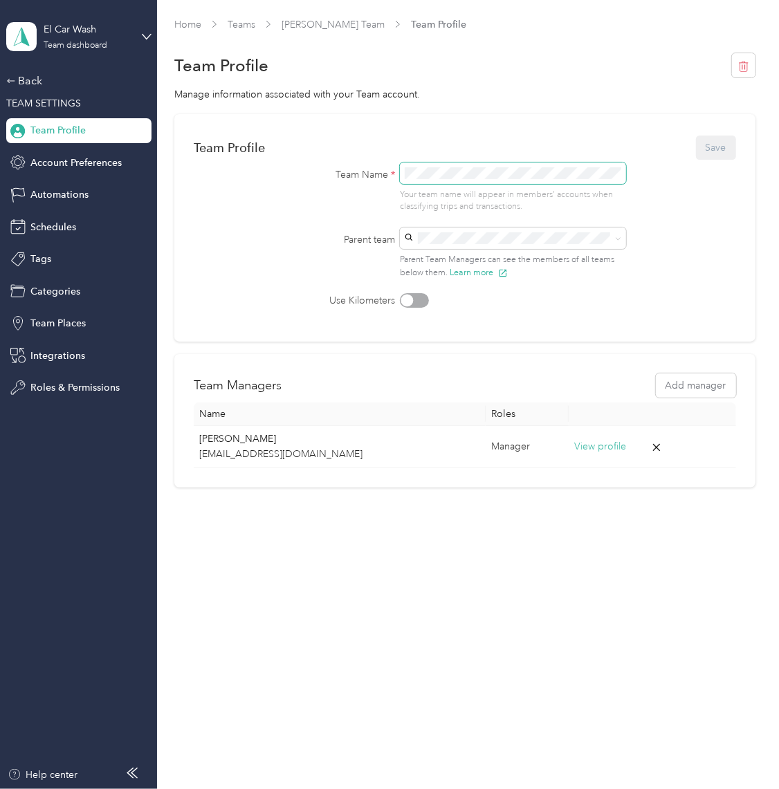
click at [295, 172] on div "Team Name * Your team name will appear in members’ accounts when classifying tr…" at bounding box center [464, 188] width 387 height 51
click at [722, 148] on button "Save" at bounding box center [716, 148] width 40 height 24
click at [237, 26] on link "Teams" at bounding box center [242, 25] width 28 height 12
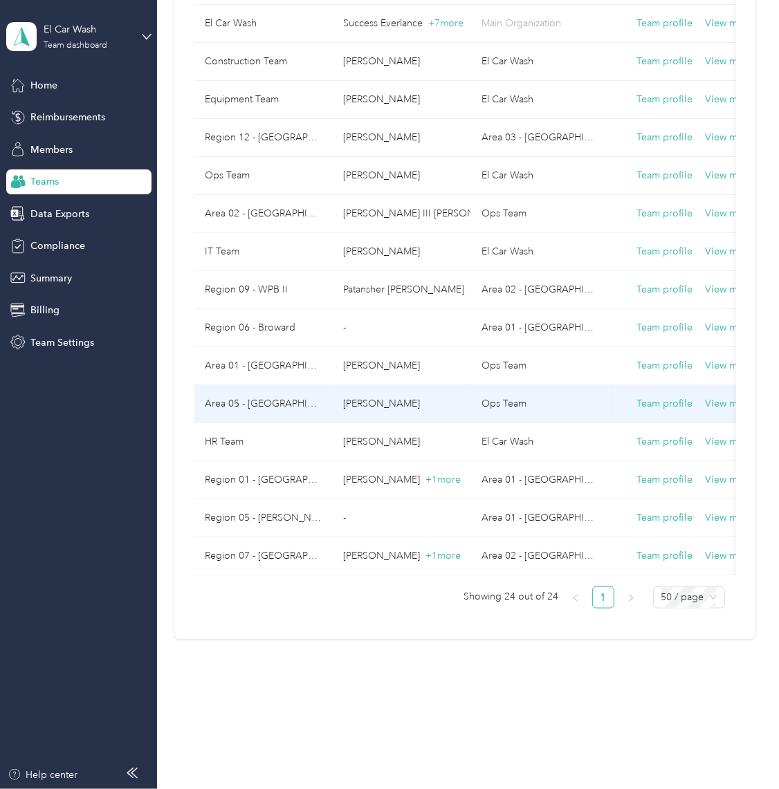
scroll to position [571, 0]
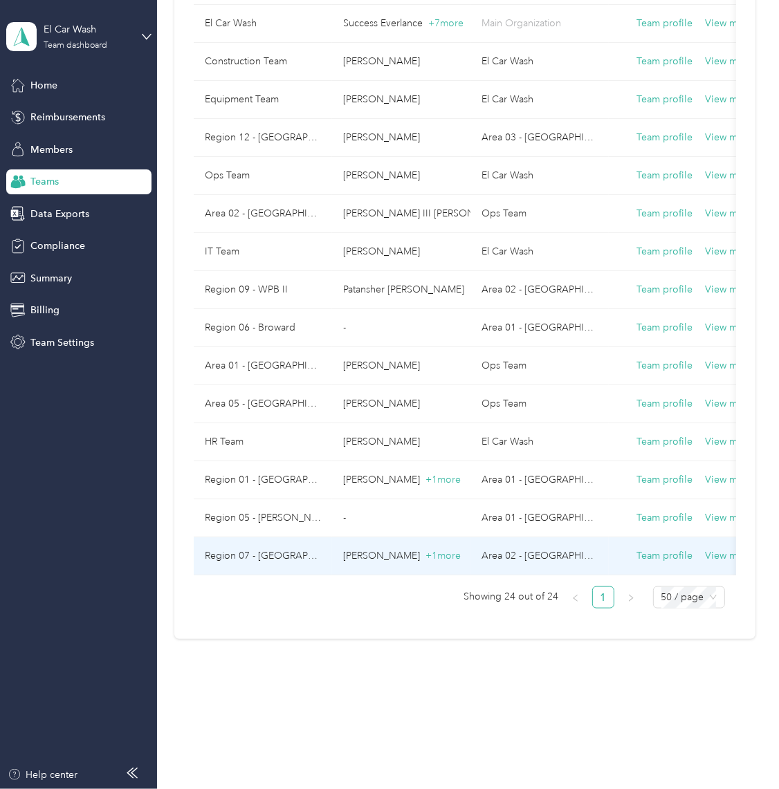
click at [288, 538] on td "Region 07 - [GEOGRAPHIC_DATA]" at bounding box center [263, 557] width 138 height 38
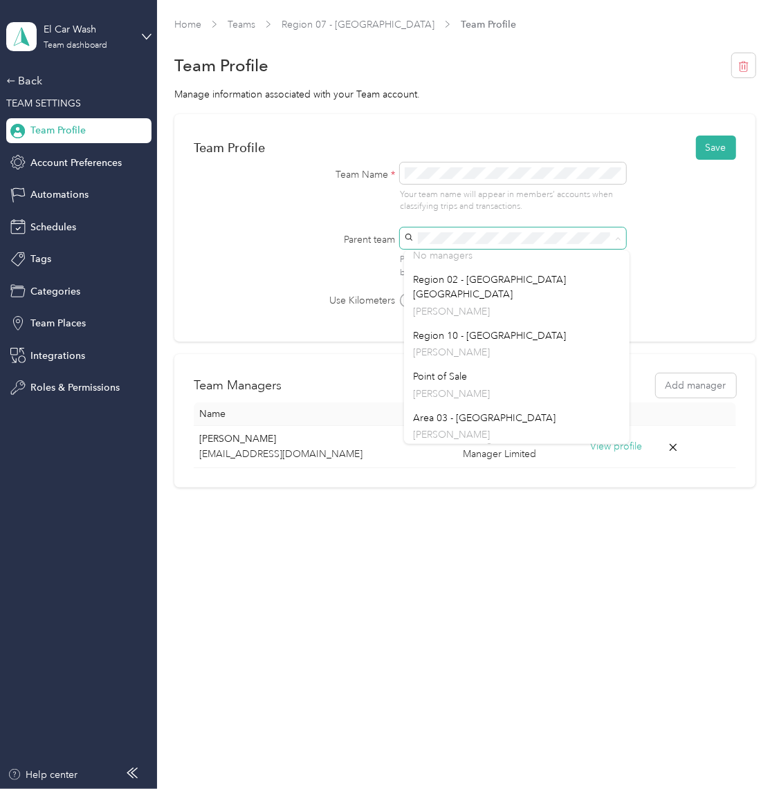
scroll to position [147, 0]
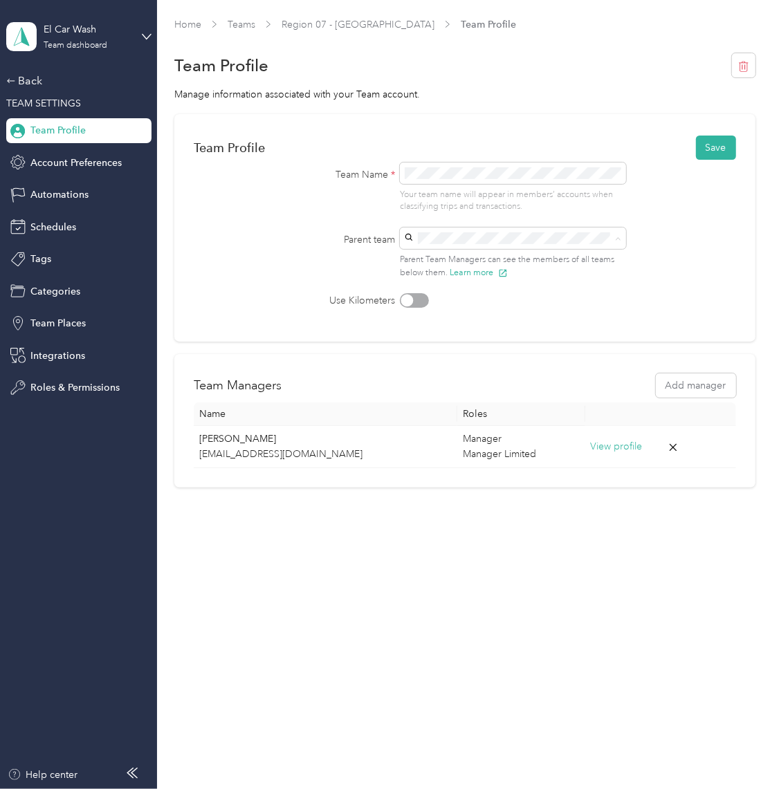
click at [296, 302] on label "Use Kilometers" at bounding box center [333, 300] width 125 height 15
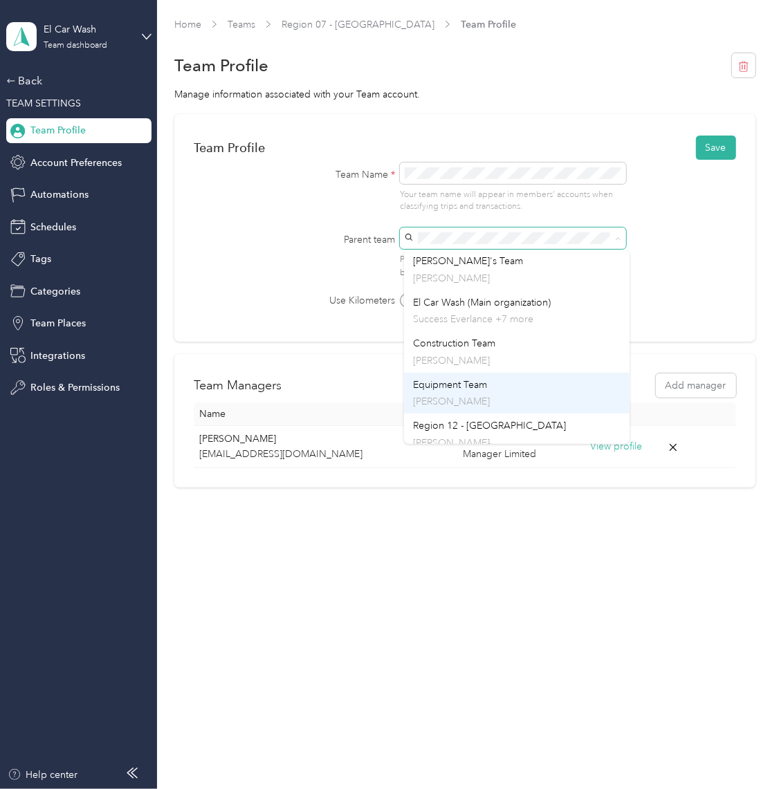
scroll to position [259, 0]
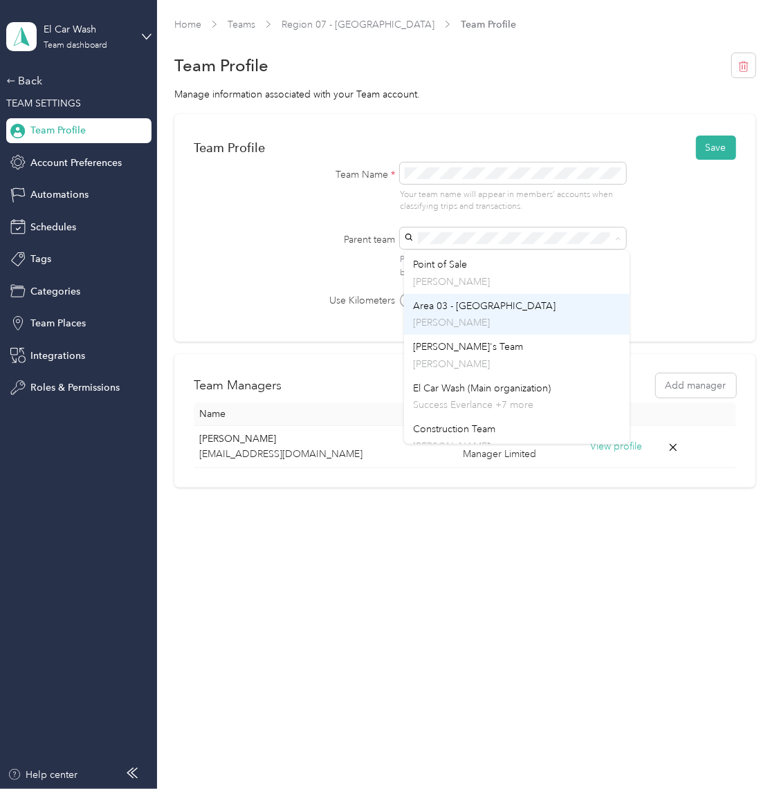
click at [481, 300] on span "Area 03 - [GEOGRAPHIC_DATA]" at bounding box center [485, 306] width 143 height 12
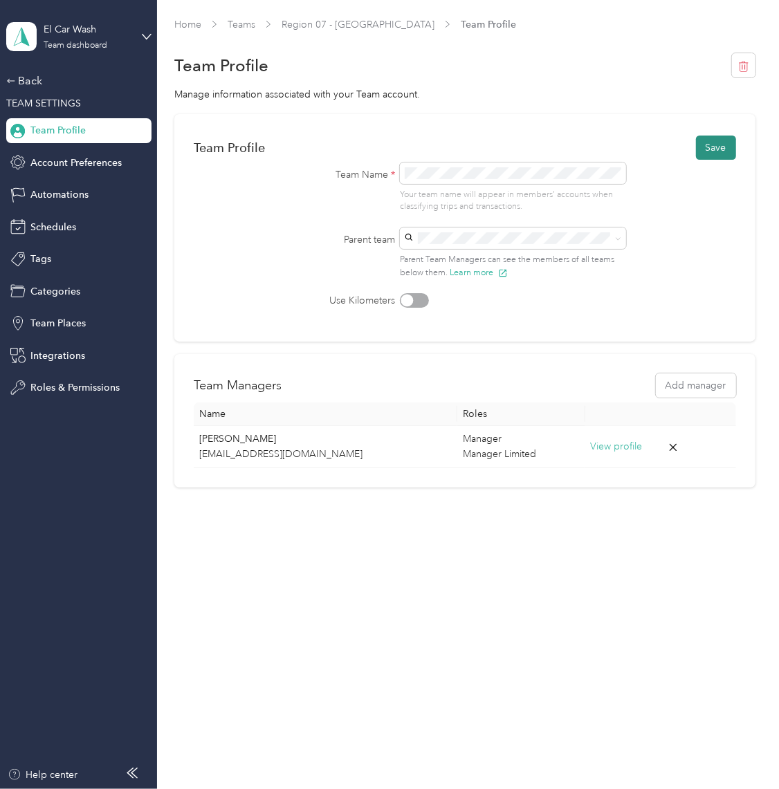
click at [710, 150] on button "Save" at bounding box center [716, 148] width 40 height 24
click at [410, 122] on div "Team Profile Save Team Name * Your team name will appear in members’ accounts w…" at bounding box center [464, 228] width 581 height 228
click at [237, 24] on link "Teams" at bounding box center [242, 25] width 28 height 12
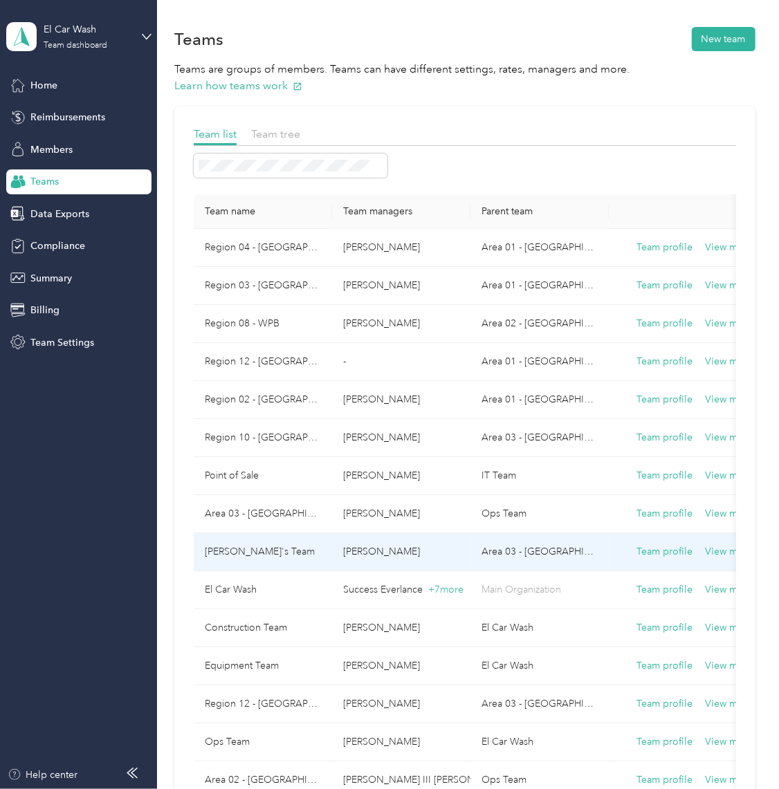
click at [494, 550] on td "Area 03 - [GEOGRAPHIC_DATA]" at bounding box center [539, 552] width 138 height 38
